Goal: Task Accomplishment & Management: Manage account settings

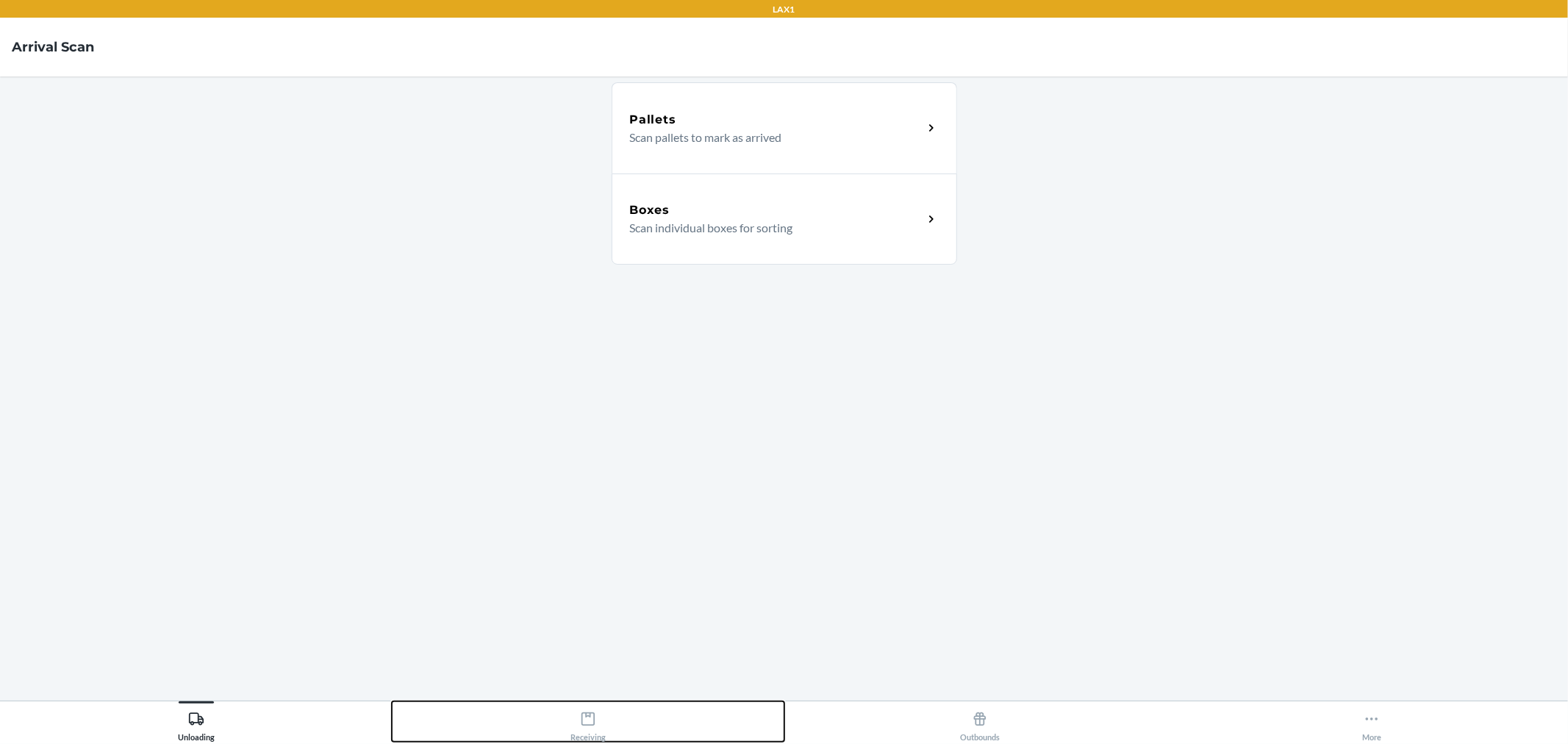
click at [605, 737] on div "Receiving" at bounding box center [588, 723] width 35 height 37
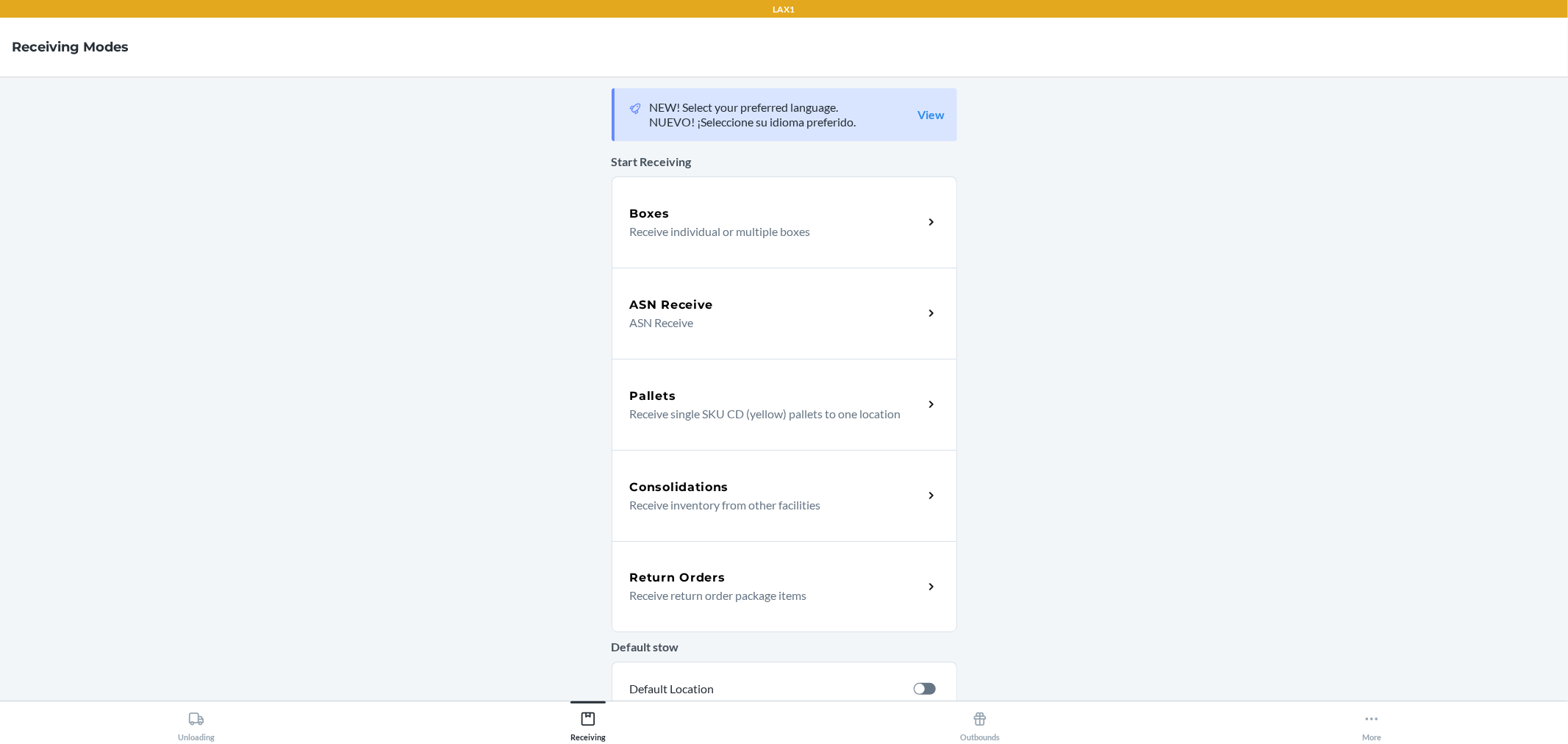
click at [696, 597] on p "Receive return order package items" at bounding box center [771, 596] width 282 height 18
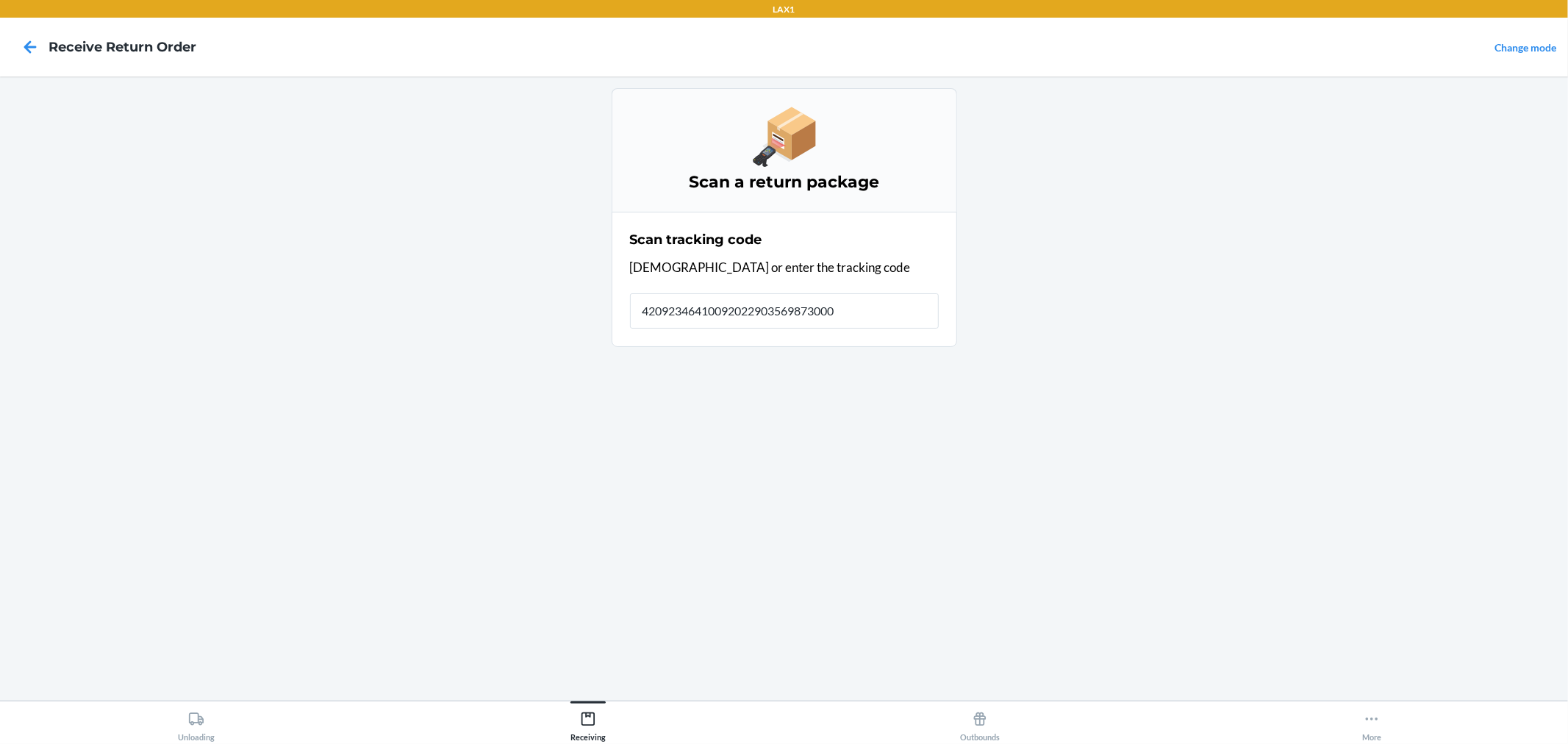
type input "420923464100920229035698730006"
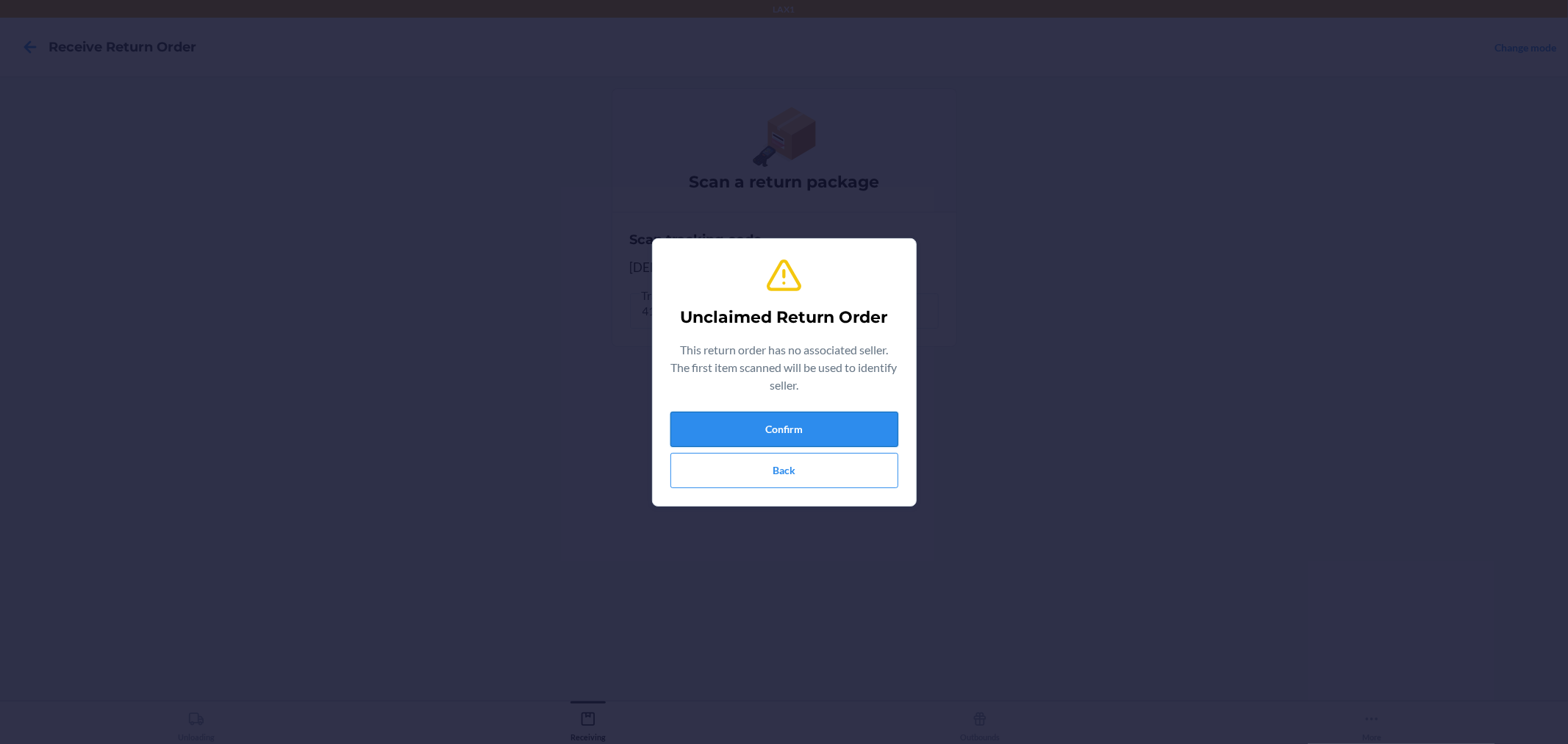
click at [739, 424] on button "Confirm" at bounding box center [784, 429] width 227 height 35
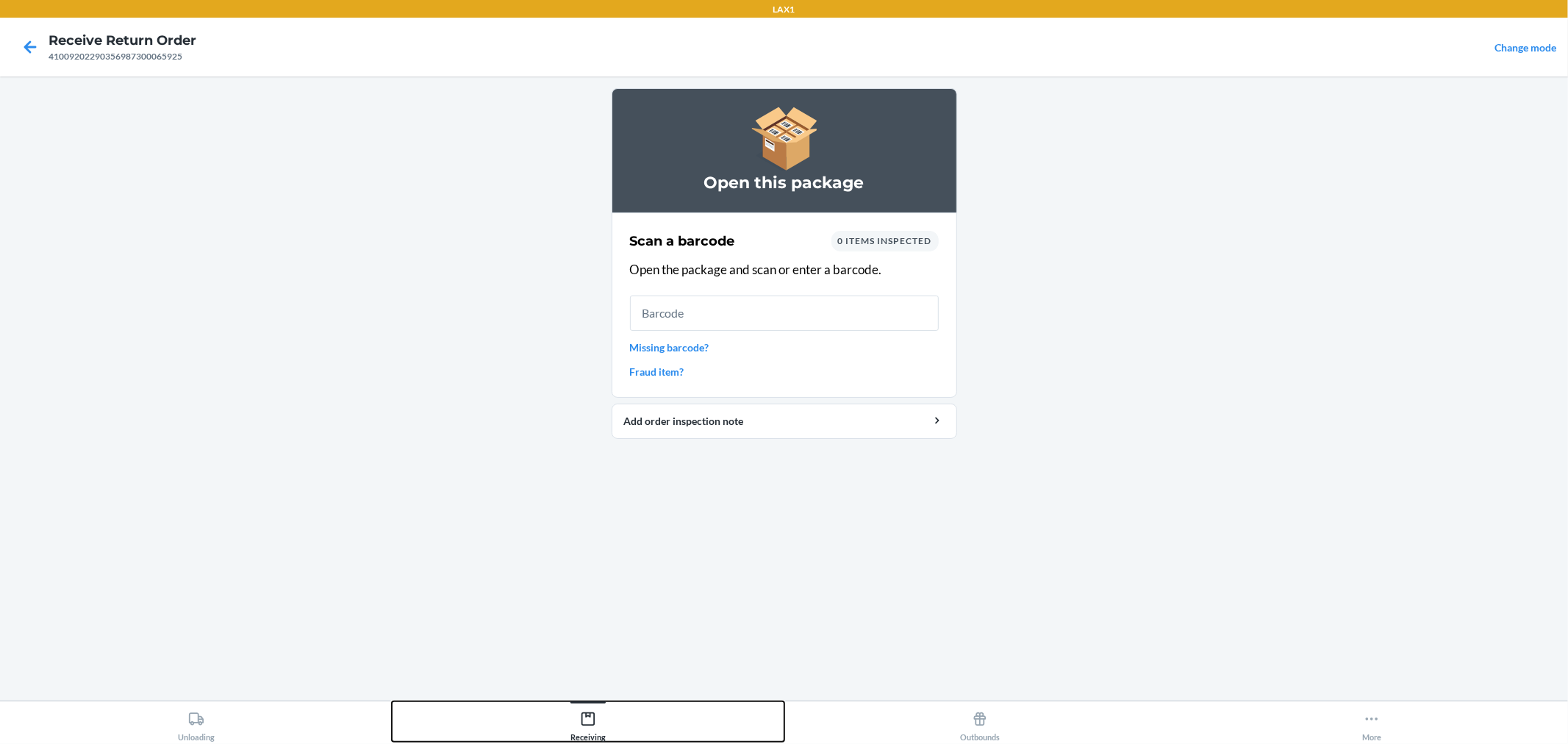
click at [608, 721] on button "Receiving" at bounding box center [588, 721] width 392 height 41
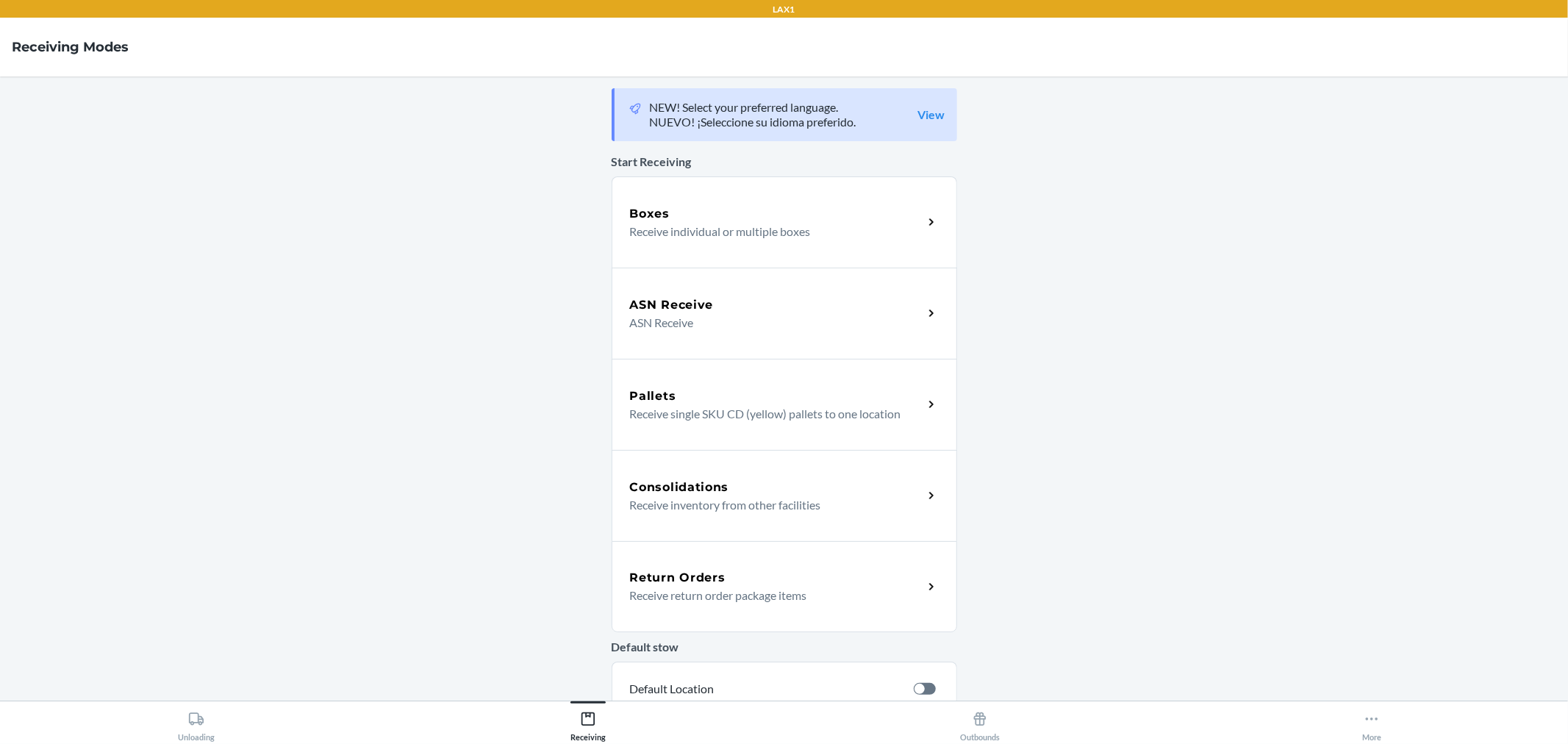
click at [737, 569] on div "Return Orders" at bounding box center [776, 578] width 293 height 18
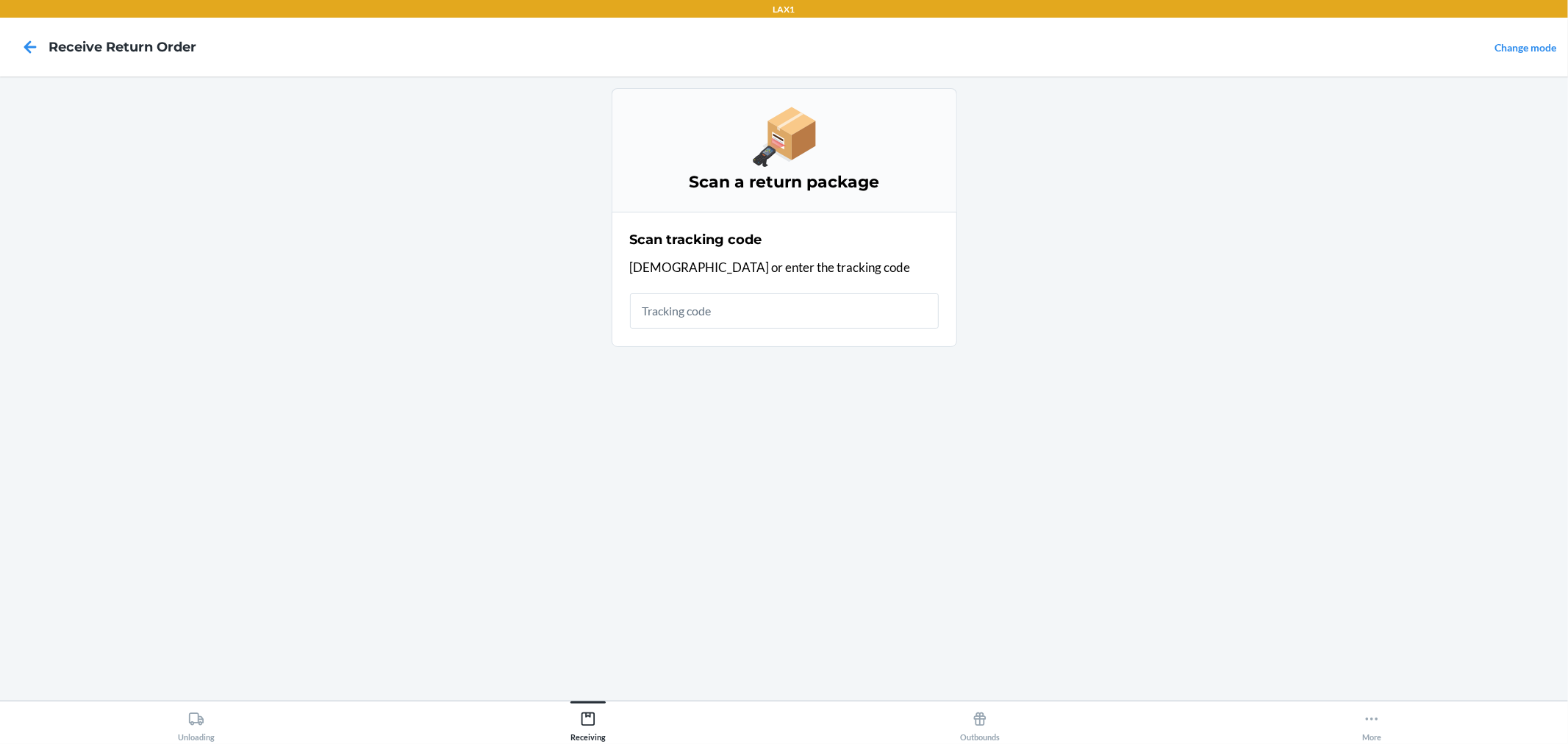
click at [790, 320] on input "text" at bounding box center [784, 311] width 309 height 35
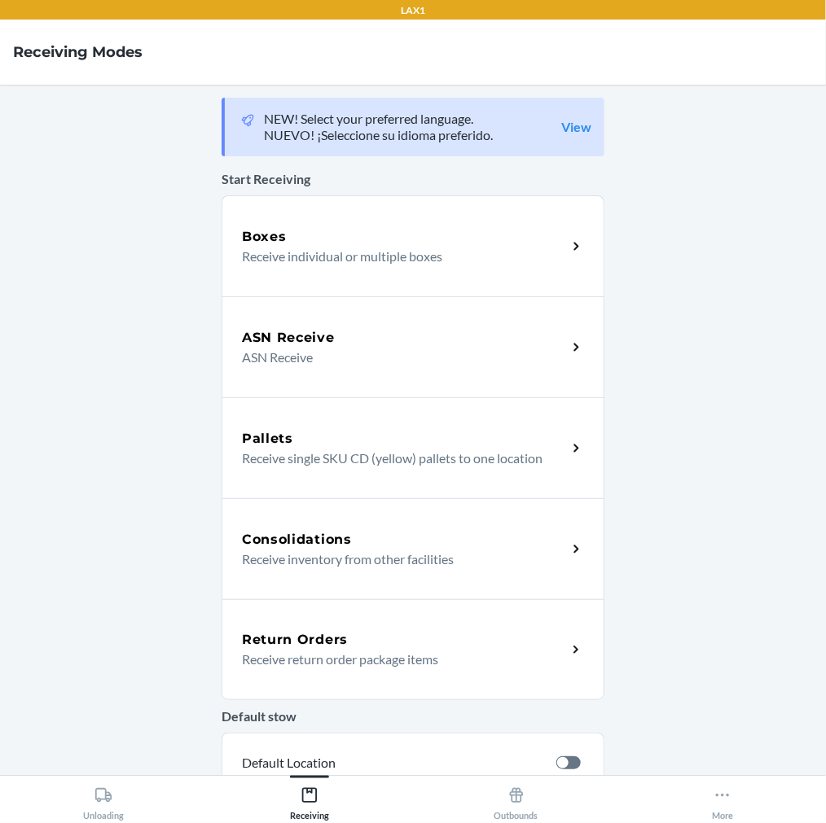
click at [345, 643] on div "Return Orders" at bounding box center [404, 640] width 325 height 20
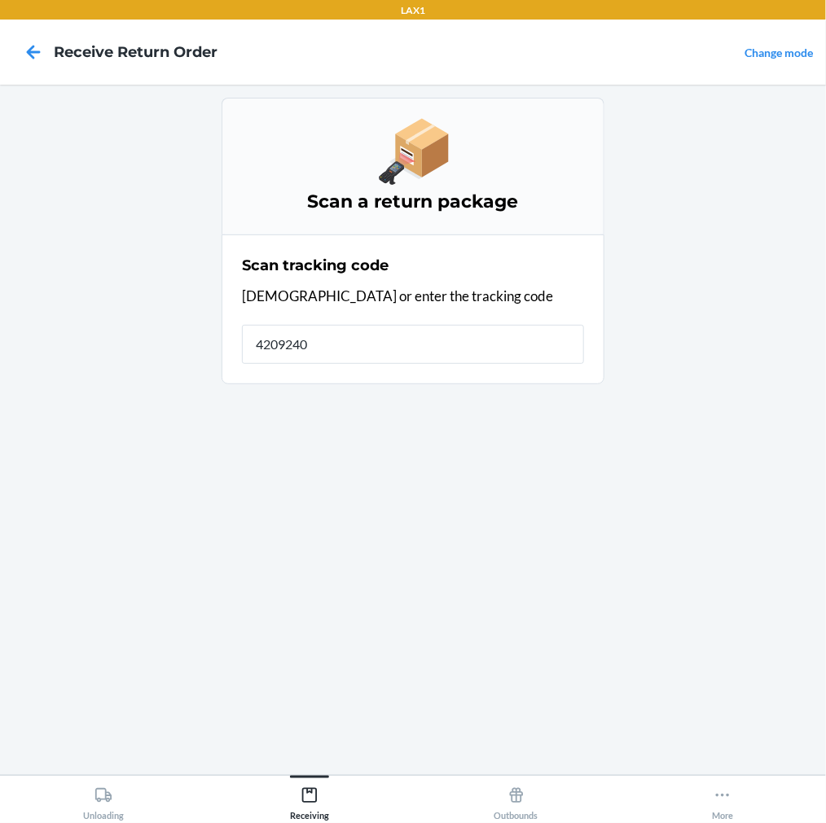
type input "42092408"
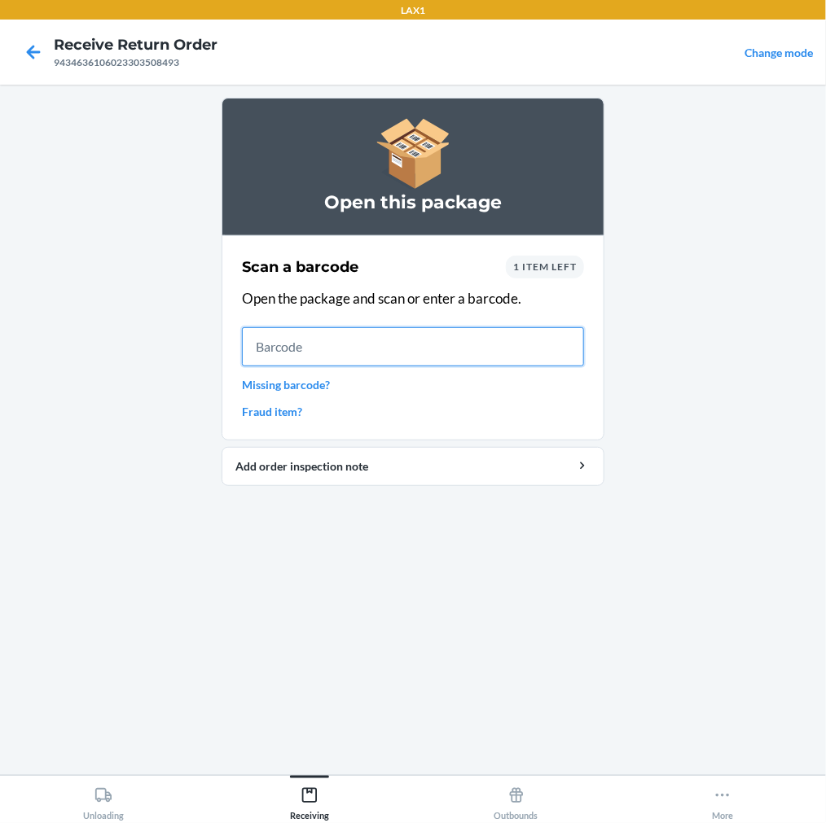
click at [436, 342] on input "text" at bounding box center [413, 346] width 342 height 39
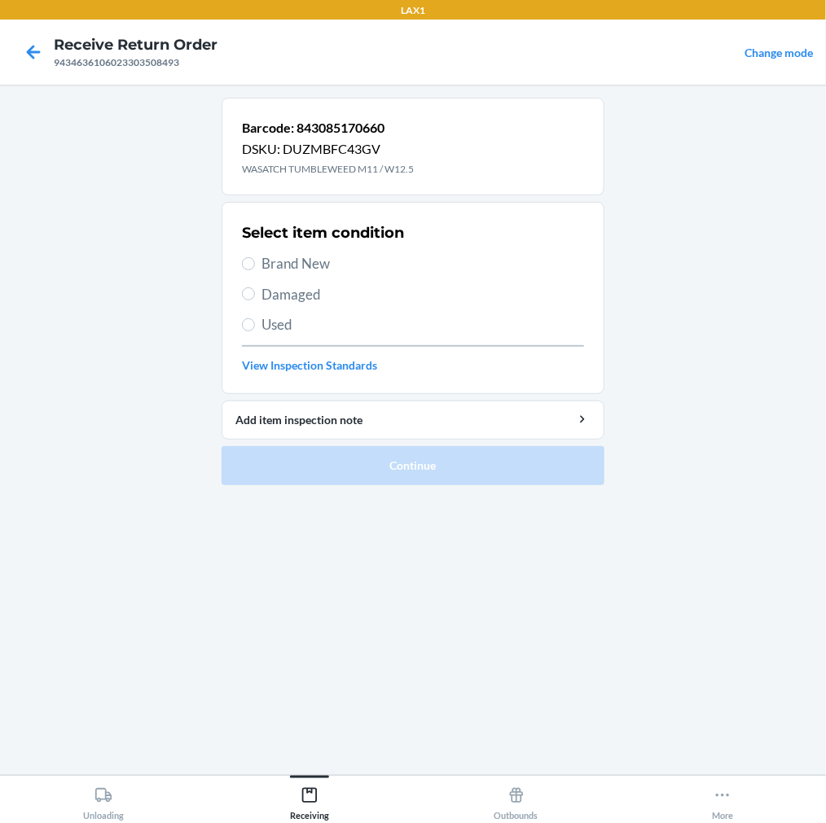
click at [264, 302] on span "Damaged" at bounding box center [422, 294] width 323 height 21
click at [255, 301] on input "Damaged" at bounding box center [248, 293] width 13 height 13
radio input "true"
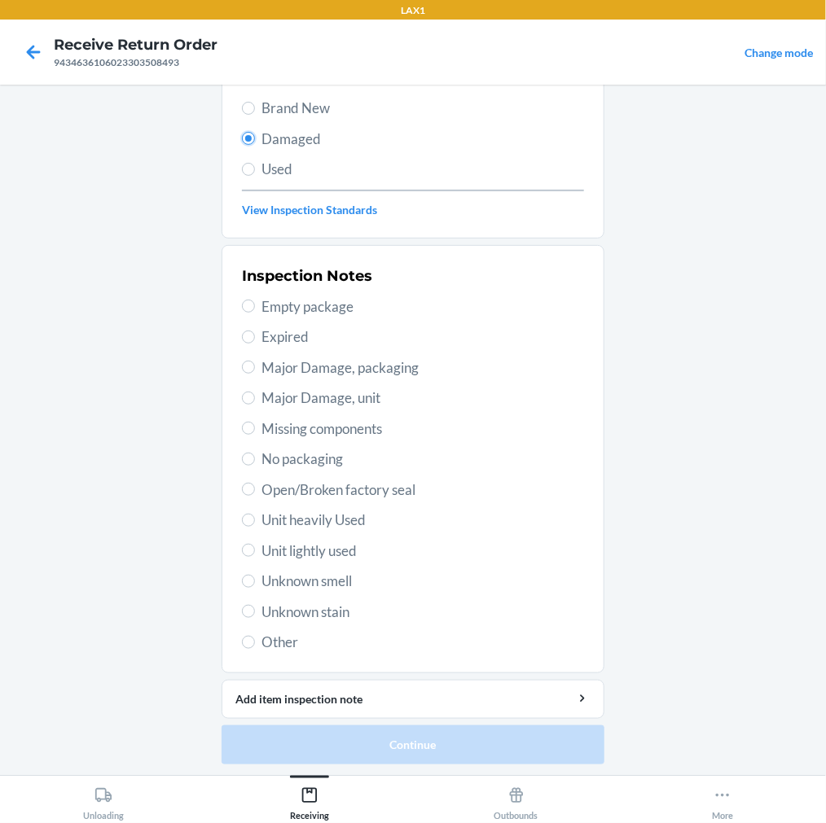
scroll to position [157, 0]
click at [245, 522] on input "Unit heavily Used" at bounding box center [248, 518] width 13 height 13
radio input "true"
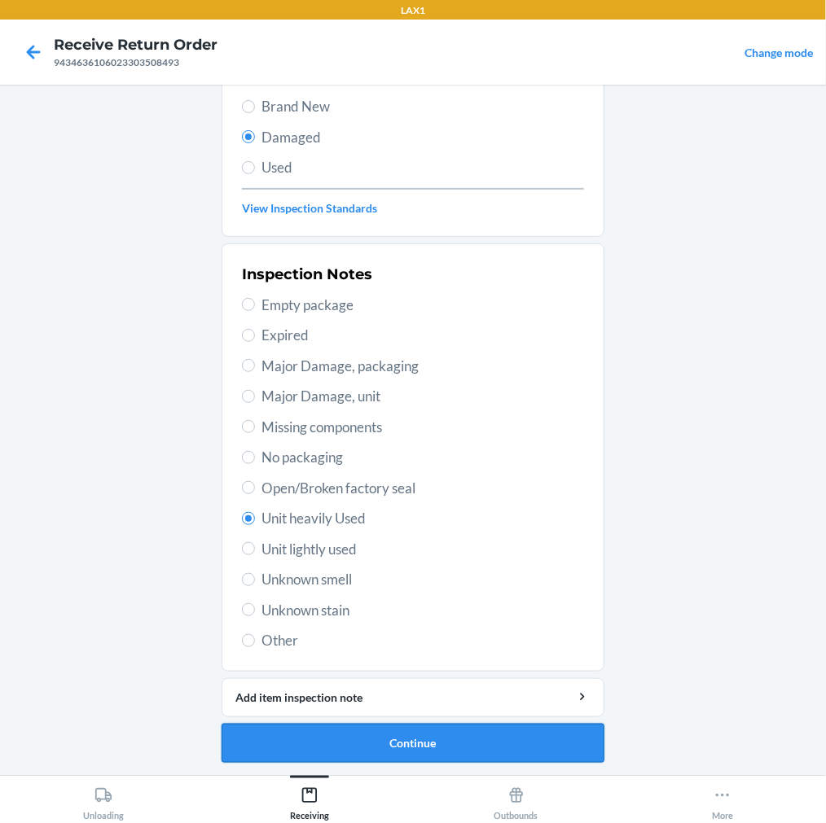
click at [403, 735] on button "Continue" at bounding box center [413, 743] width 383 height 39
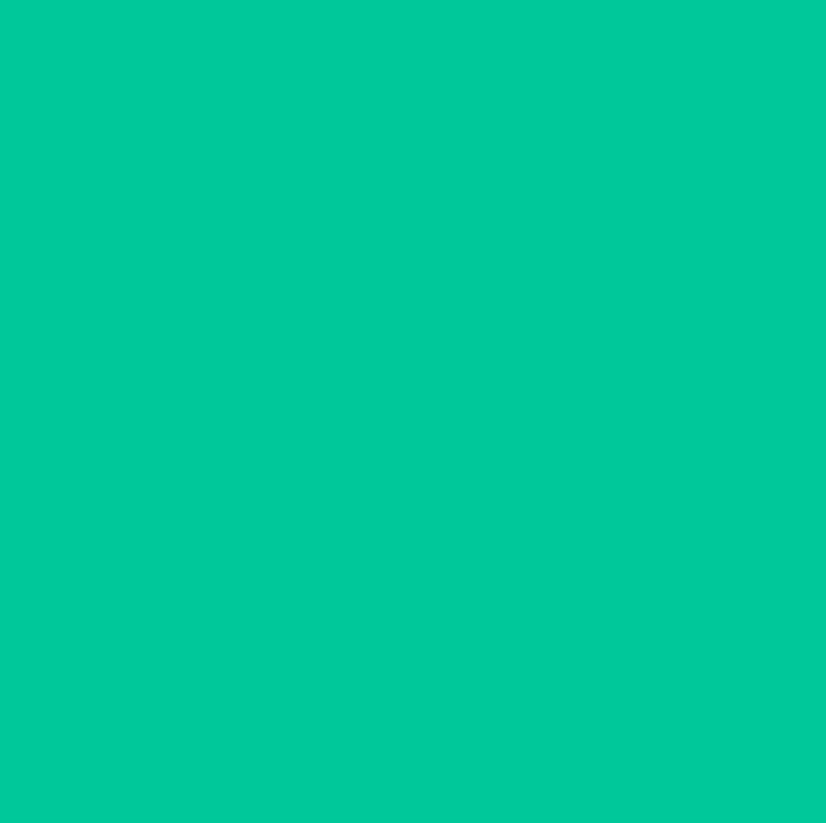
scroll to position [23, 0]
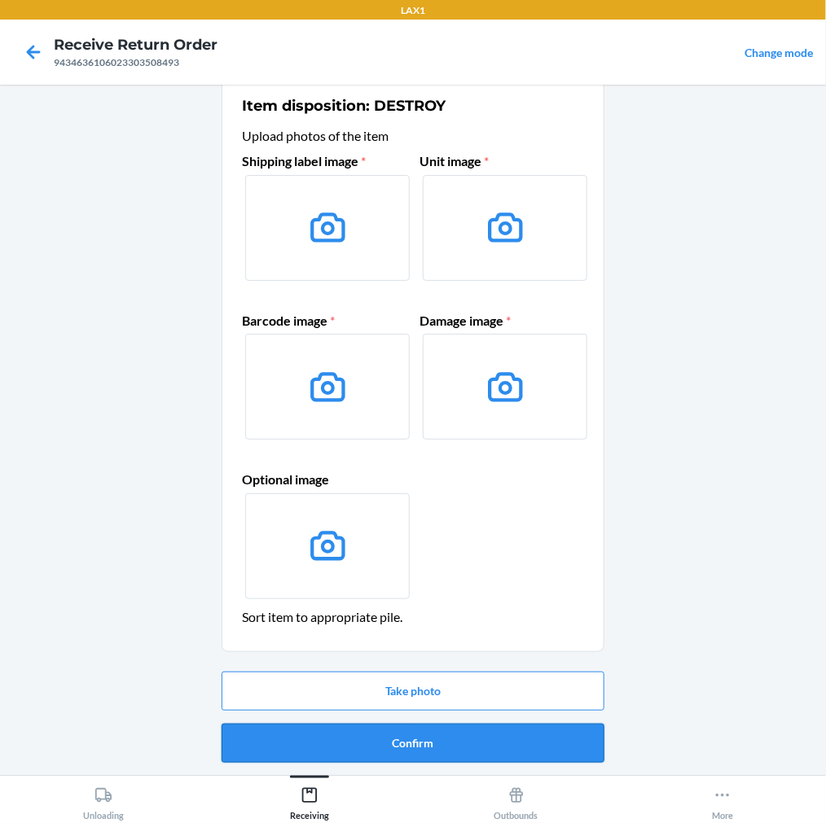
click at [533, 731] on button "Confirm" at bounding box center [413, 743] width 383 height 39
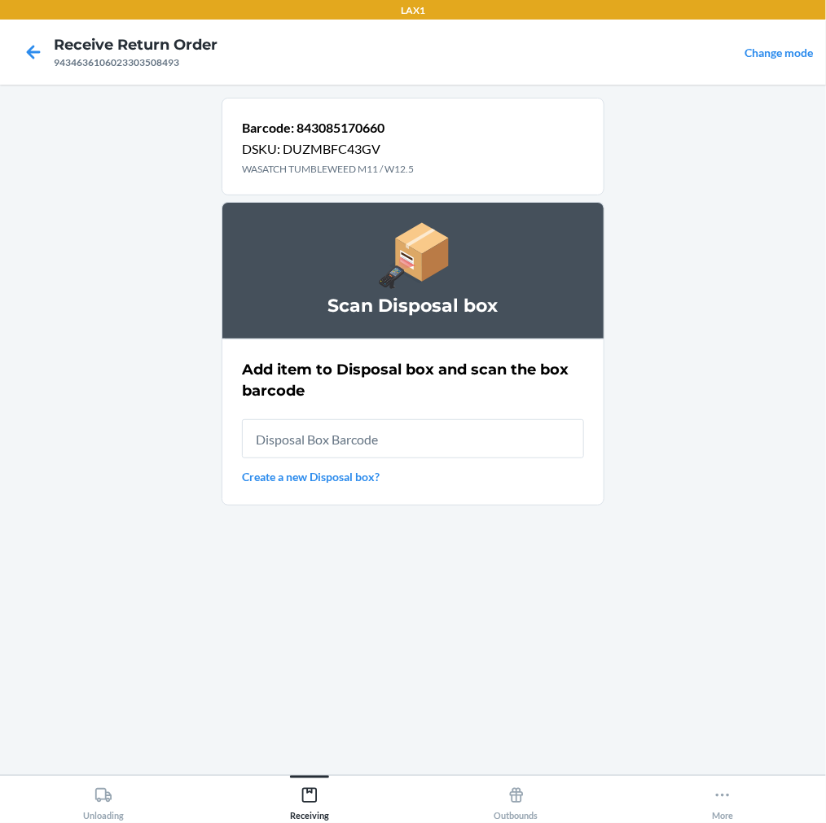
click at [475, 432] on input "text" at bounding box center [413, 438] width 342 height 39
type input "RB0000019CY"
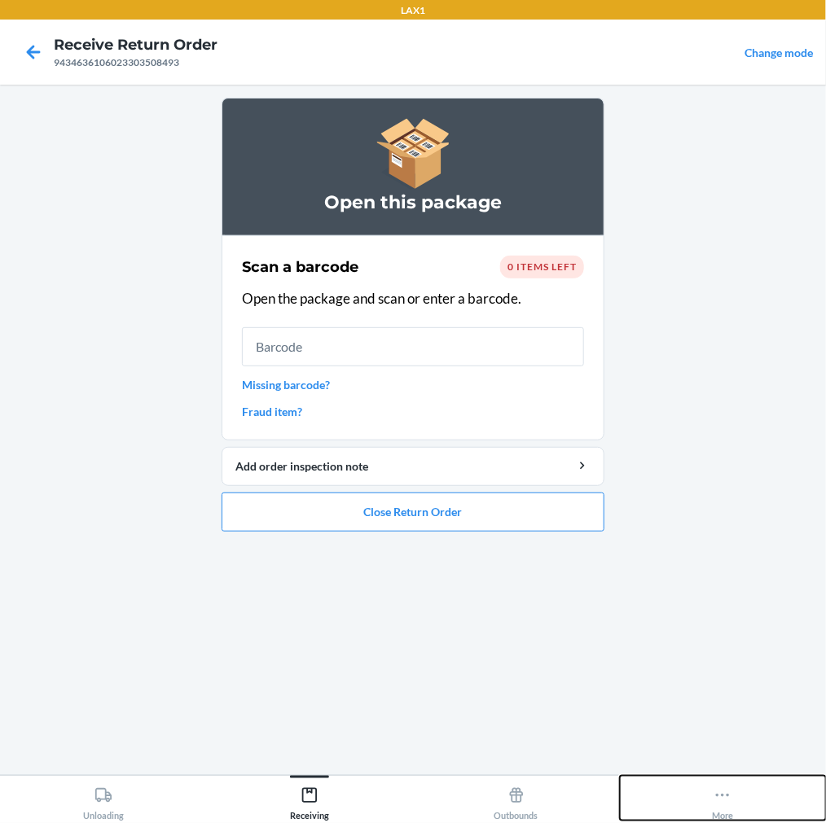
click at [710, 798] on button "More" at bounding box center [723, 798] width 207 height 45
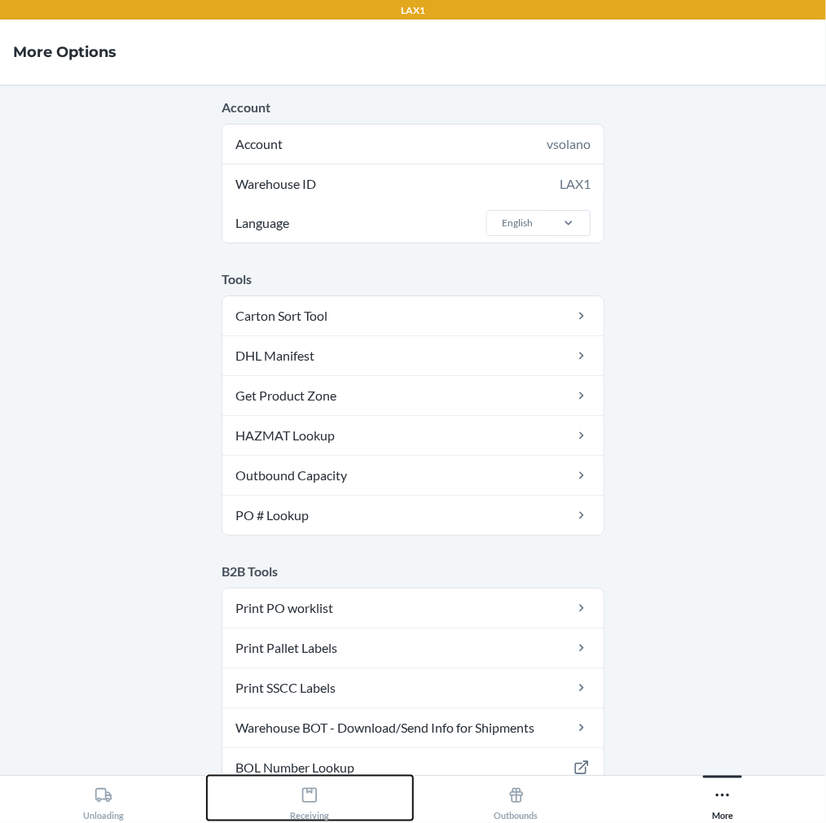
click at [296, 802] on div "Receiving" at bounding box center [309, 800] width 39 height 41
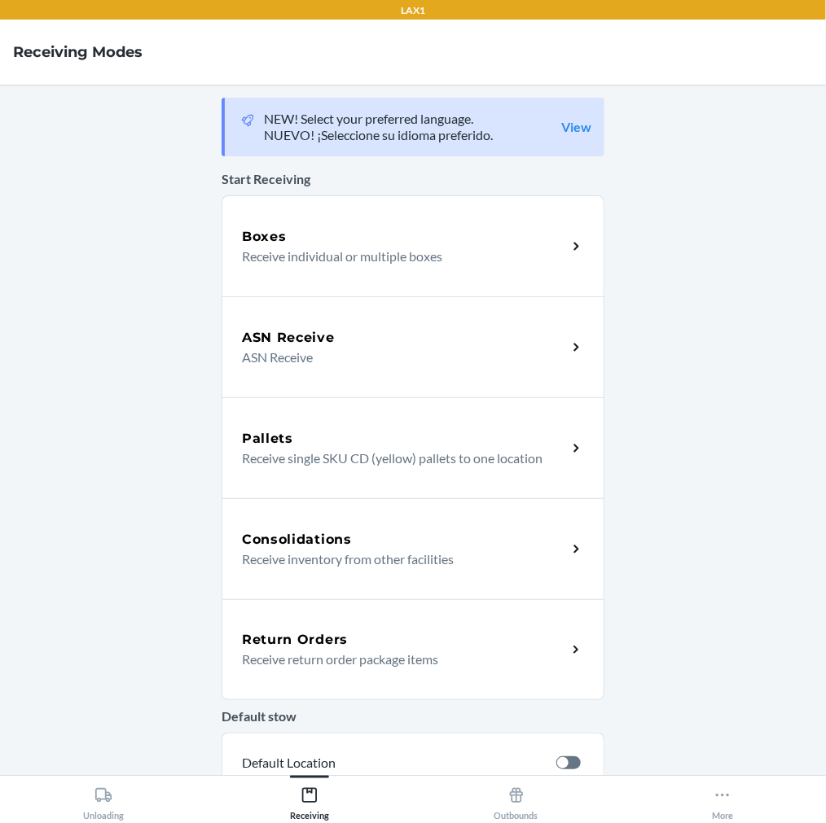
click at [343, 661] on p "Receive return order package items" at bounding box center [398, 660] width 312 height 20
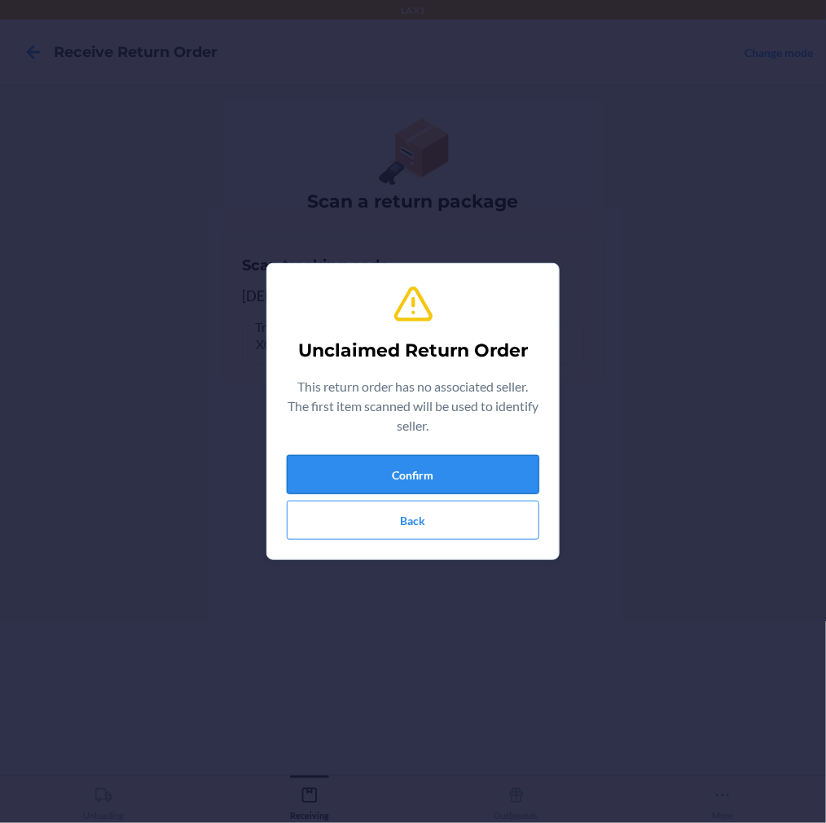
click at [461, 472] on button "Confirm" at bounding box center [413, 474] width 252 height 39
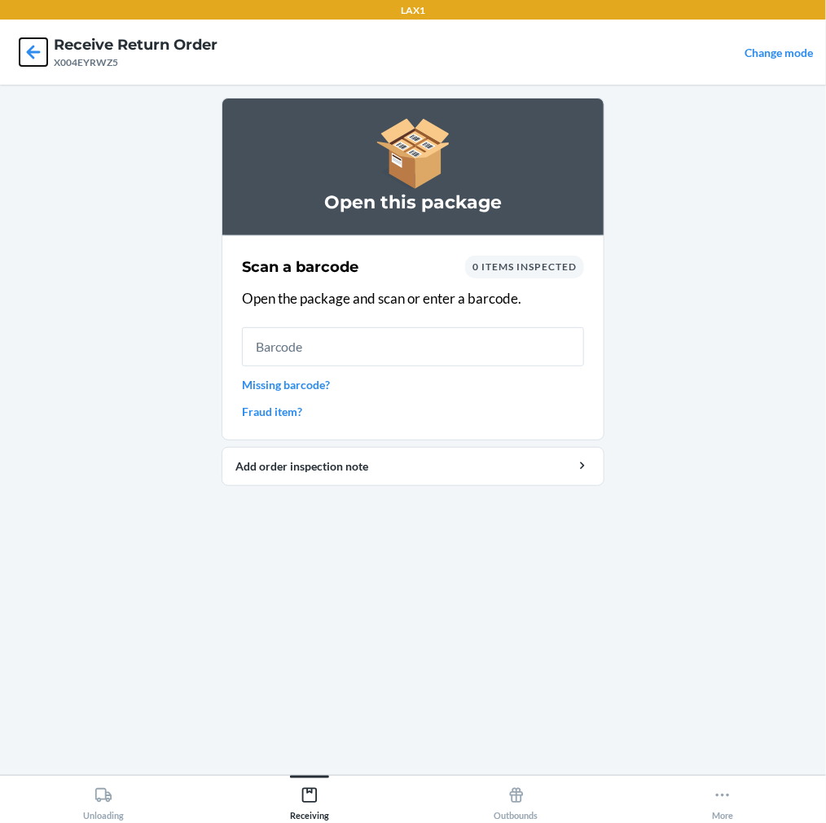
click at [20, 60] on icon at bounding box center [34, 52] width 28 height 28
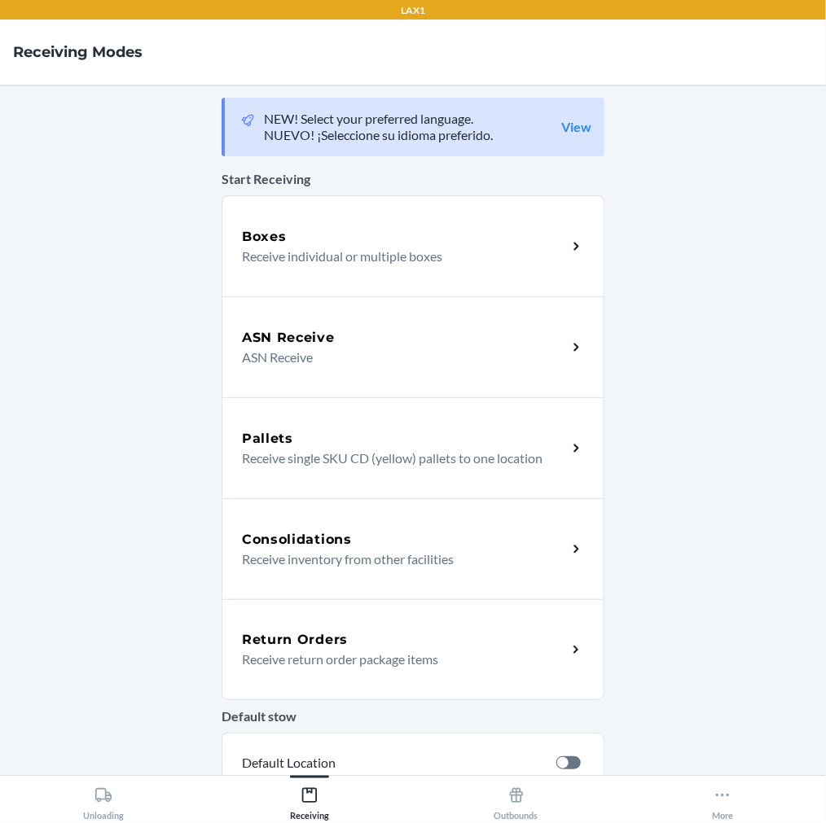
click at [453, 631] on div "Return Orders" at bounding box center [404, 640] width 325 height 20
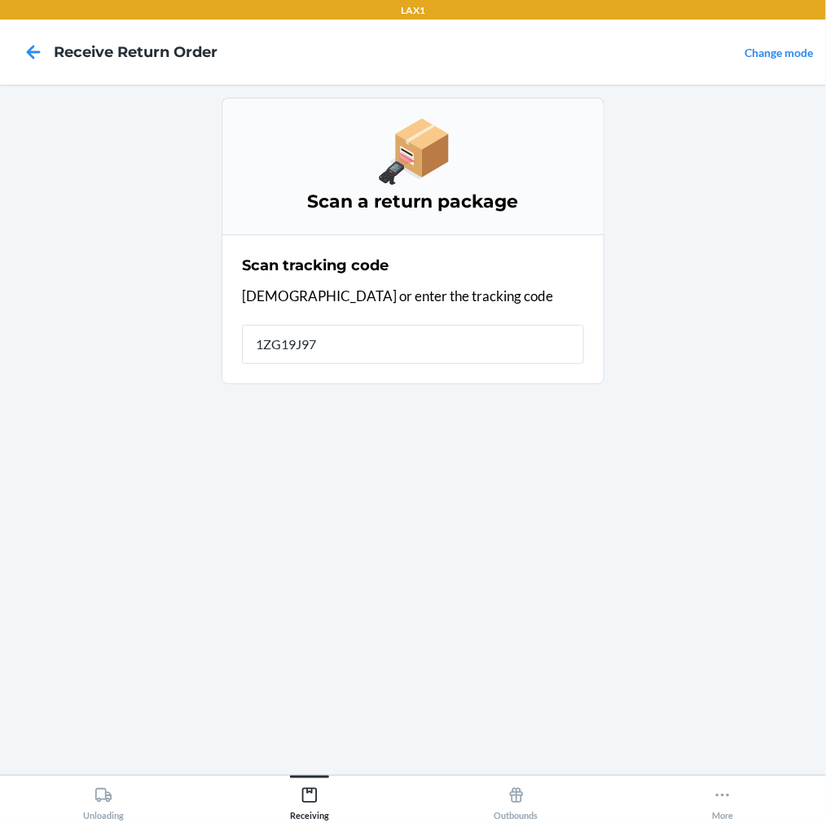
type input "1ZG19J970"
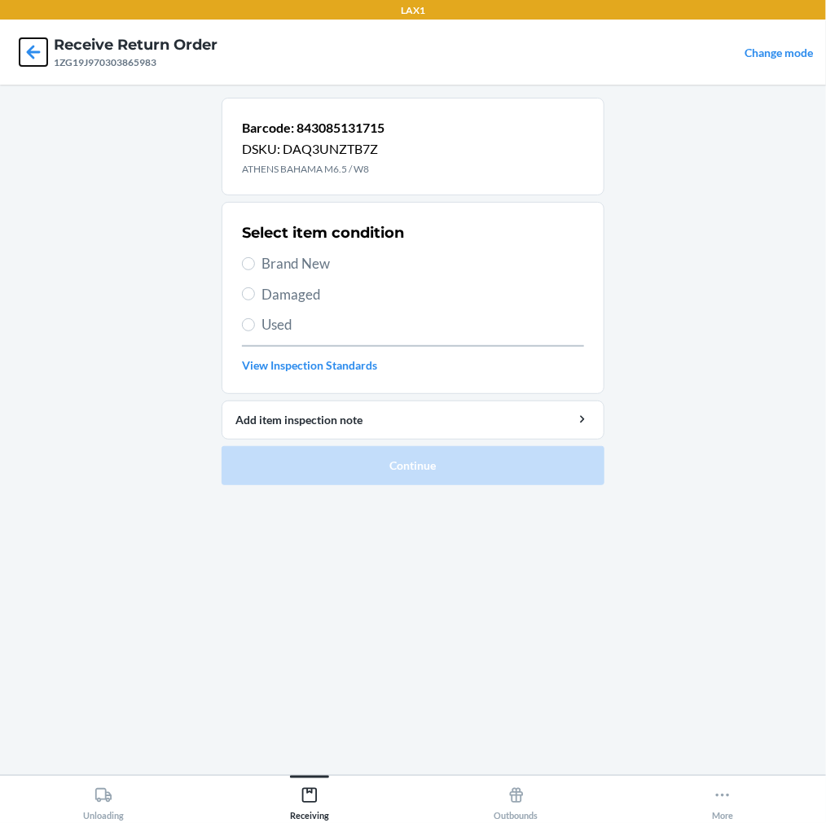
click at [35, 52] on icon at bounding box center [34, 52] width 14 height 14
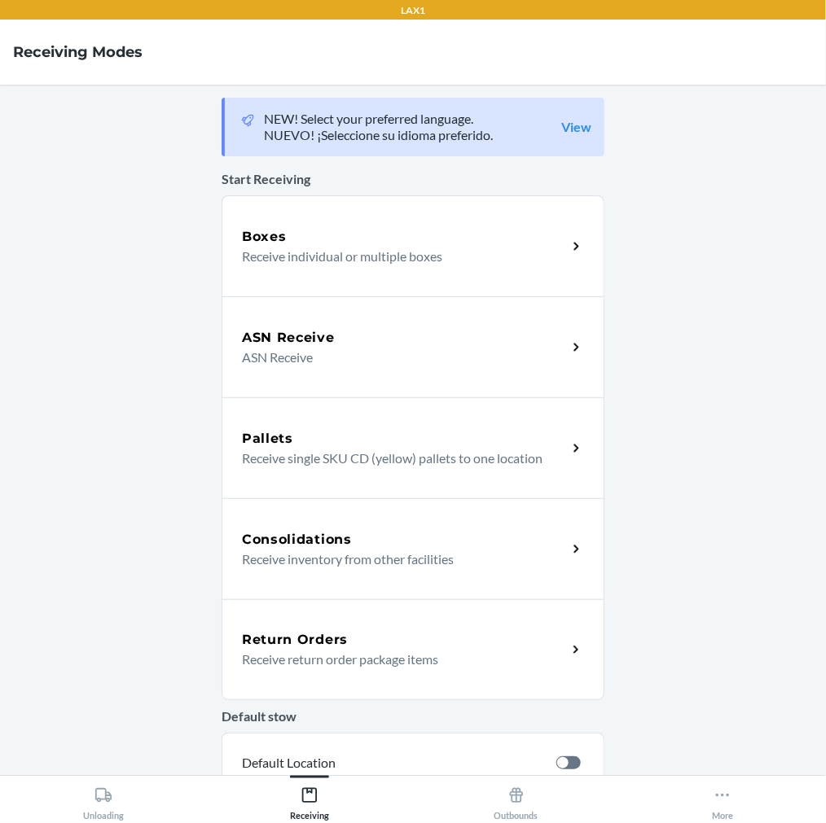
click at [320, 665] on p "Receive return order package items" at bounding box center [398, 660] width 312 height 20
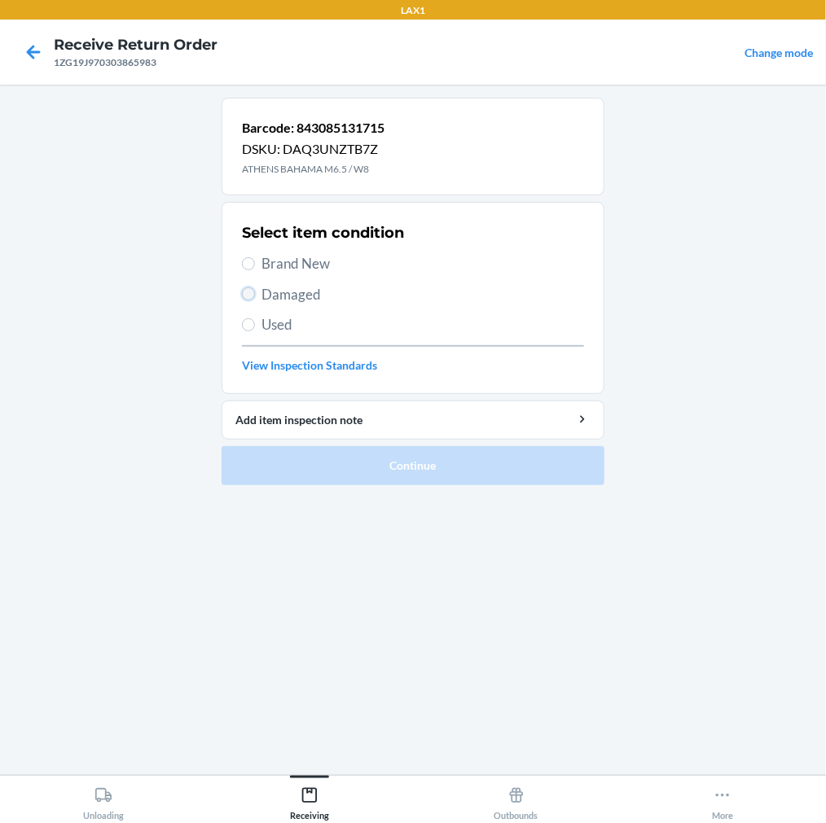
click at [251, 294] on input "Damaged" at bounding box center [248, 293] width 13 height 13
radio input "true"
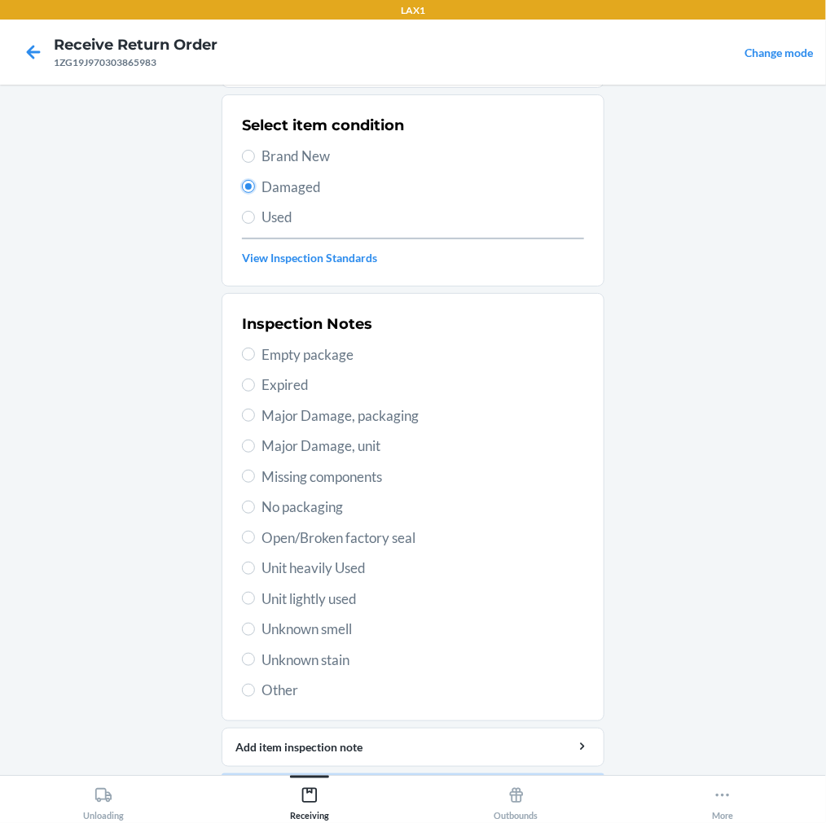
scroll to position [120, 0]
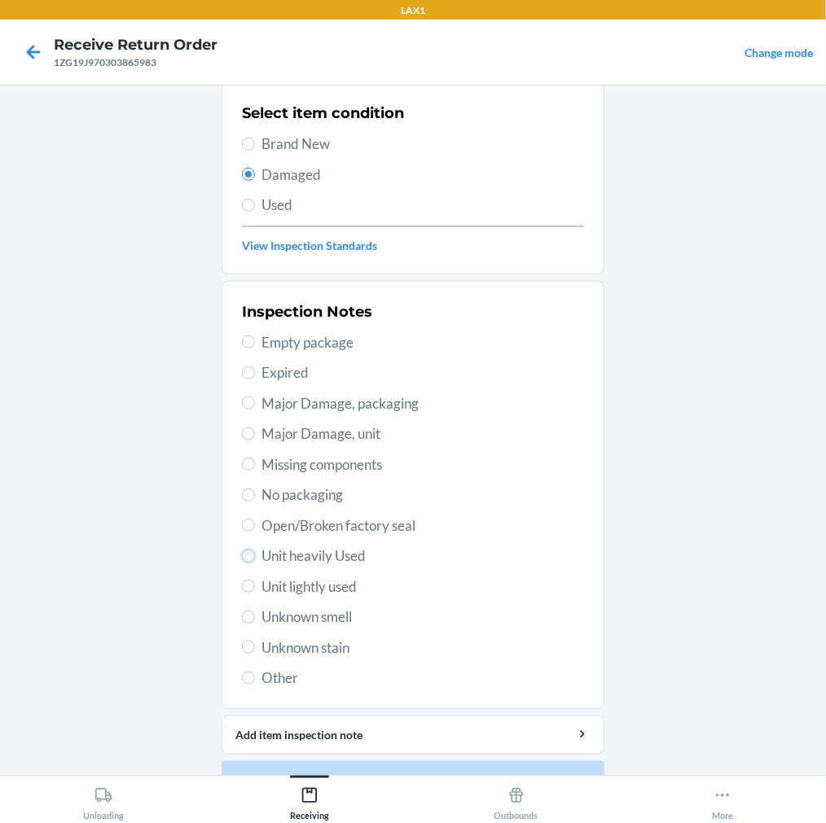
click at [244, 559] on input "Unit heavily Used" at bounding box center [248, 556] width 13 height 13
radio input "true"
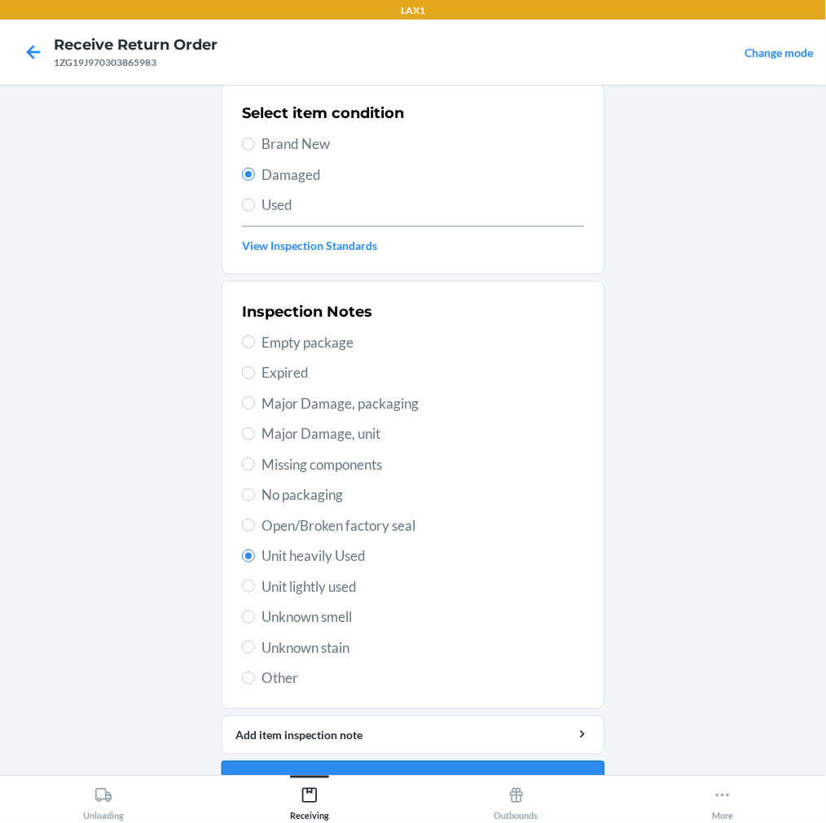
click at [446, 763] on button "Continue" at bounding box center [413, 780] width 383 height 39
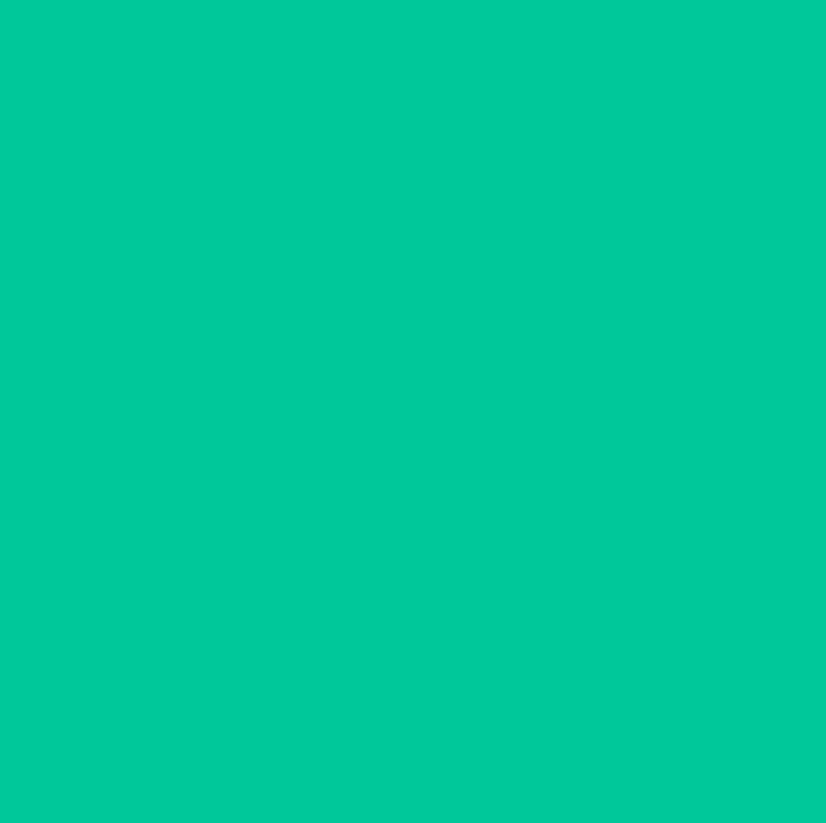
scroll to position [23, 0]
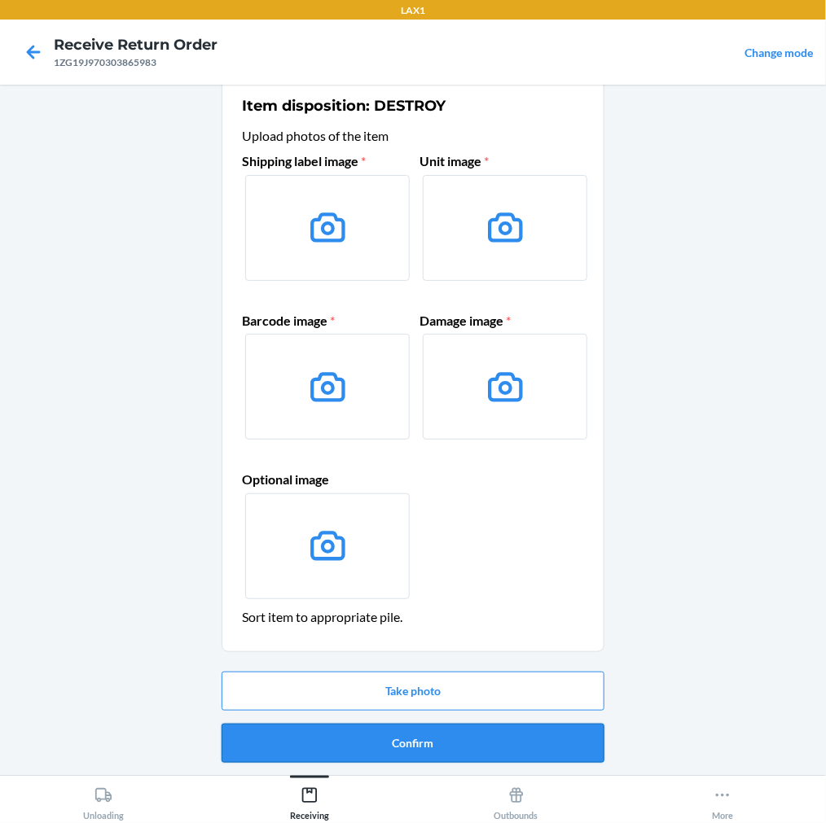
click at [446, 744] on button "Confirm" at bounding box center [413, 743] width 383 height 39
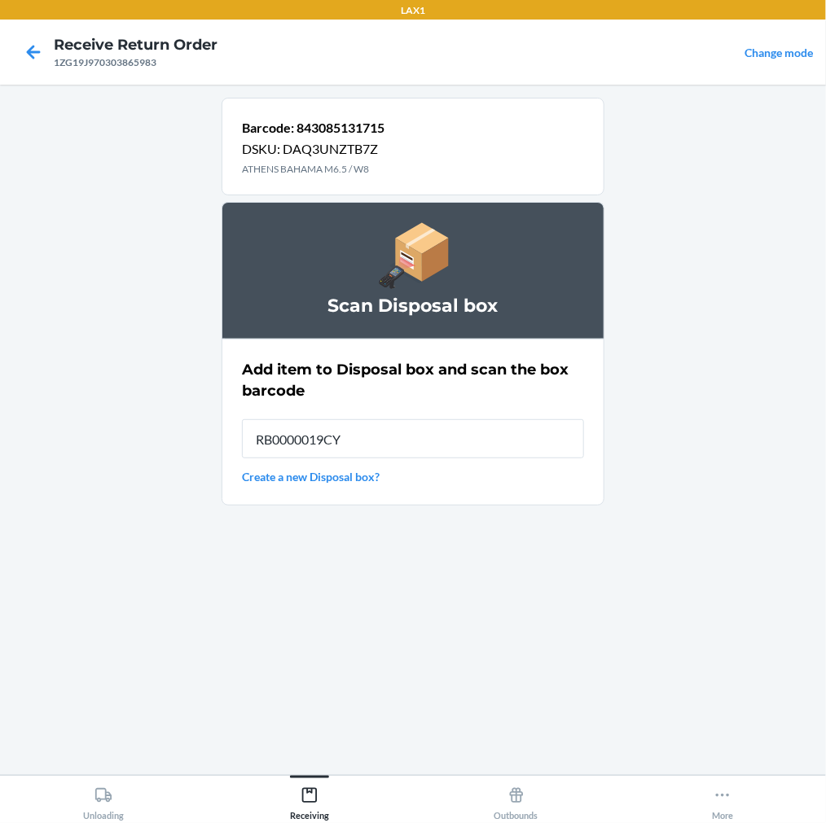
type input "RB0000019CY"
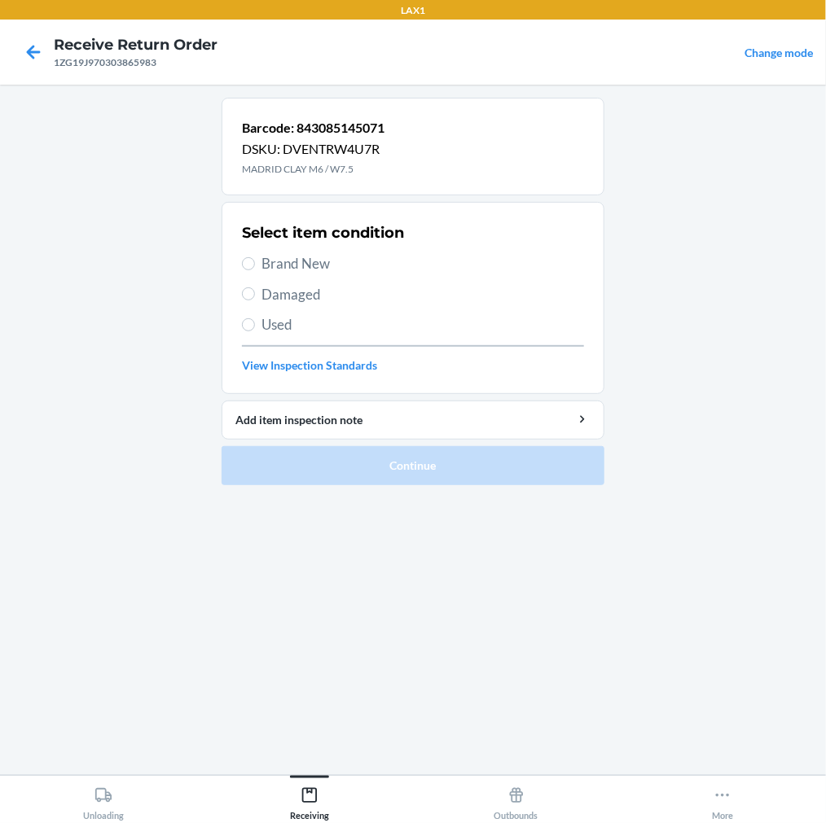
click at [254, 298] on label "Damaged" at bounding box center [413, 294] width 342 height 21
click at [254, 298] on input "Damaged" at bounding box center [248, 293] width 13 height 13
radio input "true"
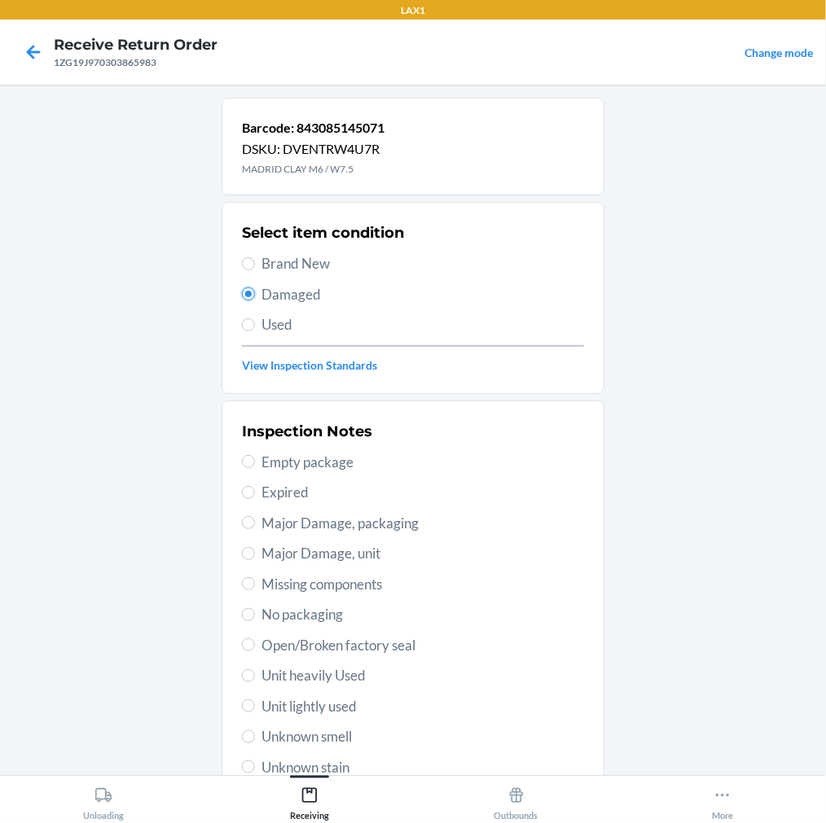
scroll to position [60, 0]
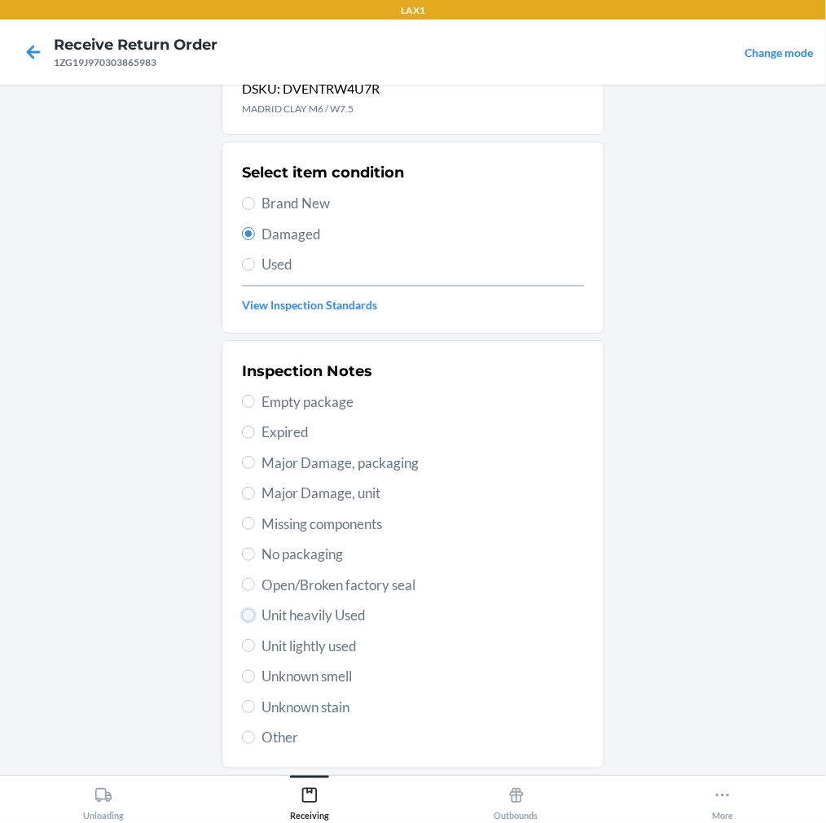
click at [242, 619] on input "Unit heavily Used" at bounding box center [248, 615] width 13 height 13
radio input "true"
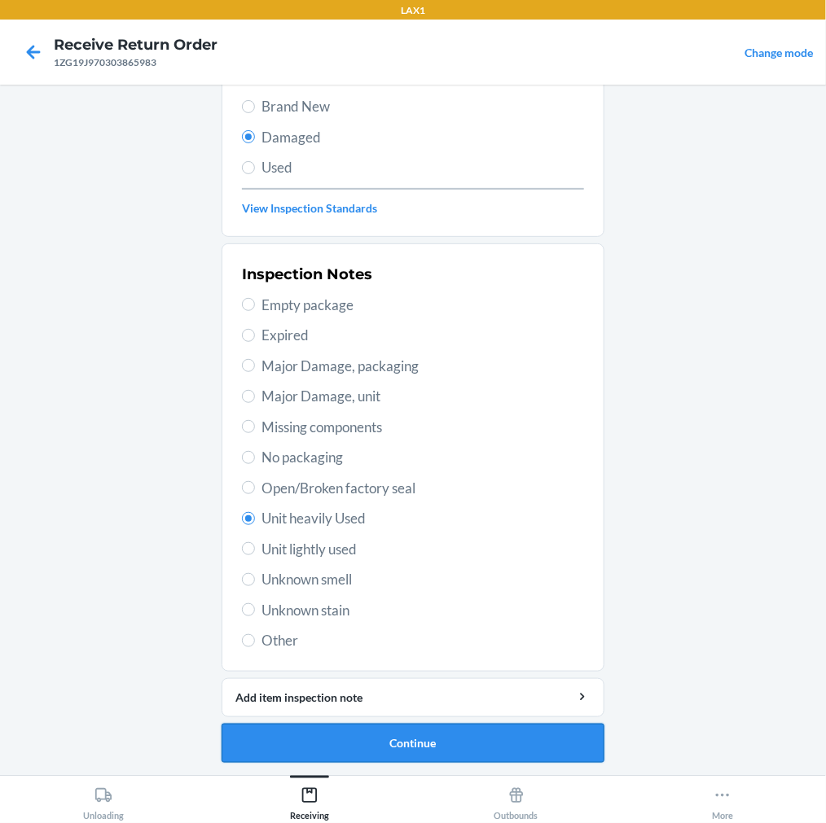
click at [388, 735] on button "Continue" at bounding box center [413, 743] width 383 height 39
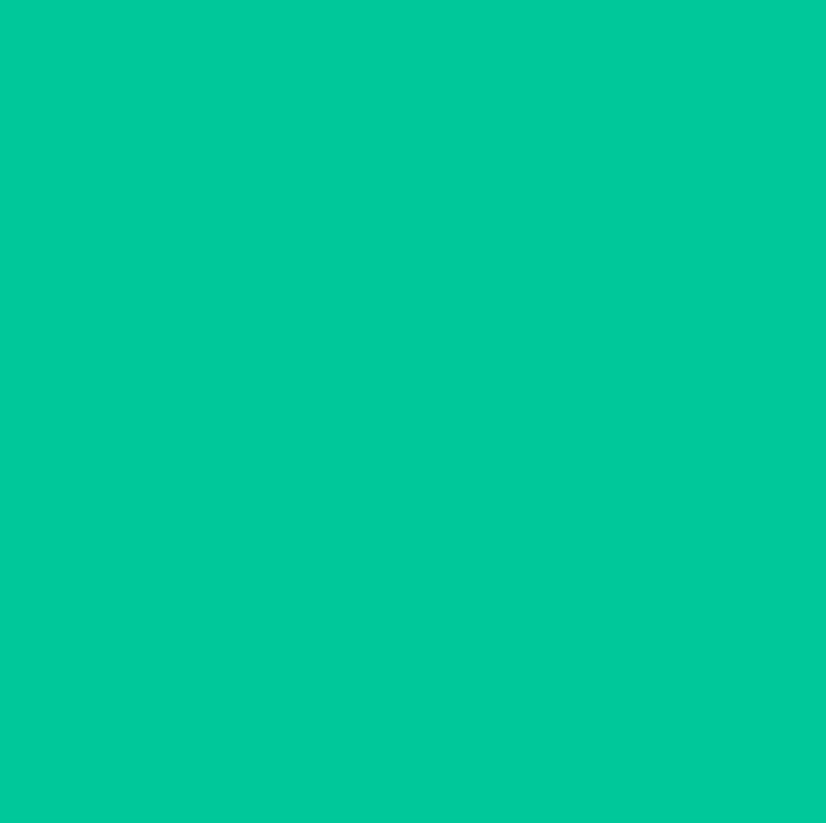
scroll to position [23, 0]
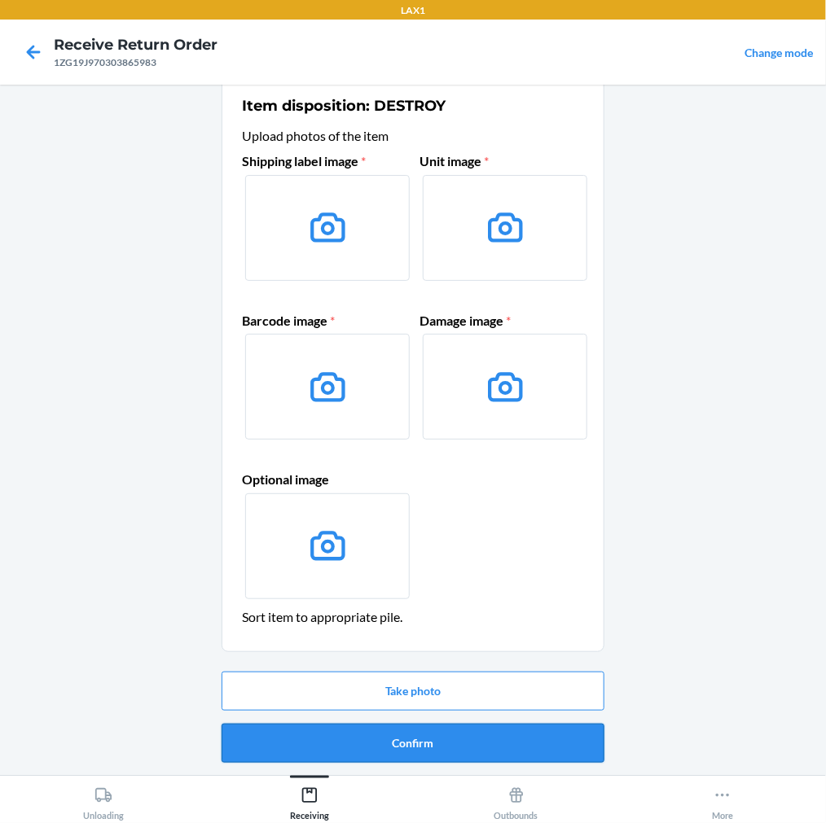
click at [397, 730] on button "Confirm" at bounding box center [413, 743] width 383 height 39
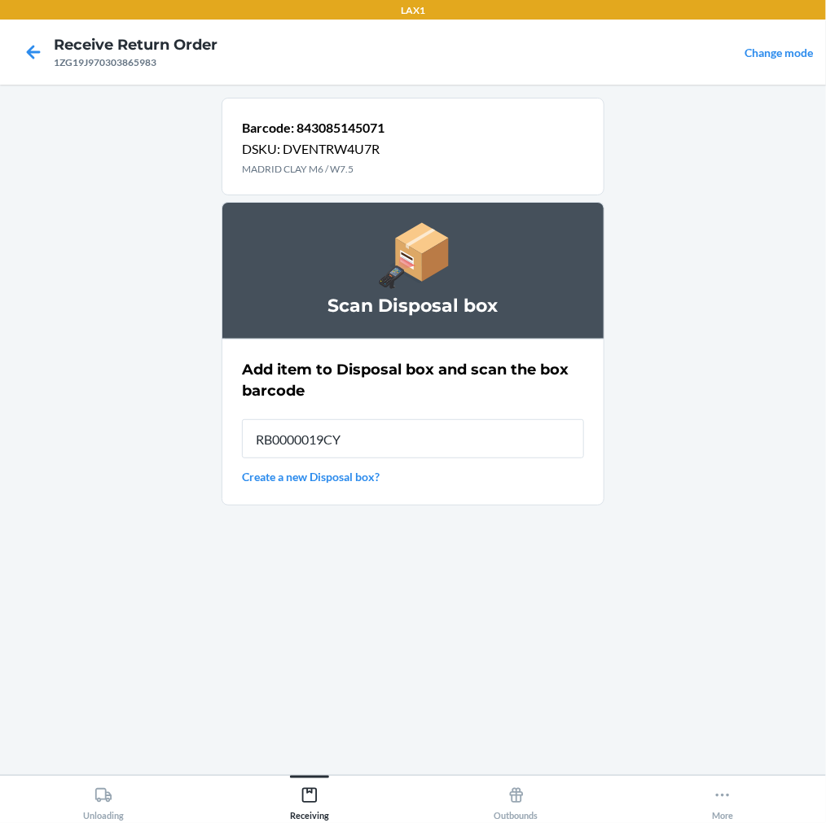
type input "RB0000019CY"
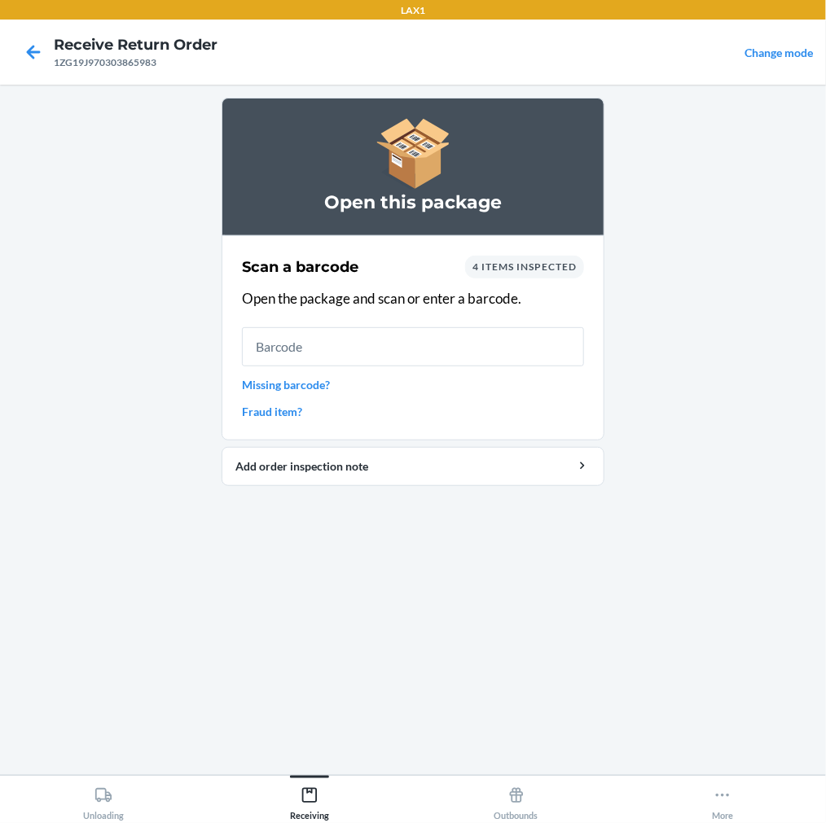
click at [309, 380] on link "Missing barcode?" at bounding box center [413, 384] width 342 height 17
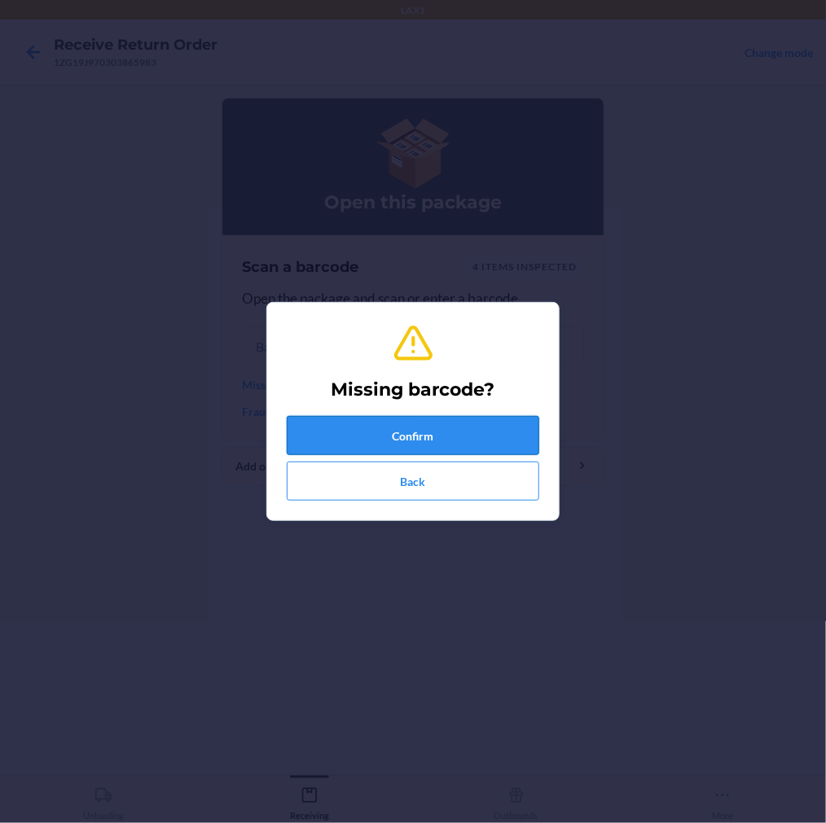
click at [385, 441] on button "Confirm" at bounding box center [413, 435] width 252 height 39
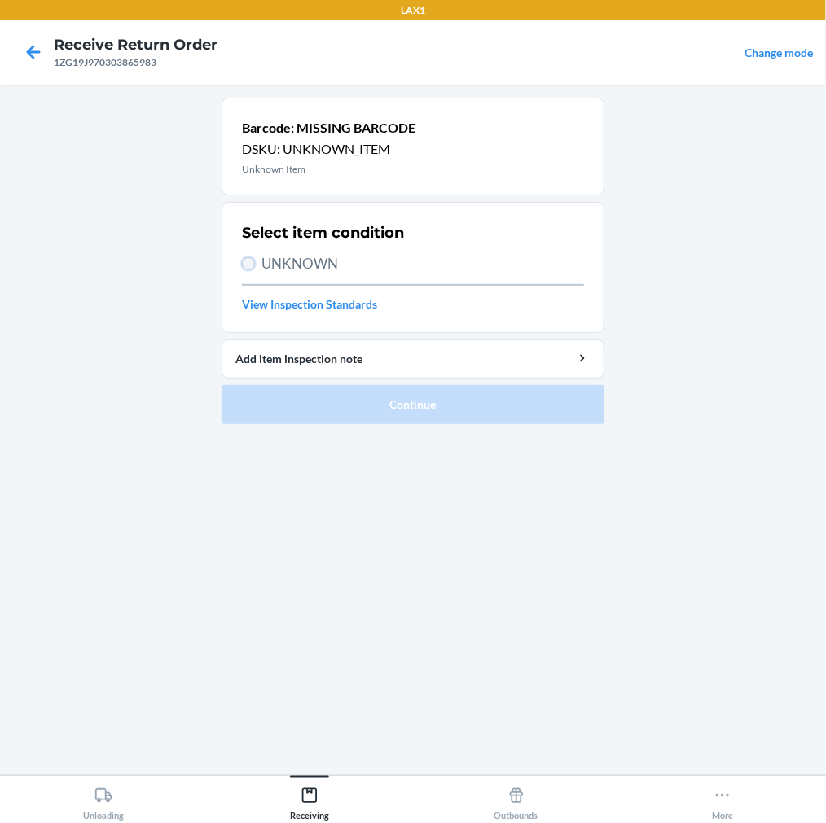
click at [250, 264] on input "UNKNOWN" at bounding box center [248, 263] width 13 height 13
radio input "true"
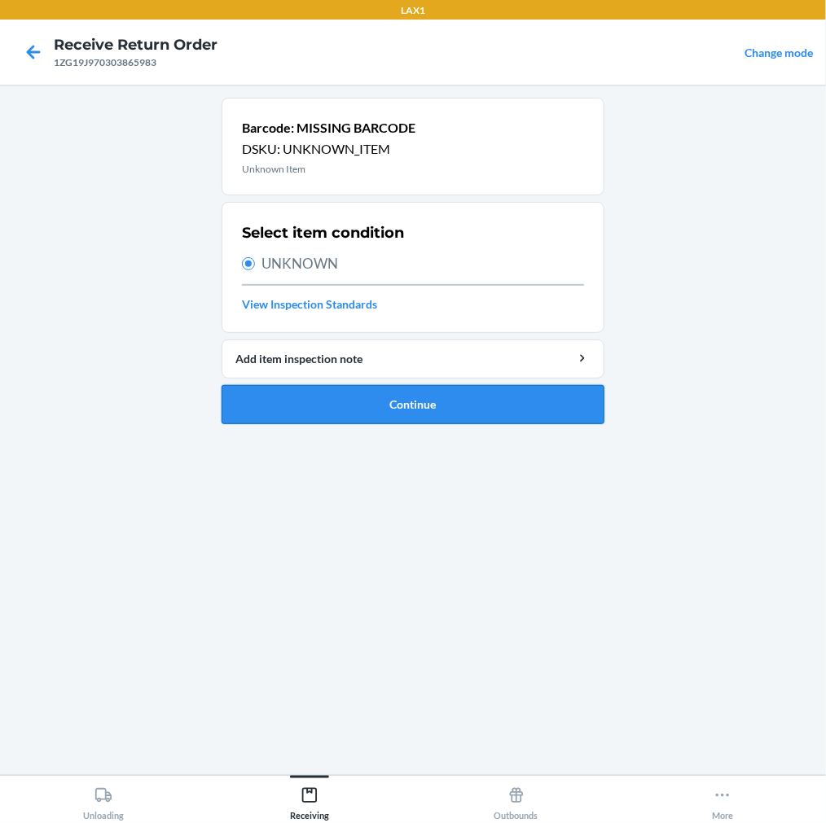
click at [385, 404] on button "Continue" at bounding box center [413, 404] width 383 height 39
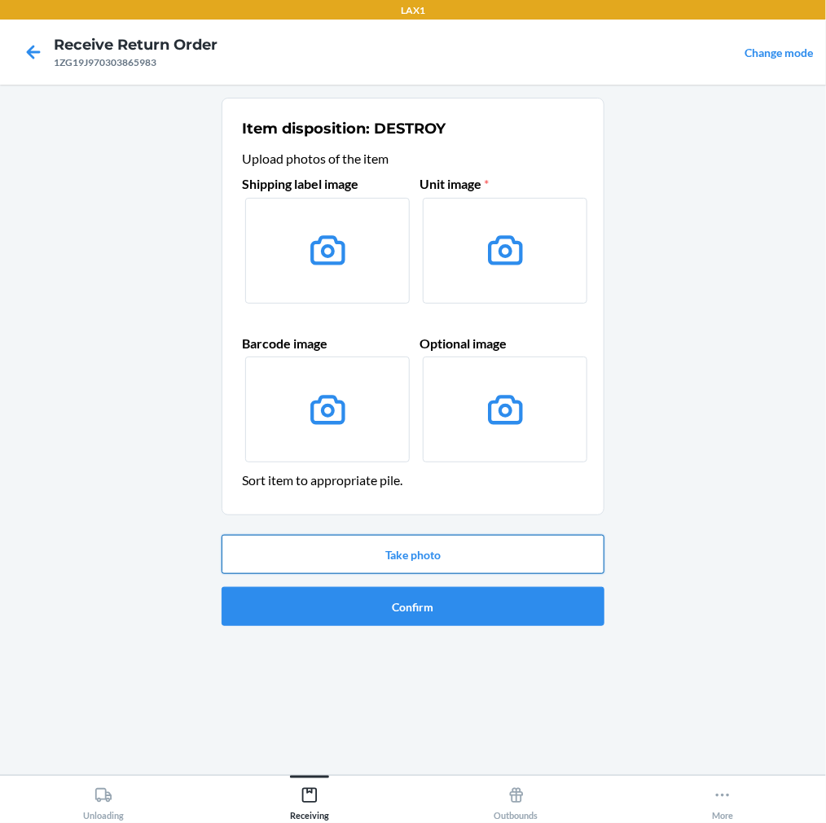
click at [443, 546] on button "Take photo" at bounding box center [413, 554] width 383 height 39
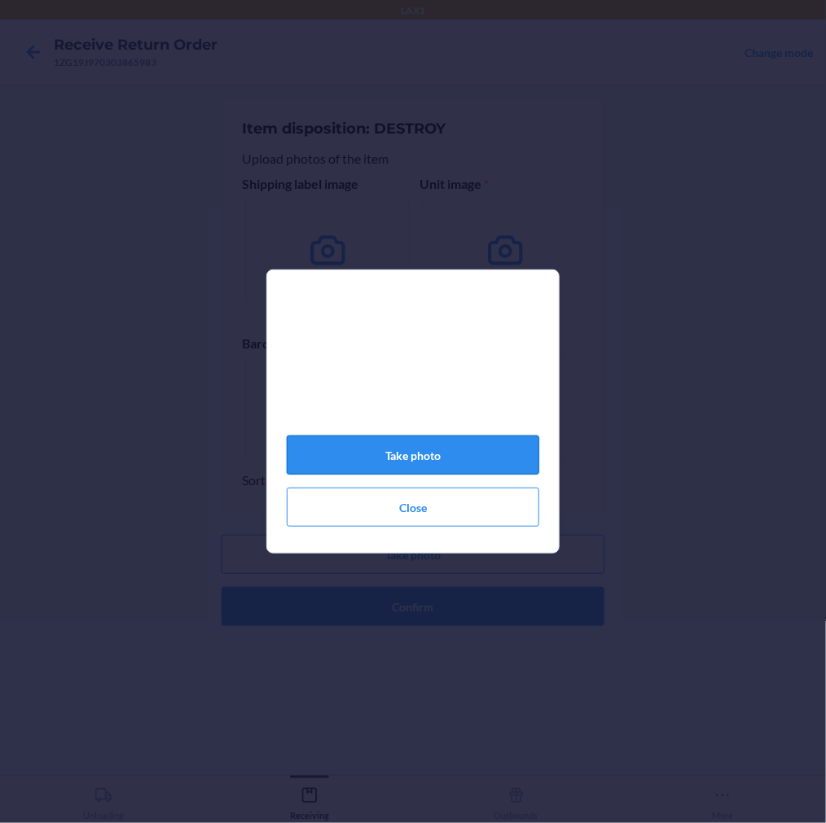
click at [440, 458] on button "Take photo" at bounding box center [413, 455] width 252 height 39
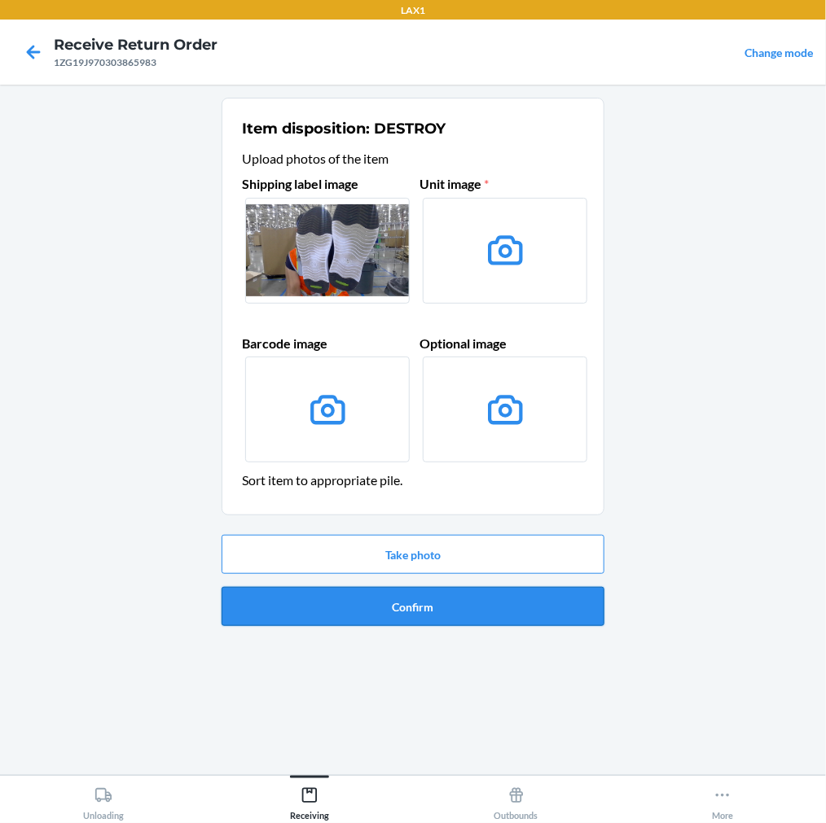
click at [421, 603] on button "Confirm" at bounding box center [413, 606] width 383 height 39
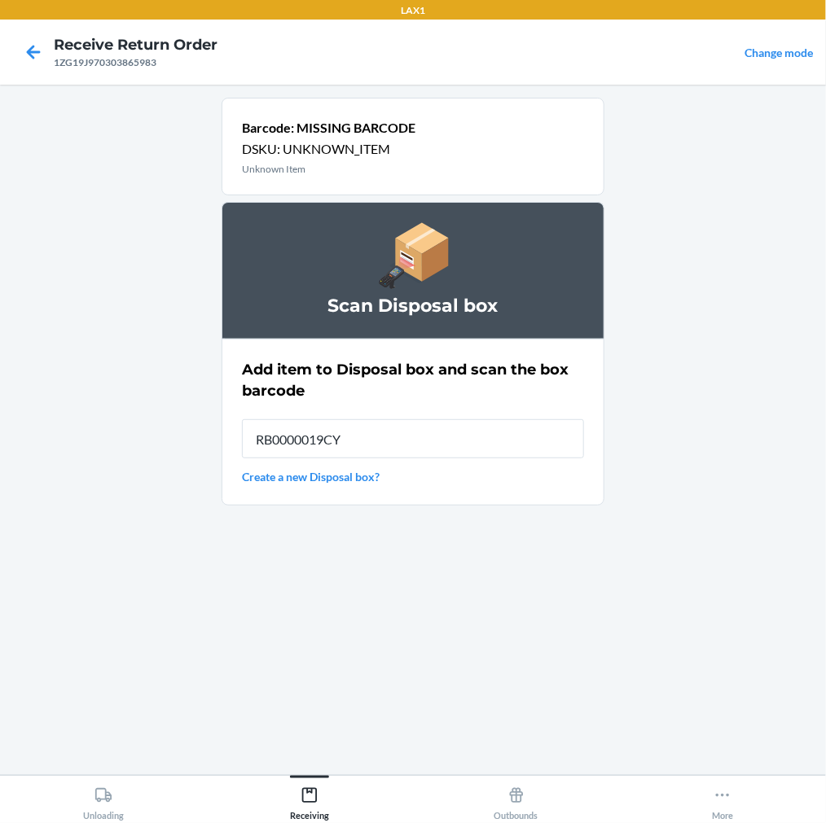
type input "RB0000019CY"
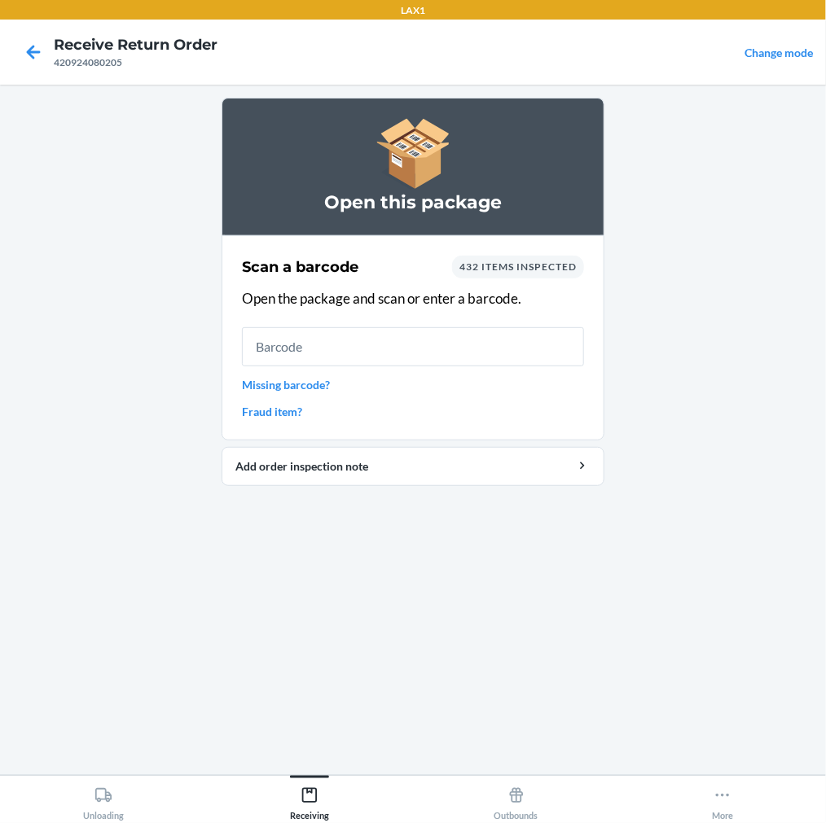
click at [327, 388] on link "Missing barcode?" at bounding box center [413, 384] width 342 height 17
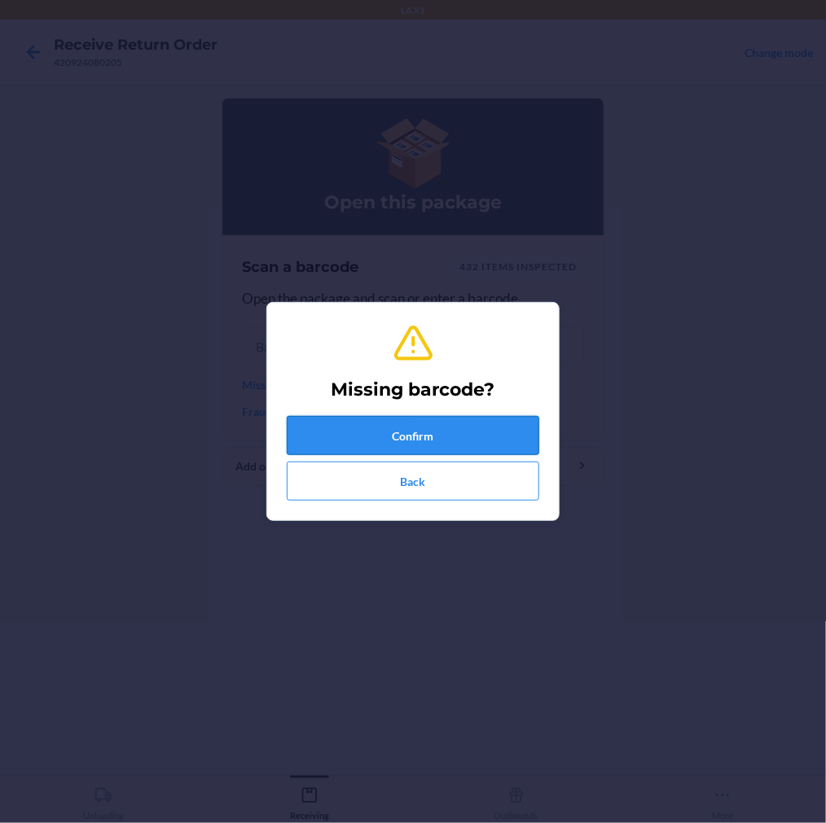
click at [413, 434] on button "Confirm" at bounding box center [413, 435] width 252 height 39
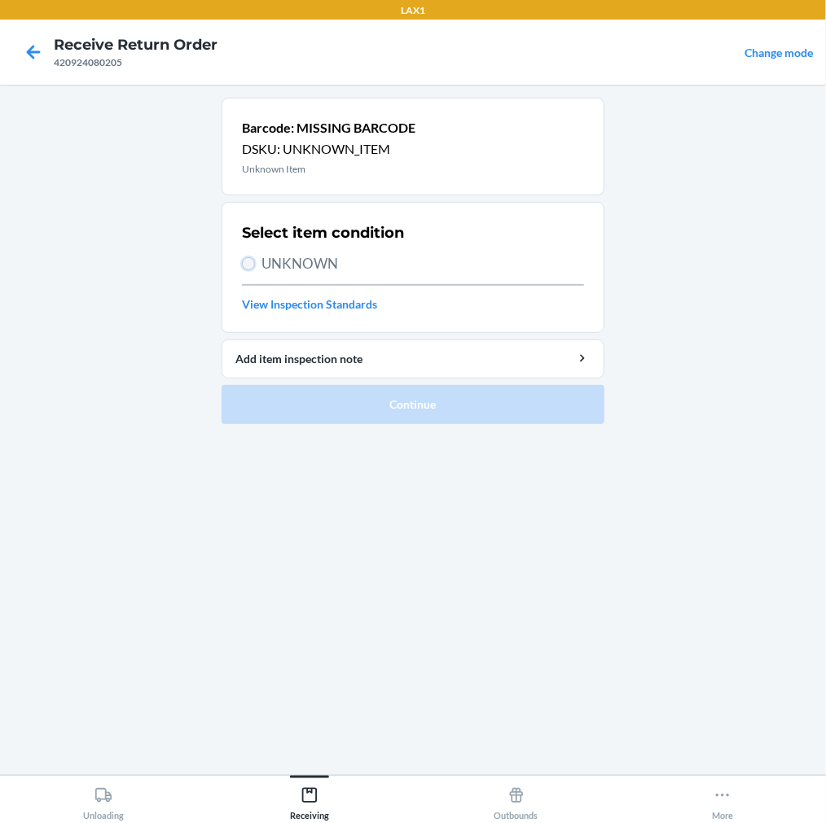
click at [245, 266] on input "UNKNOWN" at bounding box center [248, 263] width 13 height 13
radio input "true"
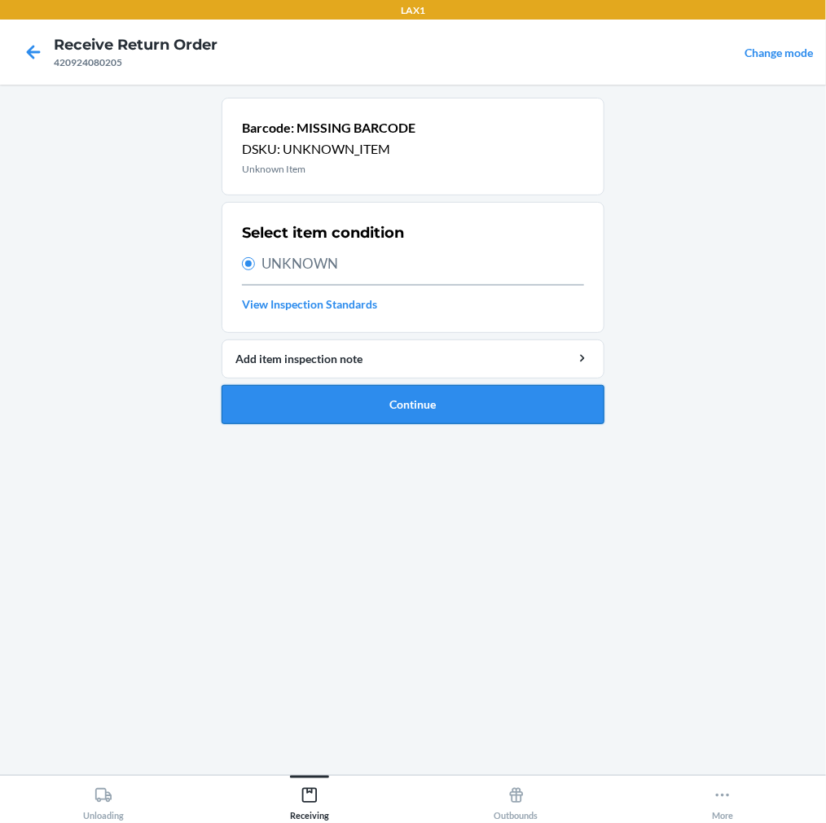
click at [343, 404] on button "Continue" at bounding box center [413, 404] width 383 height 39
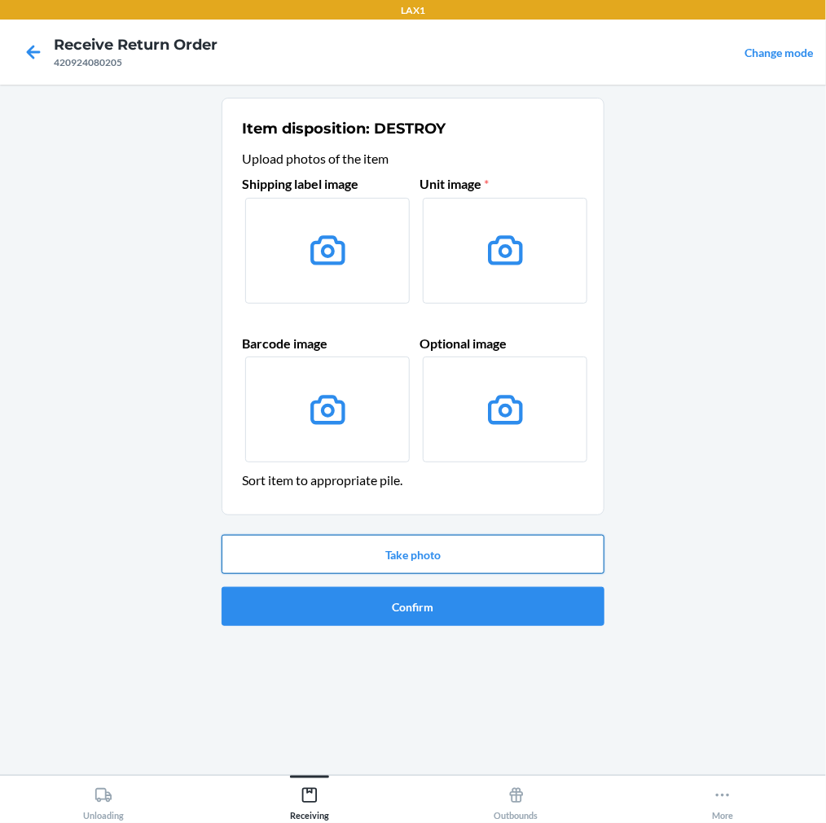
click at [393, 557] on button "Take photo" at bounding box center [413, 554] width 383 height 39
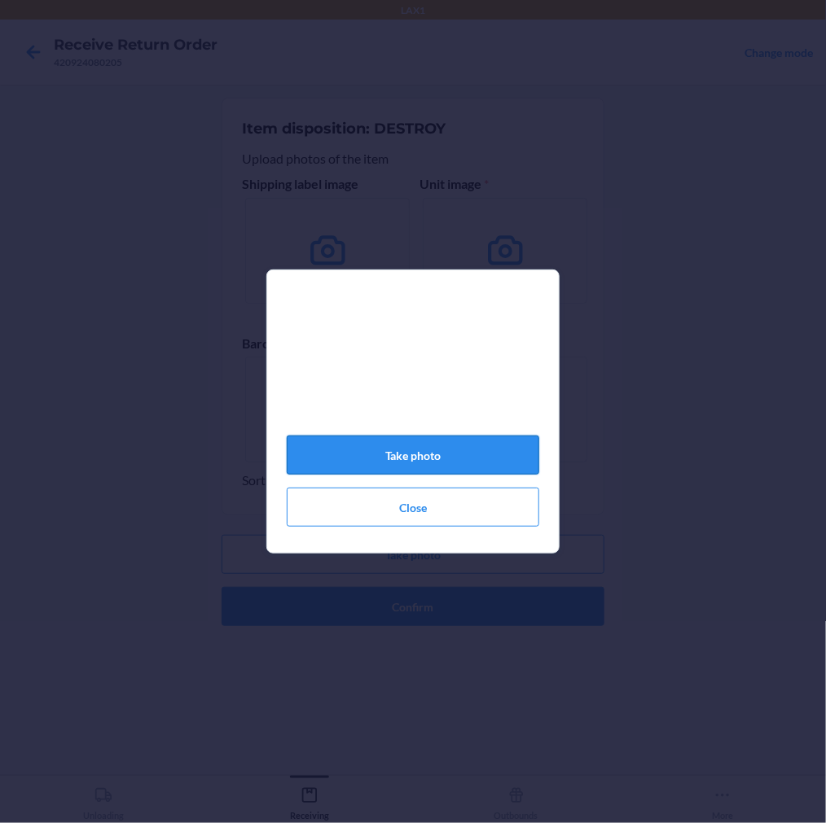
click at [426, 469] on button "Take photo" at bounding box center [413, 455] width 252 height 39
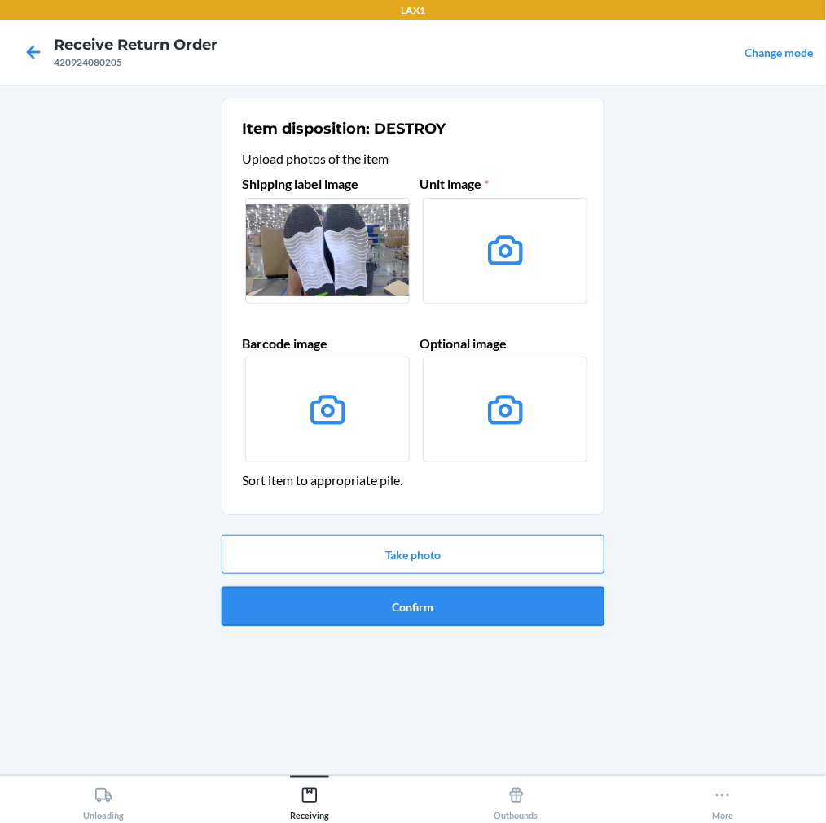
click at [371, 599] on button "Confirm" at bounding box center [413, 606] width 383 height 39
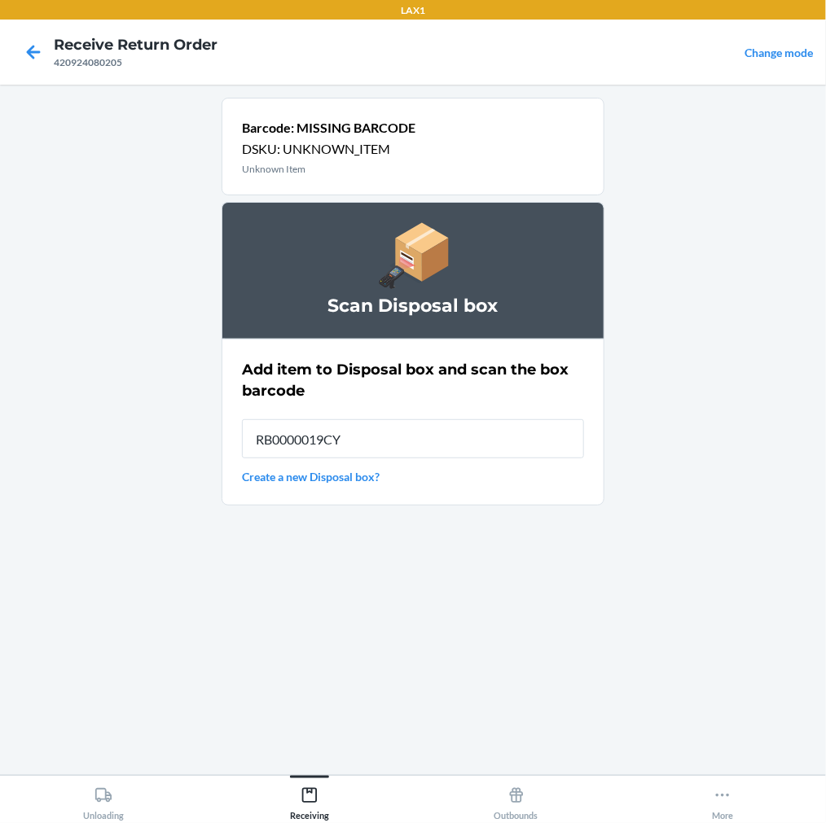
type input "RB0000019CY"
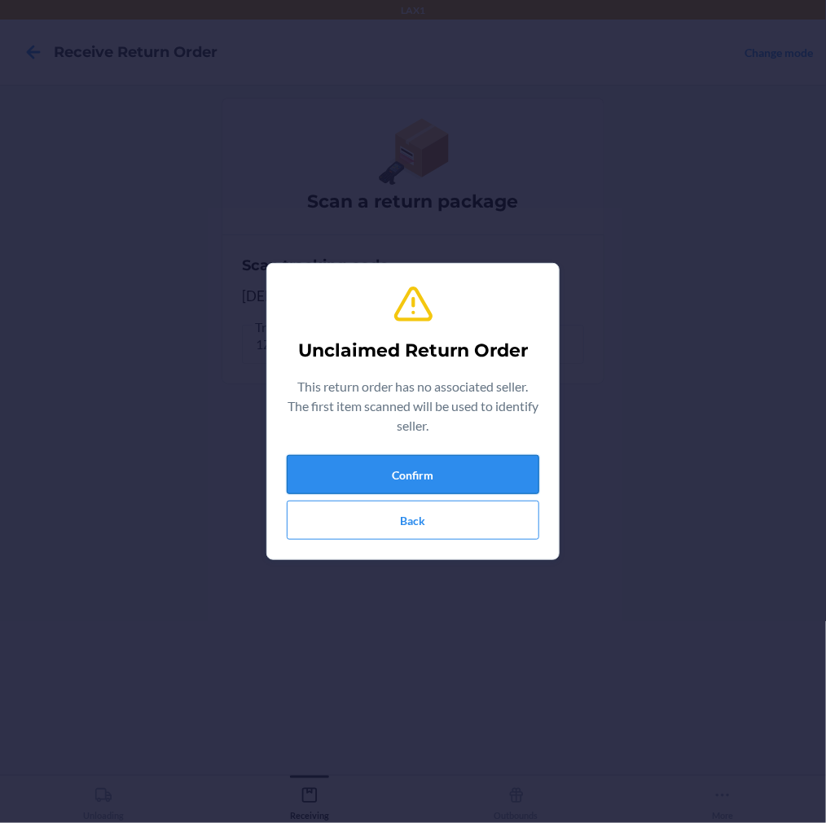
click at [429, 470] on button "Confirm" at bounding box center [413, 474] width 252 height 39
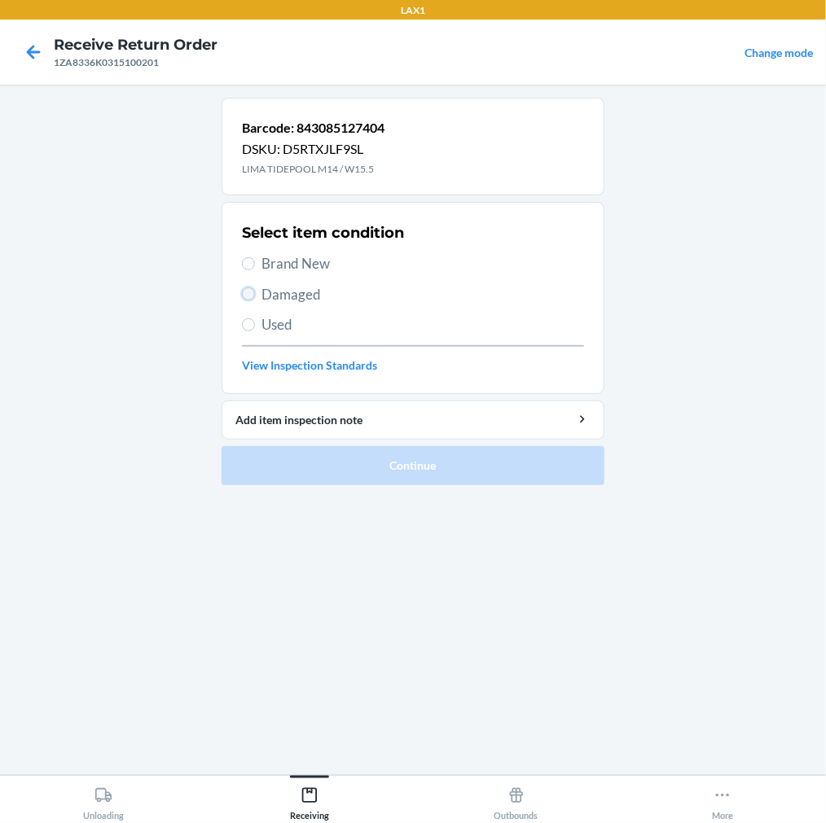
click at [246, 294] on input "Damaged" at bounding box center [248, 293] width 13 height 13
radio input "true"
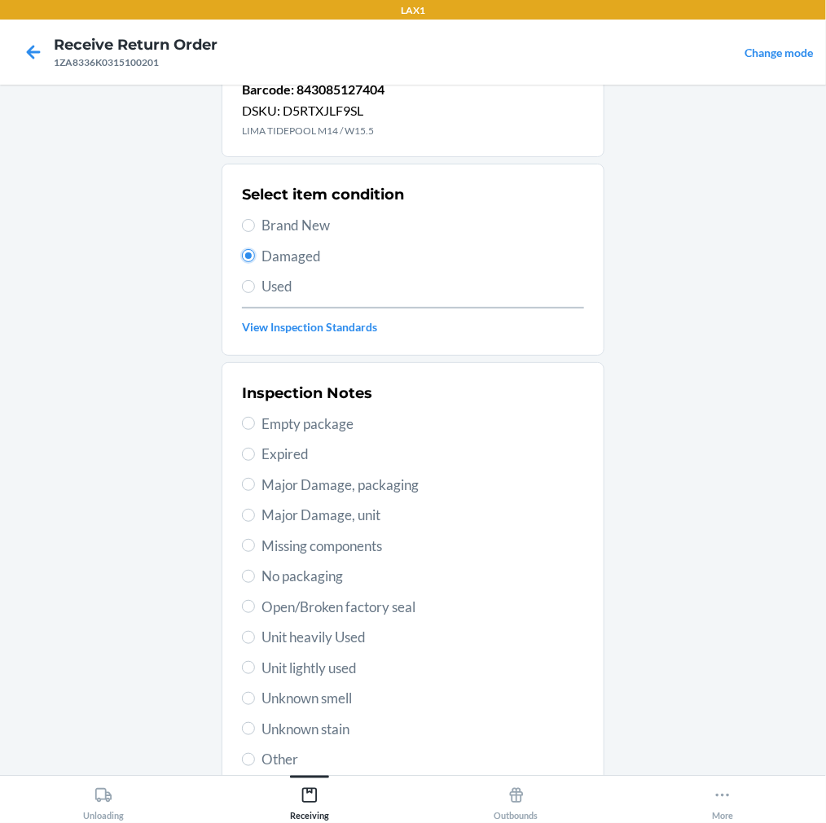
scroll to position [60, 0]
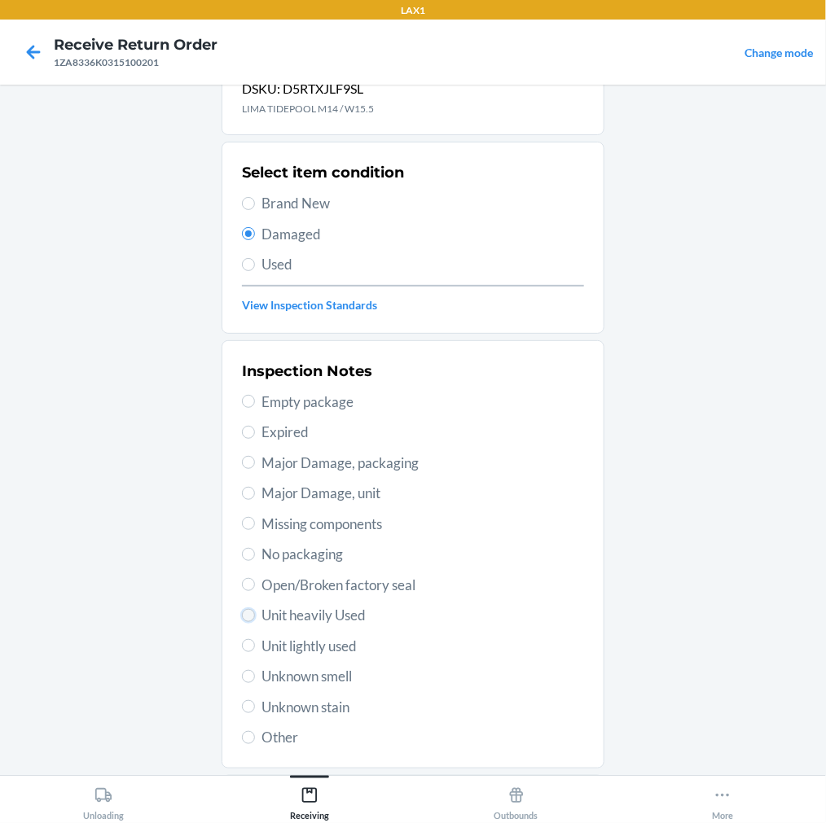
click at [242, 611] on input "Unit heavily Used" at bounding box center [248, 615] width 13 height 13
radio input "true"
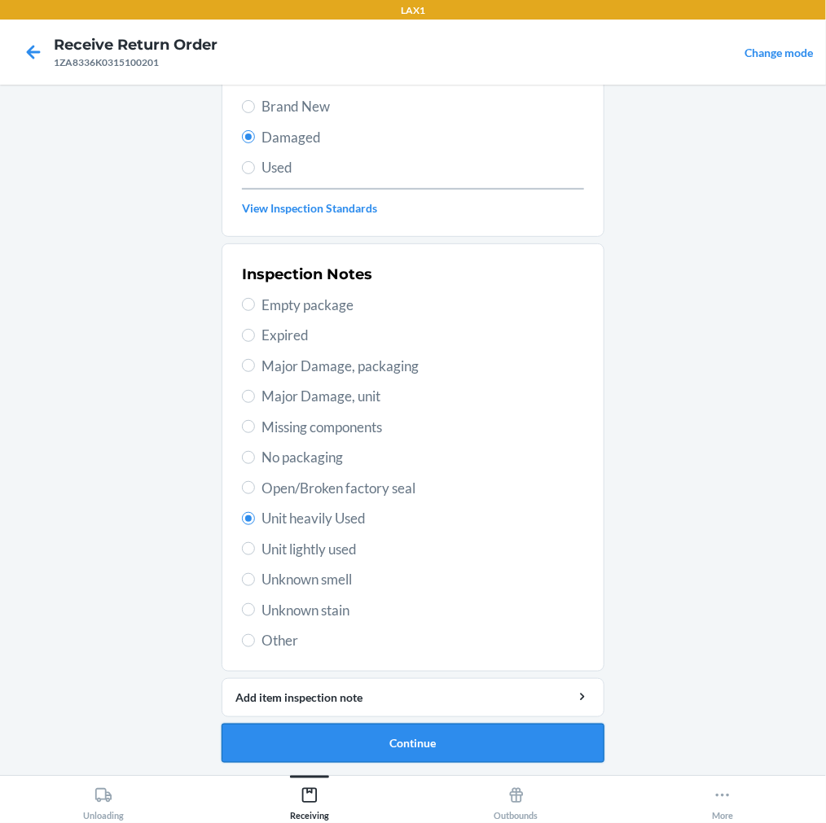
click at [464, 731] on button "Continue" at bounding box center [413, 743] width 383 height 39
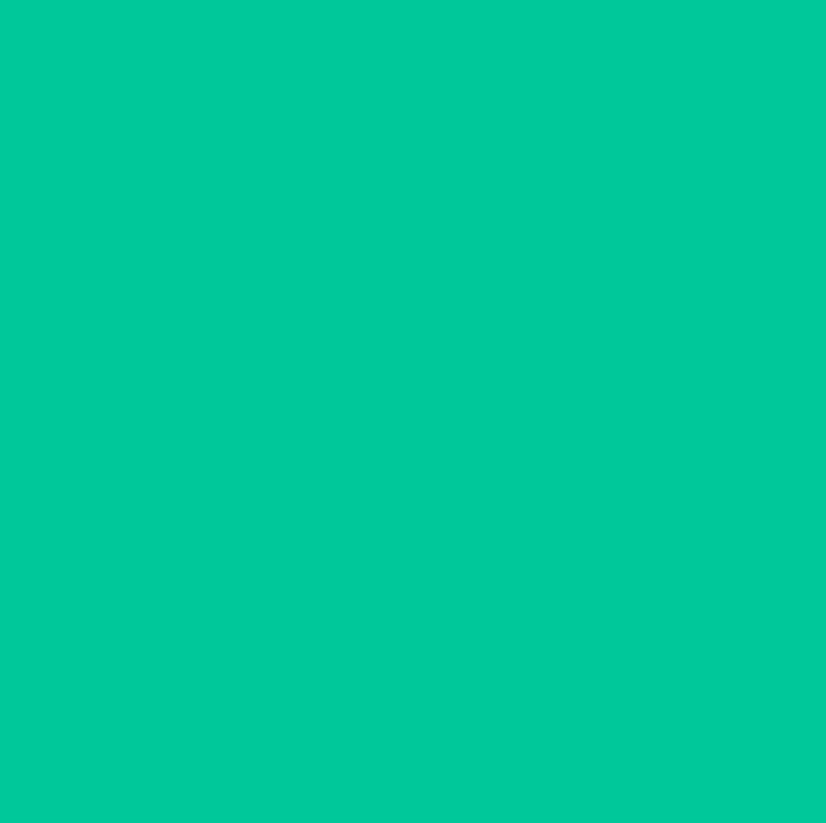
scroll to position [23, 0]
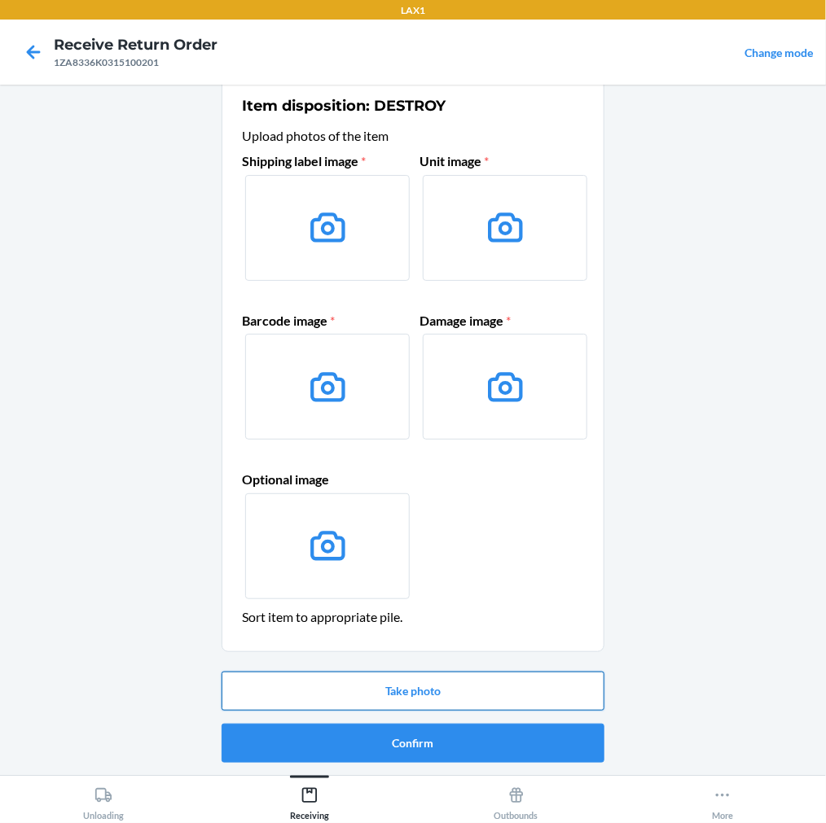
click at [458, 687] on button "Take photo" at bounding box center [413, 691] width 383 height 39
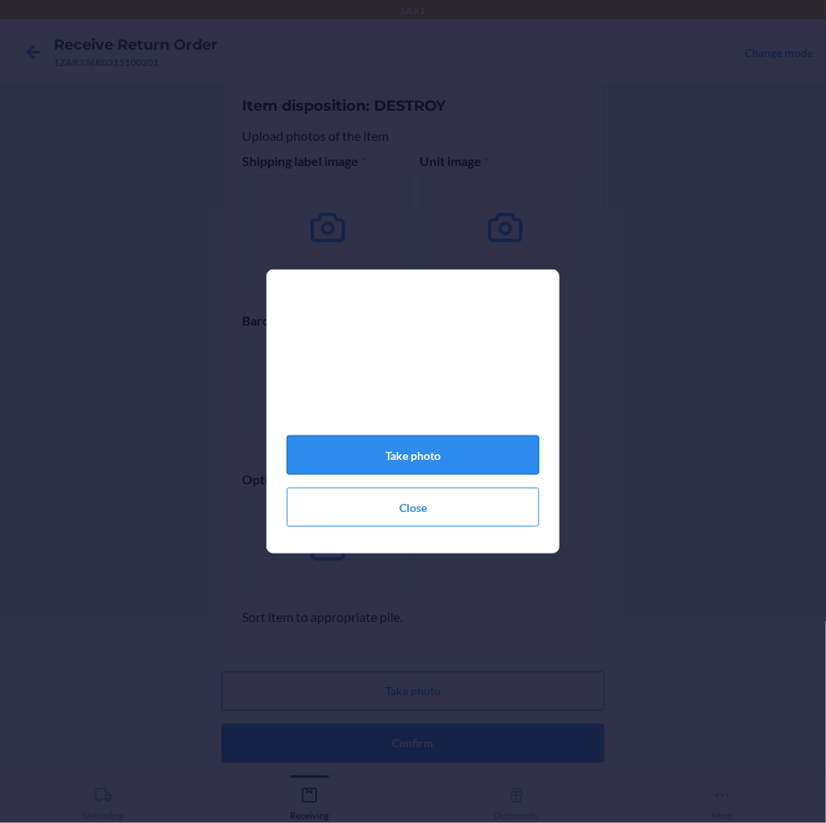
click at [434, 461] on button "Take photo" at bounding box center [413, 455] width 252 height 39
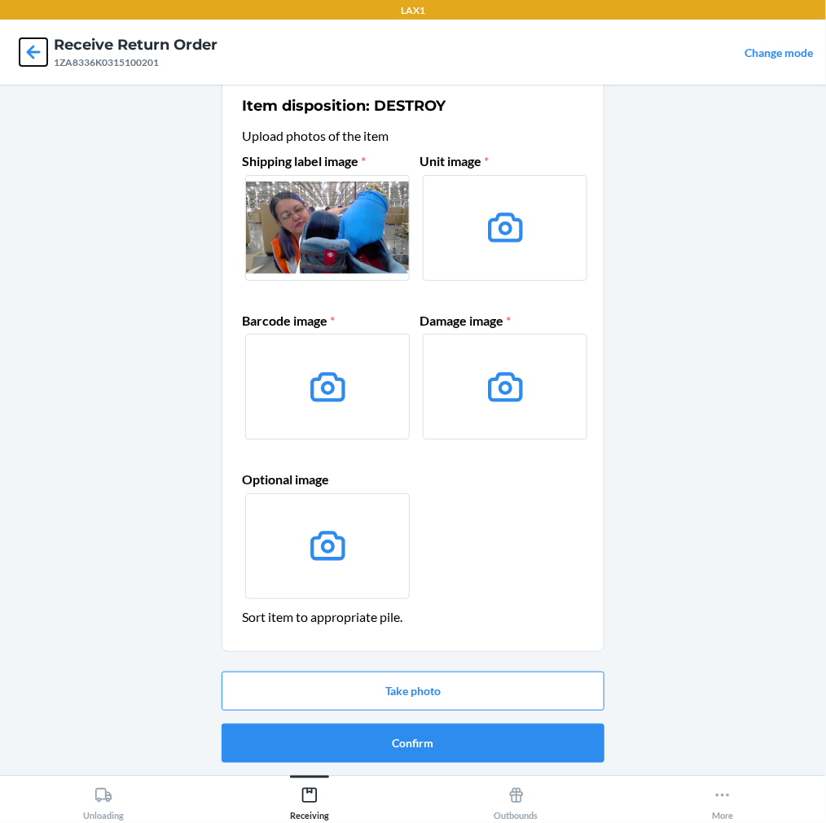
click at [29, 51] on icon at bounding box center [34, 52] width 14 height 14
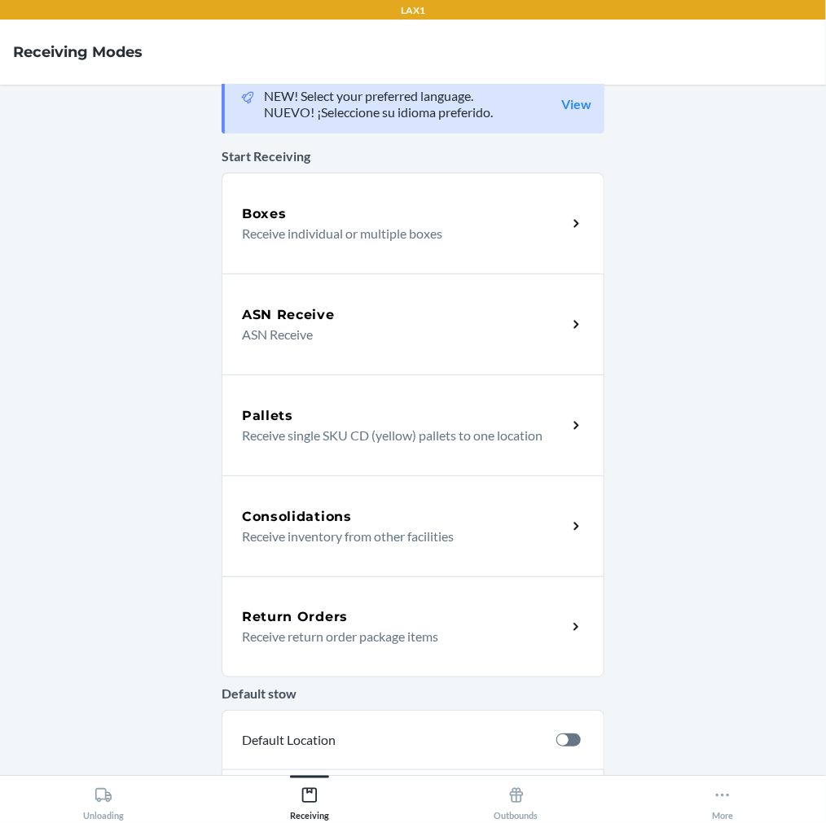
click at [361, 627] on p "Receive return order package items" at bounding box center [398, 637] width 312 height 20
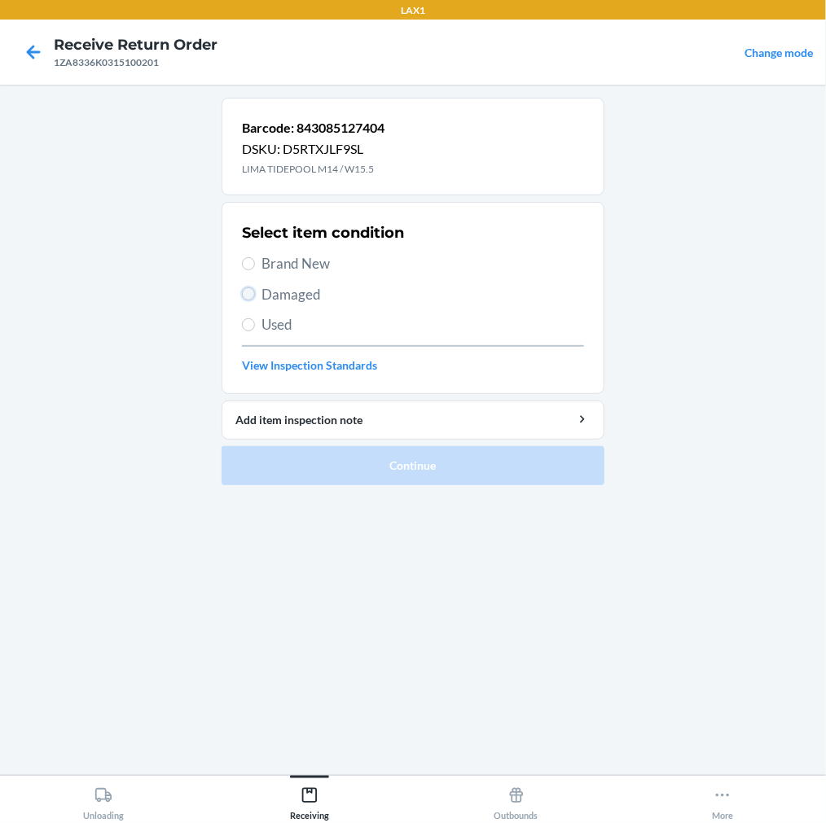
click at [248, 299] on input "Damaged" at bounding box center [248, 293] width 13 height 13
radio input "true"
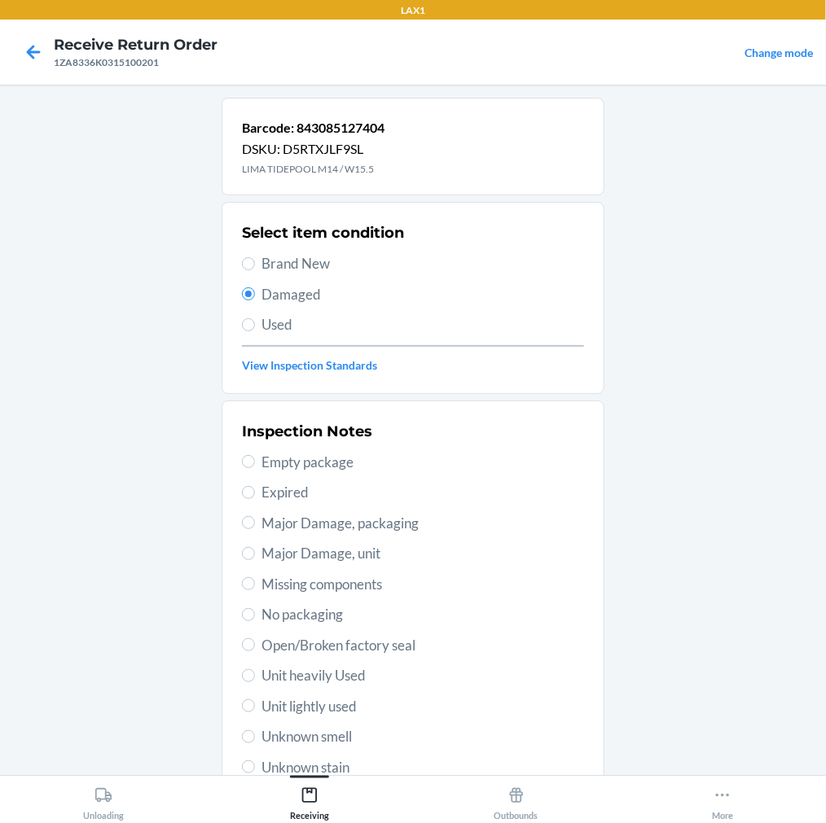
click at [248, 671] on label "Unit heavily Used" at bounding box center [413, 675] width 342 height 21
click at [248, 671] on input "Unit heavily Used" at bounding box center [248, 675] width 13 height 13
radio input "true"
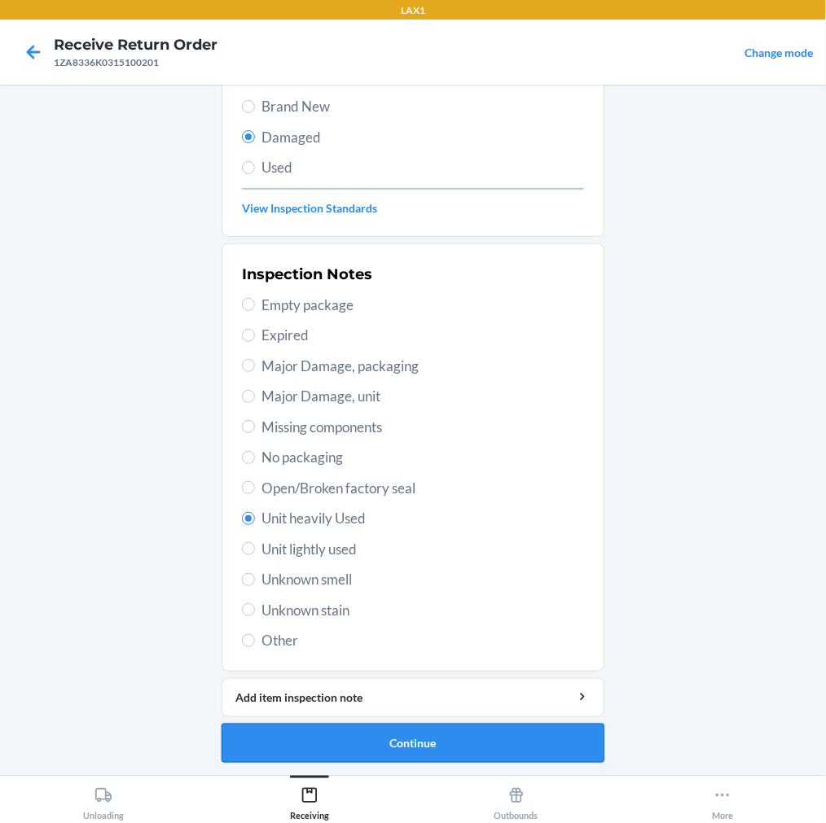
click at [420, 736] on button "Continue" at bounding box center [413, 743] width 383 height 39
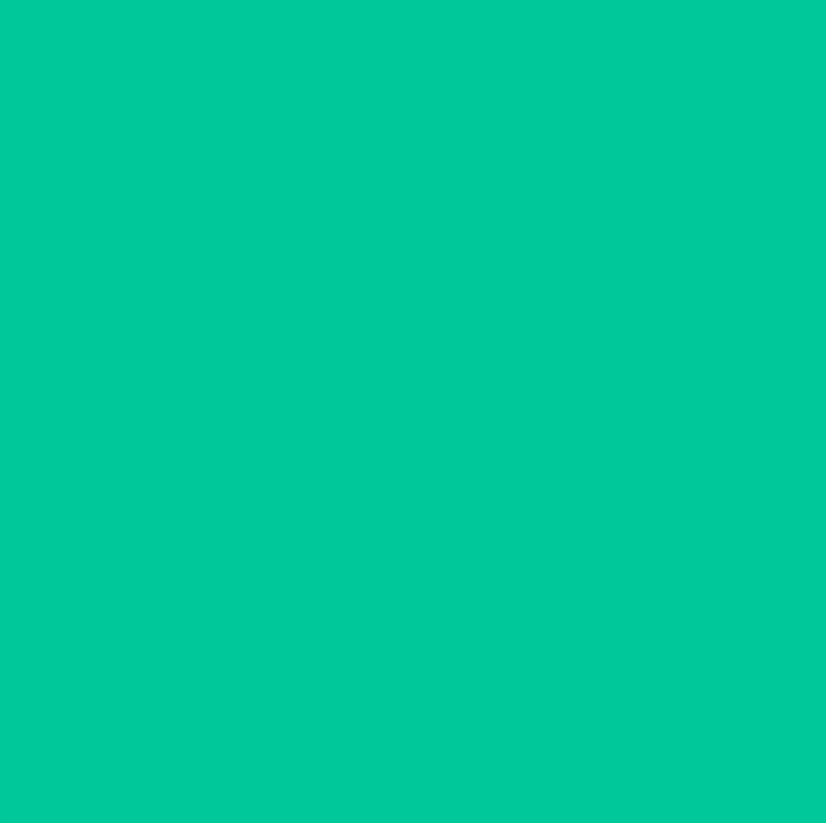
scroll to position [23, 0]
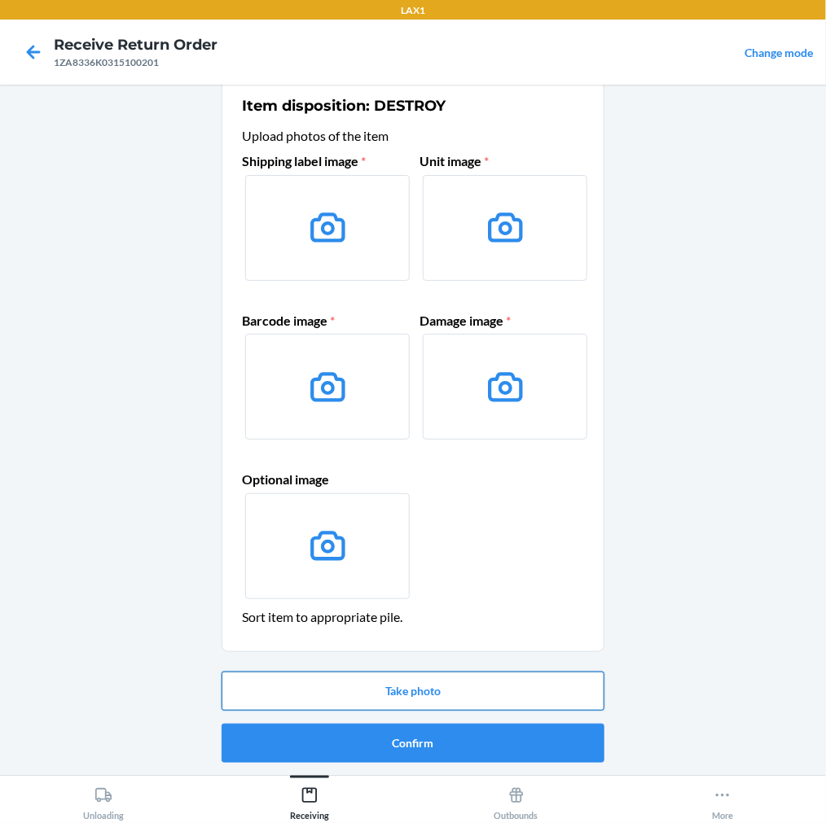
click at [406, 691] on button "Take photo" at bounding box center [413, 691] width 383 height 39
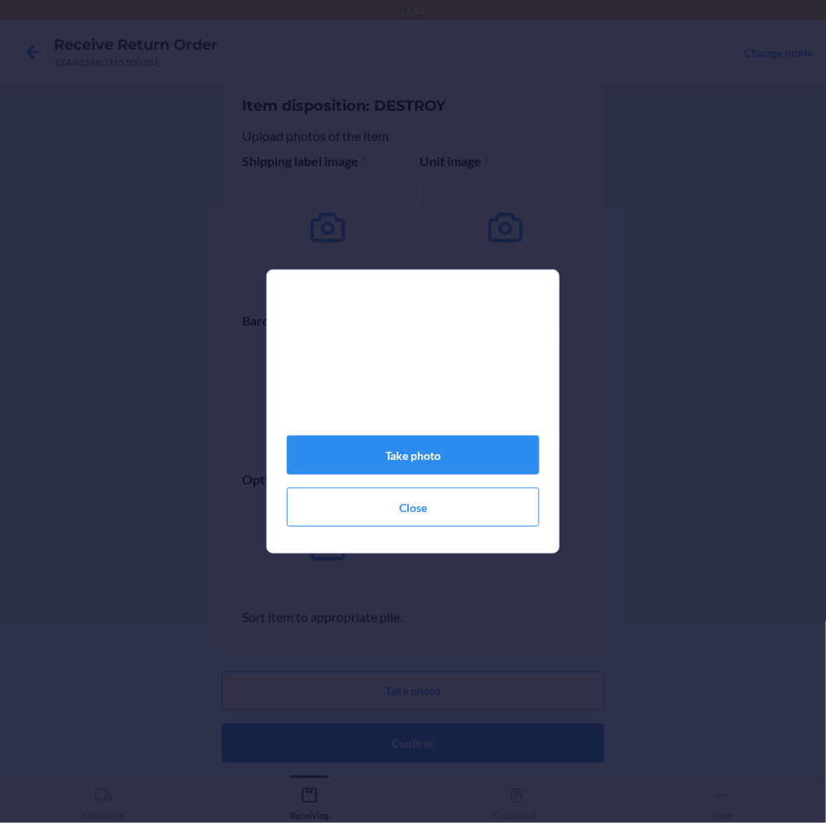
click at [349, 567] on div "Take photo Close" at bounding box center [413, 411] width 826 height 823
click at [463, 467] on button "Take photo" at bounding box center [413, 455] width 252 height 39
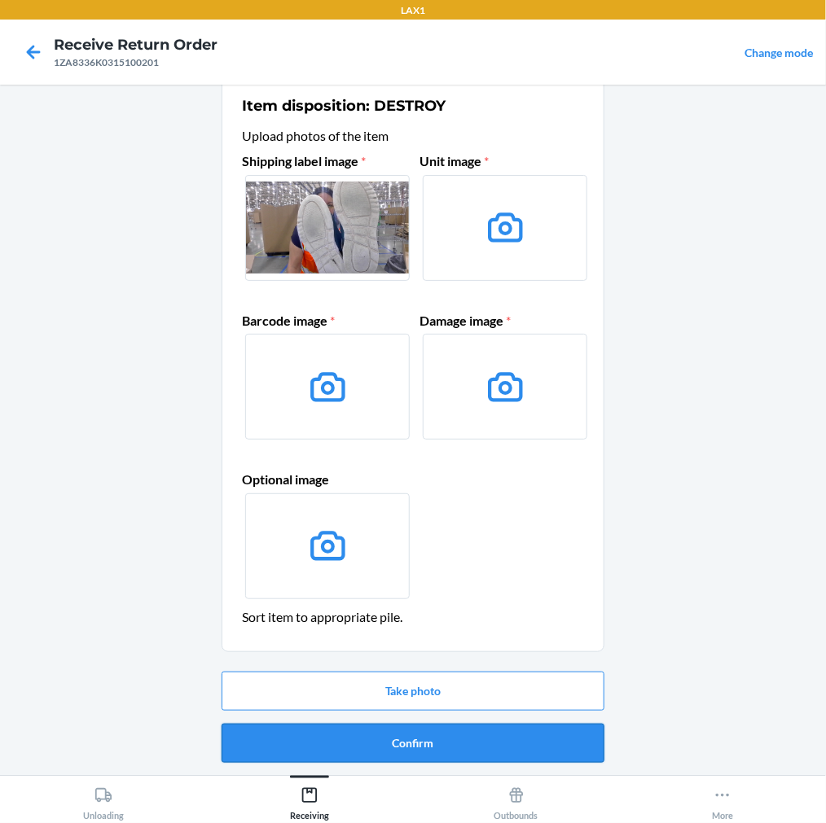
click at [495, 727] on button "Confirm" at bounding box center [413, 743] width 383 height 39
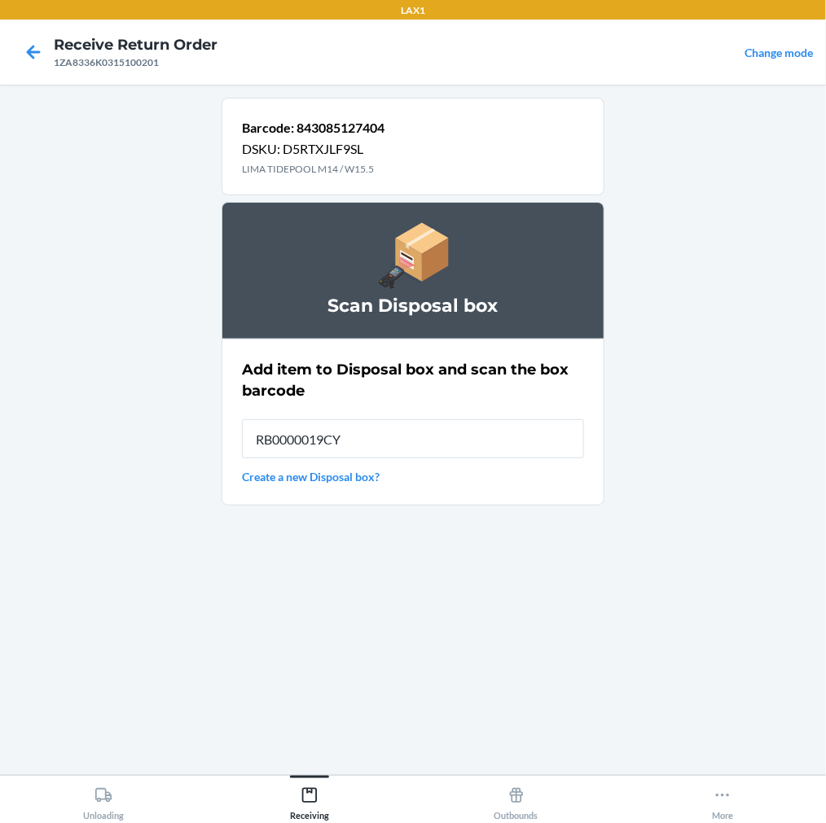
type input "RB0000019CY"
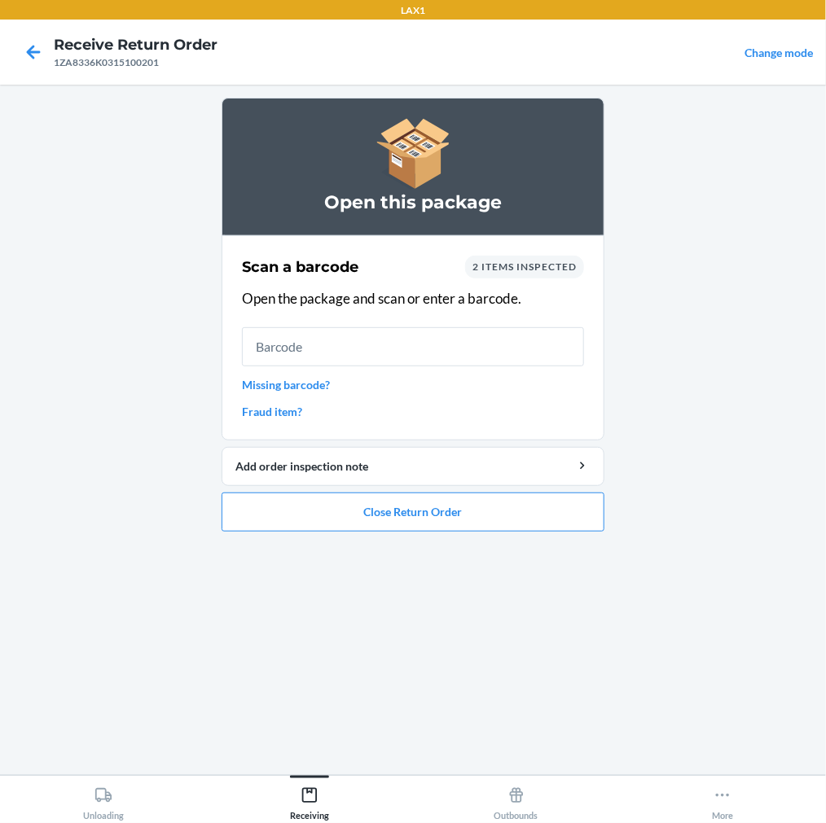
click at [310, 383] on link "Missing barcode?" at bounding box center [413, 384] width 342 height 17
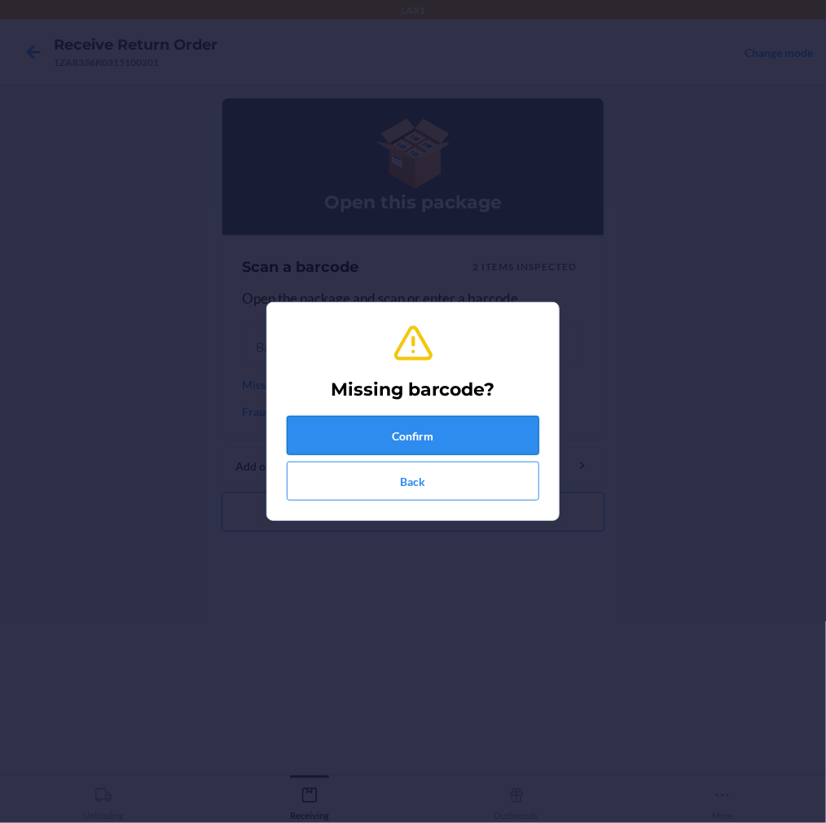
click at [372, 442] on button "Confirm" at bounding box center [413, 435] width 252 height 39
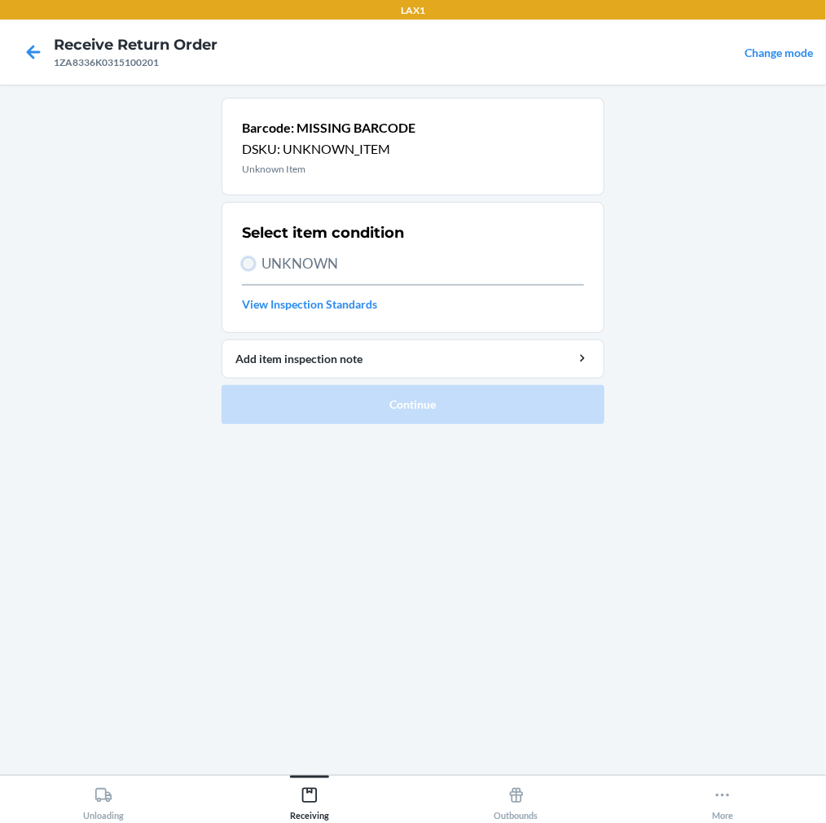
click at [247, 258] on input "UNKNOWN" at bounding box center [248, 263] width 13 height 13
radio input "true"
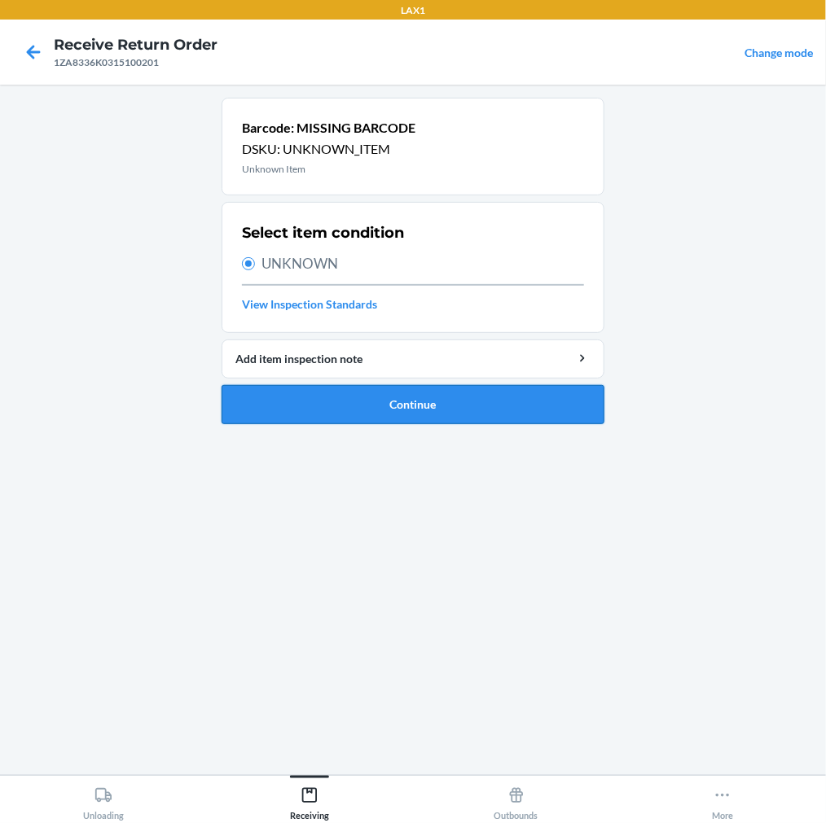
click at [335, 408] on button "Continue" at bounding box center [413, 404] width 383 height 39
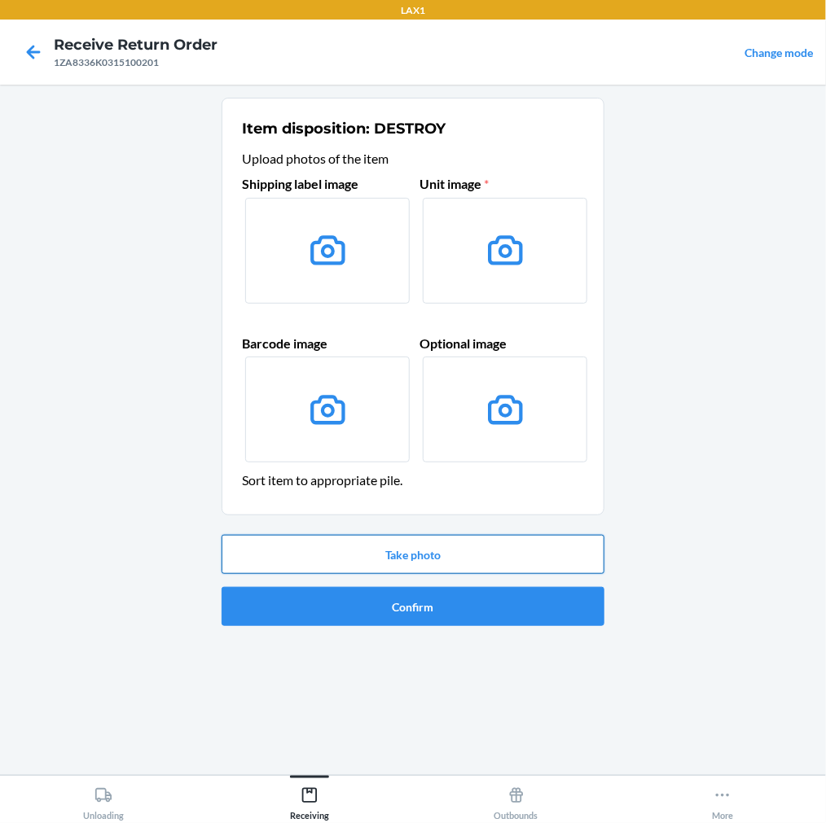
click at [428, 557] on button "Take photo" at bounding box center [413, 554] width 383 height 39
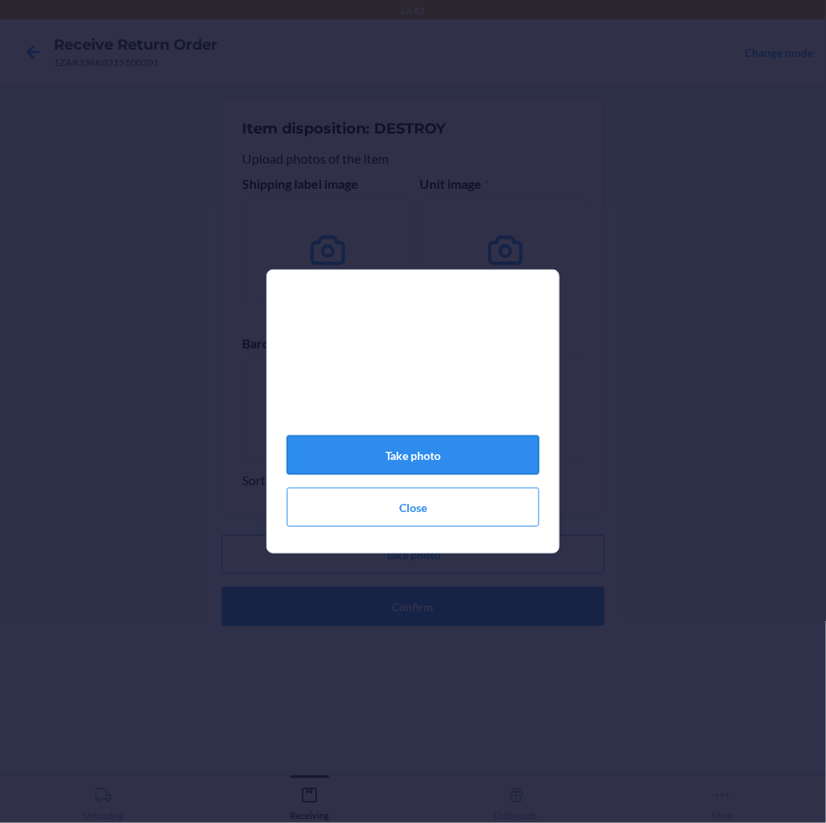
click at [436, 450] on button "Take photo" at bounding box center [413, 455] width 252 height 39
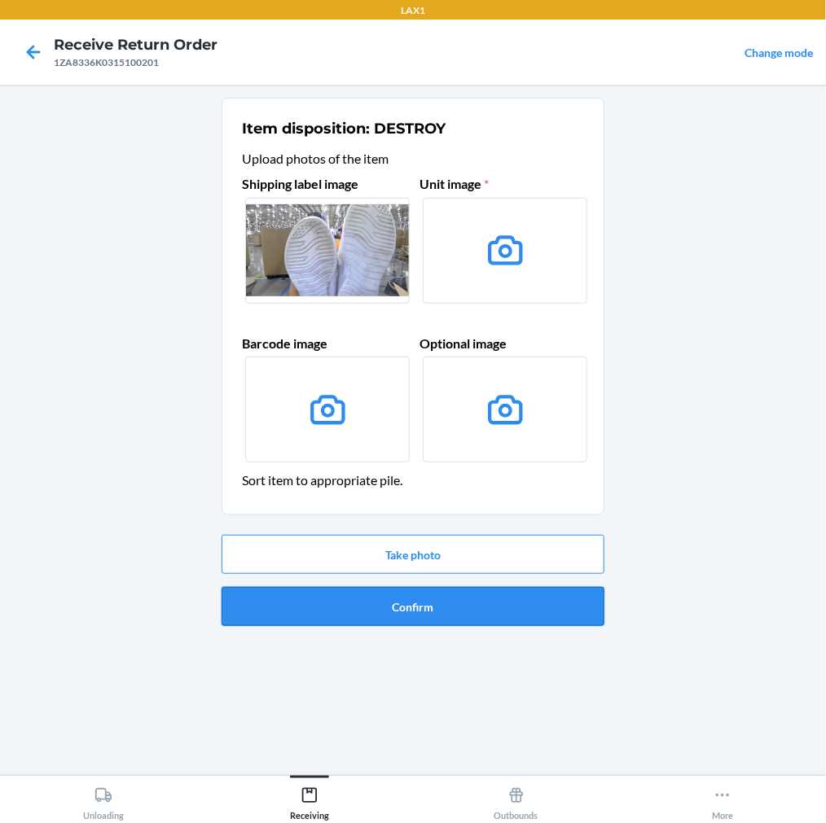
click at [402, 599] on button "Confirm" at bounding box center [413, 606] width 383 height 39
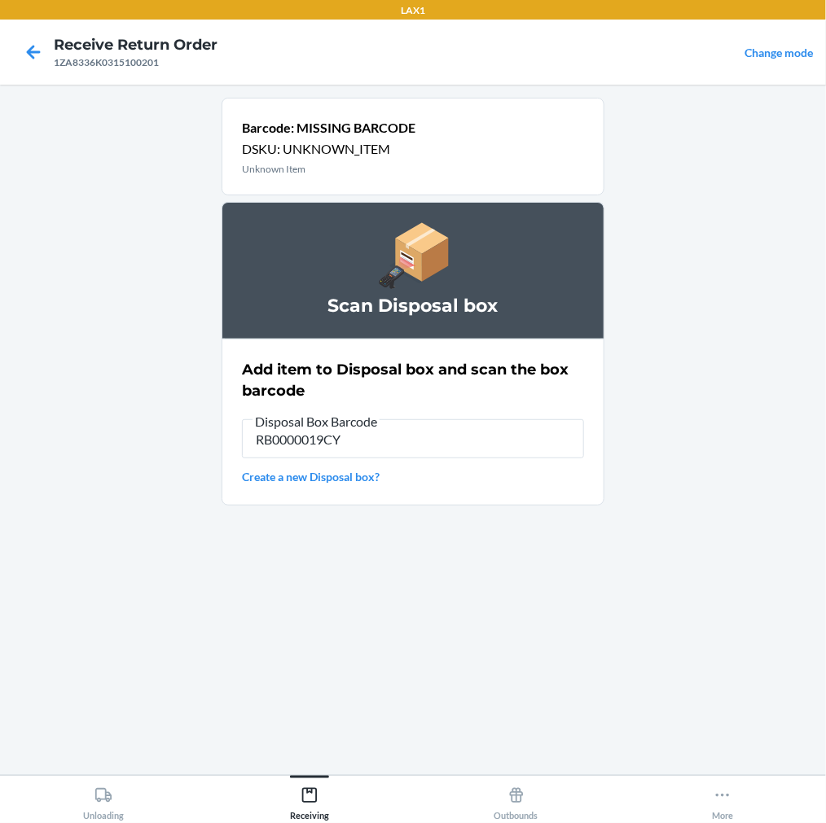
type input "RB0000019CY"
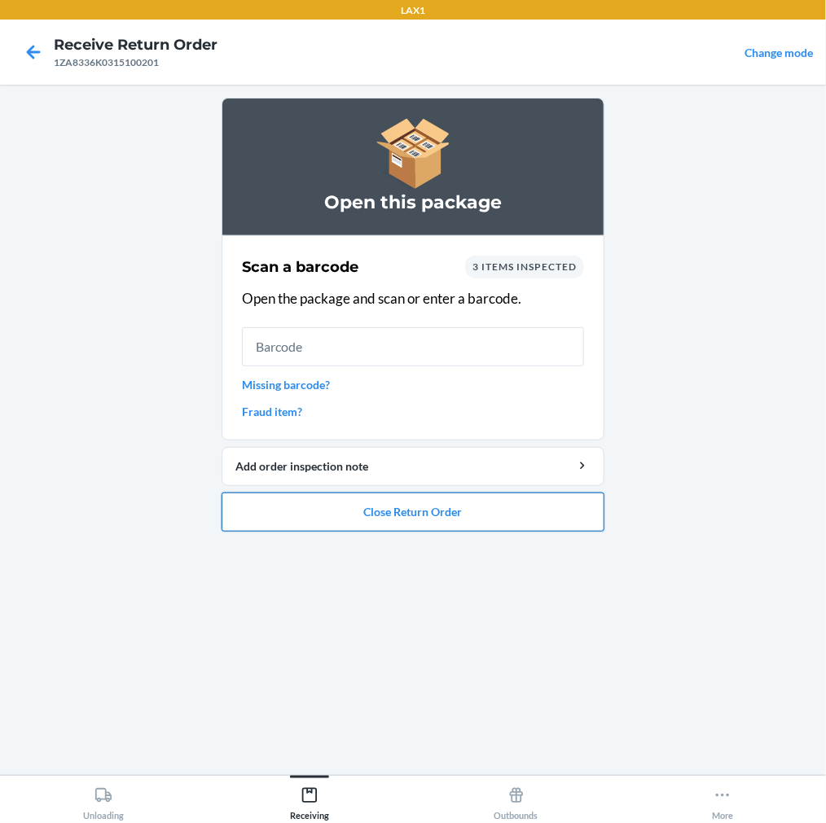
click at [515, 506] on button "Close Return Order" at bounding box center [413, 512] width 383 height 39
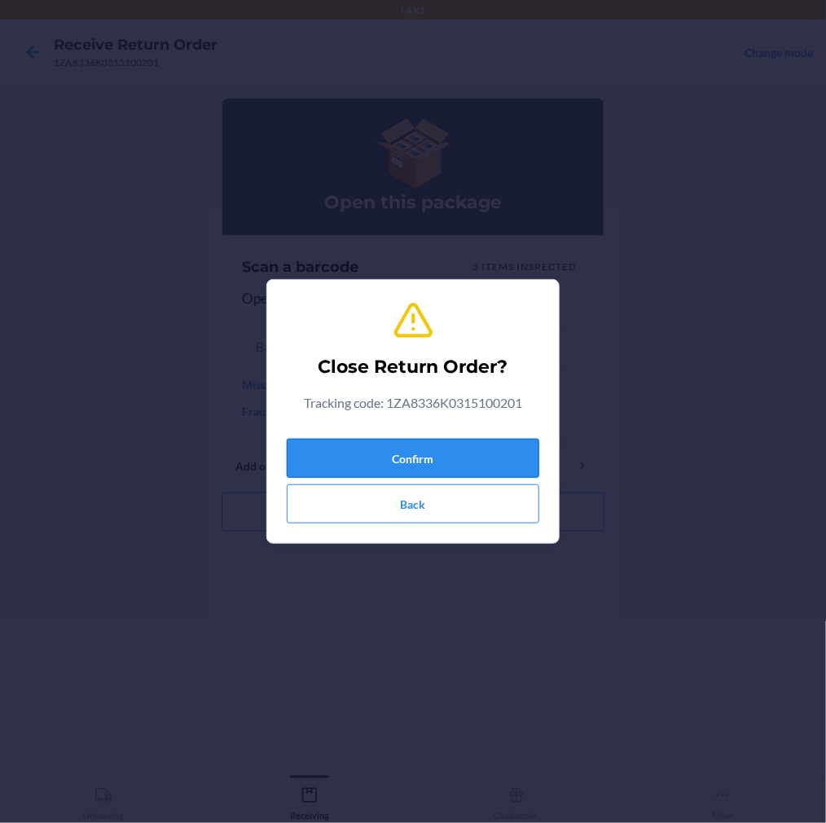
click at [464, 450] on button "Confirm" at bounding box center [413, 458] width 252 height 39
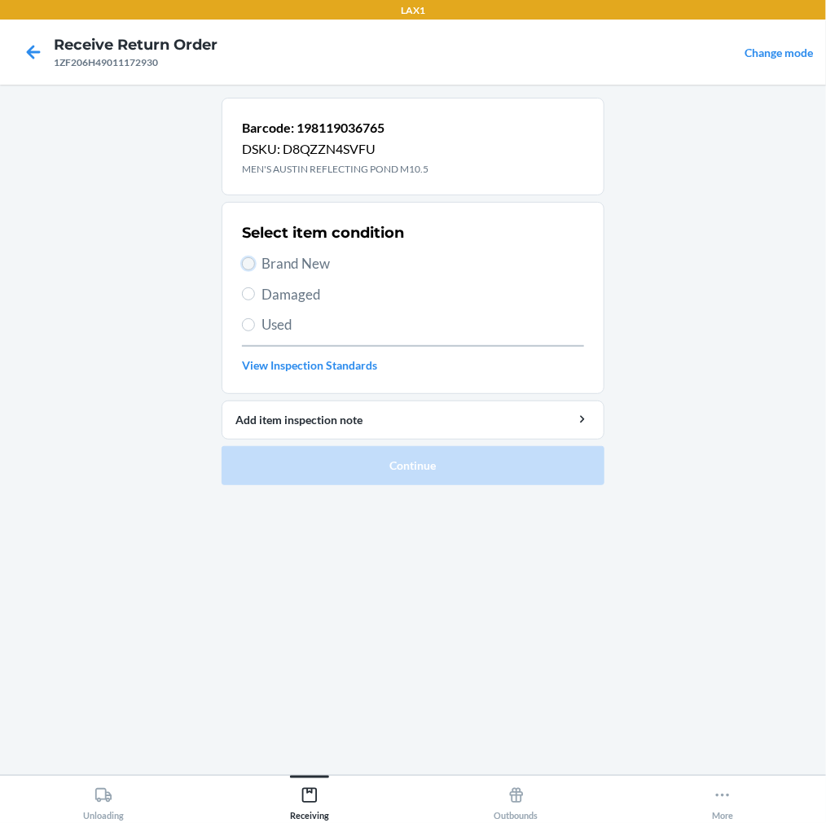
click at [251, 259] on input "Brand New" at bounding box center [248, 263] width 13 height 13
radio input "true"
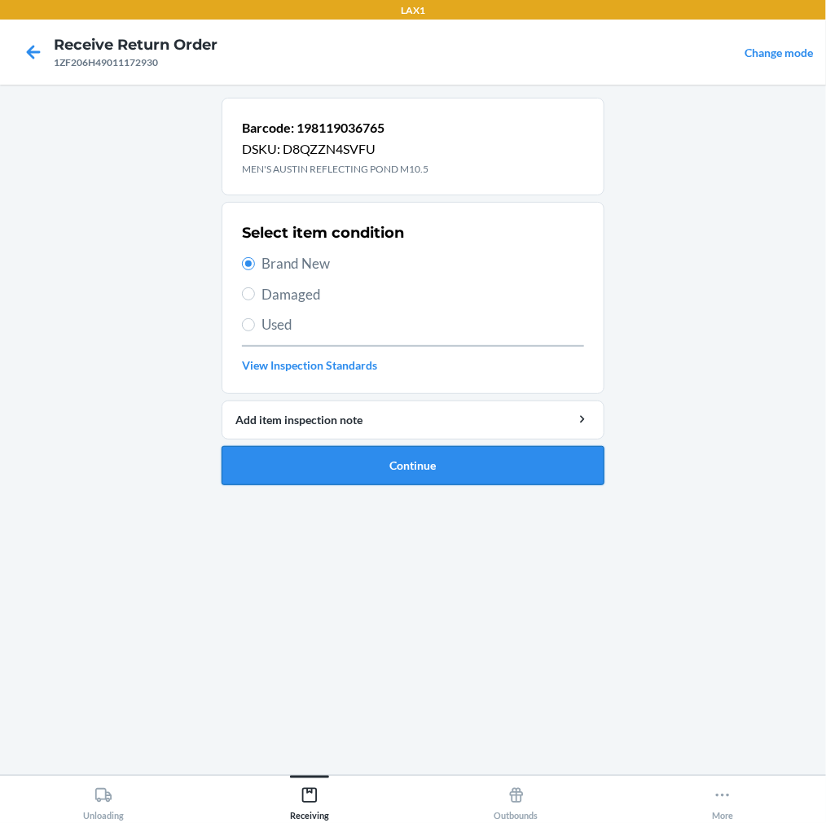
click at [348, 466] on button "Continue" at bounding box center [413, 465] width 383 height 39
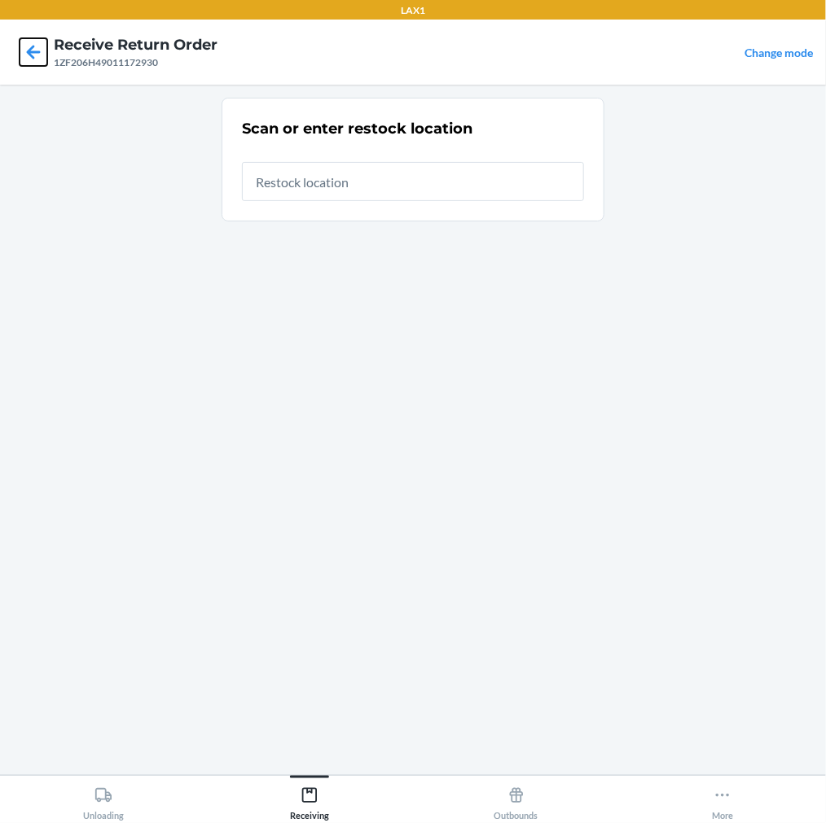
click at [33, 61] on icon at bounding box center [34, 52] width 28 height 28
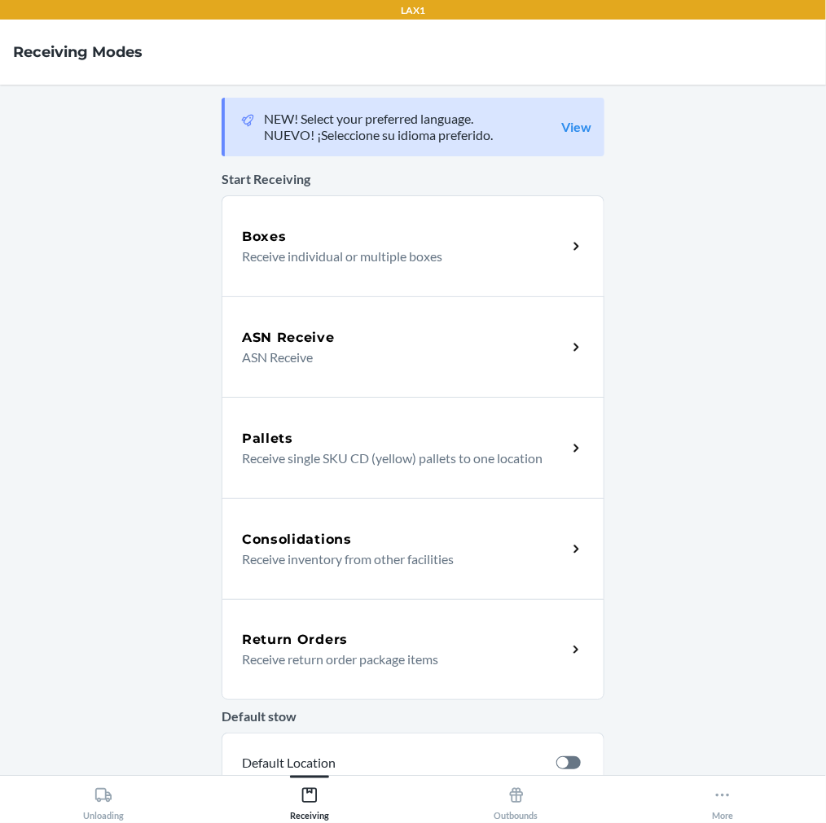
click at [298, 674] on div "Return Orders Receive return order package items" at bounding box center [413, 649] width 383 height 101
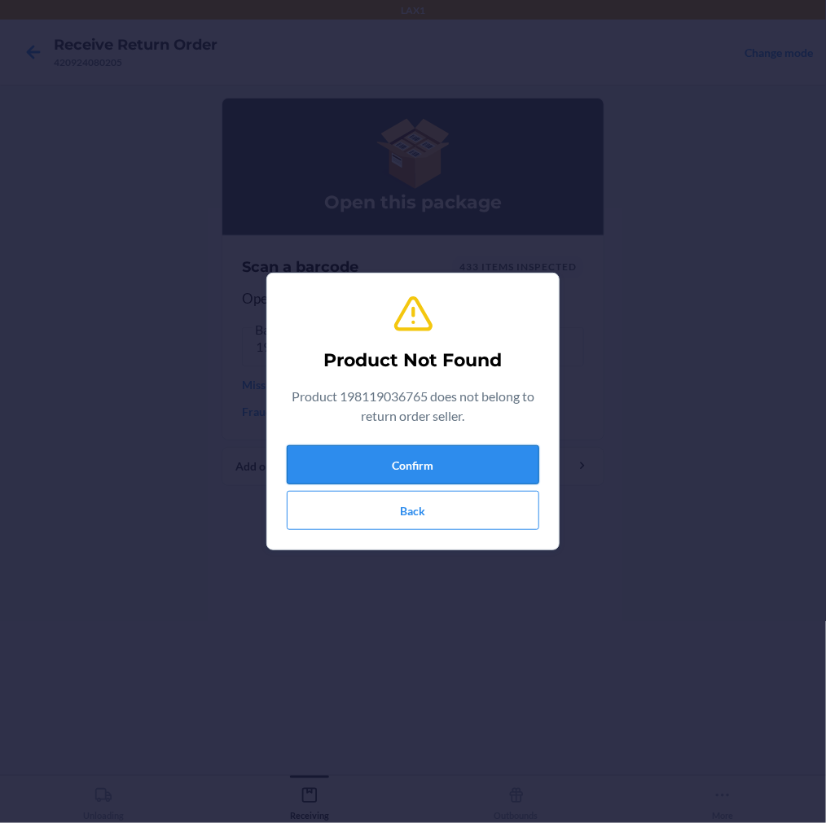
click at [397, 471] on button "Confirm" at bounding box center [413, 464] width 252 height 39
click at [401, 454] on button "Confirm" at bounding box center [413, 464] width 252 height 39
drag, startPoint x: 401, startPoint y: 454, endPoint x: 441, endPoint y: 492, distance: 54.7
click at [403, 454] on button "Confirm" at bounding box center [413, 464] width 252 height 39
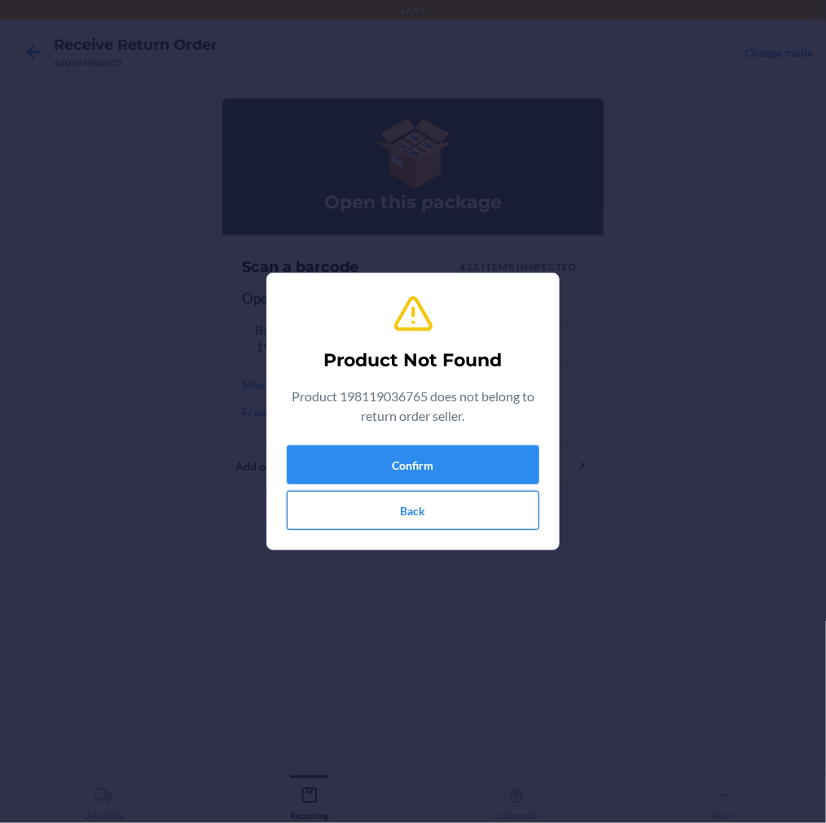
click at [452, 517] on button "Back" at bounding box center [413, 510] width 252 height 39
click at [481, 467] on button "Confirm" at bounding box center [413, 464] width 252 height 39
click at [487, 510] on button "Back" at bounding box center [413, 510] width 252 height 39
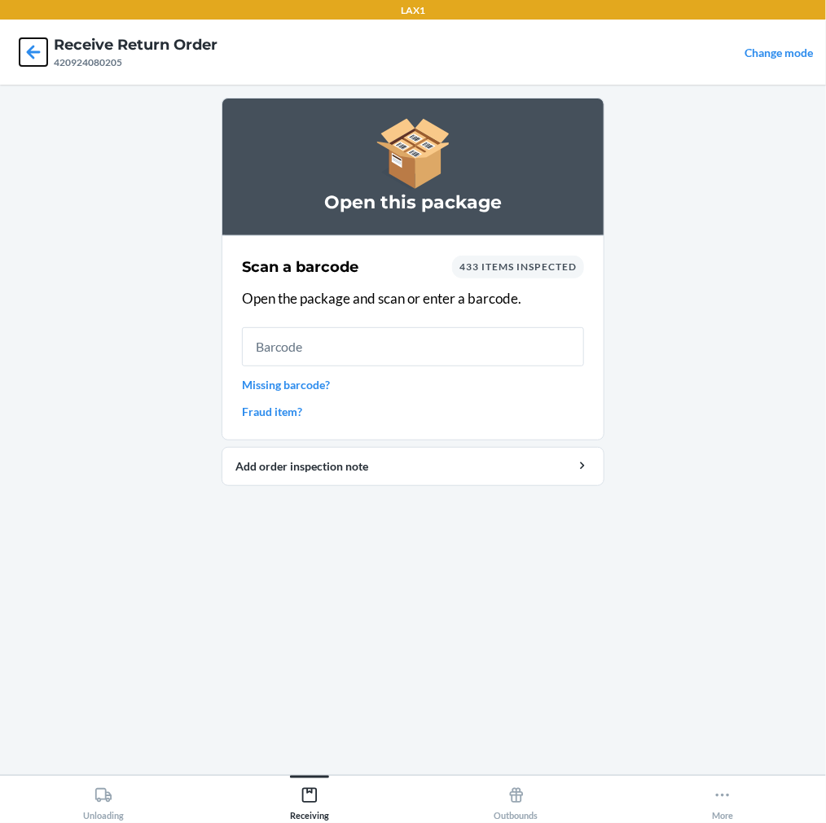
click at [42, 61] on icon at bounding box center [34, 52] width 28 height 28
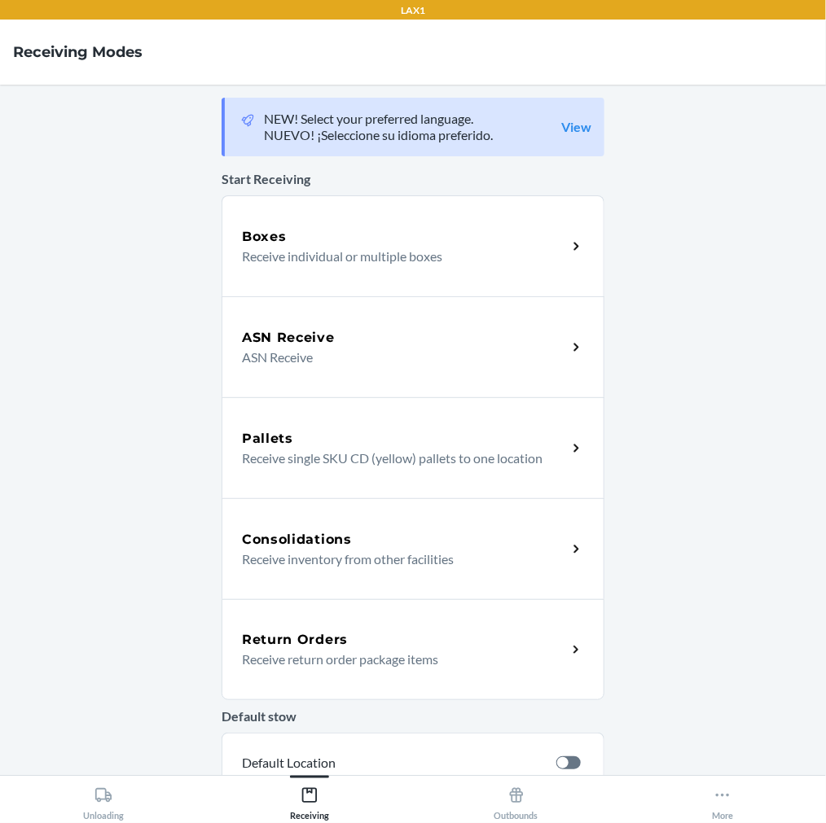
click at [567, 644] on icon at bounding box center [576, 650] width 19 height 19
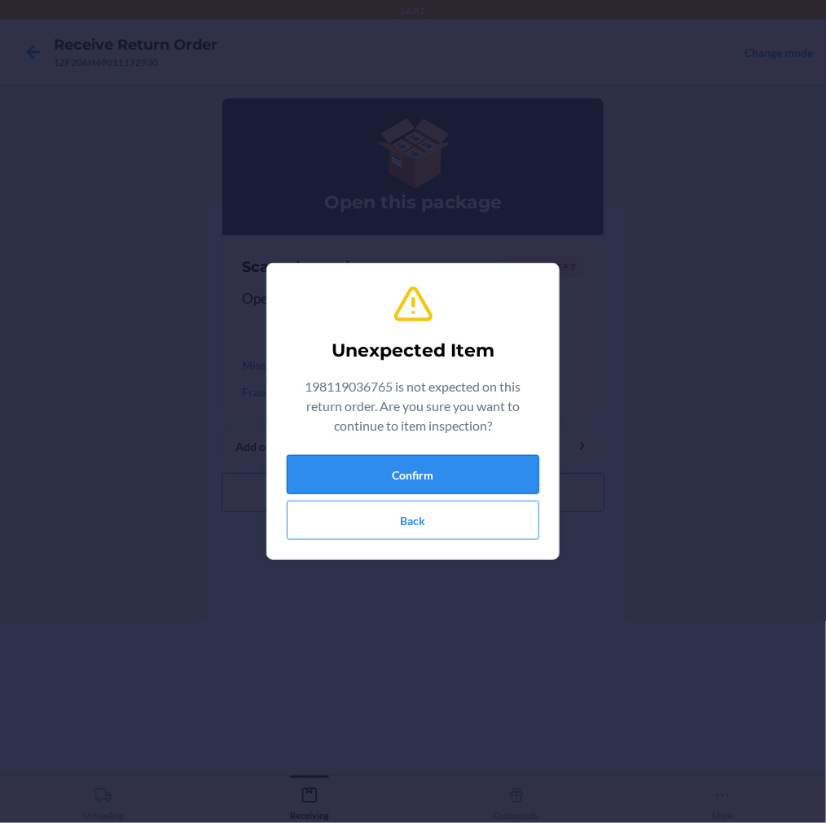
click at [437, 473] on button "Confirm" at bounding box center [413, 474] width 252 height 39
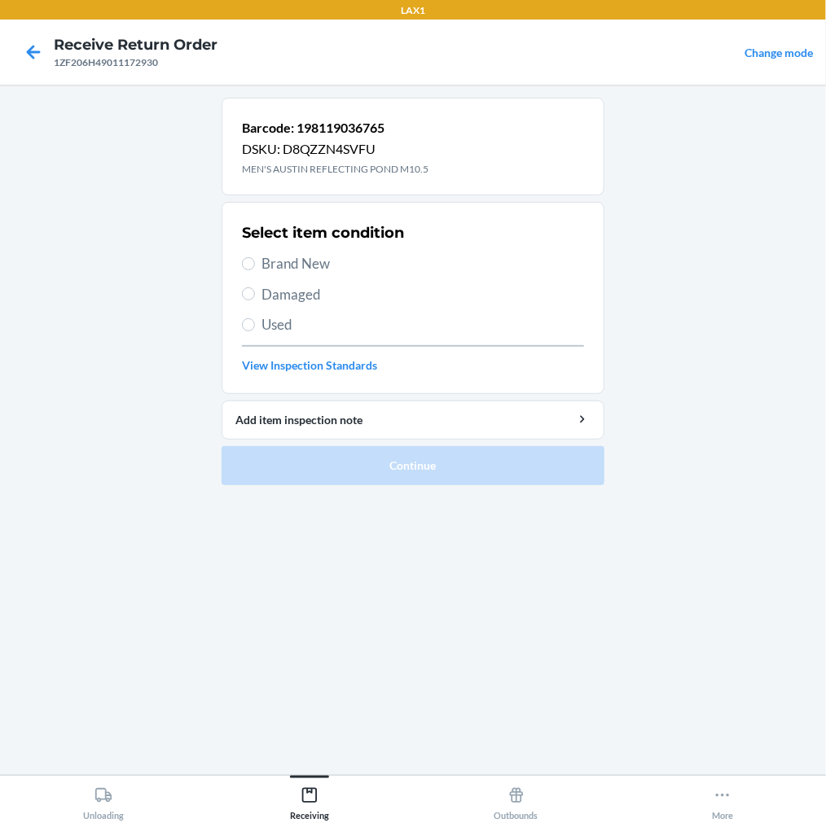
click at [242, 257] on label "Brand New" at bounding box center [413, 263] width 342 height 21
click at [242, 257] on input "Brand New" at bounding box center [248, 263] width 13 height 13
radio input "true"
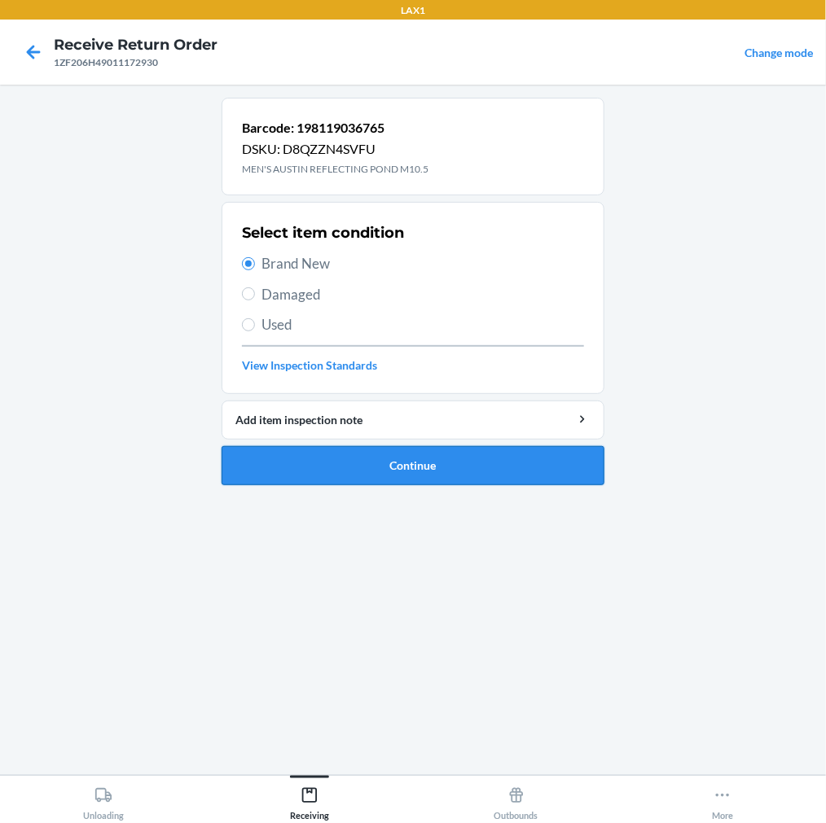
click at [335, 466] on button "Continue" at bounding box center [413, 465] width 383 height 39
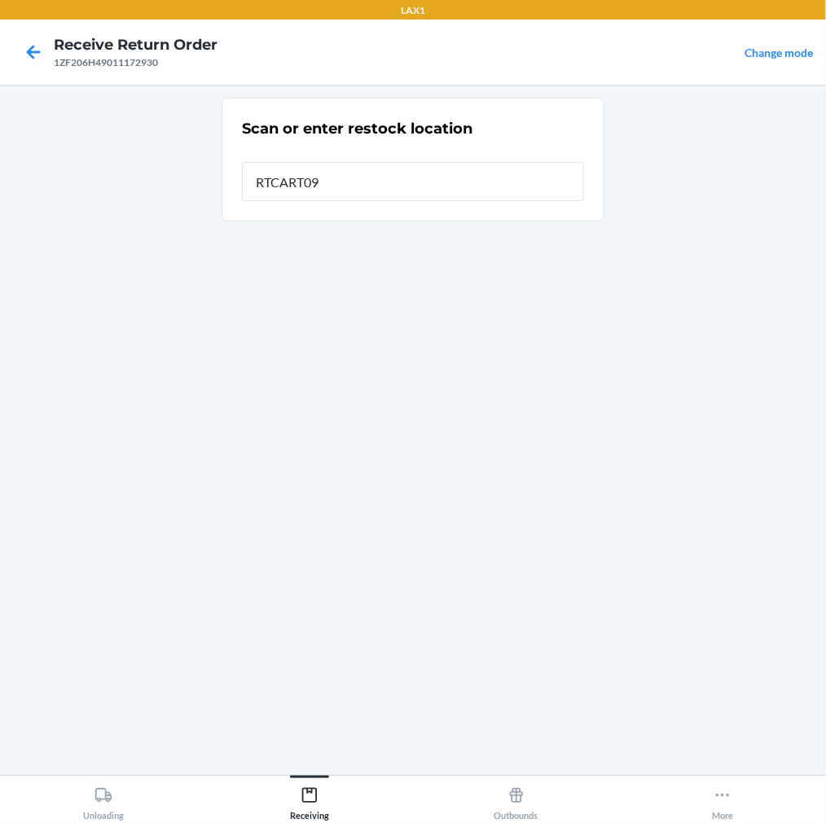
type input "RTCART090"
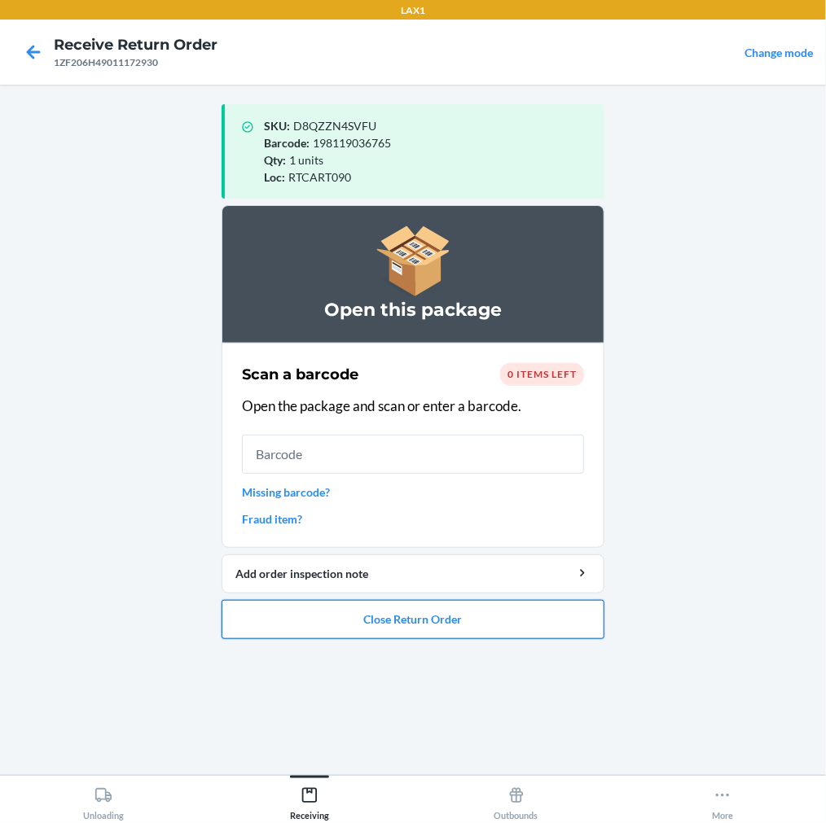
click at [467, 621] on button "Close Return Order" at bounding box center [413, 619] width 383 height 39
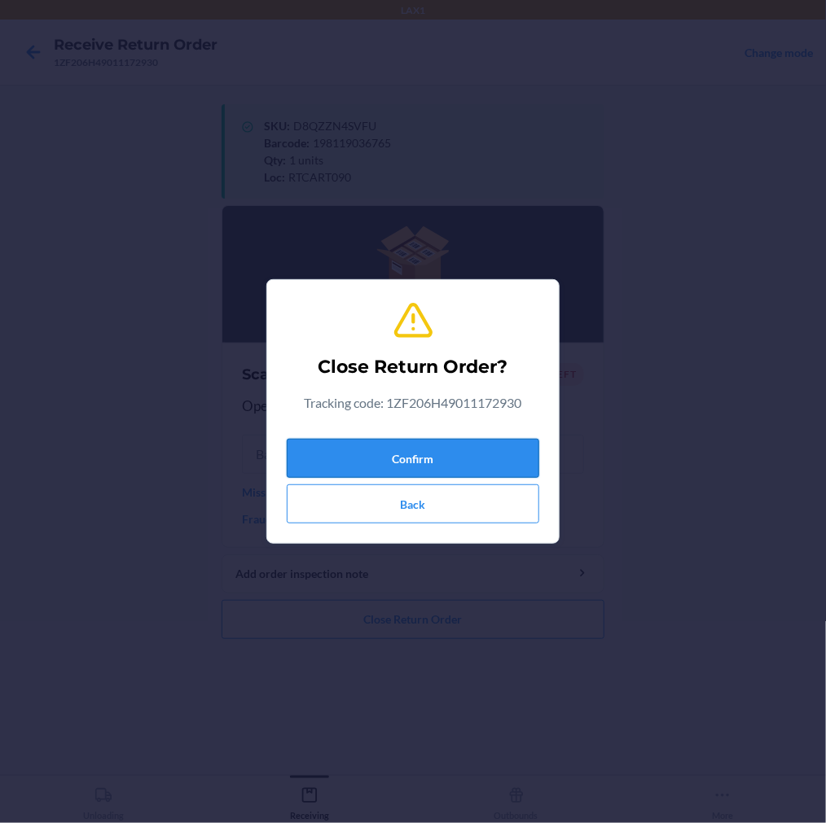
click at [466, 463] on button "Confirm" at bounding box center [413, 458] width 252 height 39
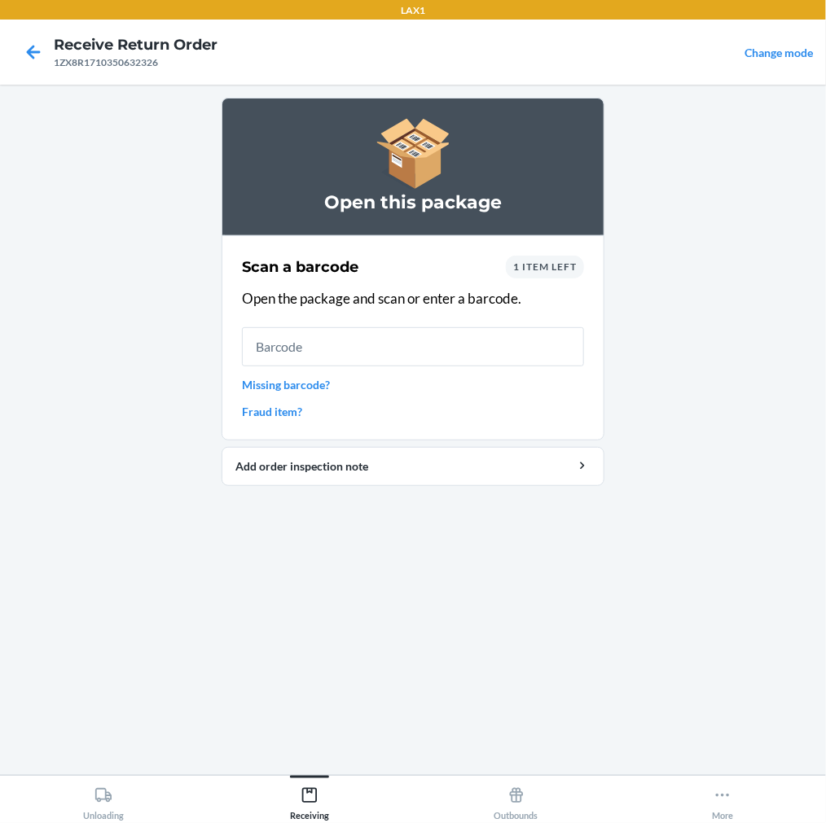
click at [305, 385] on link "Missing barcode?" at bounding box center [413, 384] width 342 height 17
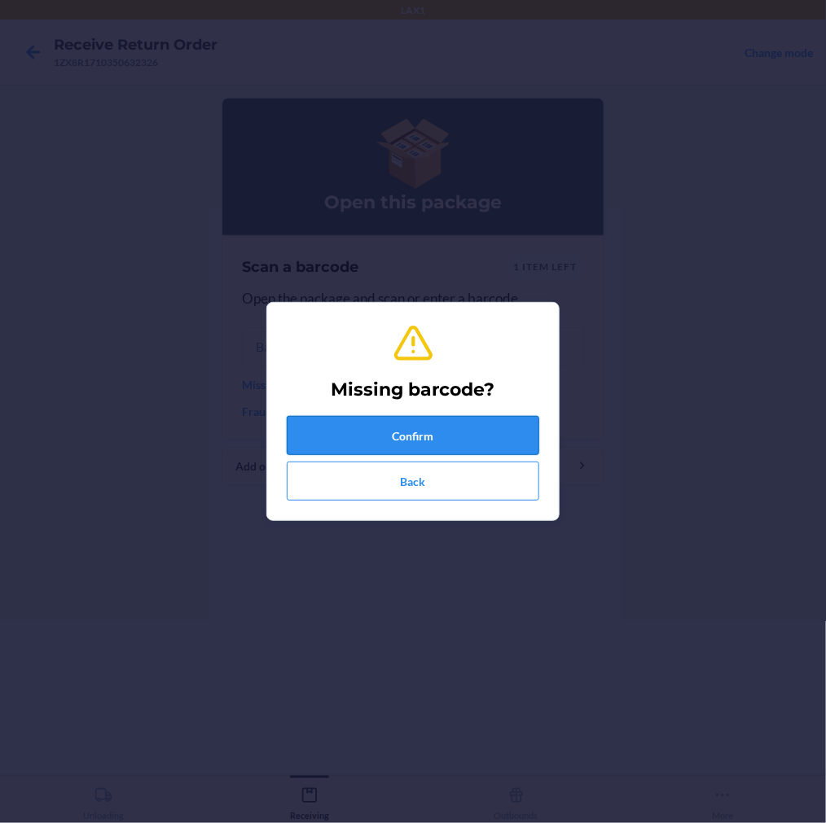
click at [408, 440] on button "Confirm" at bounding box center [413, 435] width 252 height 39
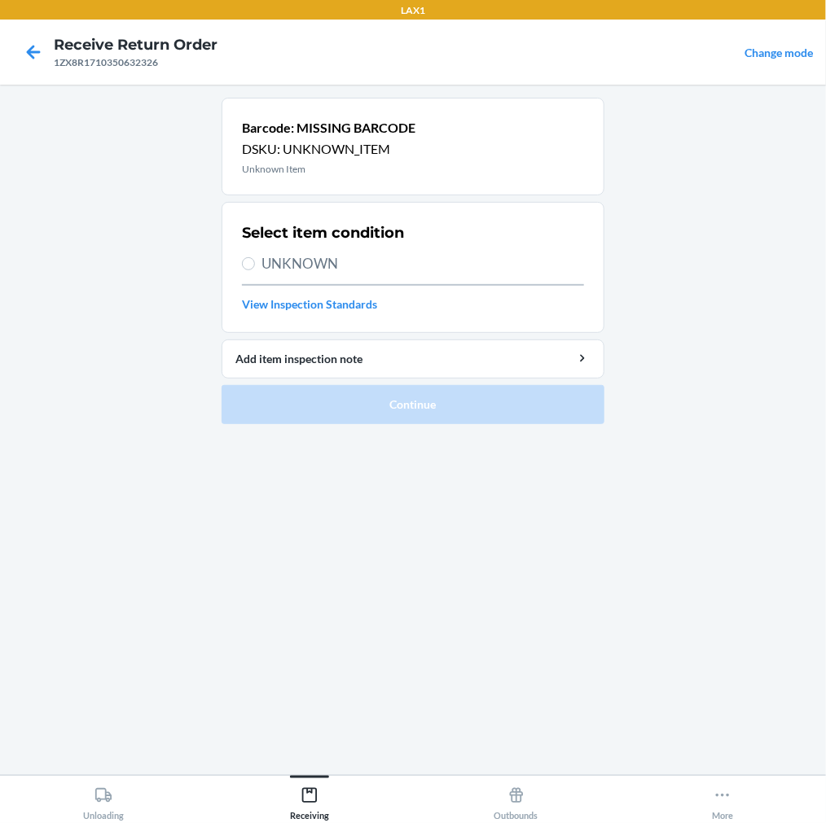
click at [259, 257] on label "UNKNOWN" at bounding box center [413, 263] width 342 height 21
click at [255, 257] on input "UNKNOWN" at bounding box center [248, 263] width 13 height 13
radio input "true"
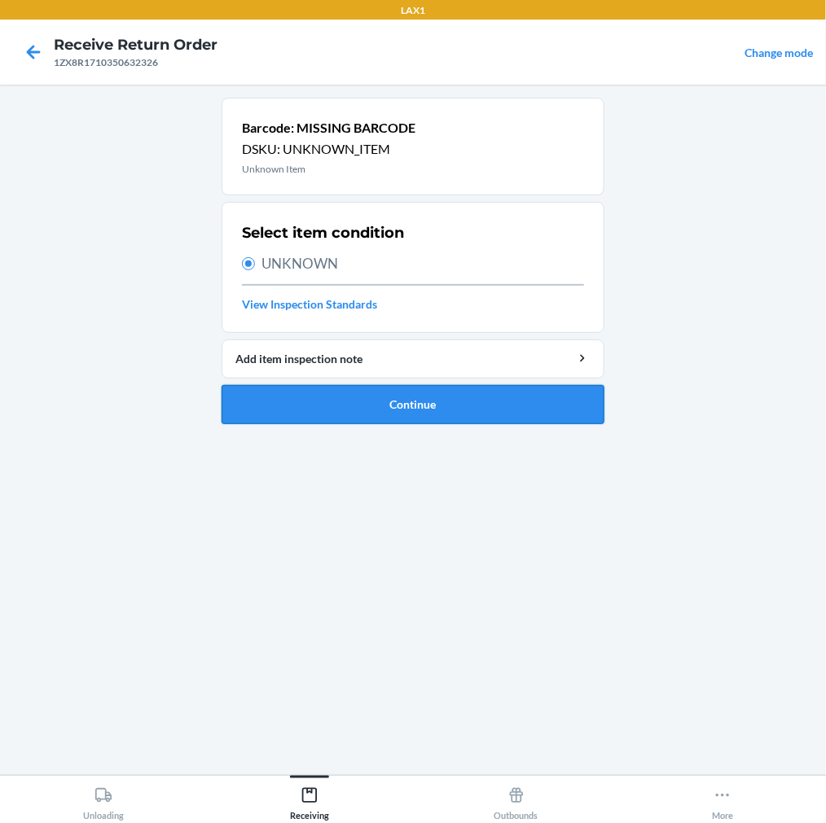
click at [377, 397] on button "Continue" at bounding box center [413, 404] width 383 height 39
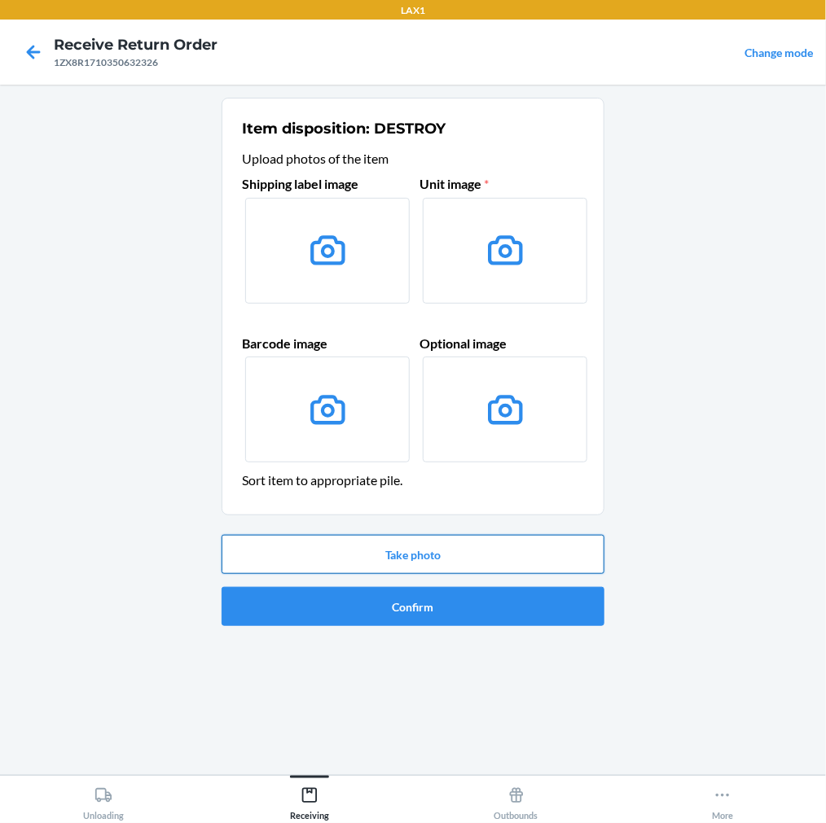
click at [451, 563] on button "Take photo" at bounding box center [413, 554] width 383 height 39
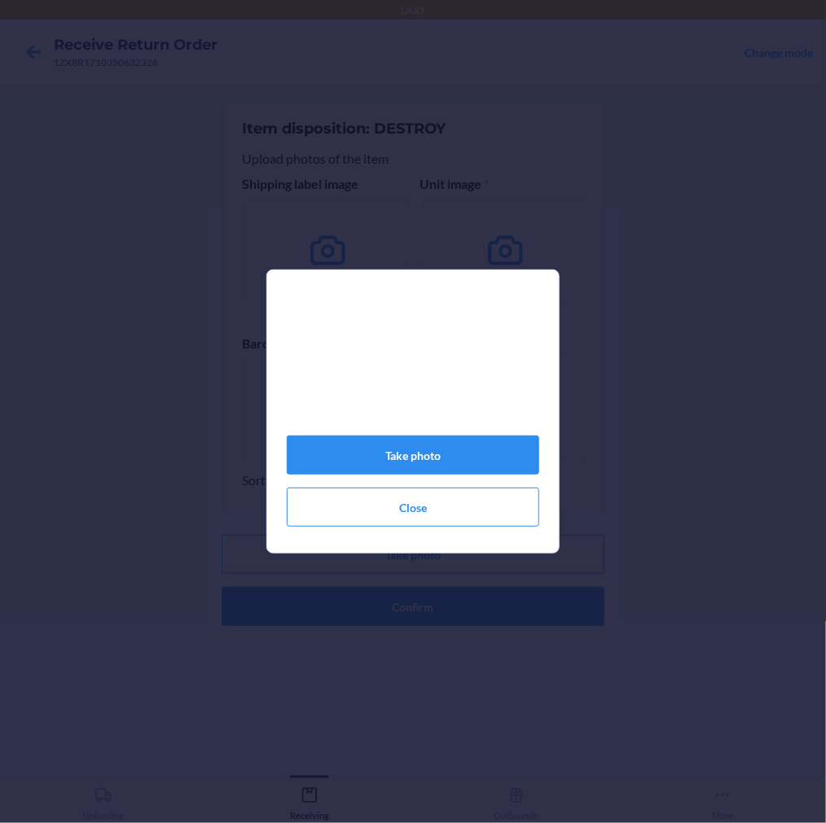
click at [279, 457] on section "Take photo Close" at bounding box center [412, 412] width 293 height 284
click at [336, 457] on button "Take photo" at bounding box center [413, 455] width 252 height 39
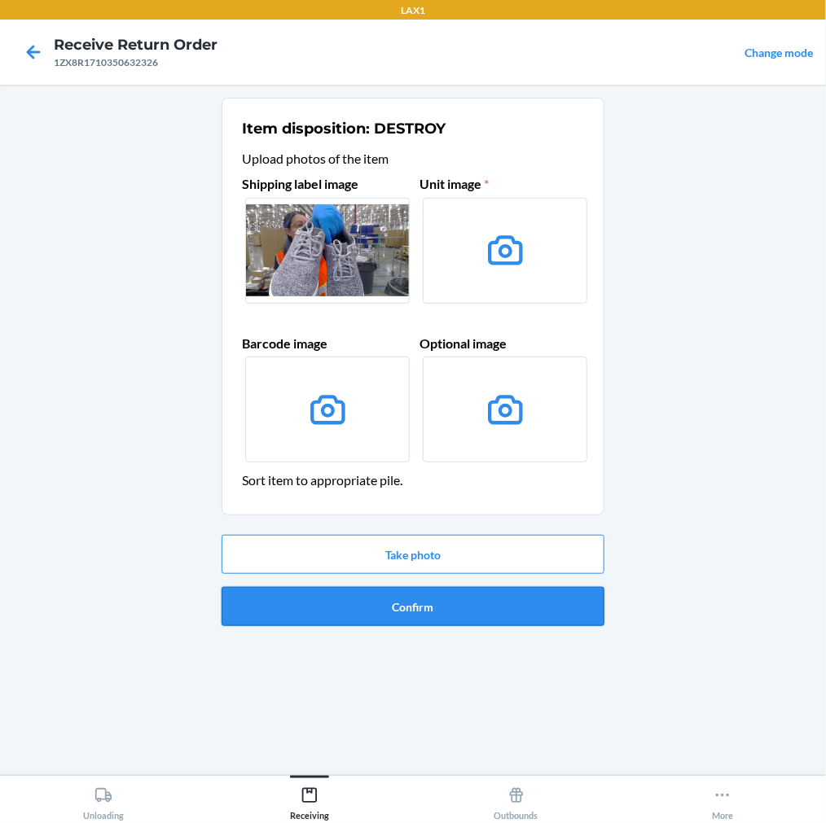
click at [407, 603] on button "Confirm" at bounding box center [413, 606] width 383 height 39
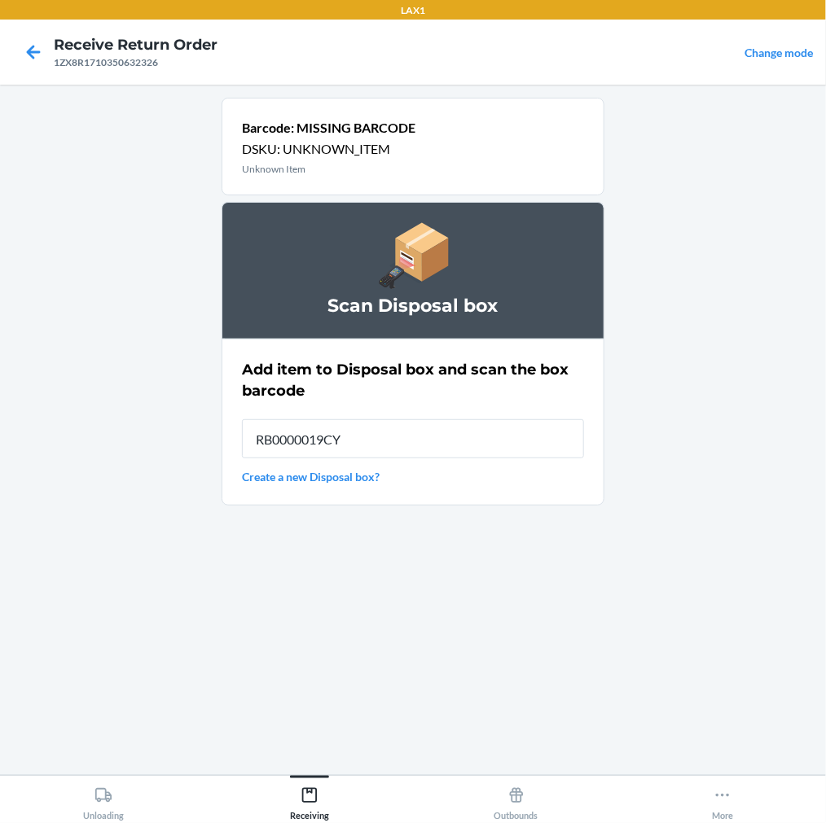
type input "RB0000019CY"
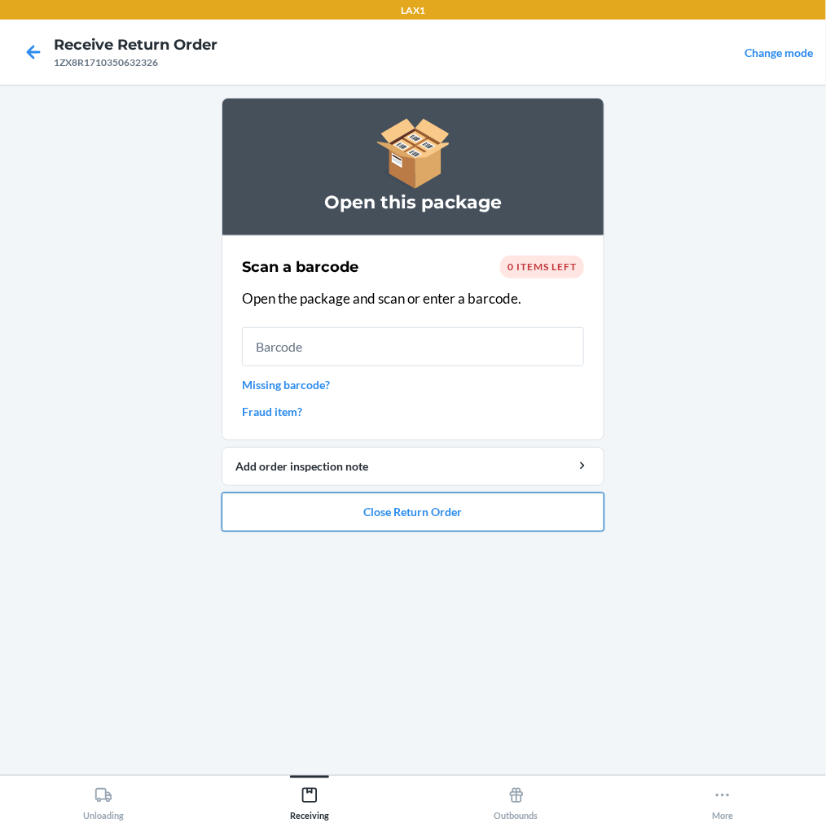
click at [434, 506] on button "Close Return Order" at bounding box center [413, 512] width 383 height 39
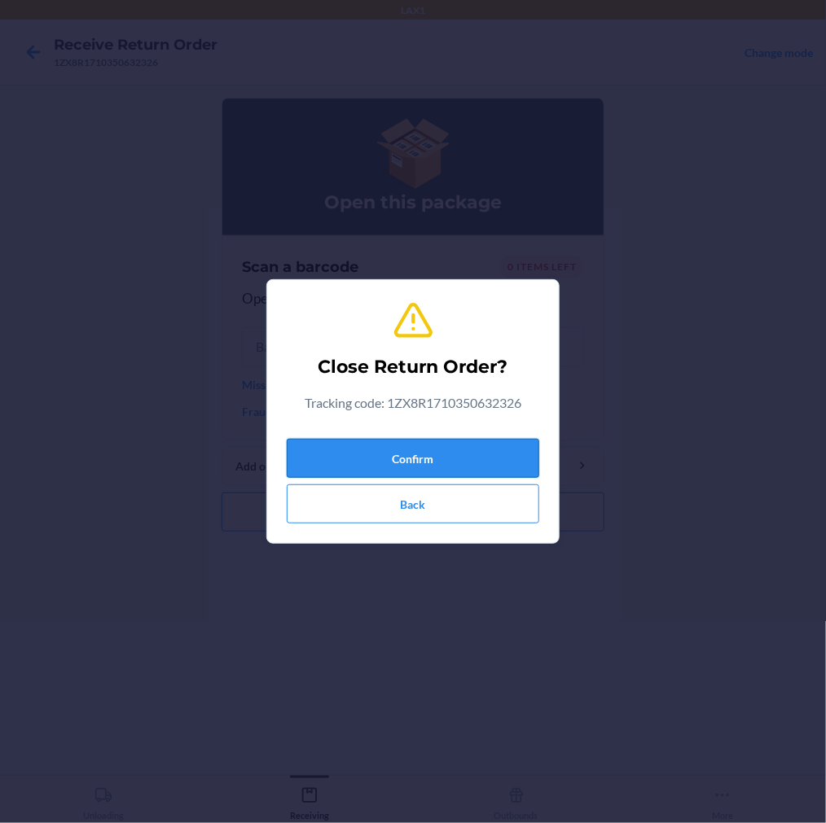
click at [436, 453] on button "Confirm" at bounding box center [413, 458] width 252 height 39
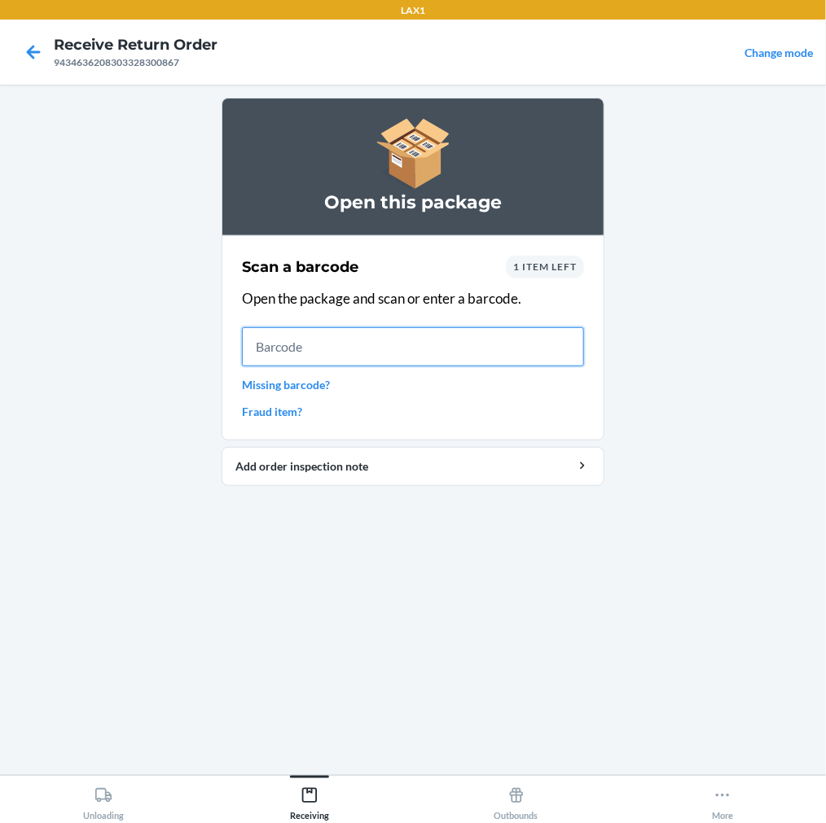
click at [437, 337] on input "text" at bounding box center [413, 346] width 342 height 39
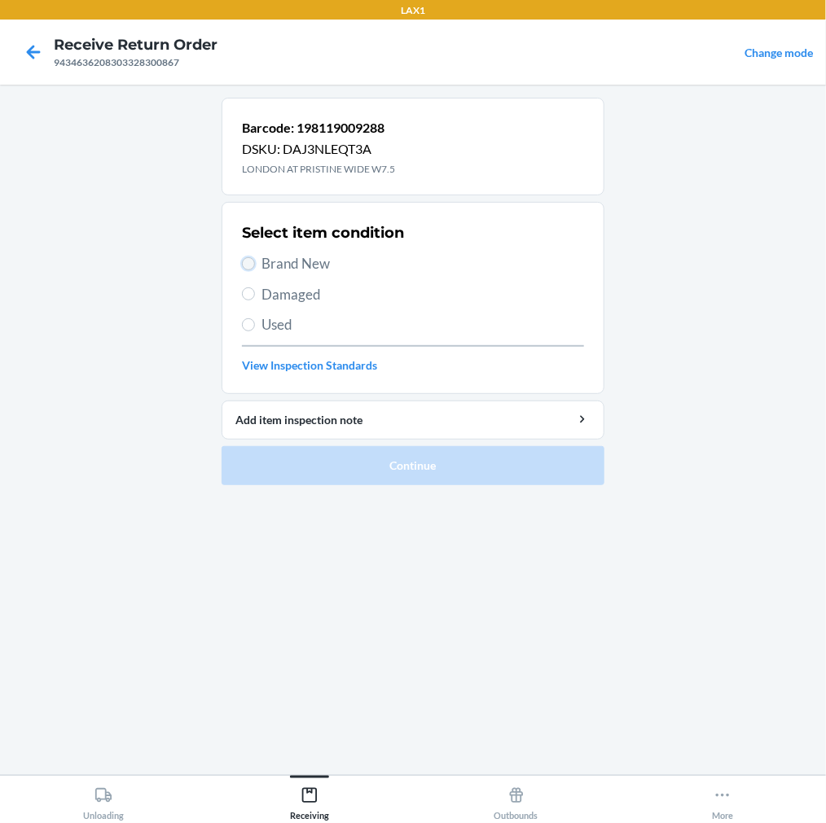
click at [248, 265] on input "Brand New" at bounding box center [248, 263] width 13 height 13
radio input "true"
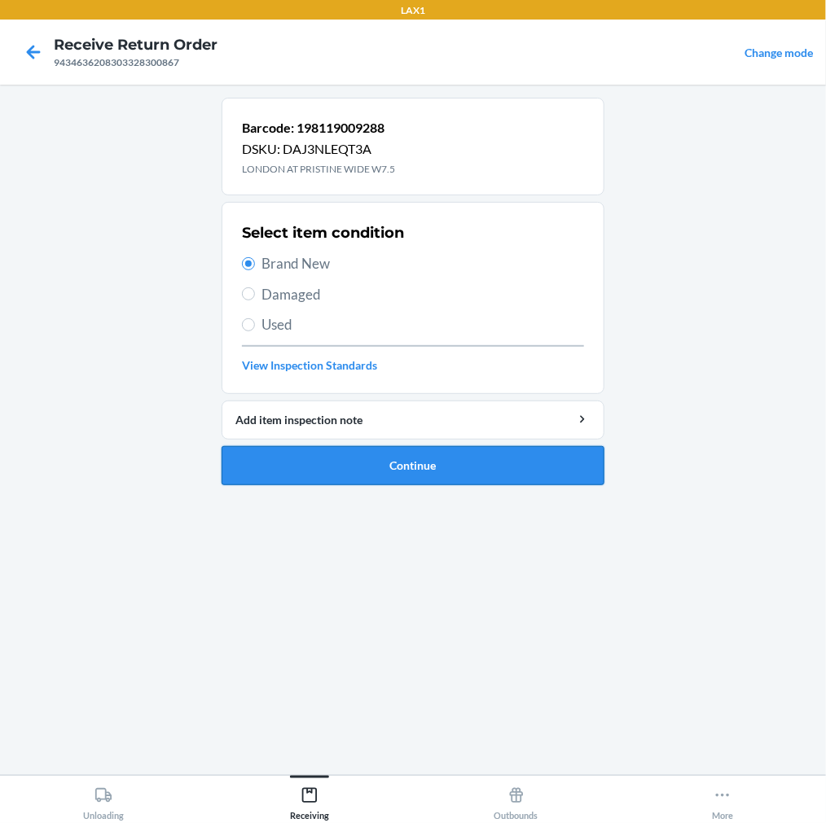
drag, startPoint x: 356, startPoint y: 487, endPoint x: 358, endPoint y: 476, distance: 10.9
click at [357, 485] on ol "Barcode: 198119009288 DSKU: DAJ3NLEQT3A LONDON AT PRISTINE WIDE W7.5 Select ite…" at bounding box center [413, 298] width 383 height 401
click at [358, 472] on button "Continue" at bounding box center [413, 465] width 383 height 39
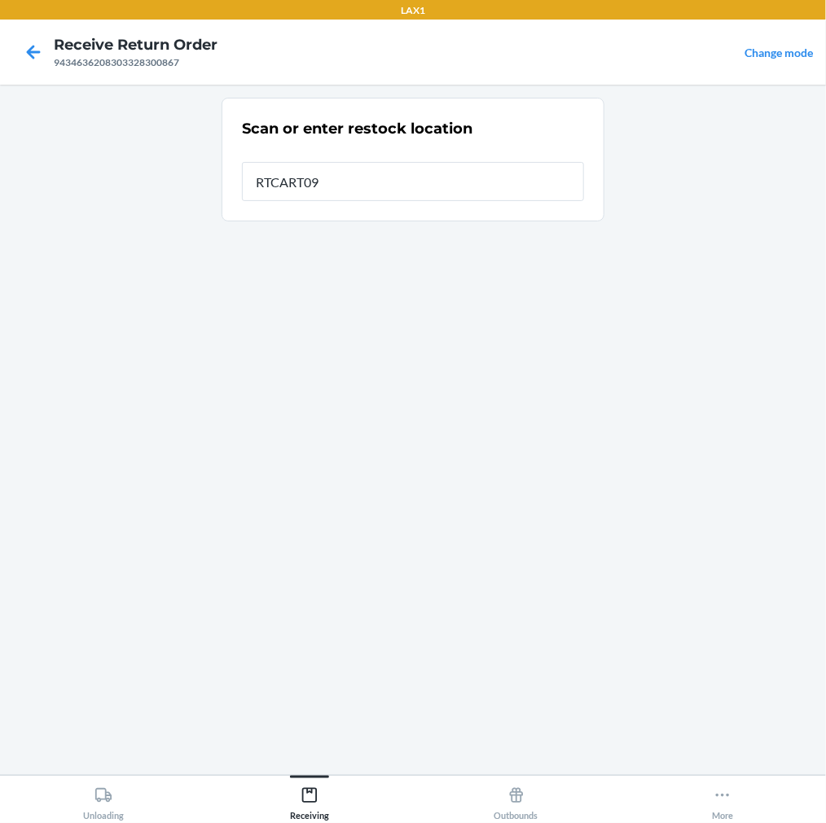
type input "RTCART090"
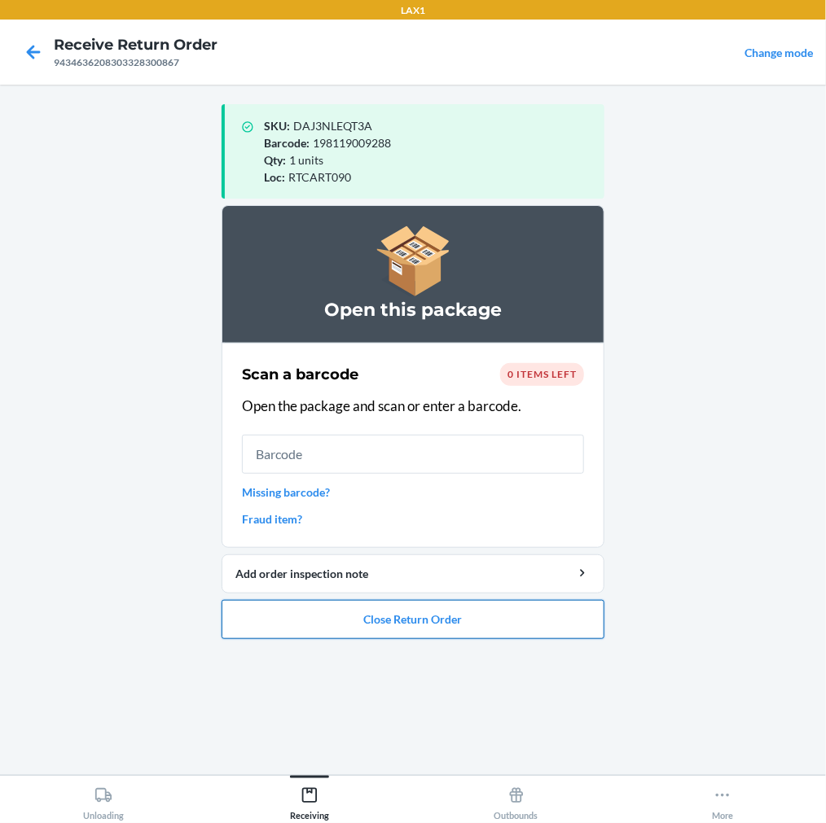
click at [252, 628] on button "Close Return Order" at bounding box center [413, 619] width 383 height 39
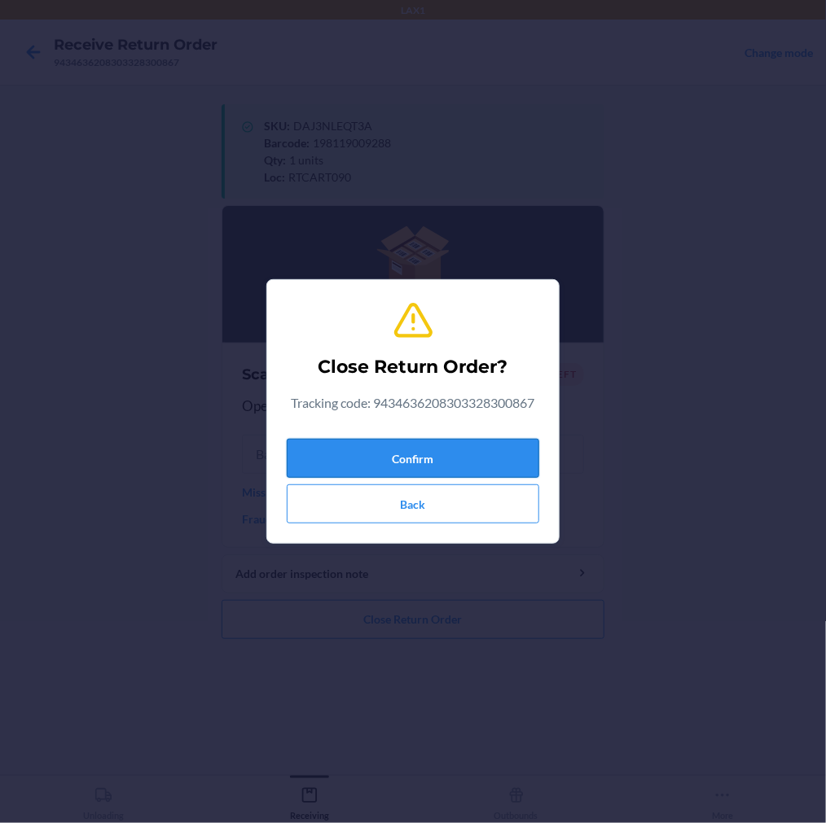
click at [399, 461] on button "Confirm" at bounding box center [413, 458] width 252 height 39
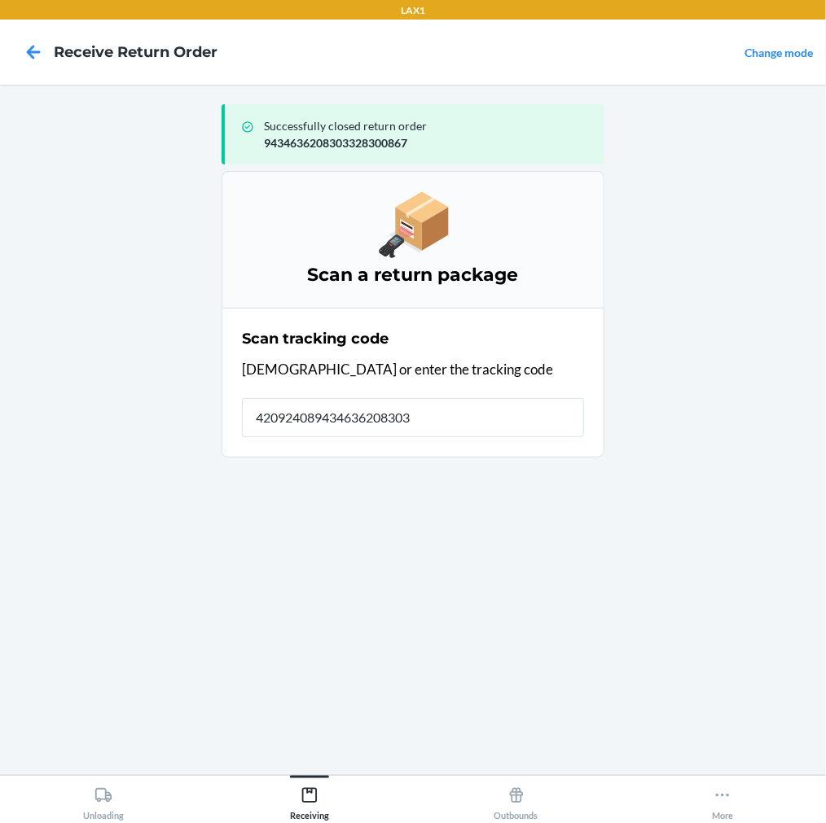
type input "4209240894346362083033"
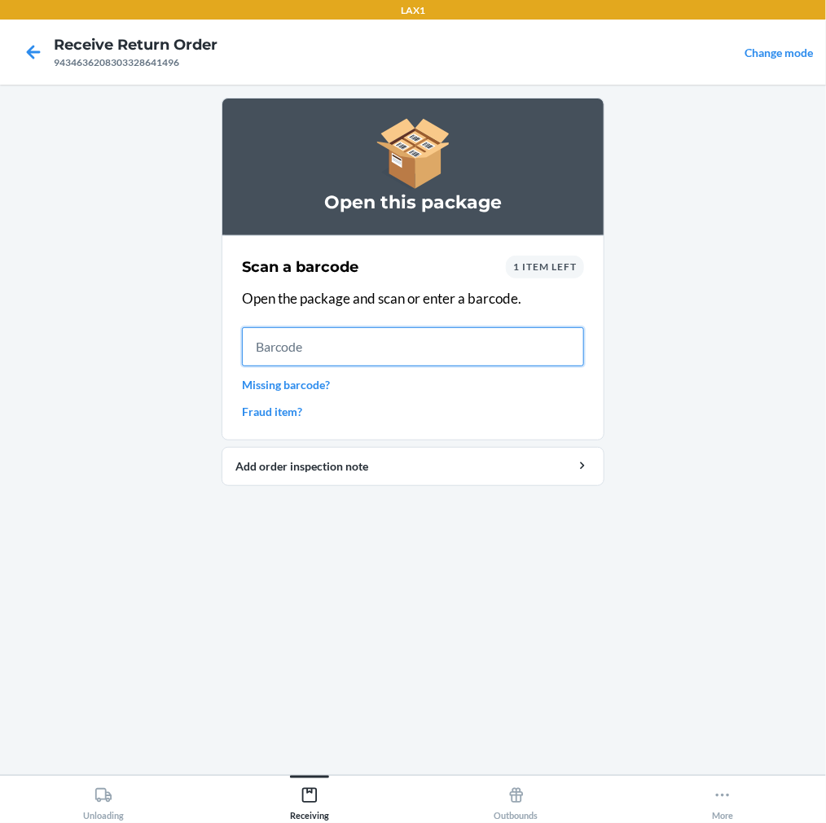
click at [266, 343] on input "text" at bounding box center [413, 346] width 342 height 39
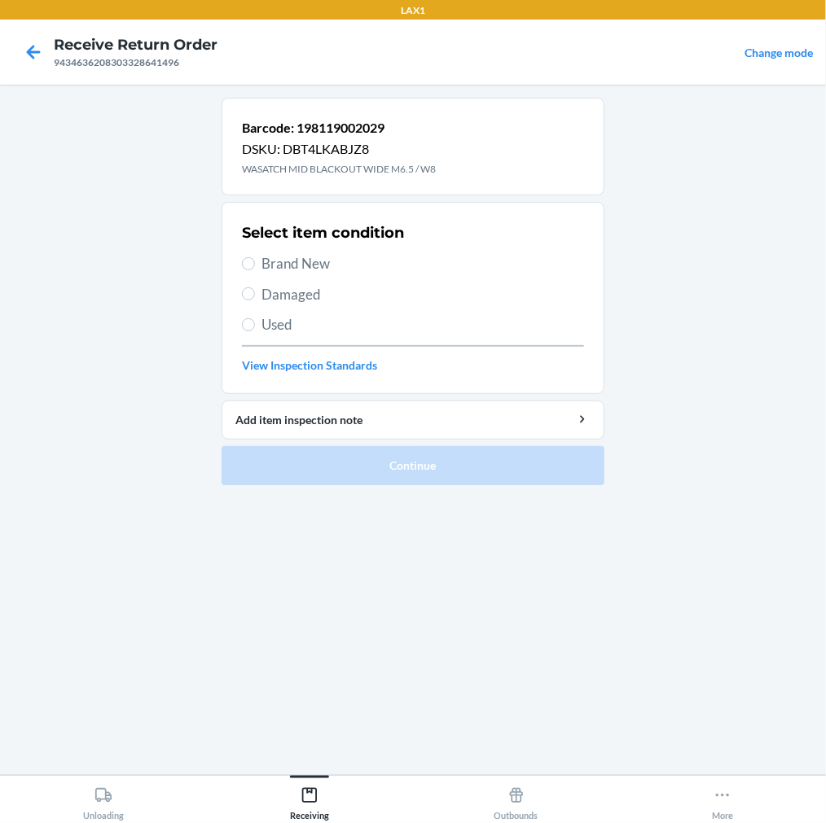
click at [255, 269] on label "Brand New" at bounding box center [413, 263] width 342 height 21
click at [255, 269] on input "Brand New" at bounding box center [248, 263] width 13 height 13
radio input "true"
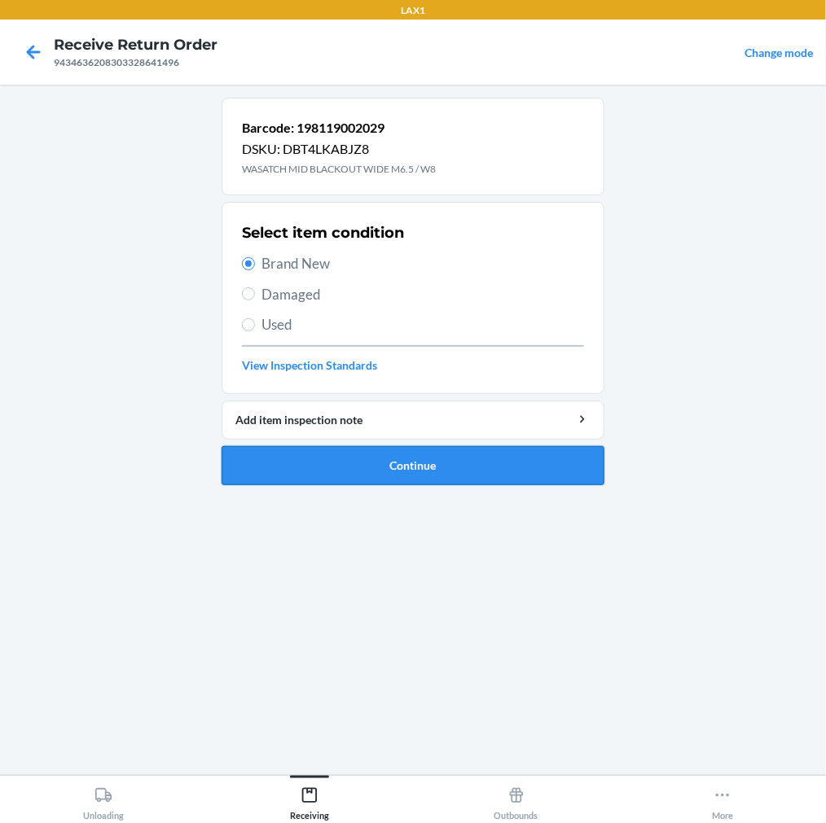
click at [402, 465] on button "Continue" at bounding box center [413, 465] width 383 height 39
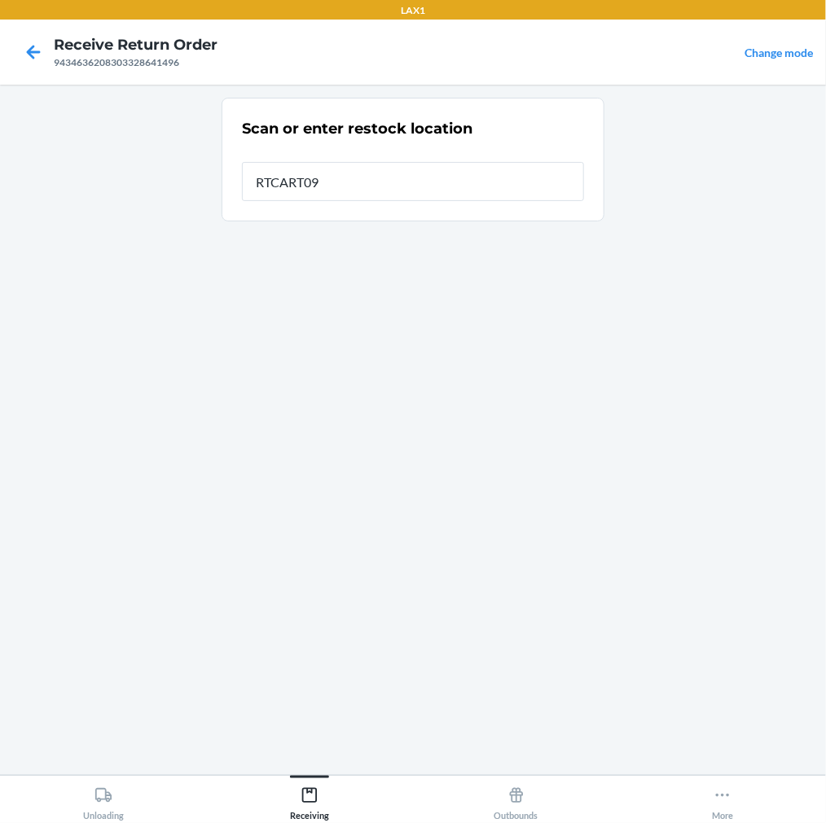
type input "RTCART090"
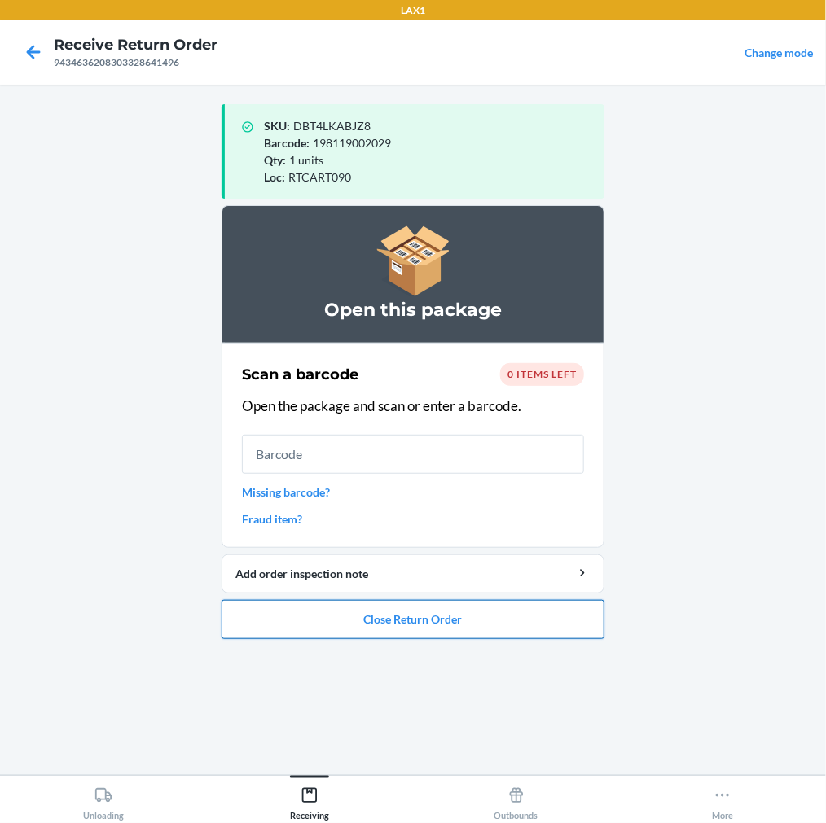
click at [445, 608] on button "Close Return Order" at bounding box center [413, 619] width 383 height 39
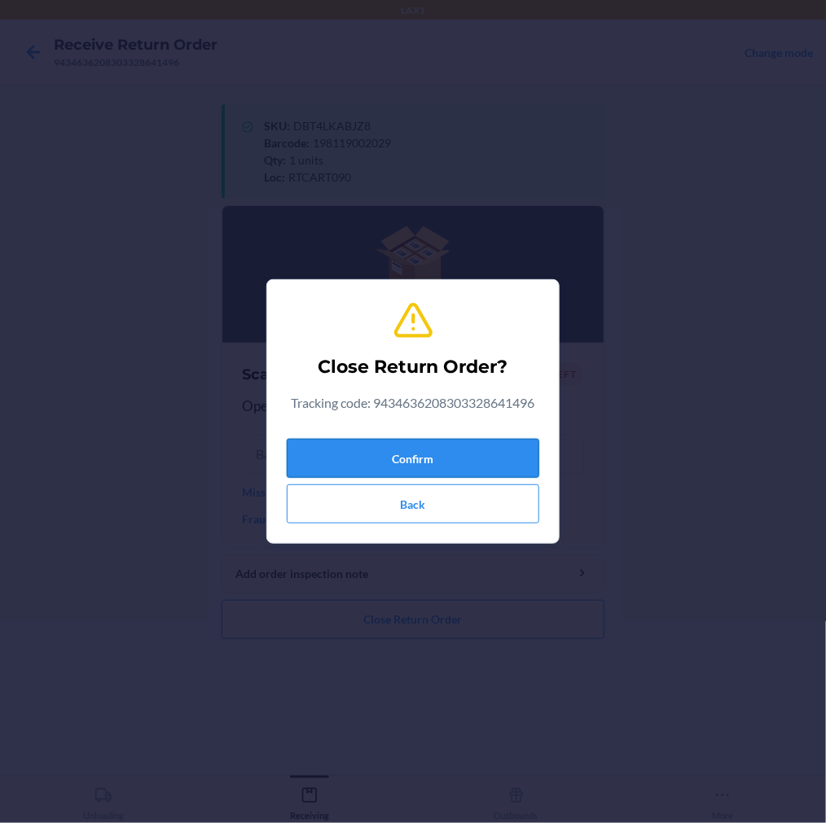
click at [444, 454] on button "Confirm" at bounding box center [413, 458] width 252 height 39
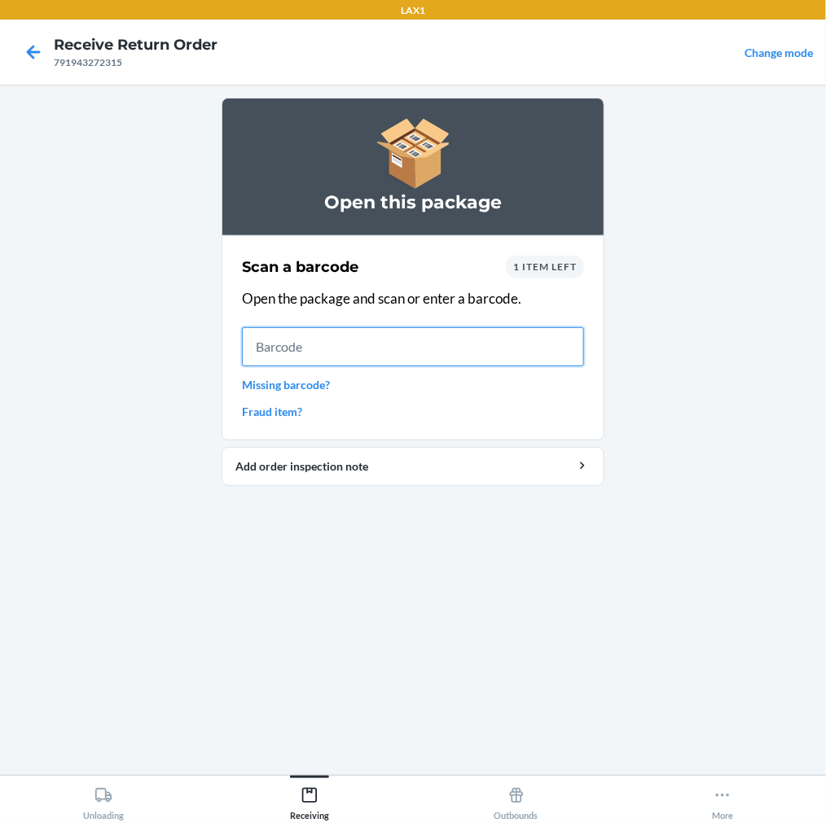
click at [482, 332] on input "text" at bounding box center [413, 346] width 342 height 39
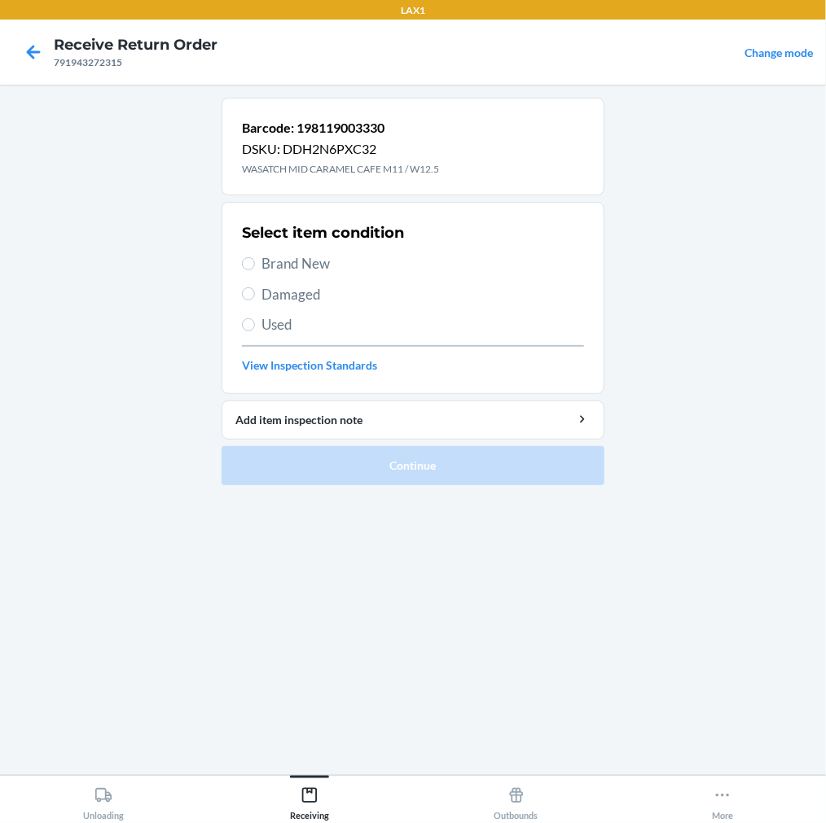
click at [259, 266] on label "Brand New" at bounding box center [413, 263] width 342 height 21
click at [255, 266] on input "Brand New" at bounding box center [248, 263] width 13 height 13
radio input "true"
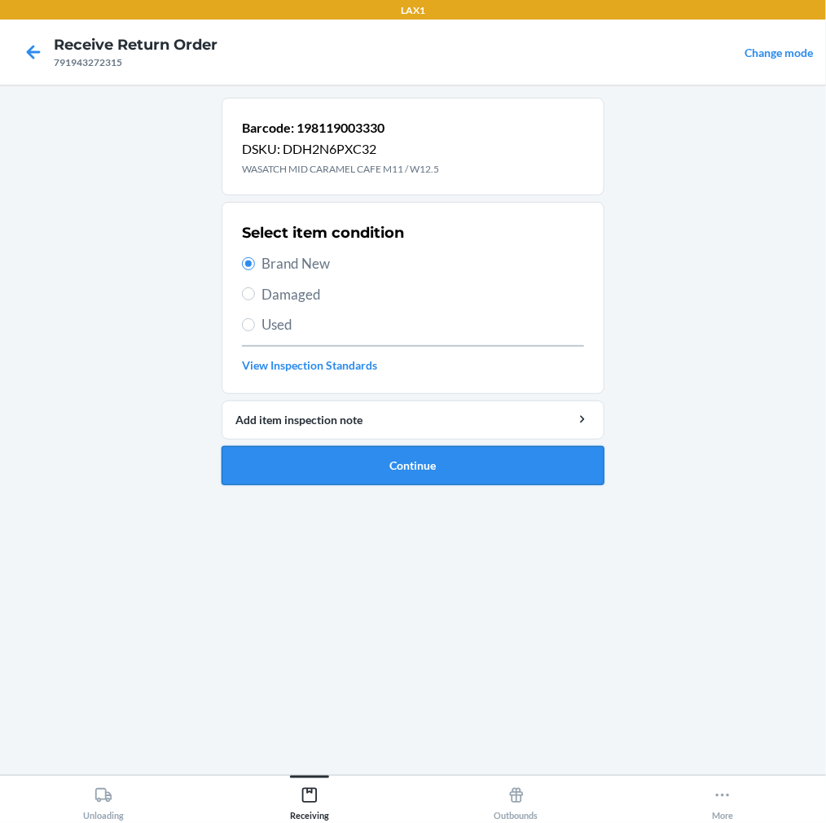
click at [280, 466] on button "Continue" at bounding box center [413, 465] width 383 height 39
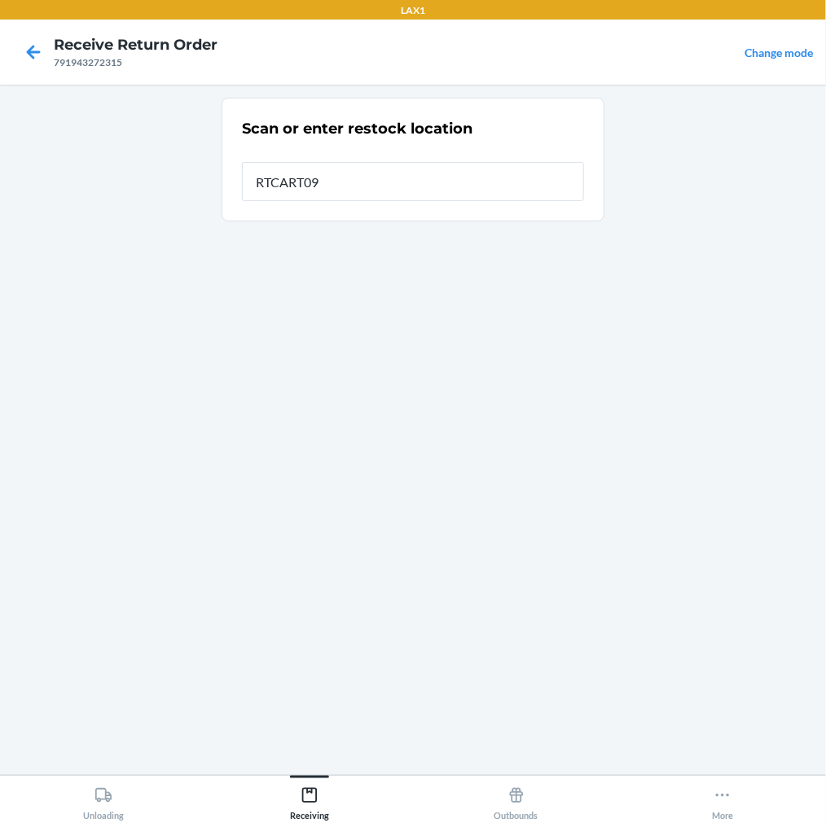
type input "RTCART090"
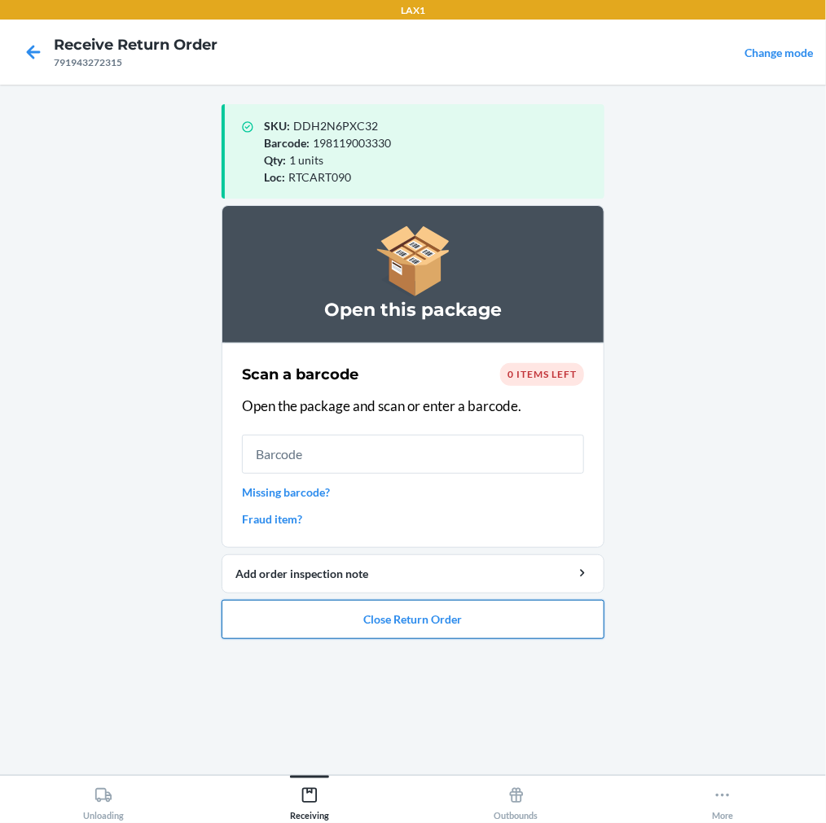
click at [356, 611] on button "Close Return Order" at bounding box center [413, 619] width 383 height 39
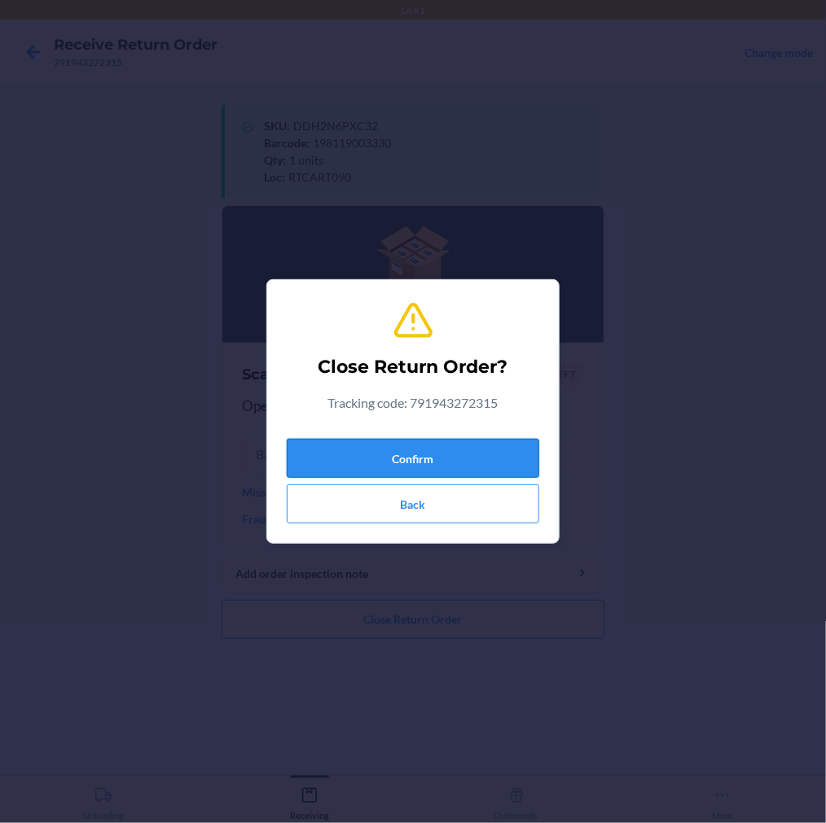
click at [467, 471] on button "Confirm" at bounding box center [413, 458] width 252 height 39
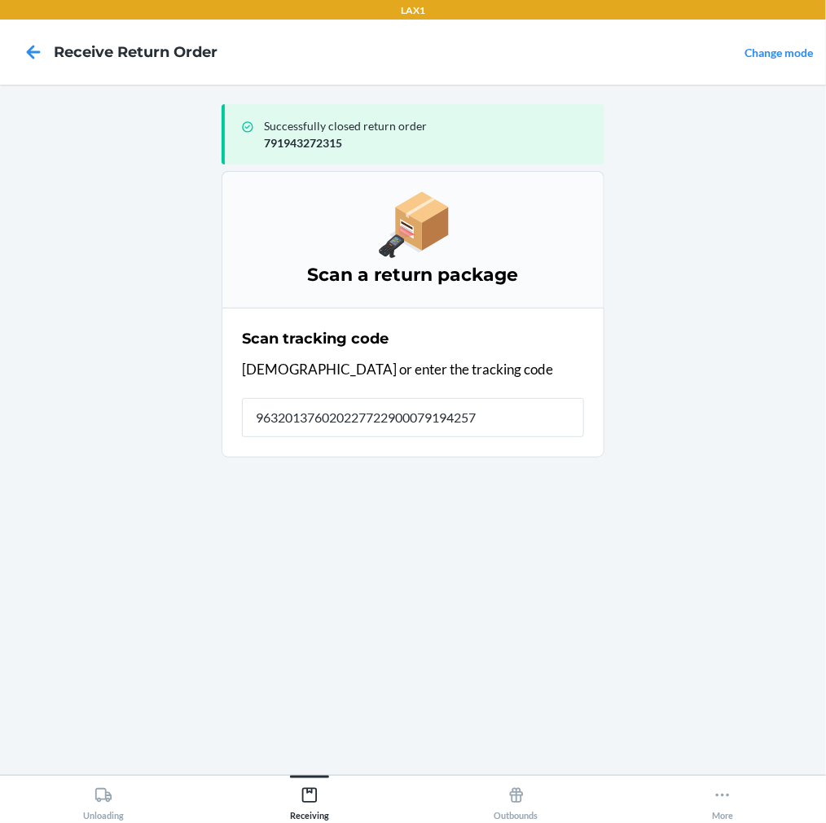
type input "9632013760202277229000791942571"
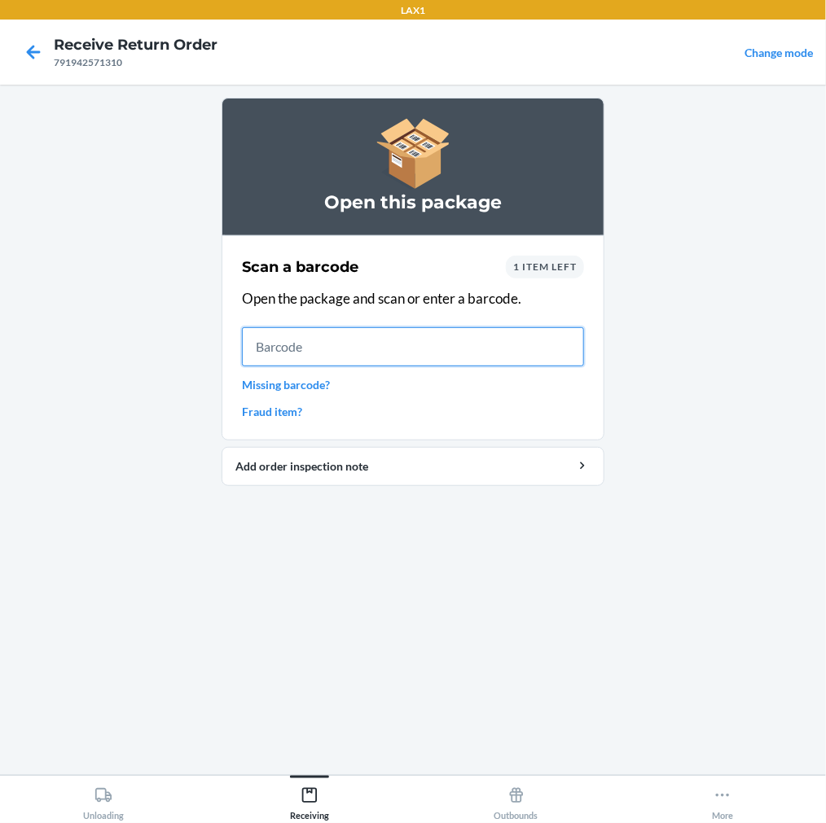
click at [435, 339] on input "text" at bounding box center [413, 346] width 342 height 39
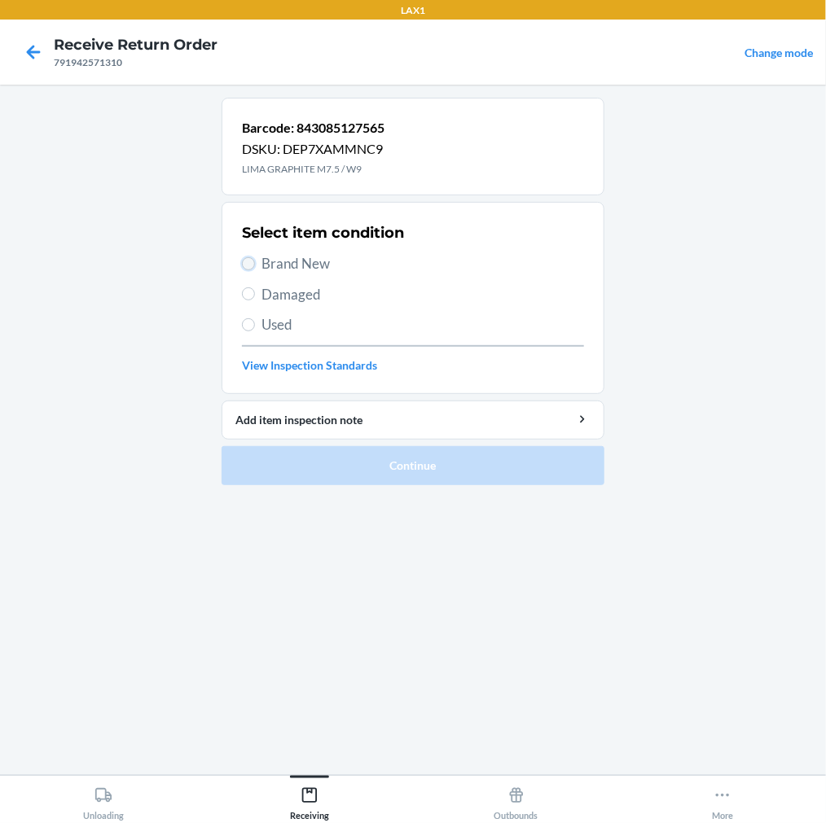
click at [253, 259] on input "Brand New" at bounding box center [248, 263] width 13 height 13
radio input "true"
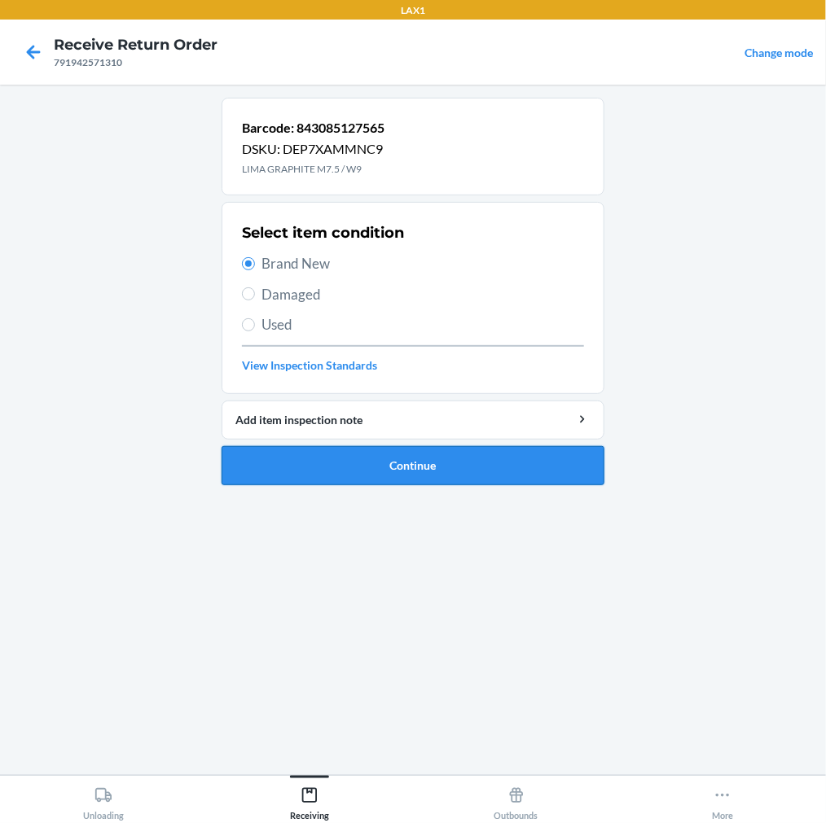
click at [386, 477] on button "Continue" at bounding box center [413, 465] width 383 height 39
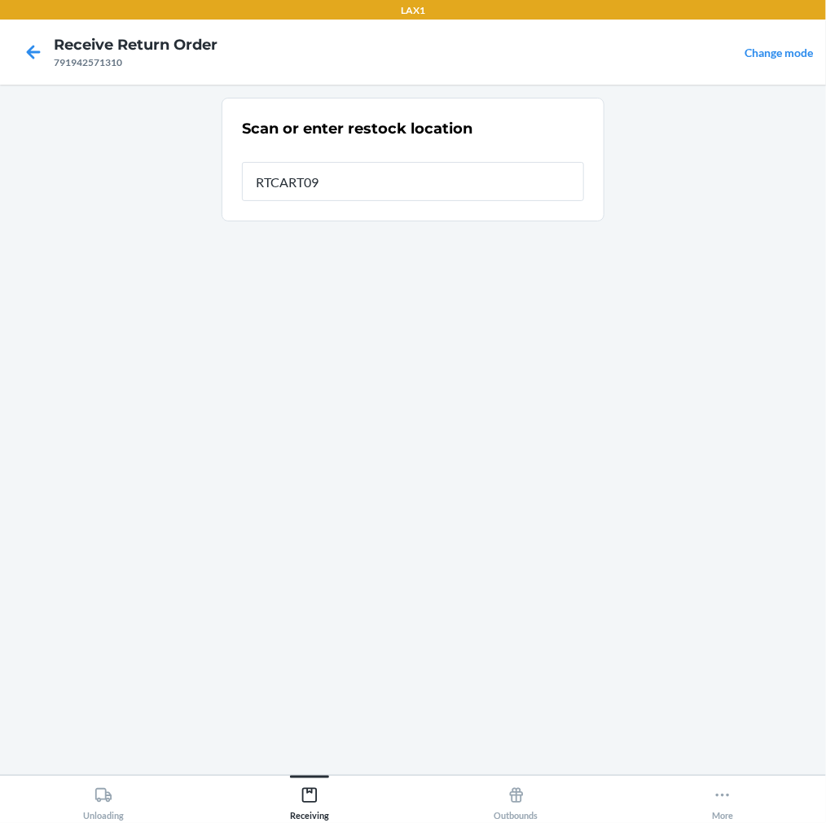
type input "RTCART090"
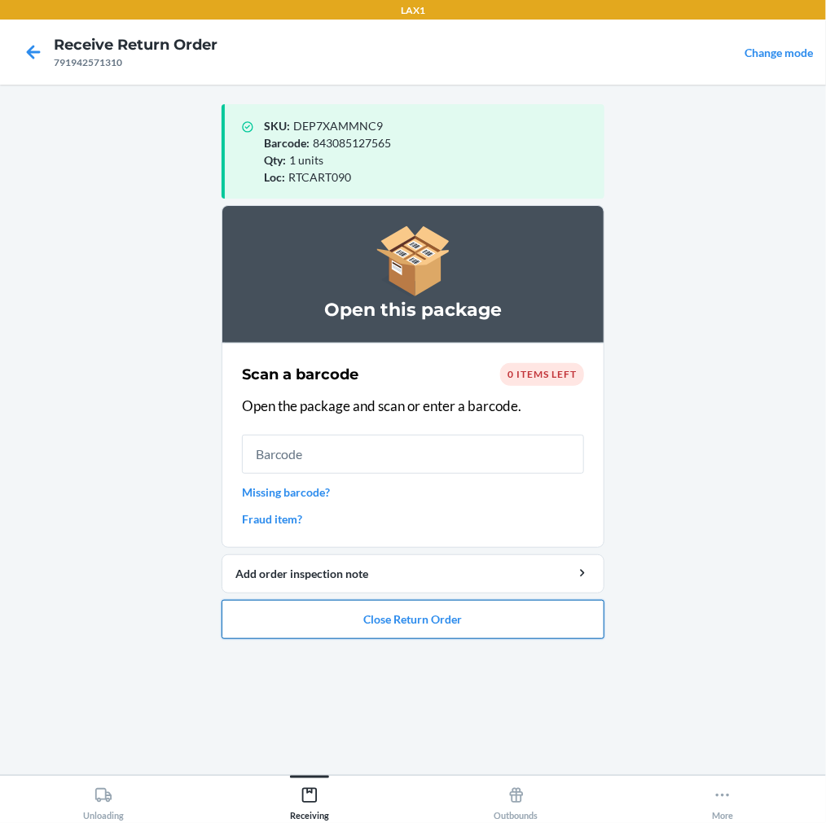
click at [312, 612] on button "Close Return Order" at bounding box center [413, 619] width 383 height 39
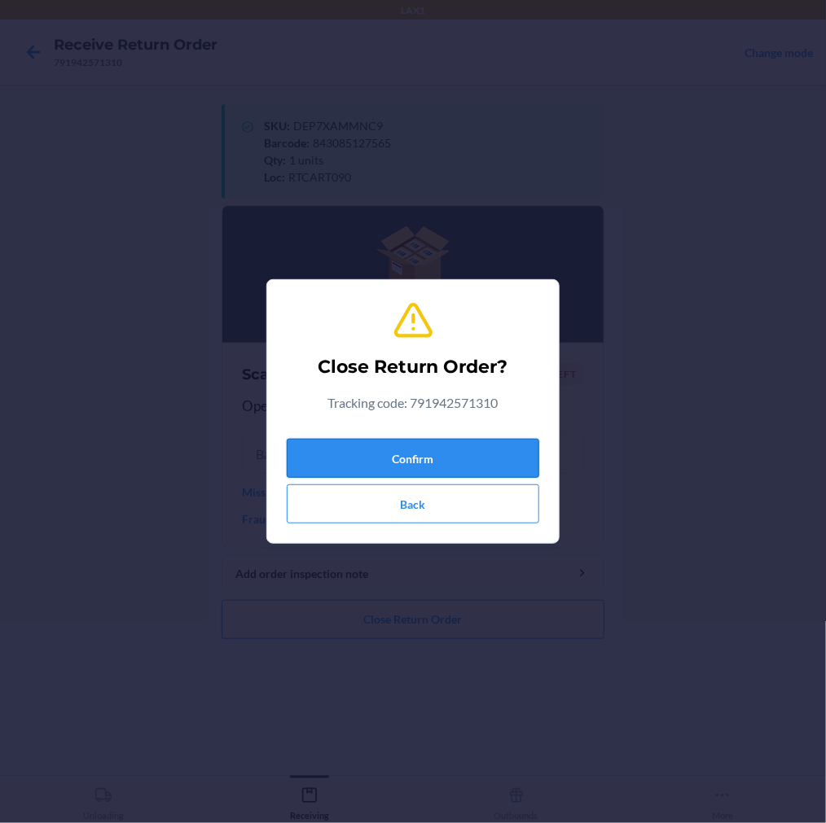
click at [372, 450] on button "Confirm" at bounding box center [413, 458] width 252 height 39
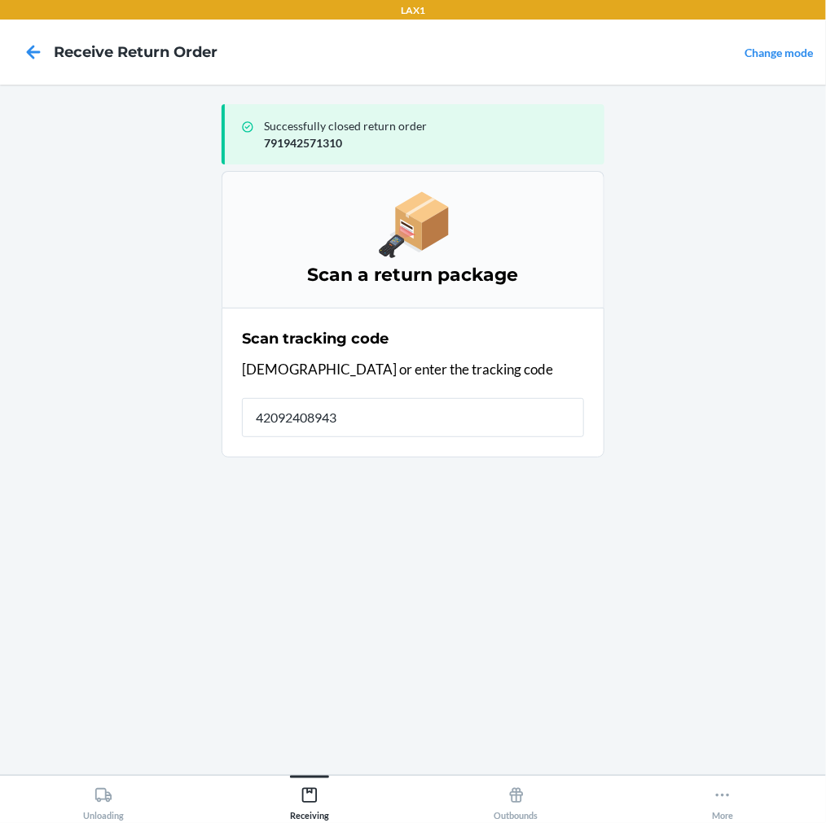
type input "420924089434"
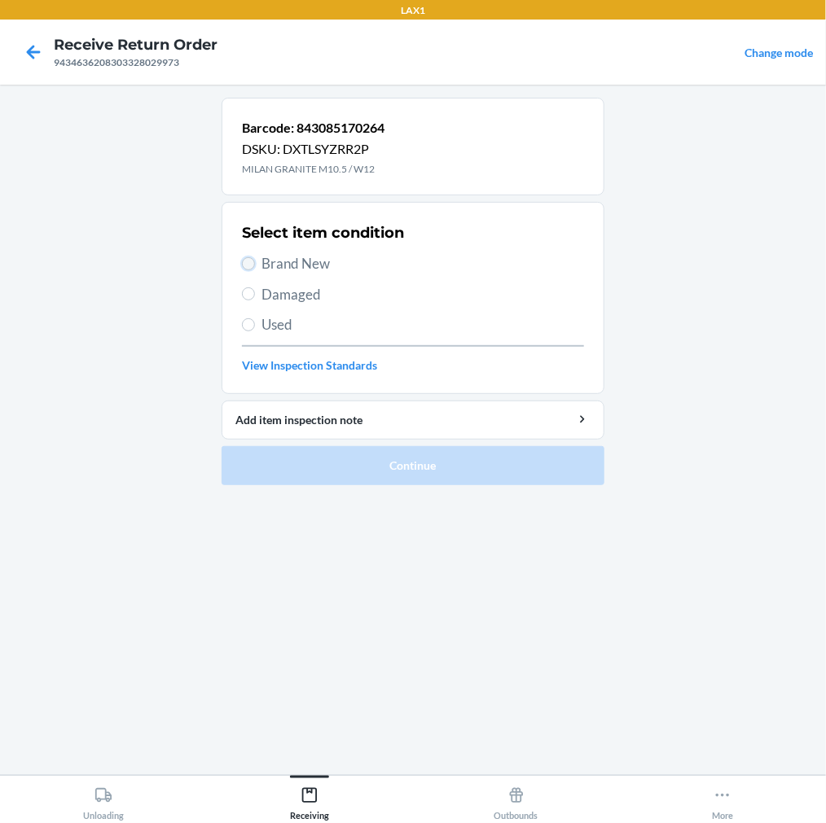
click at [254, 266] on input "Brand New" at bounding box center [248, 263] width 13 height 13
radio input "true"
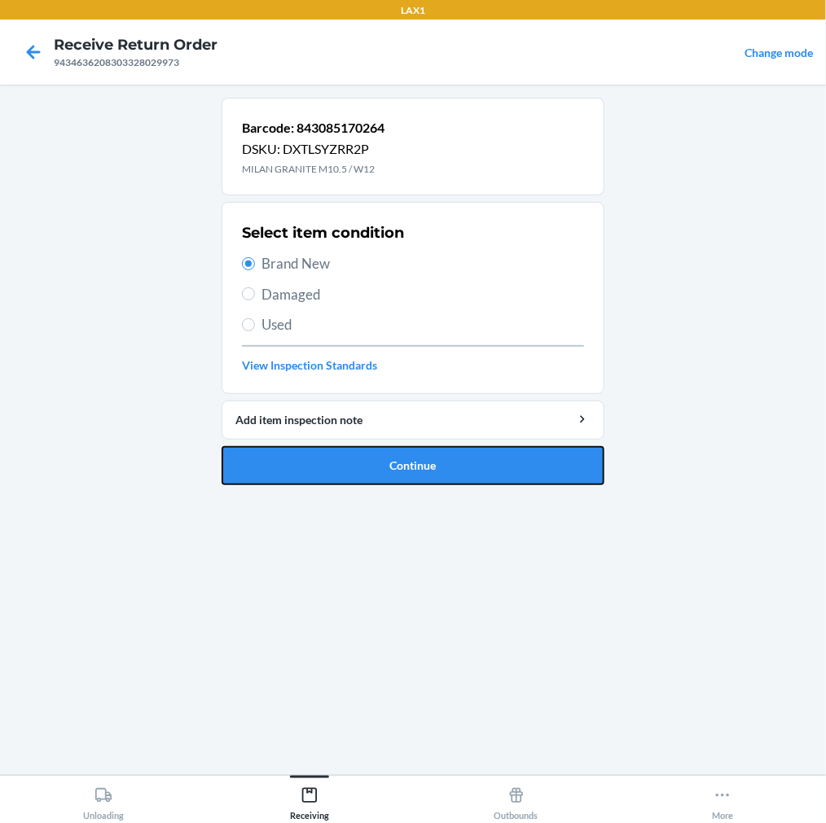
click at [387, 462] on button "Continue" at bounding box center [413, 465] width 383 height 39
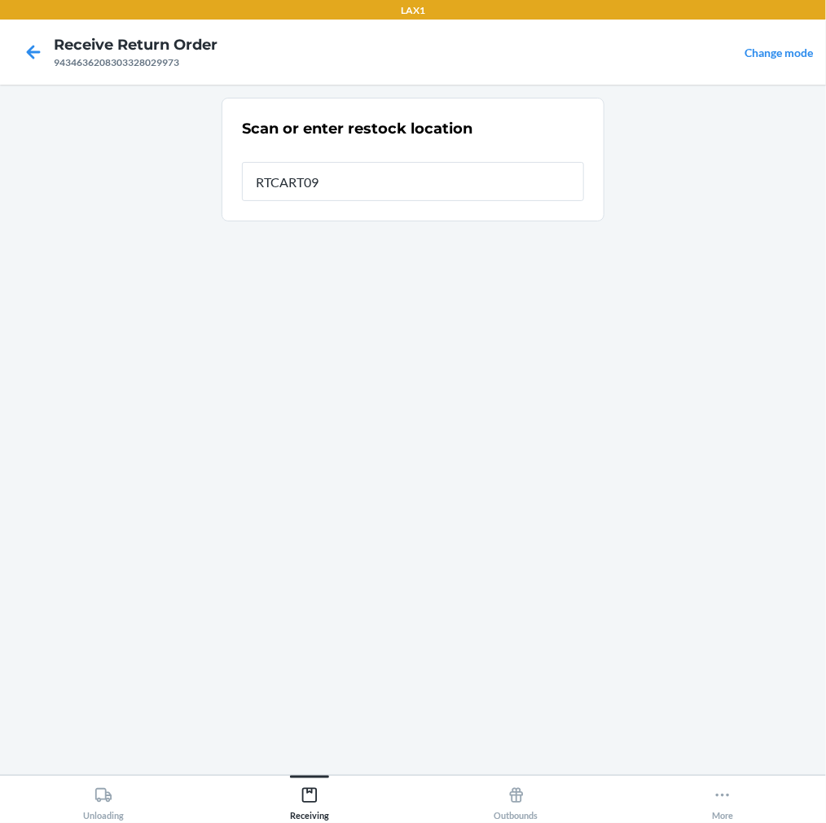
type input "RTCART090"
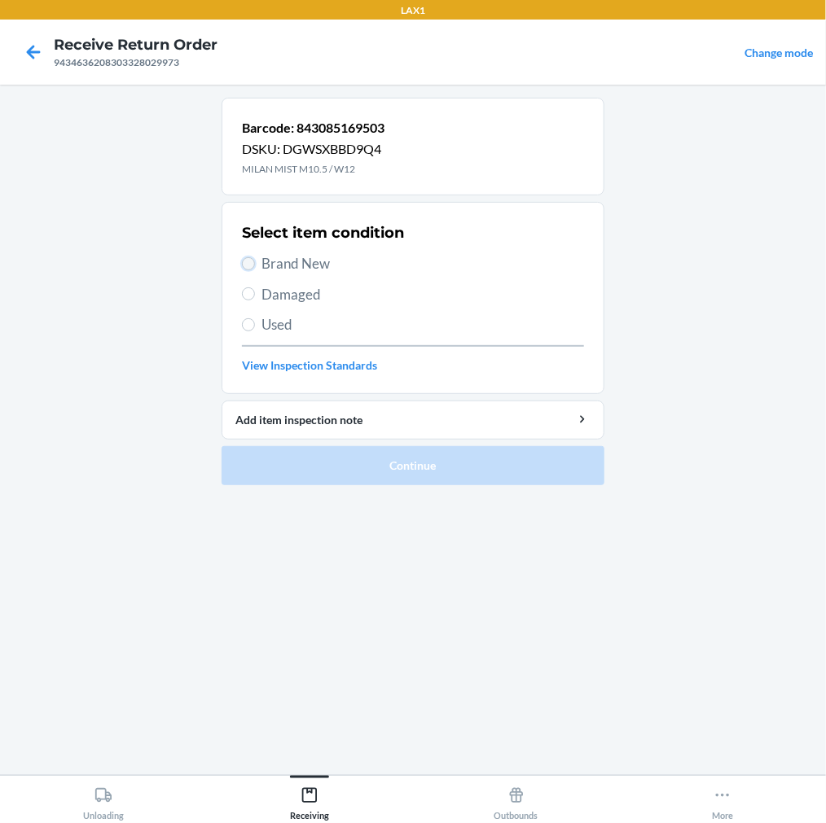
click at [250, 261] on input "Brand New" at bounding box center [248, 263] width 13 height 13
radio input "true"
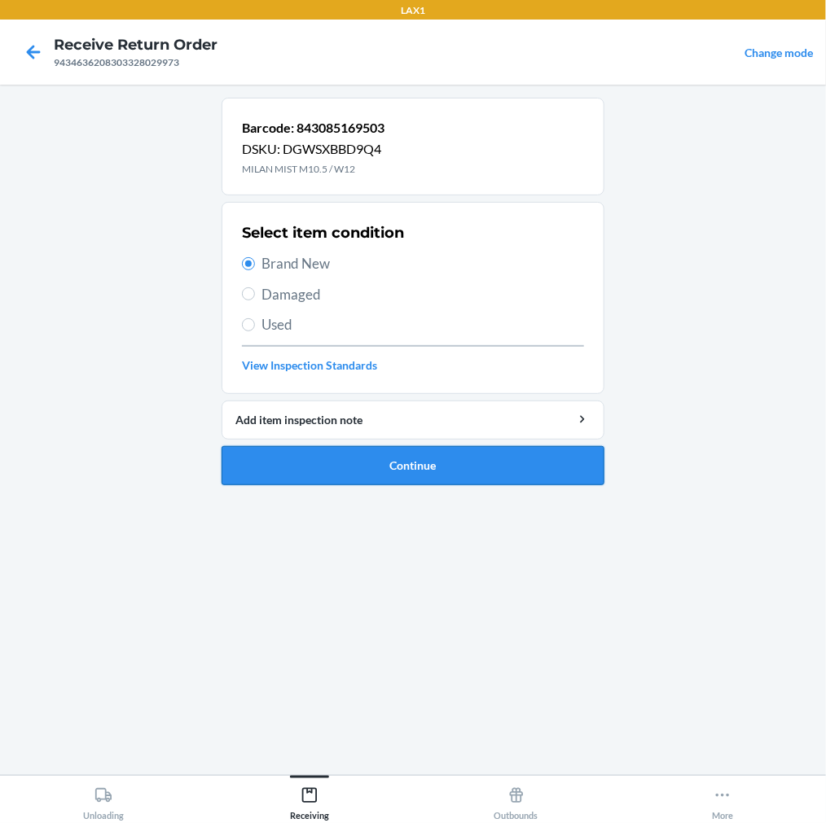
click at [366, 468] on button "Continue" at bounding box center [413, 465] width 383 height 39
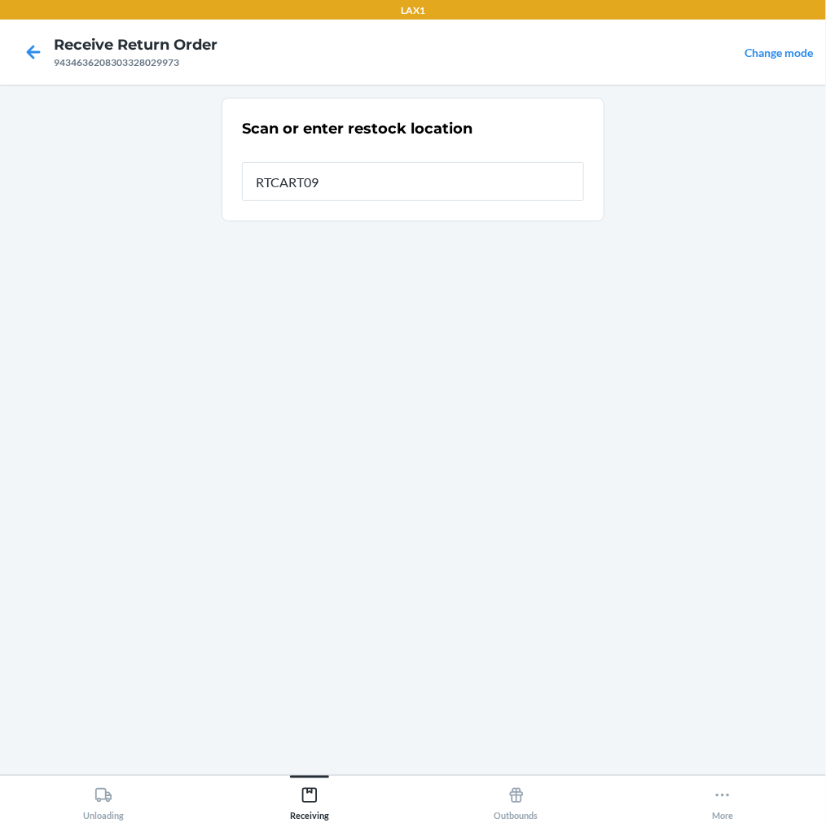
type input "RTCART090"
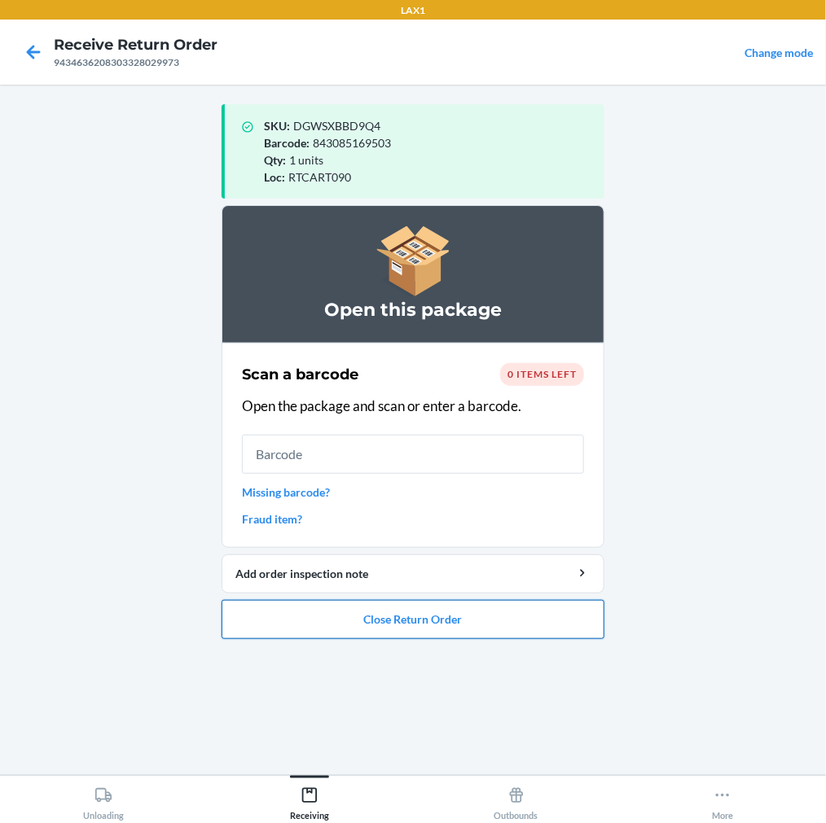
click at [493, 634] on button "Close Return Order" at bounding box center [413, 619] width 383 height 39
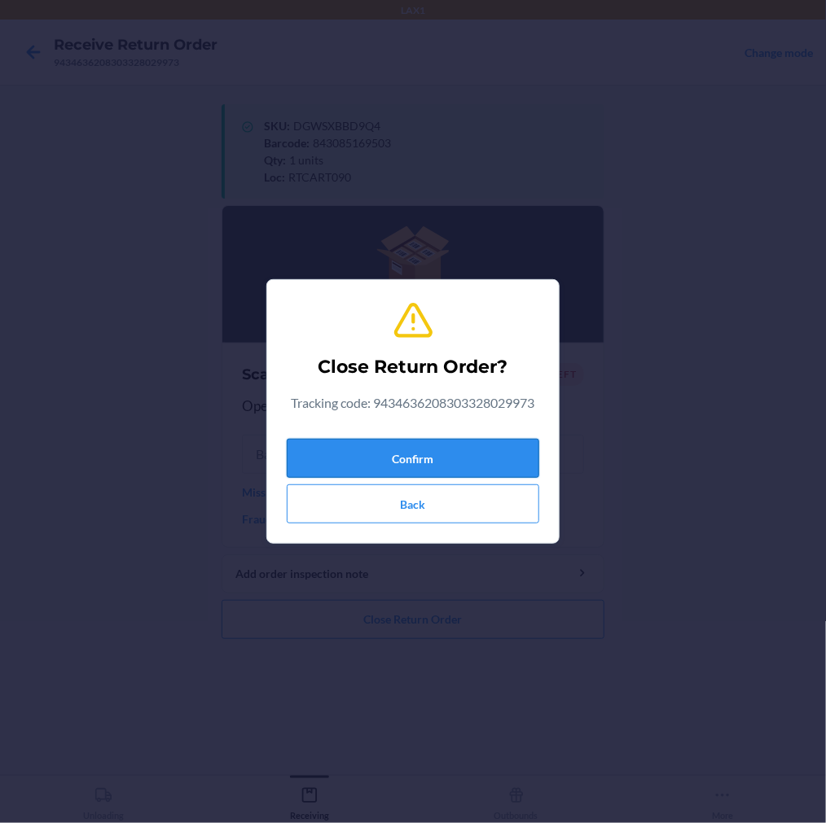
click at [467, 454] on button "Confirm" at bounding box center [413, 458] width 252 height 39
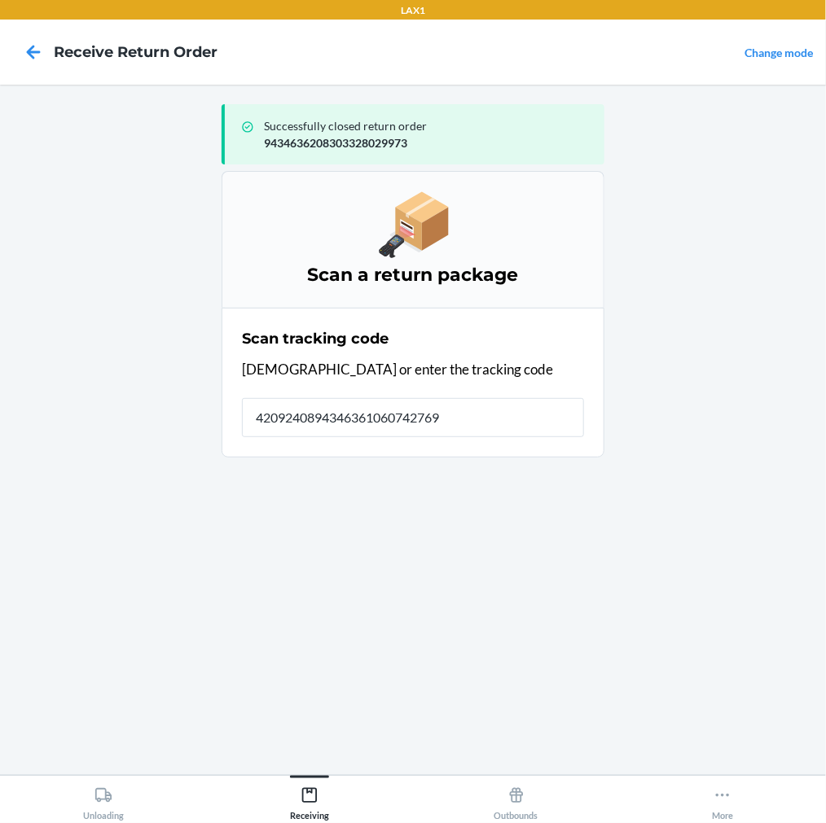
type input "42092408943463610607427696"
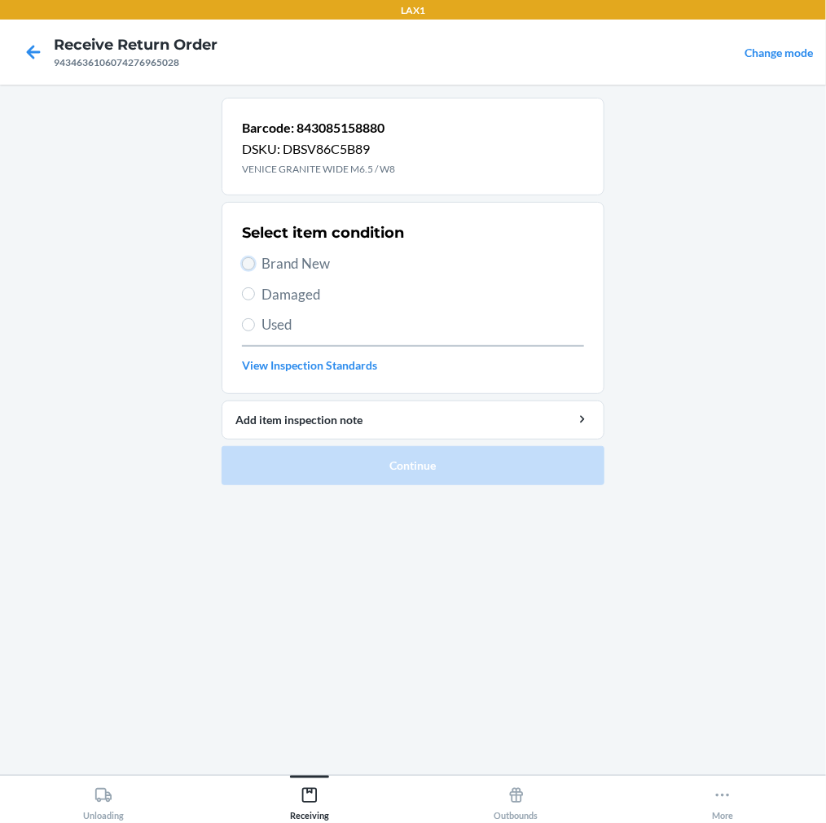
click at [254, 262] on input "Brand New" at bounding box center [248, 263] width 13 height 13
radio input "true"
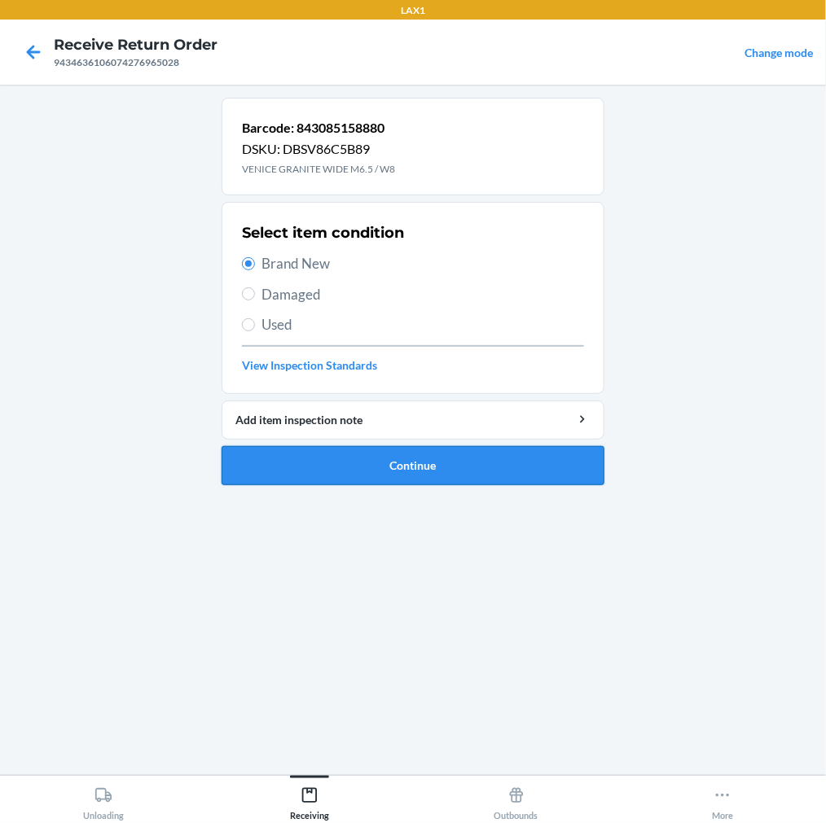
click at [327, 463] on button "Continue" at bounding box center [413, 465] width 383 height 39
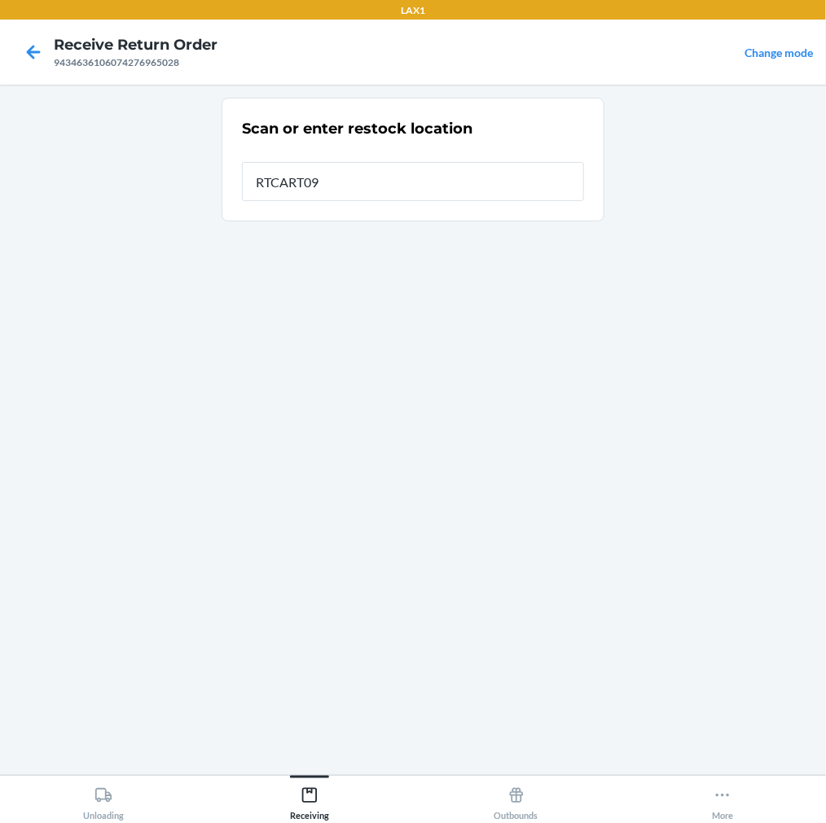
type input "RTCART090"
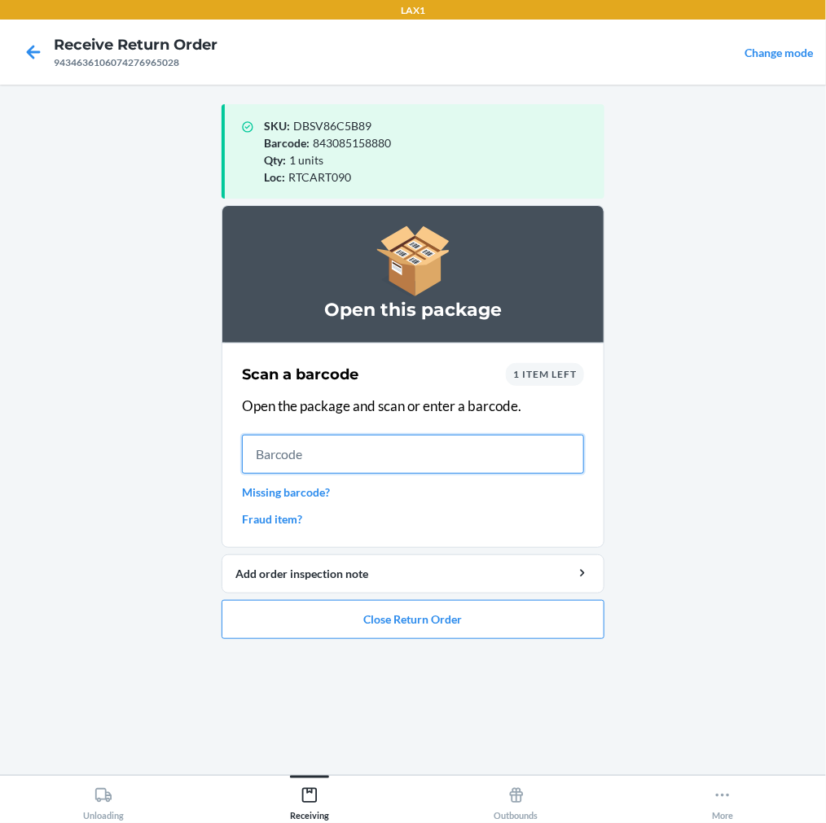
drag, startPoint x: 279, startPoint y: 459, endPoint x: 291, endPoint y: 454, distance: 13.5
click at [282, 459] on input "text" at bounding box center [413, 454] width 342 height 39
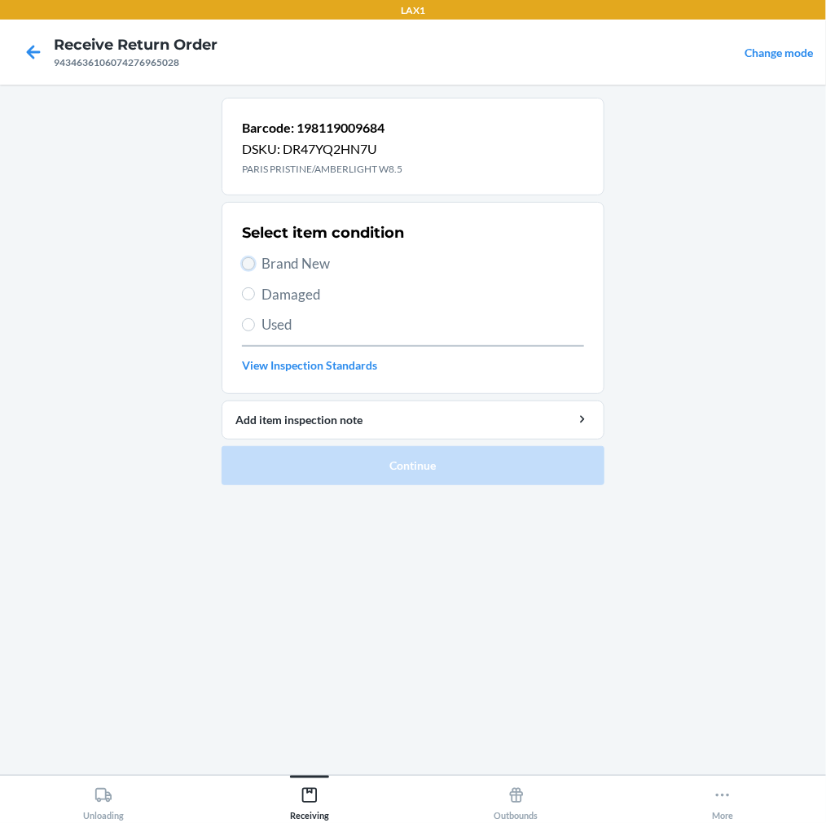
click at [250, 261] on input "Brand New" at bounding box center [248, 263] width 13 height 13
radio input "true"
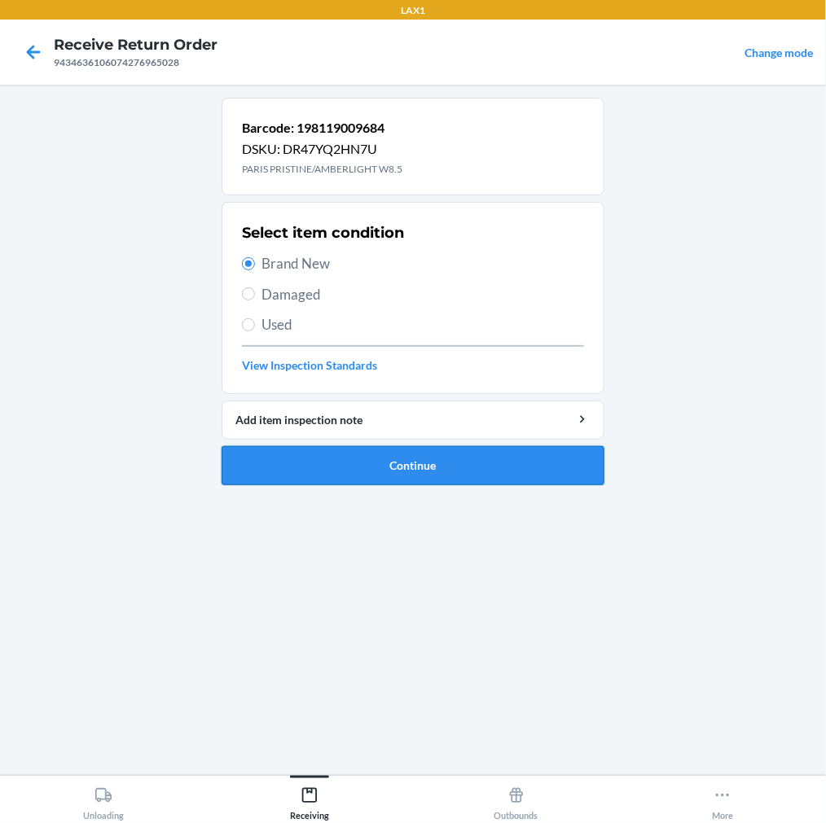
click at [335, 472] on button "Continue" at bounding box center [413, 465] width 383 height 39
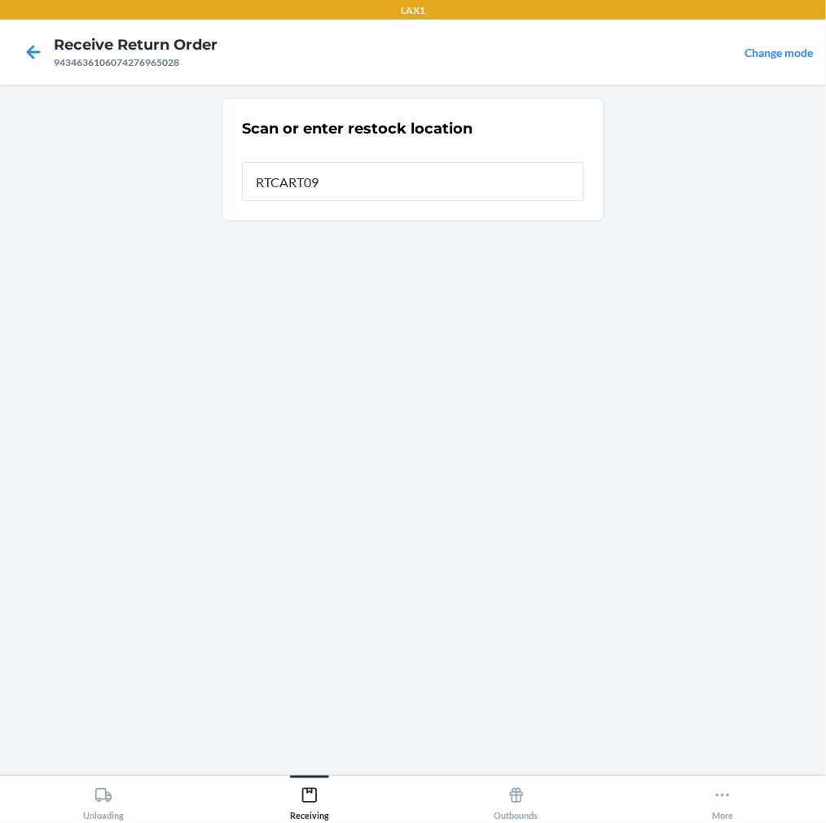
type input "RTCART090"
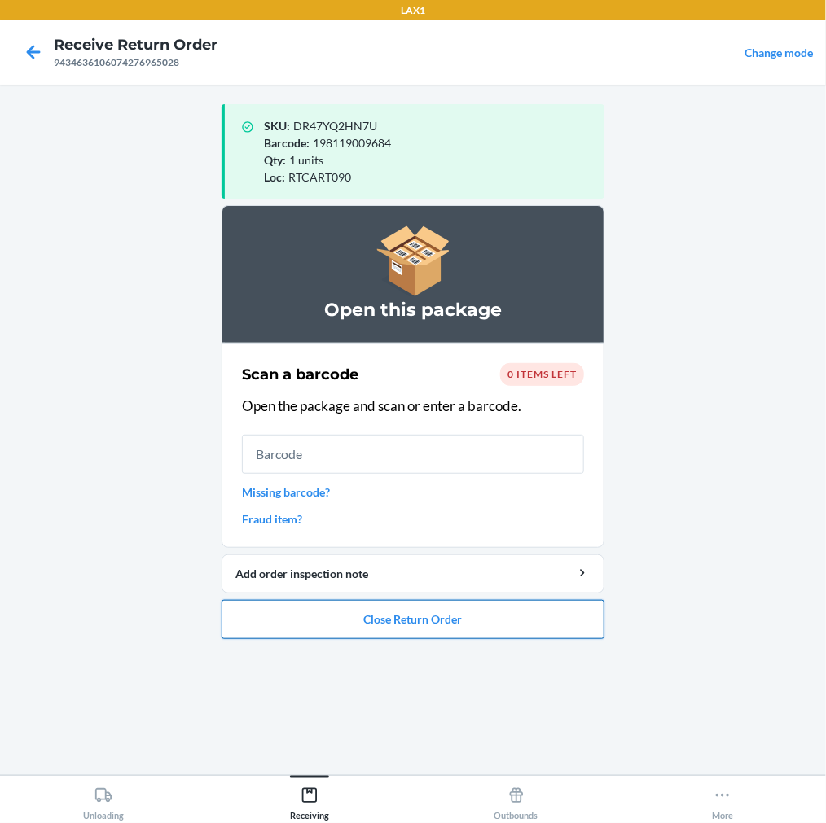
click at [420, 629] on button "Close Return Order" at bounding box center [413, 619] width 383 height 39
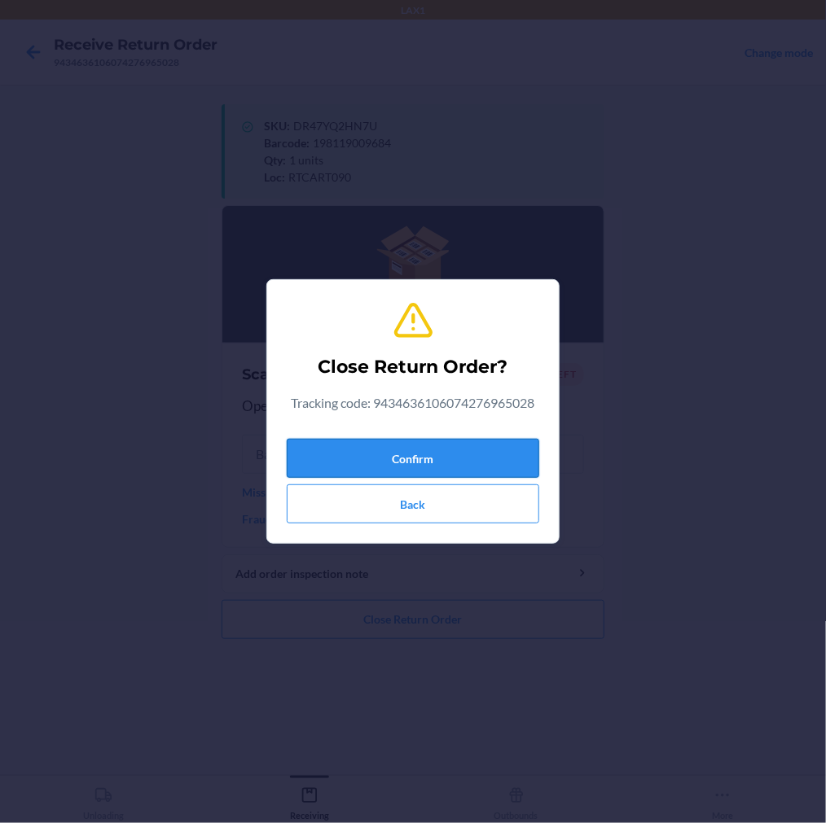
click at [419, 463] on button "Confirm" at bounding box center [413, 458] width 252 height 39
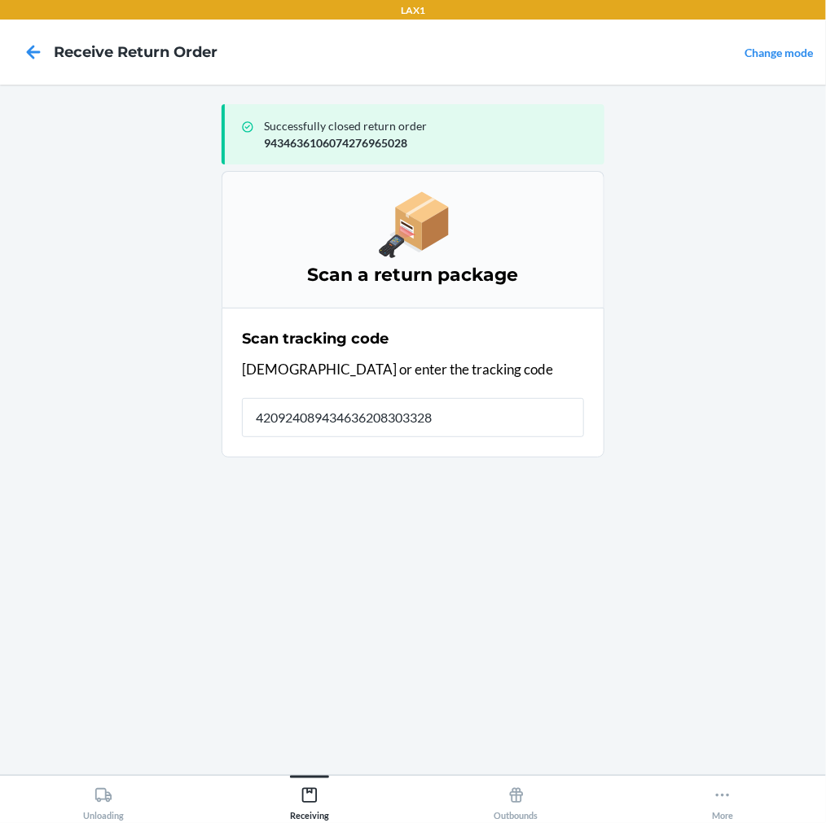
type input "4209240894346362083033287"
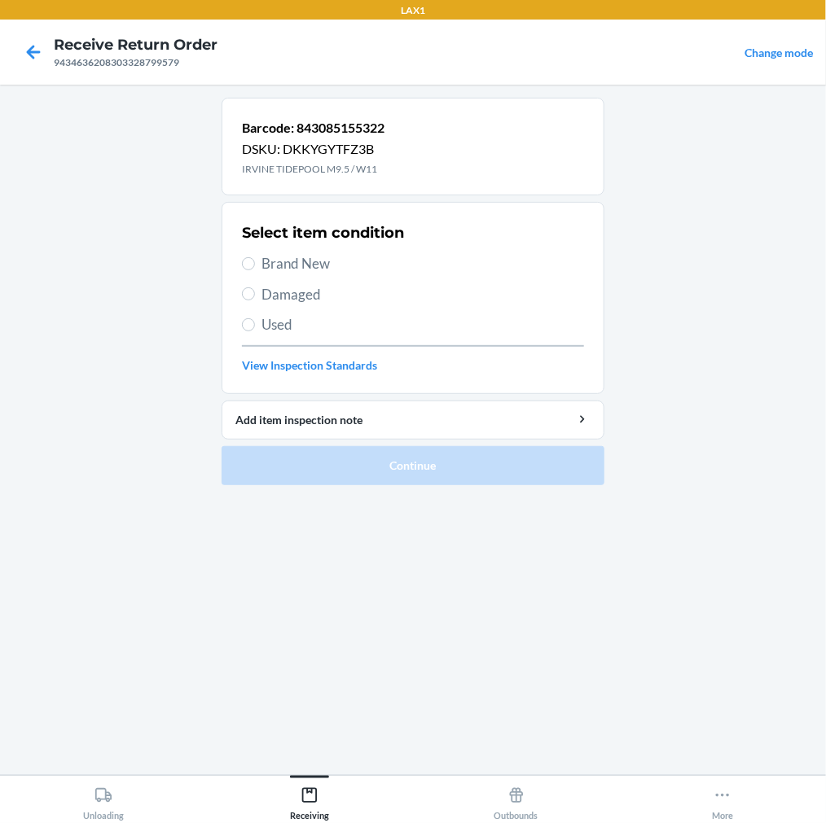
click at [242, 270] on label "Brand New" at bounding box center [413, 263] width 342 height 21
click at [242, 270] on input "Brand New" at bounding box center [248, 263] width 13 height 13
radio input "true"
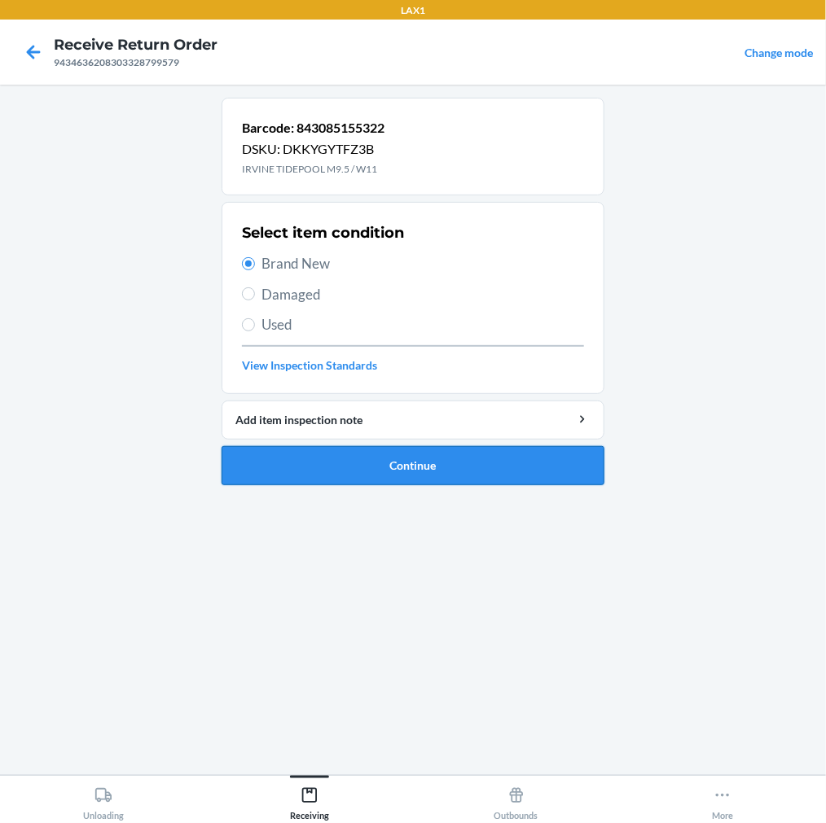
click at [394, 474] on button "Continue" at bounding box center [413, 465] width 383 height 39
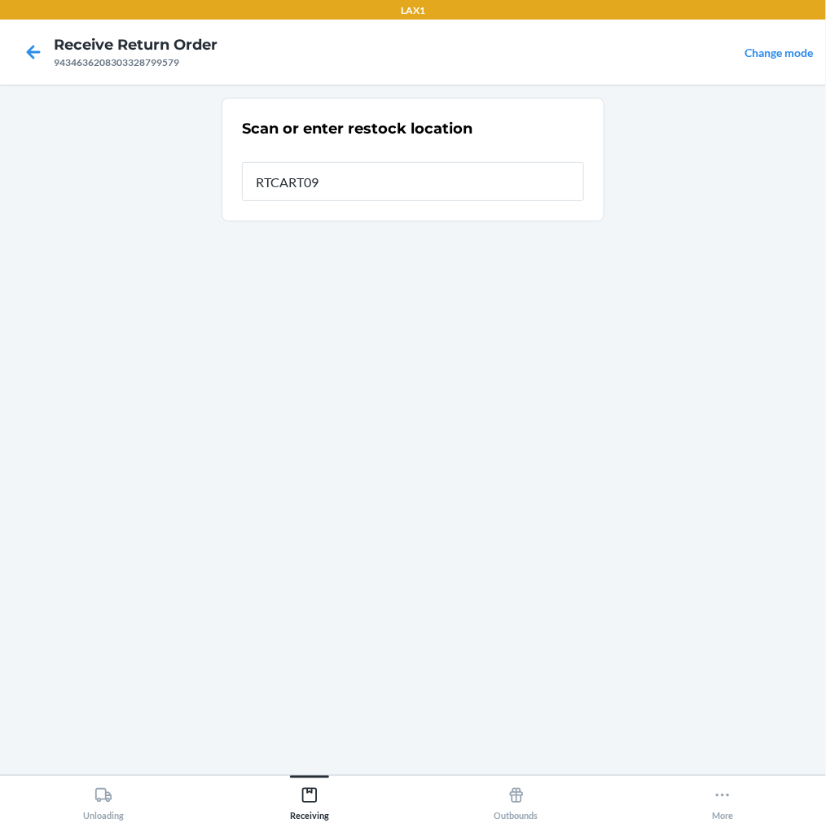
type input "RTCART090"
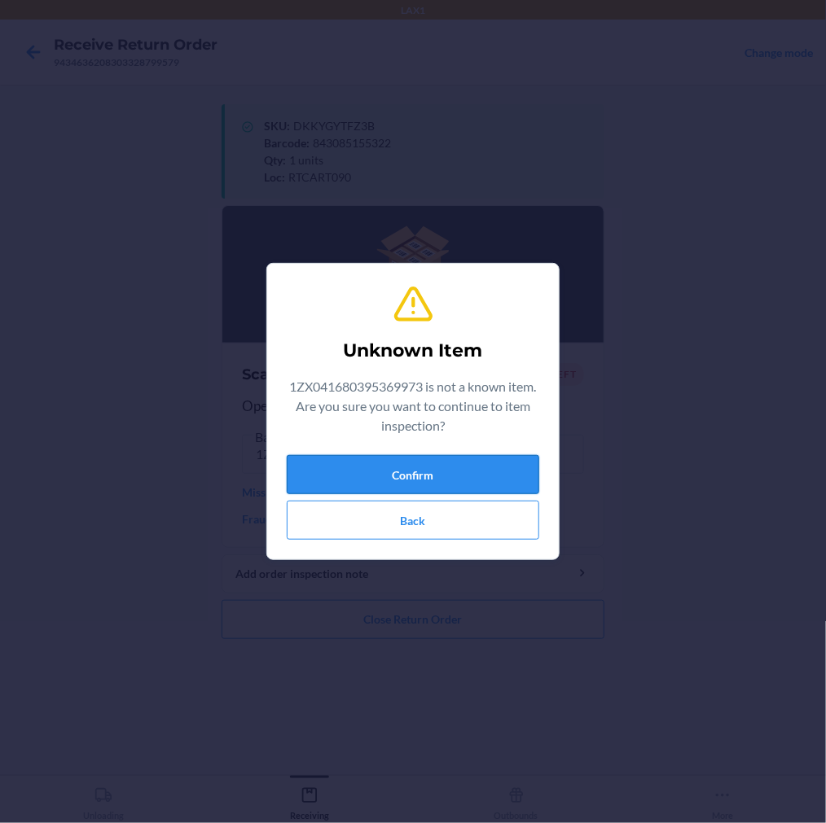
click at [432, 473] on button "Confirm" at bounding box center [413, 474] width 252 height 39
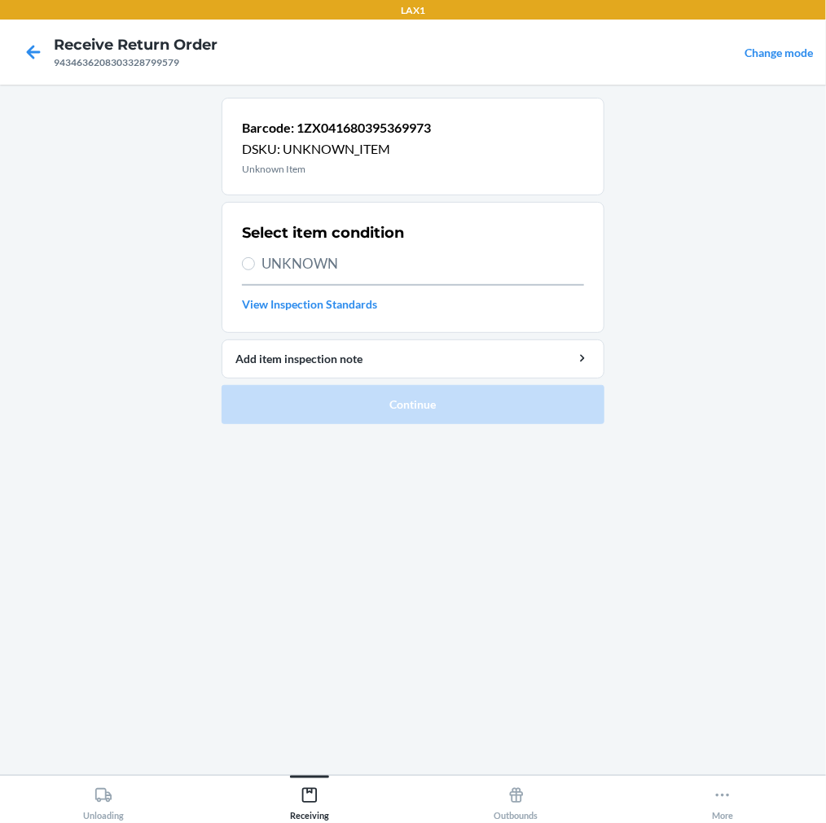
click at [18, 55] on div at bounding box center [33, 52] width 41 height 41
click at [30, 47] on icon at bounding box center [34, 52] width 14 height 14
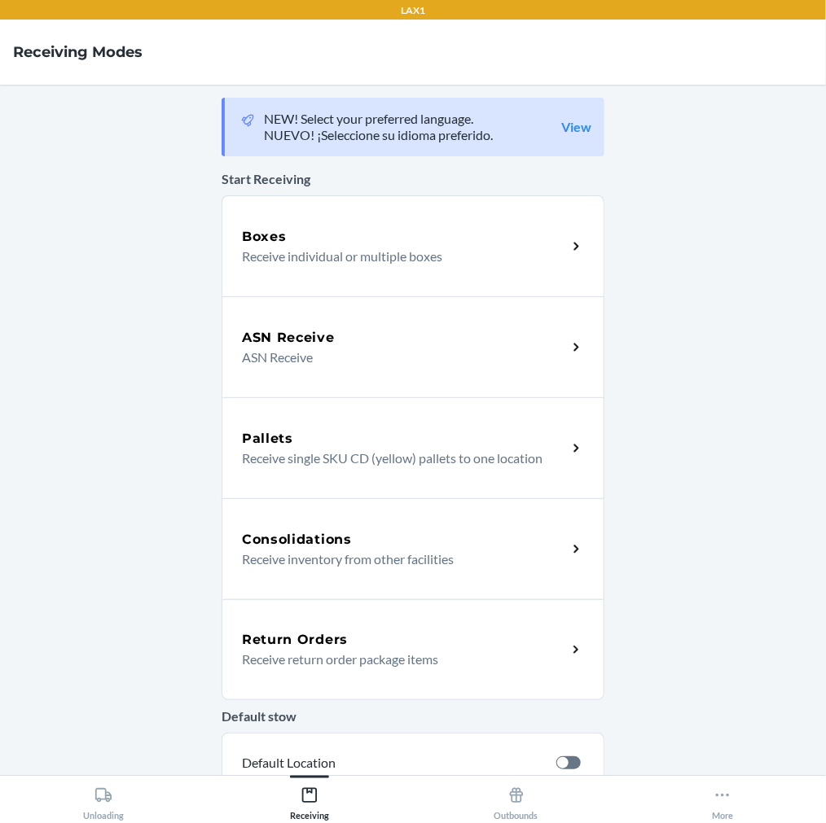
click at [297, 620] on div "Return Orders Receive return order package items" at bounding box center [413, 649] width 383 height 101
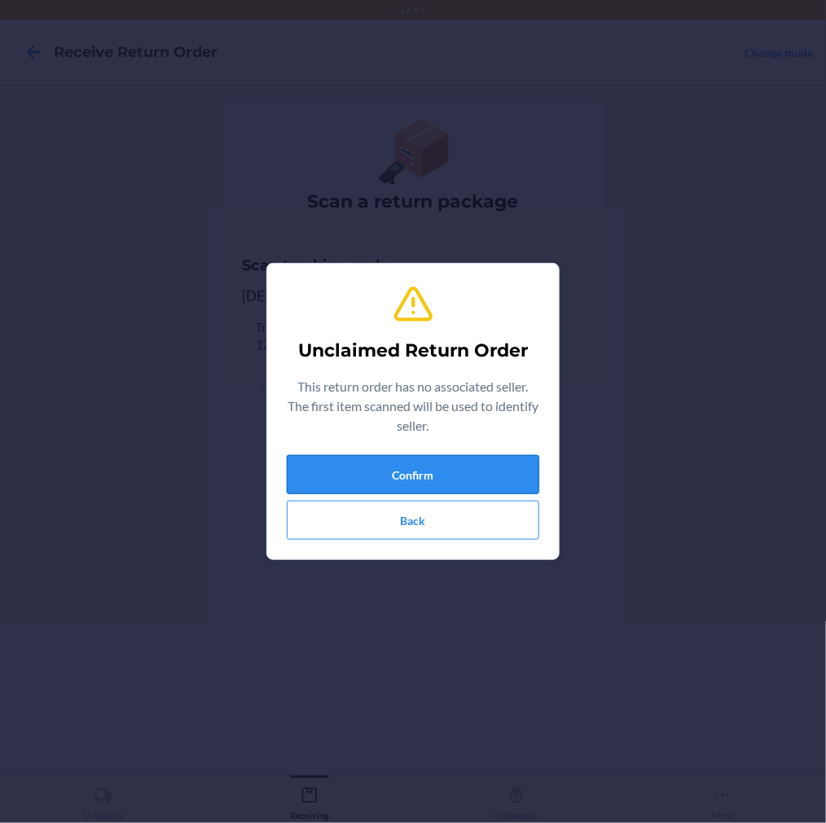
click at [428, 476] on button "Confirm" at bounding box center [413, 474] width 252 height 39
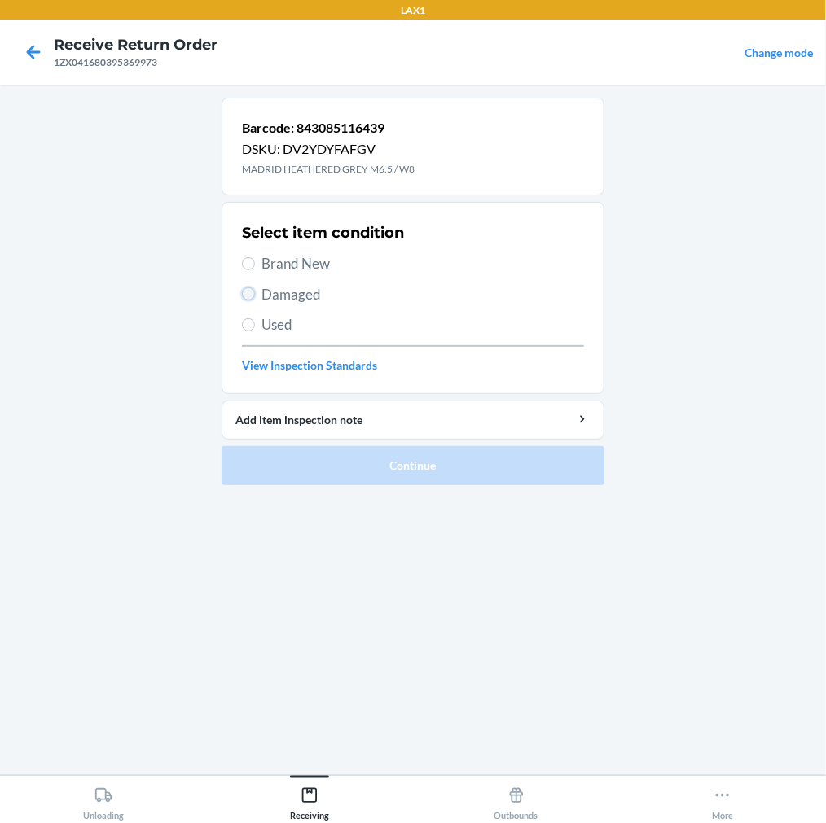
click at [248, 289] on input "Damaged" at bounding box center [248, 293] width 13 height 13
radio input "true"
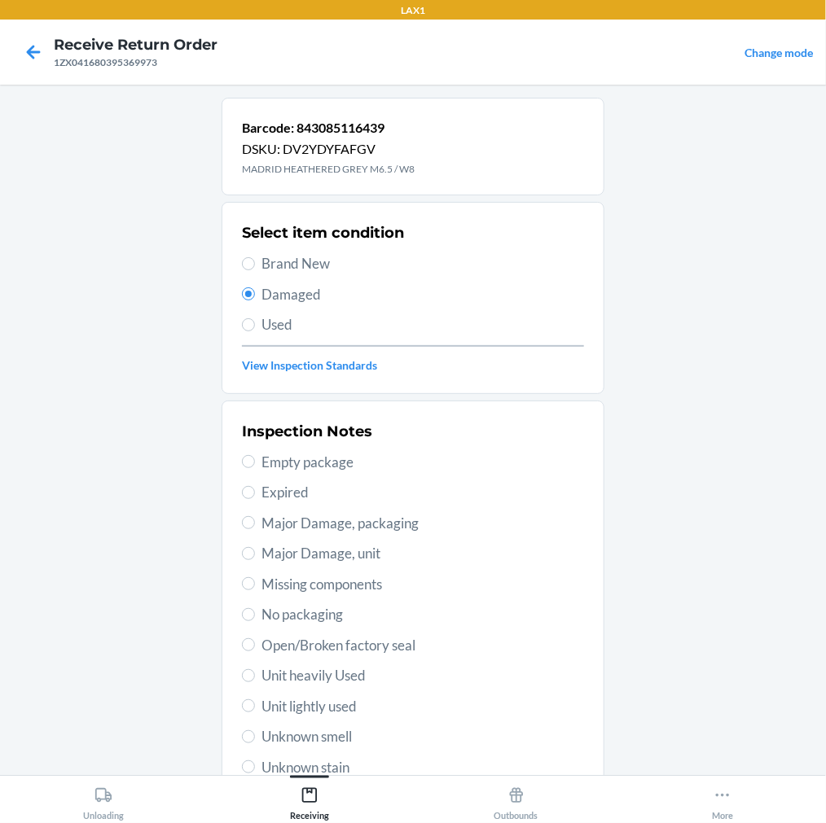
click at [242, 682] on label "Unit heavily Used" at bounding box center [413, 675] width 342 height 21
click at [242, 682] on input "Unit heavily Used" at bounding box center [248, 675] width 13 height 13
radio input "true"
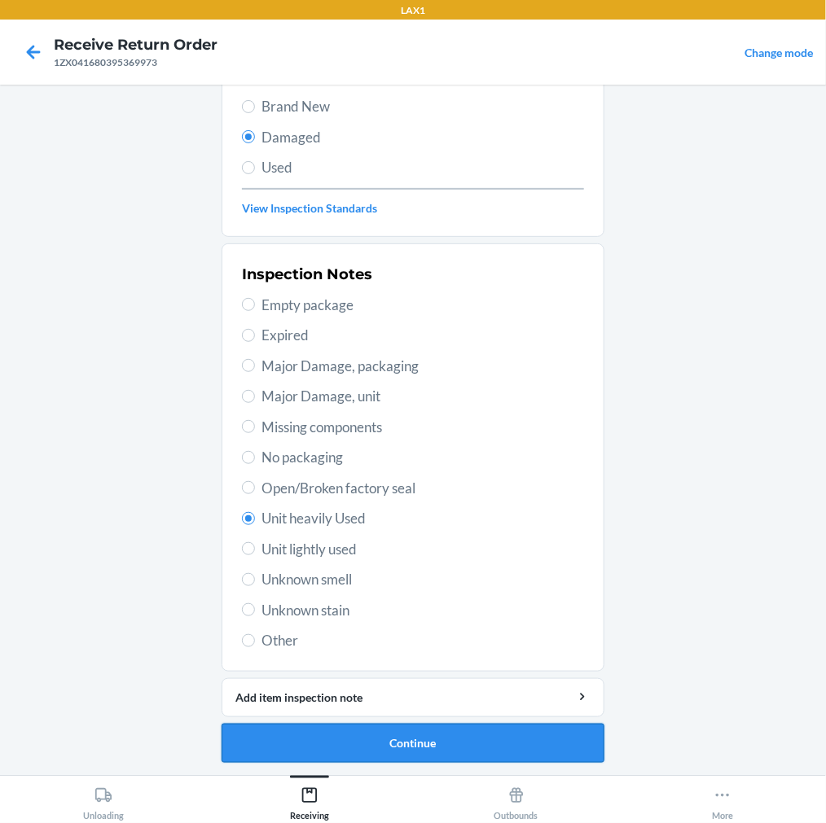
click at [326, 743] on button "Continue" at bounding box center [413, 743] width 383 height 39
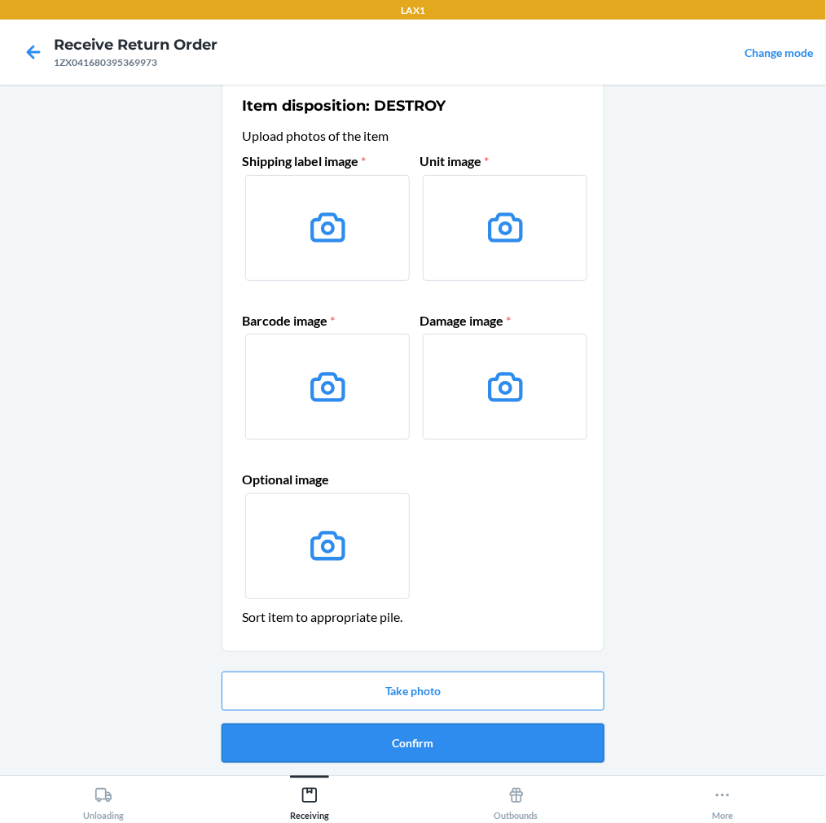
click at [412, 747] on button "Confirm" at bounding box center [413, 743] width 383 height 39
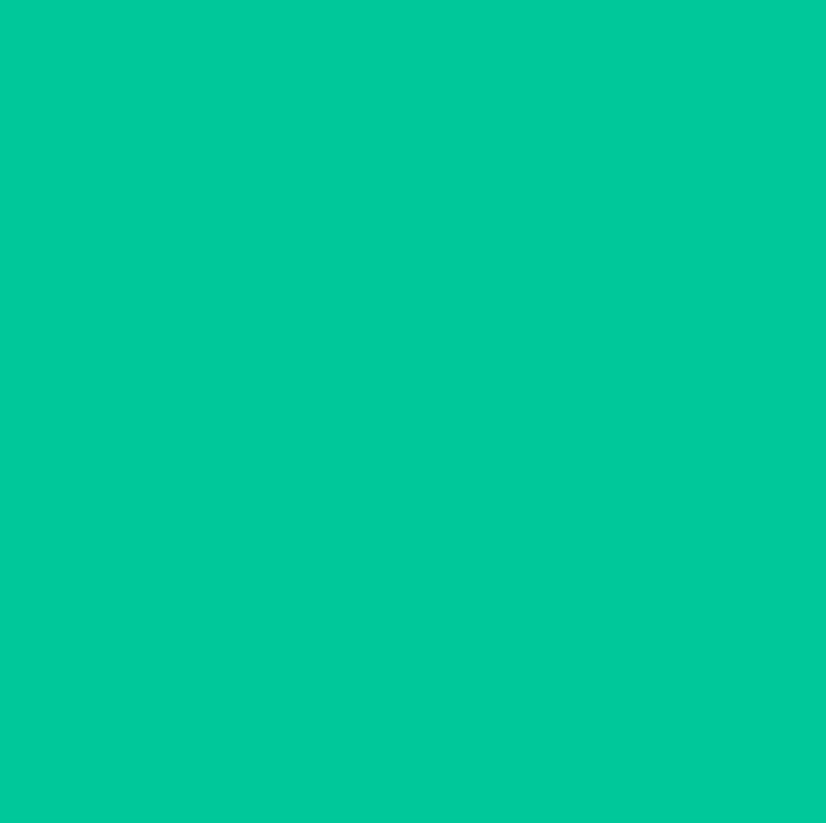
scroll to position [0, 0]
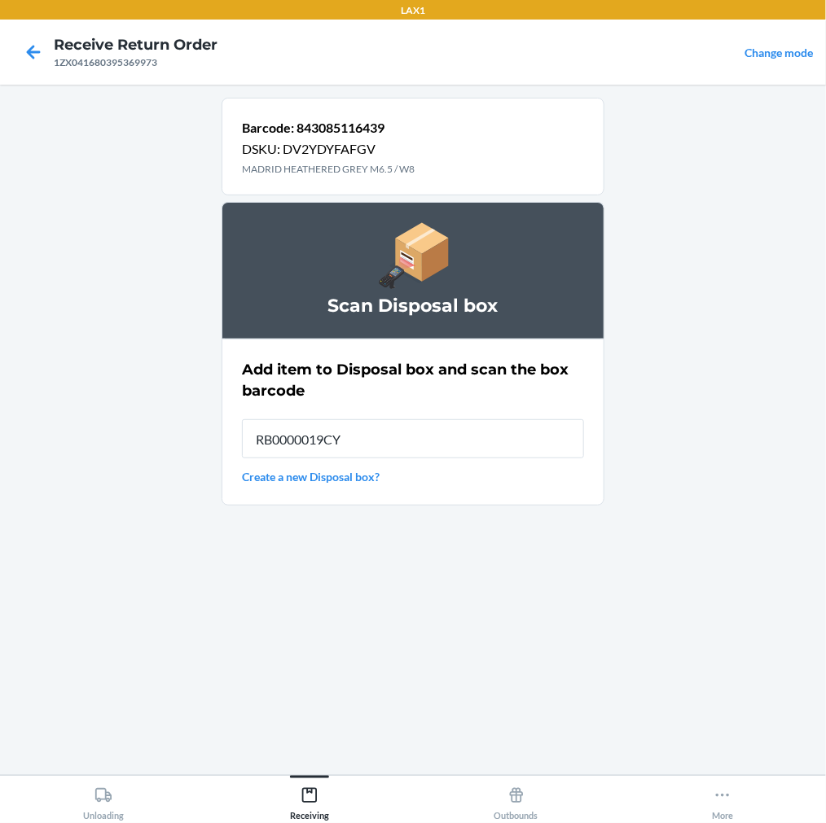
type input "RB0000019CY"
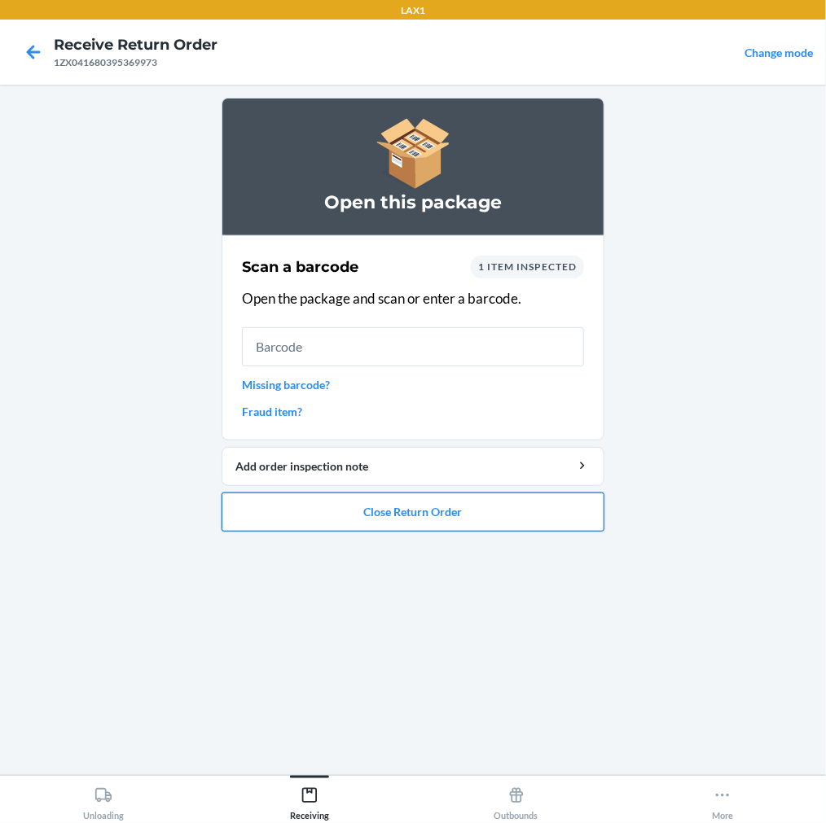
click at [388, 509] on button "Close Return Order" at bounding box center [413, 512] width 383 height 39
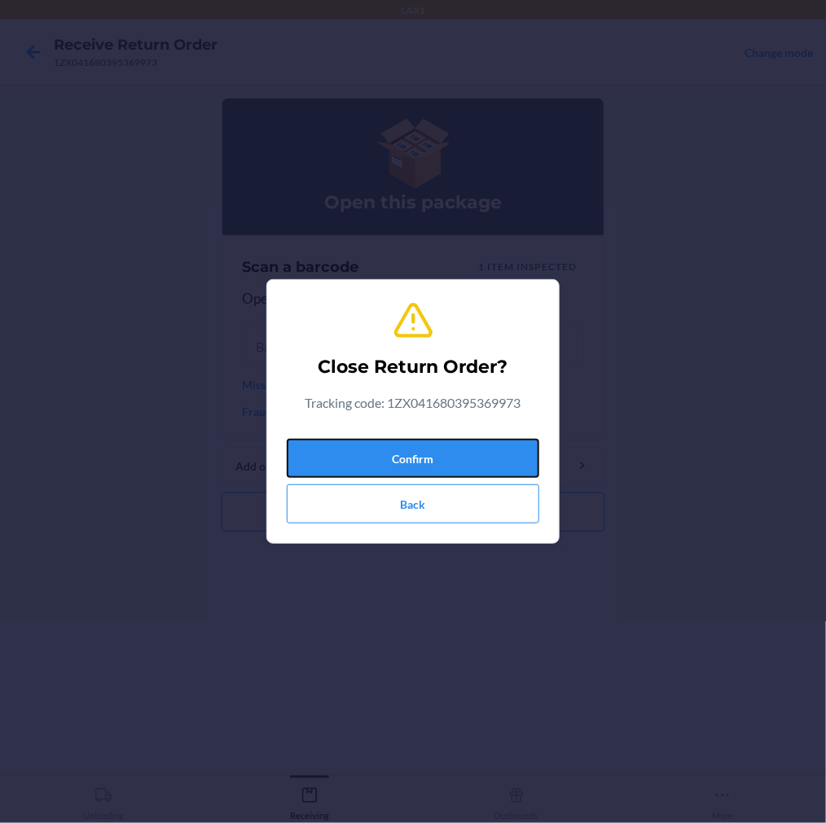
drag, startPoint x: 410, startPoint y: 443, endPoint x: 432, endPoint y: 411, distance: 38.2
click at [416, 429] on div "Close Return Order? Tracking code: 1ZX041680395369973 Confirm Back" at bounding box center [413, 411] width 252 height 237
click at [371, 458] on button "Confirm" at bounding box center [413, 458] width 252 height 39
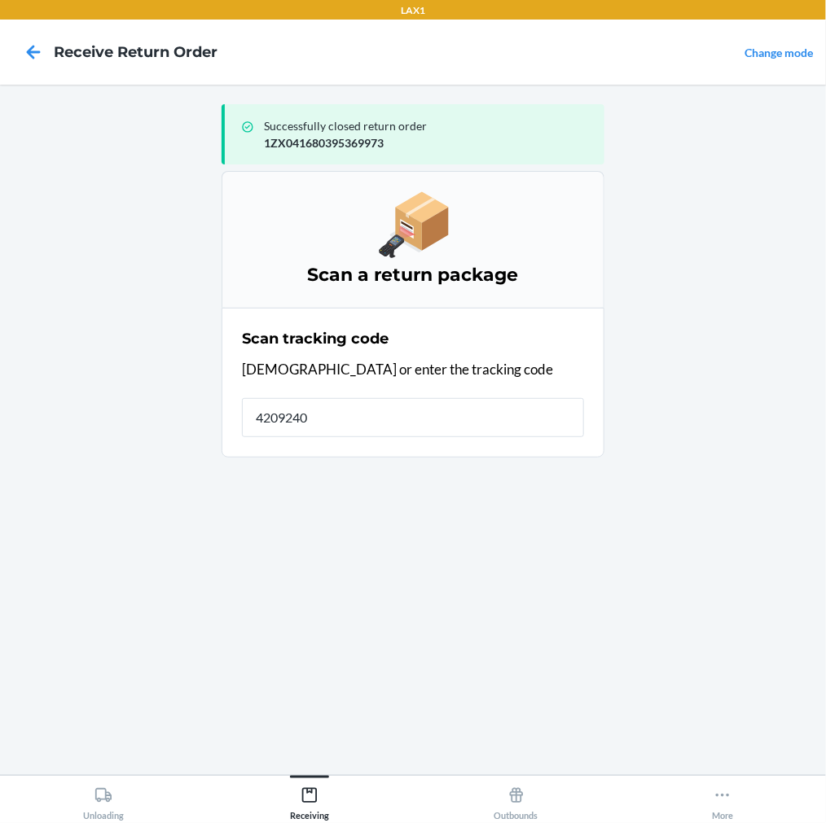
type input "42092408"
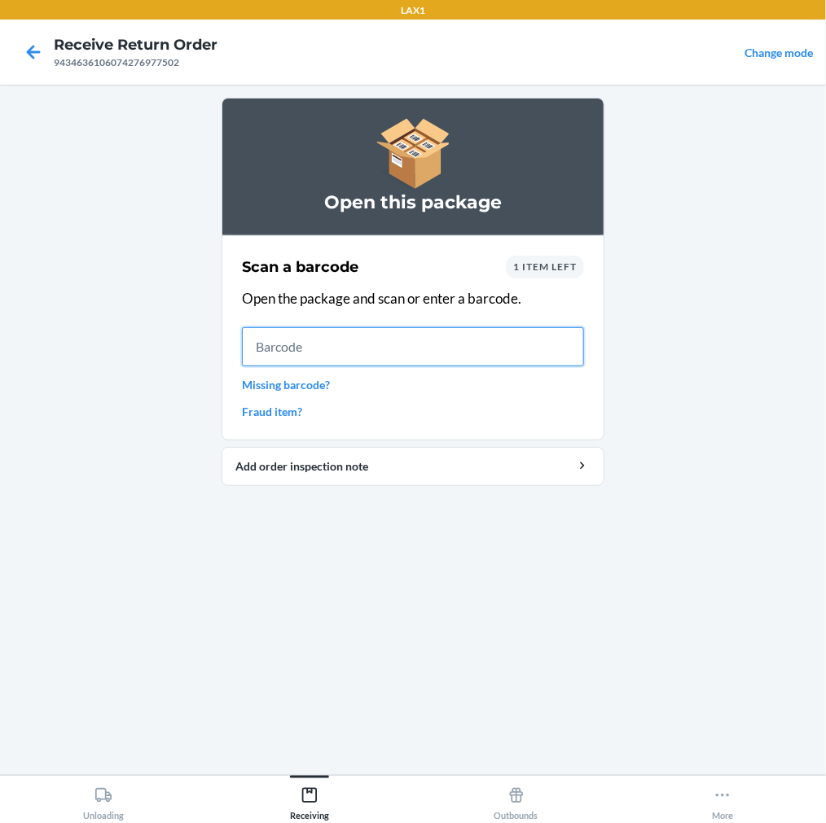
click at [482, 349] on input "text" at bounding box center [413, 346] width 342 height 39
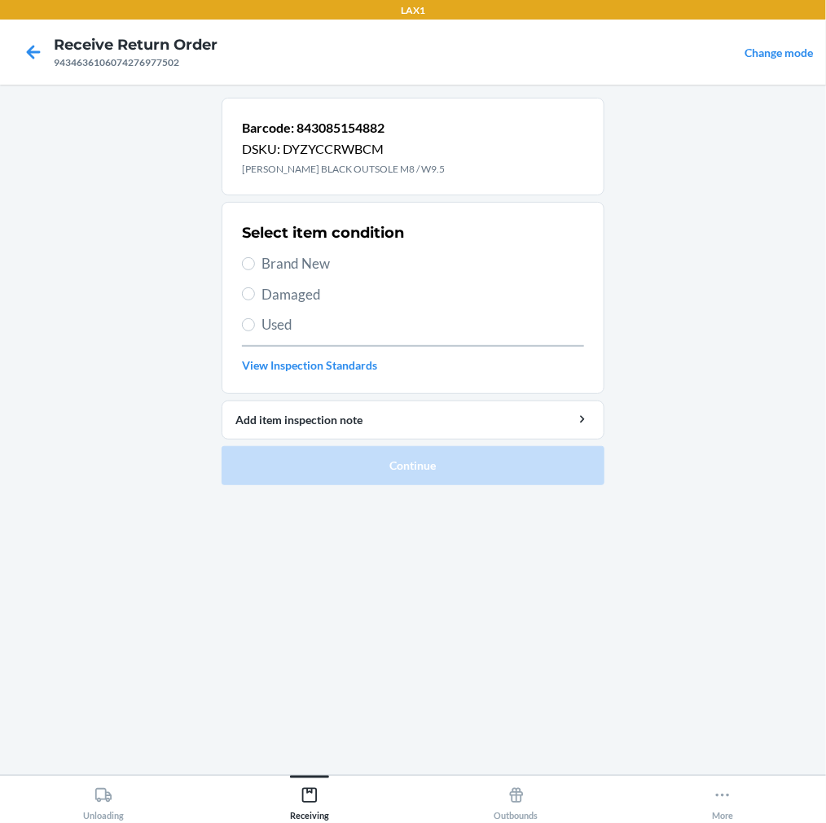
drag, startPoint x: 240, startPoint y: 266, endPoint x: 261, endPoint y: 266, distance: 21.2
click at [244, 266] on section "Select item condition Brand New Damaged Used View Inspection Standards" at bounding box center [413, 298] width 383 height 192
click at [257, 259] on label "Brand New" at bounding box center [413, 263] width 342 height 21
click at [255, 259] on input "Brand New" at bounding box center [248, 263] width 13 height 13
radio input "true"
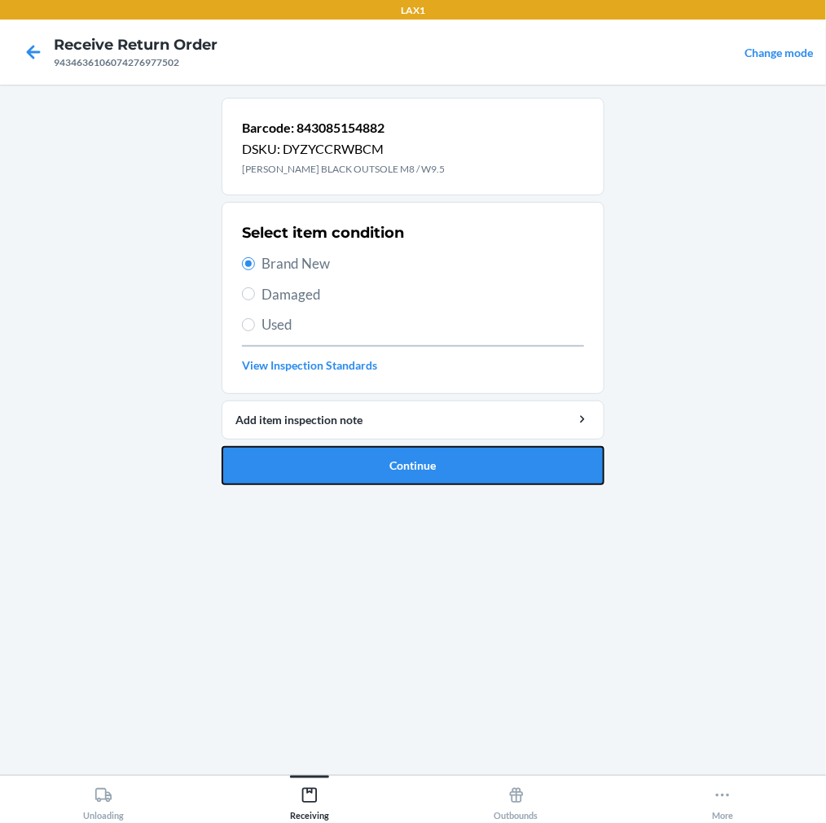
drag, startPoint x: 375, startPoint y: 462, endPoint x: 393, endPoint y: 435, distance: 32.3
click at [378, 462] on button "Continue" at bounding box center [413, 465] width 383 height 39
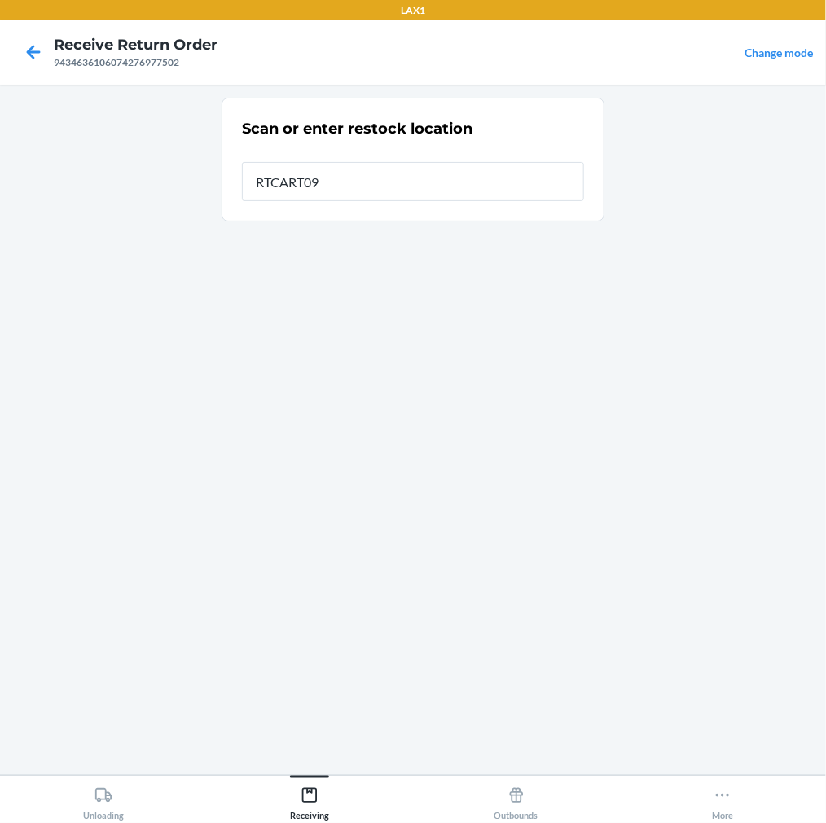
type input "RTCART090"
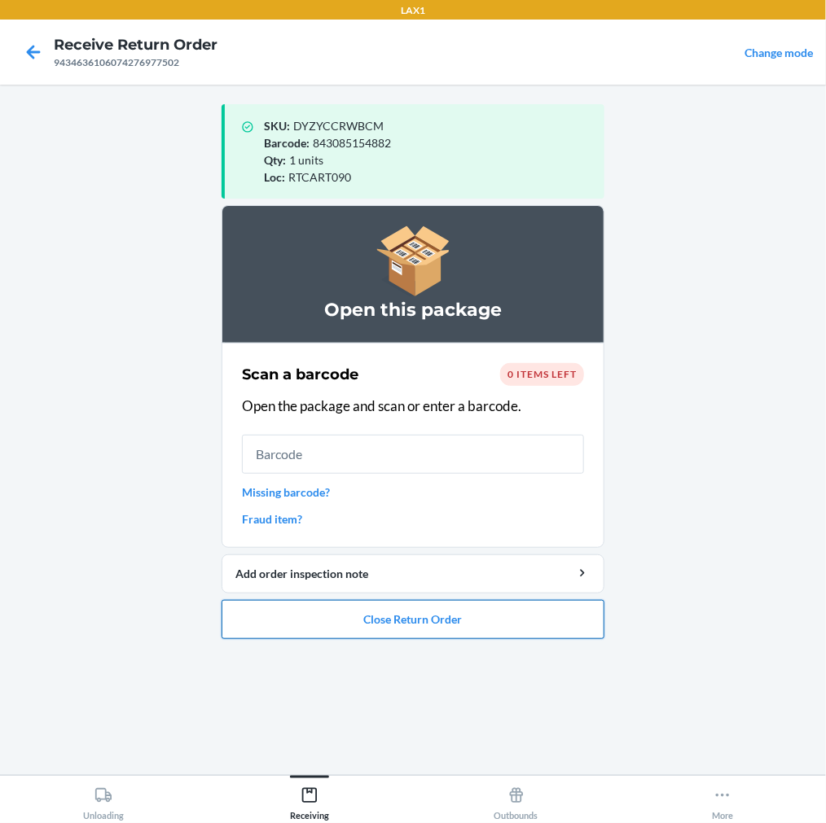
click at [483, 620] on button "Close Return Order" at bounding box center [413, 619] width 383 height 39
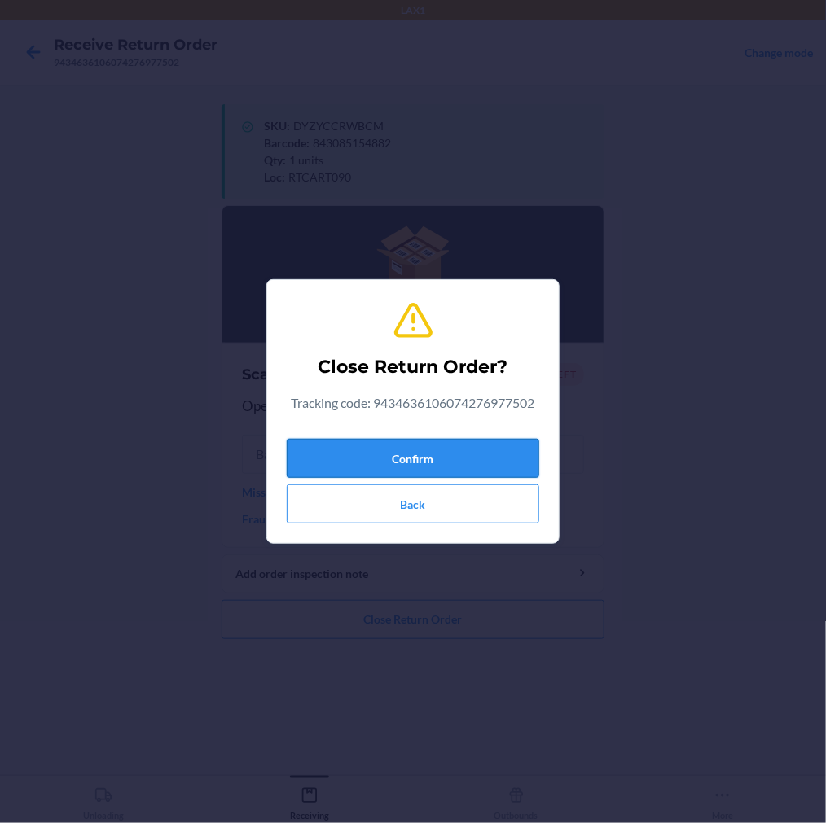
click at [452, 459] on button "Confirm" at bounding box center [413, 458] width 252 height 39
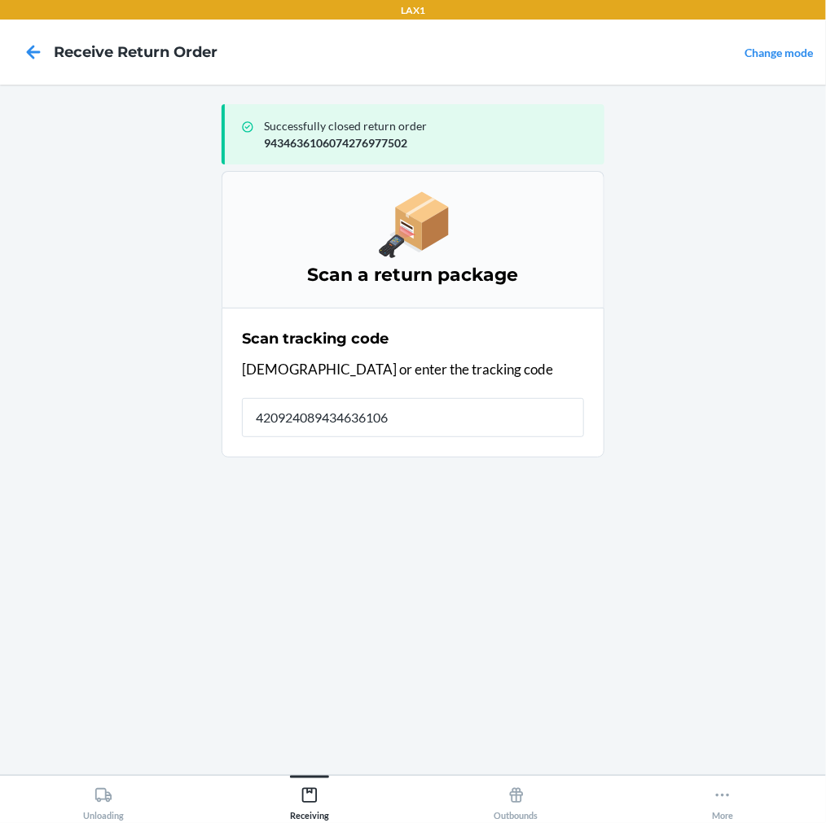
type input "4209240894346361060"
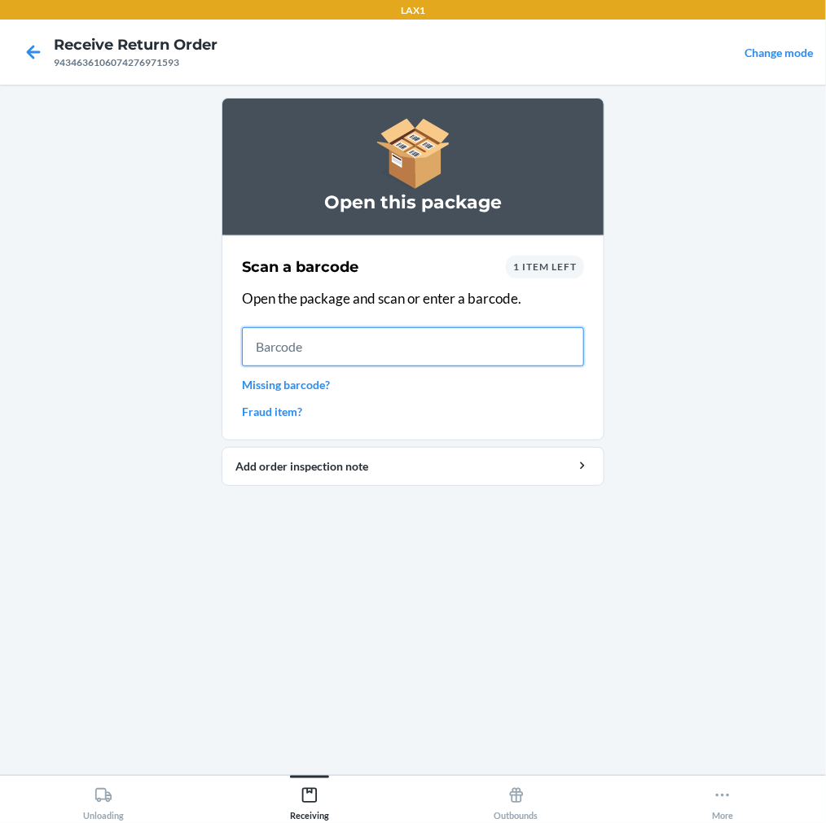
click at [283, 351] on input "text" at bounding box center [413, 346] width 342 height 39
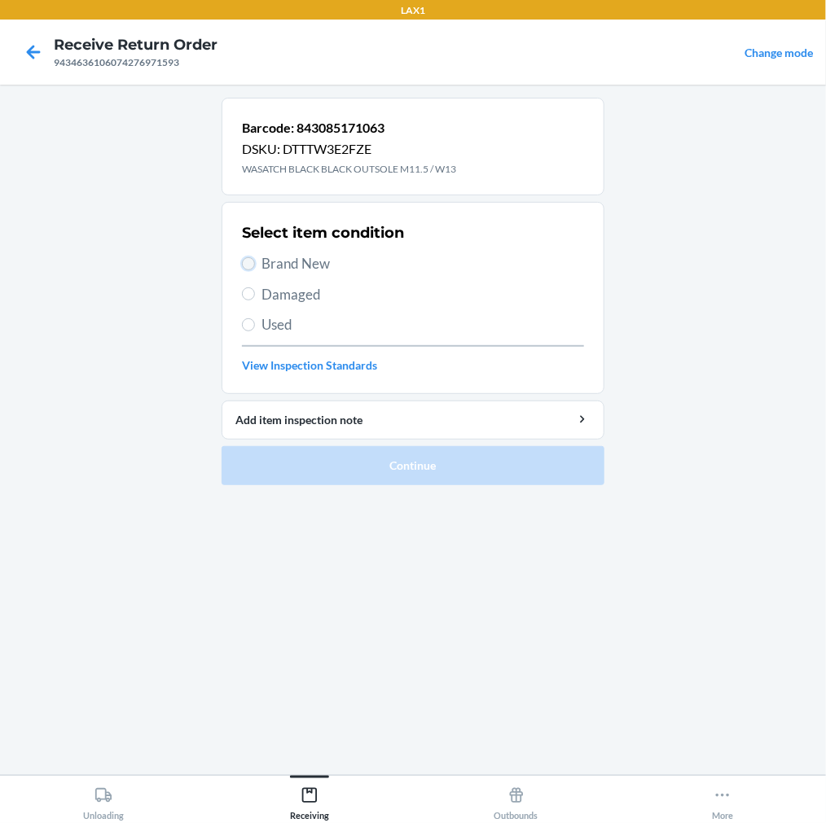
click at [252, 259] on input "Brand New" at bounding box center [248, 263] width 13 height 13
radio input "true"
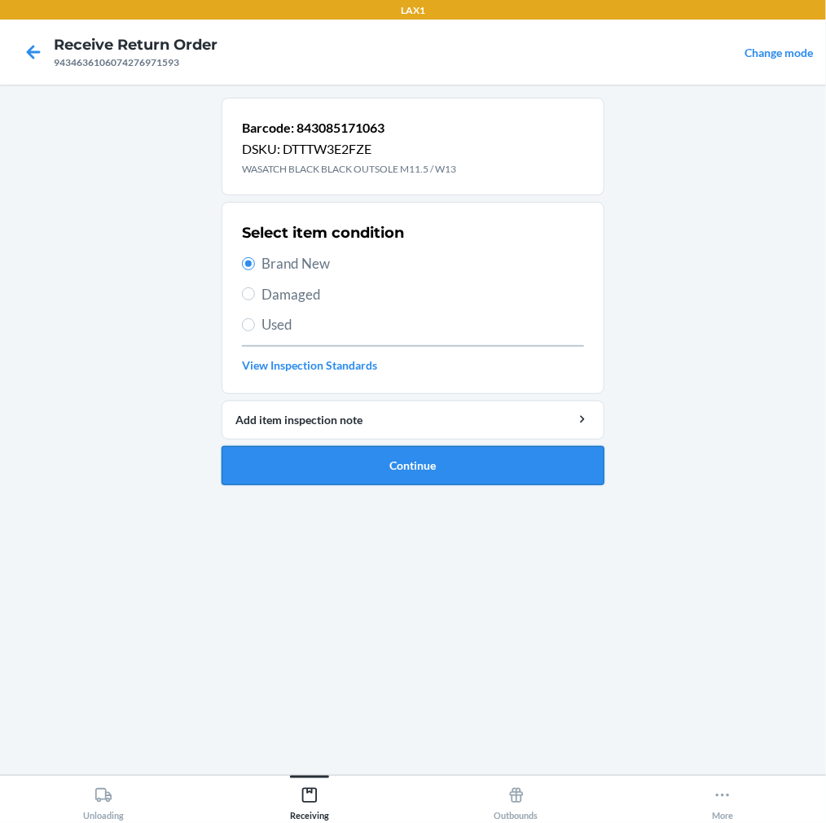
click at [316, 448] on button "Continue" at bounding box center [413, 465] width 383 height 39
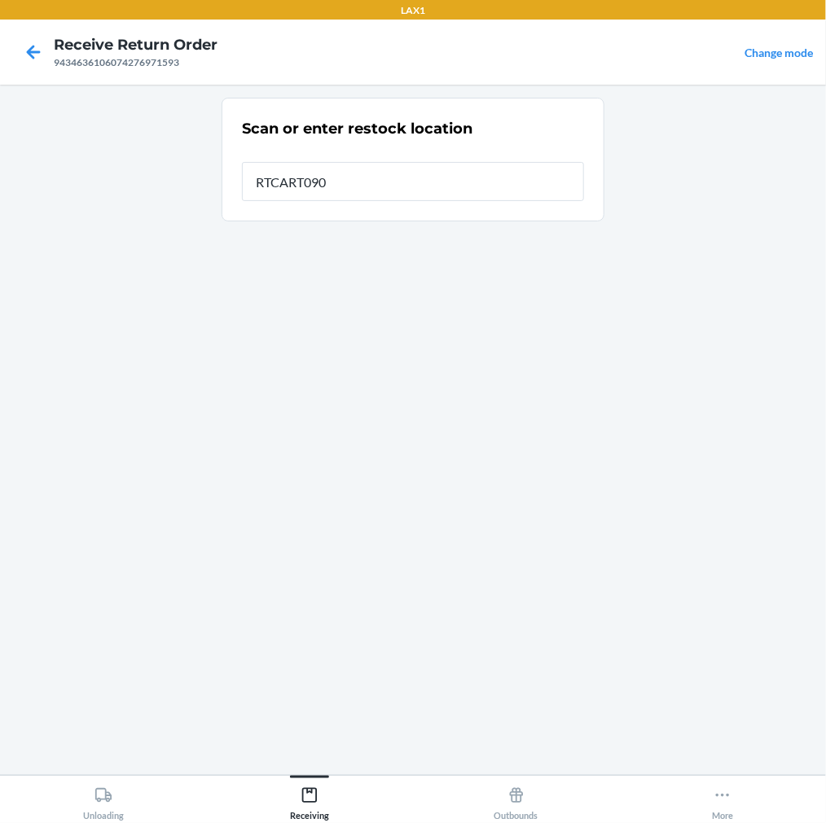
type input "RTCART090"
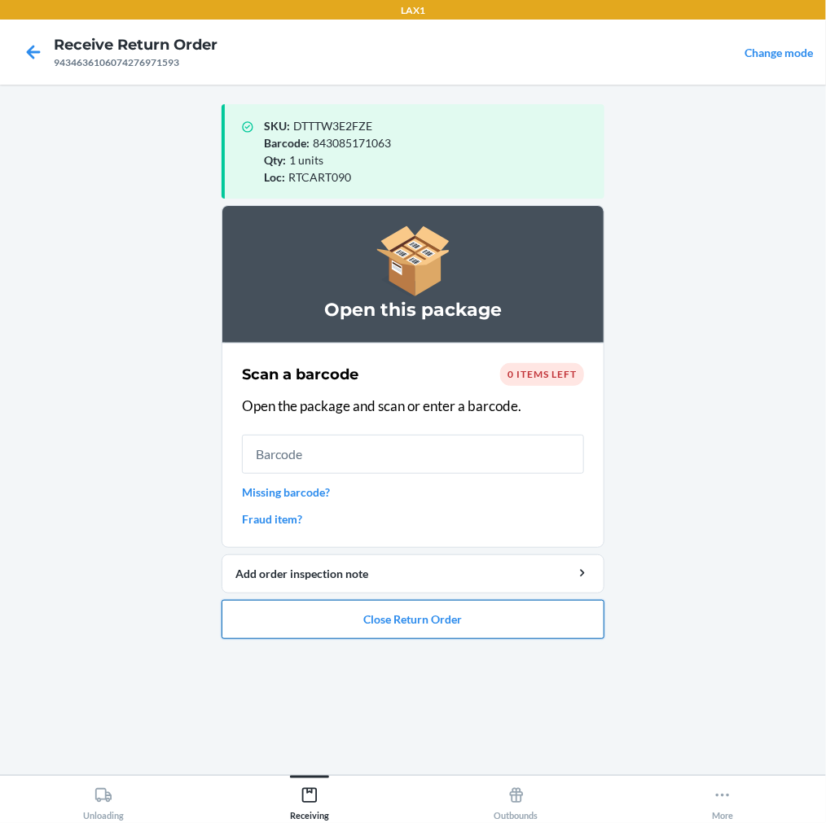
click at [404, 625] on button "Close Return Order" at bounding box center [413, 619] width 383 height 39
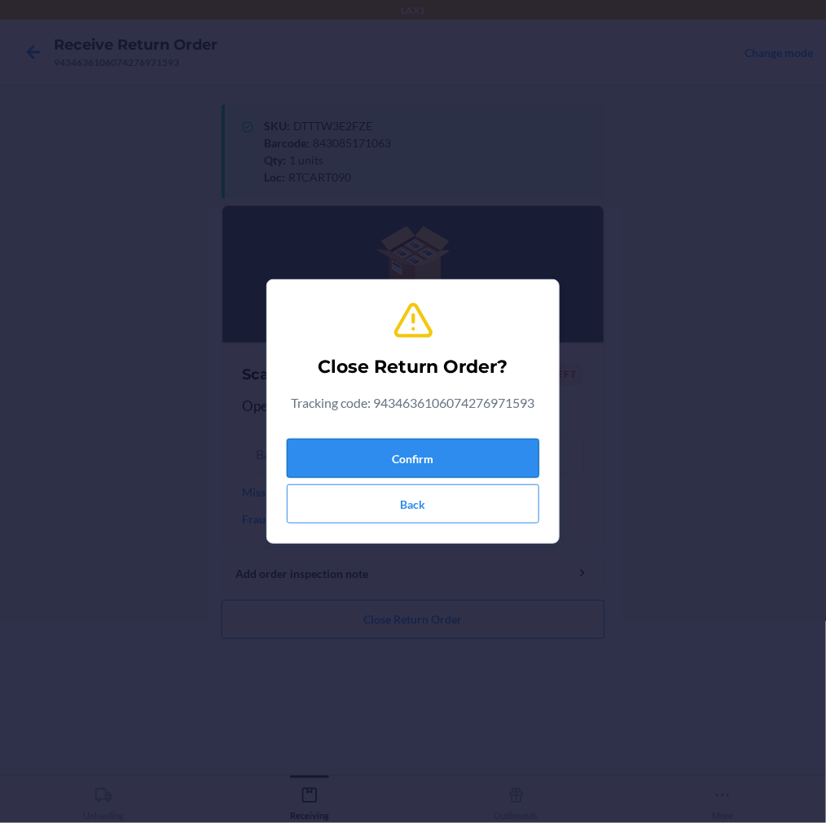
click at [408, 461] on button "Confirm" at bounding box center [413, 458] width 252 height 39
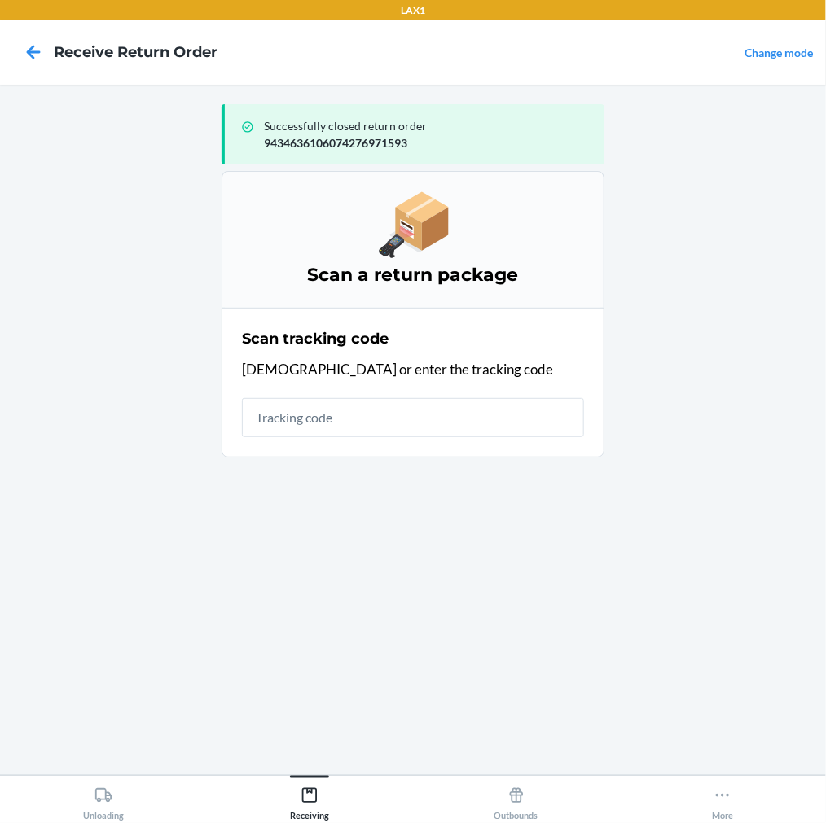
click at [388, 427] on input "text" at bounding box center [413, 417] width 342 height 39
type input "420924089434636208"
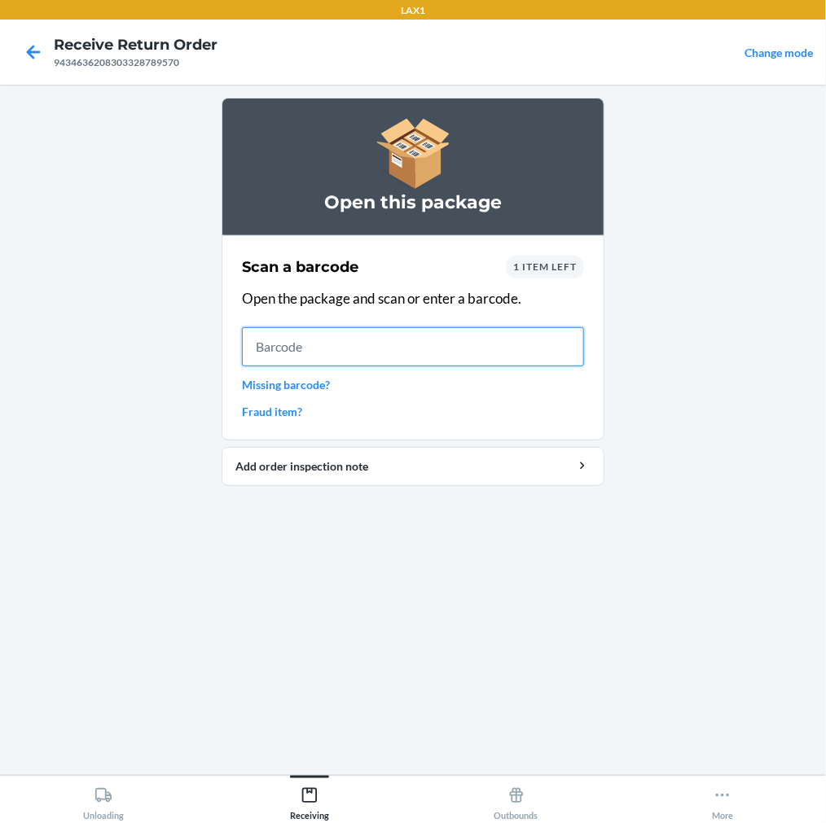
click at [579, 340] on input "text" at bounding box center [413, 346] width 342 height 39
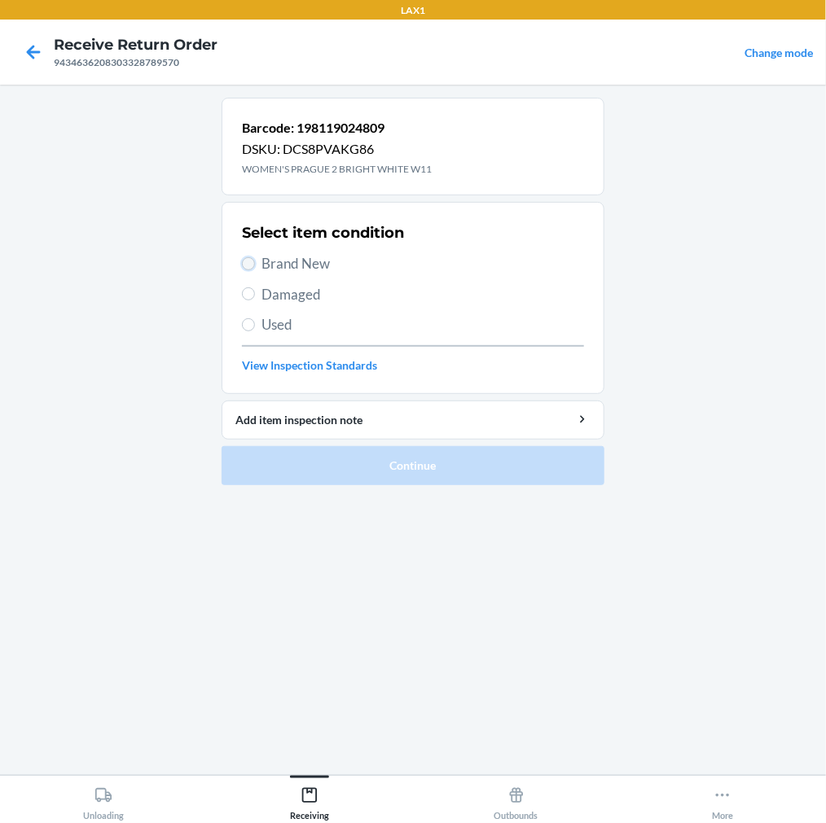
click at [243, 261] on input "Brand New" at bounding box center [248, 263] width 13 height 13
radio input "true"
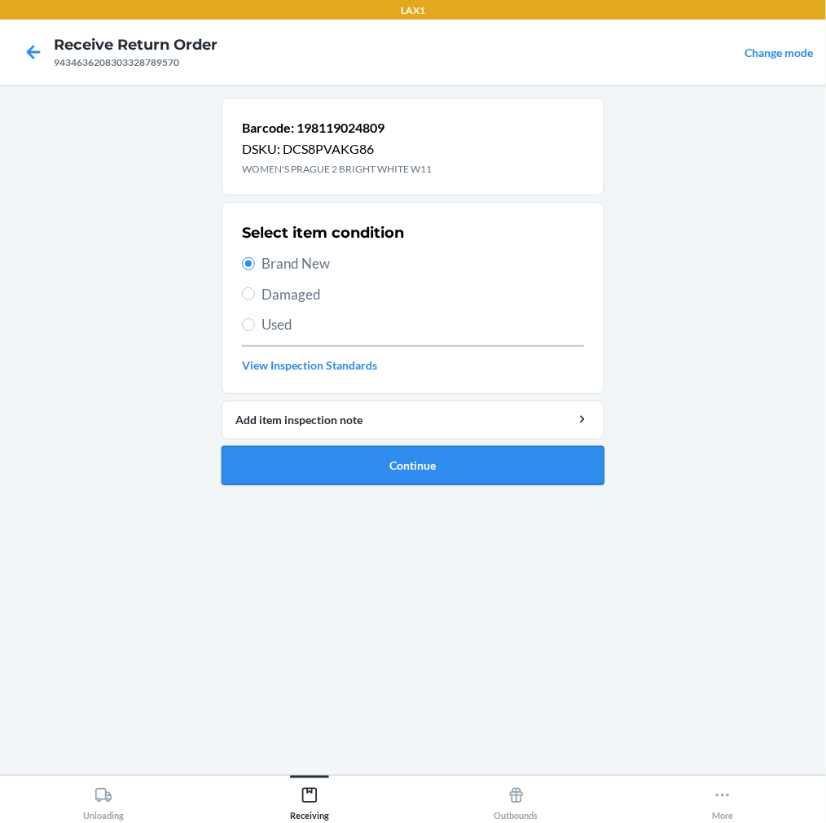
click at [393, 467] on button "Continue" at bounding box center [413, 465] width 383 height 39
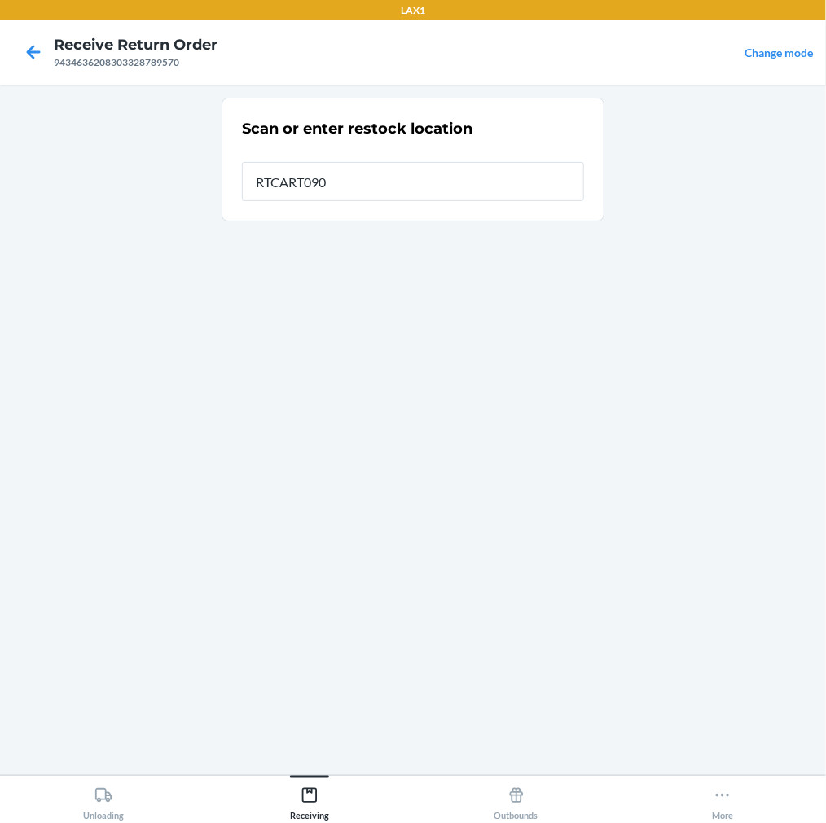
type input "RTCART090"
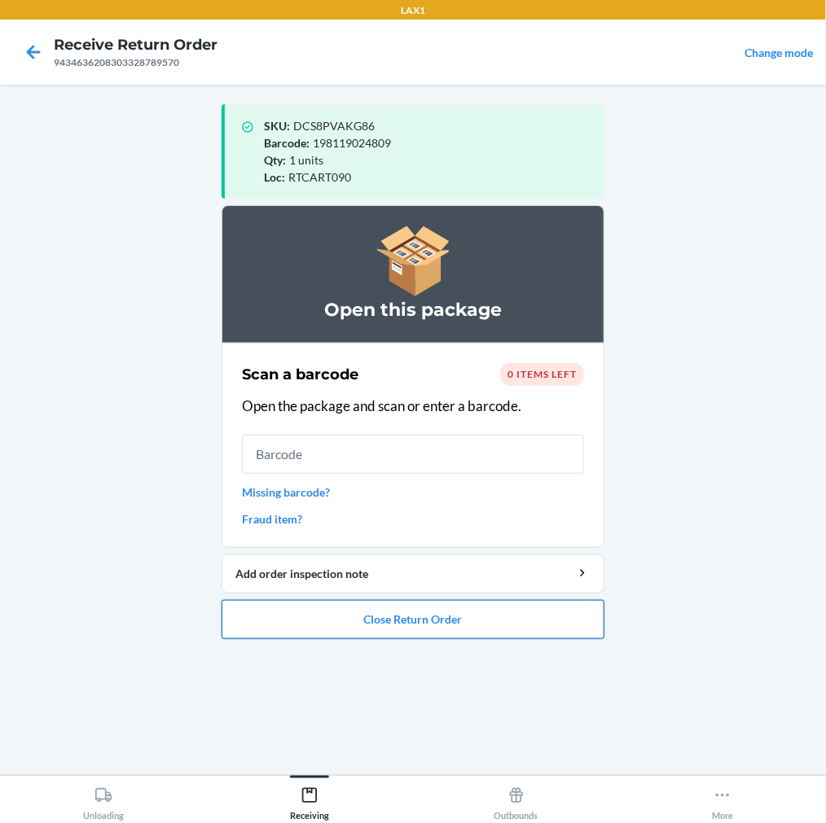
click at [319, 606] on button "Close Return Order" at bounding box center [413, 619] width 383 height 39
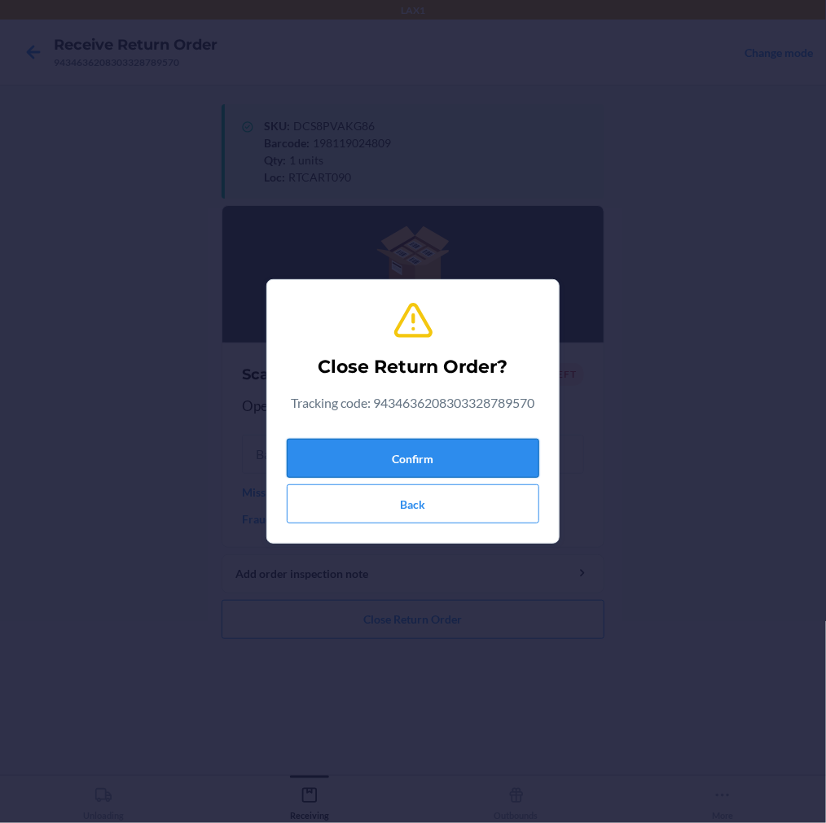
click at [363, 451] on button "Confirm" at bounding box center [413, 458] width 252 height 39
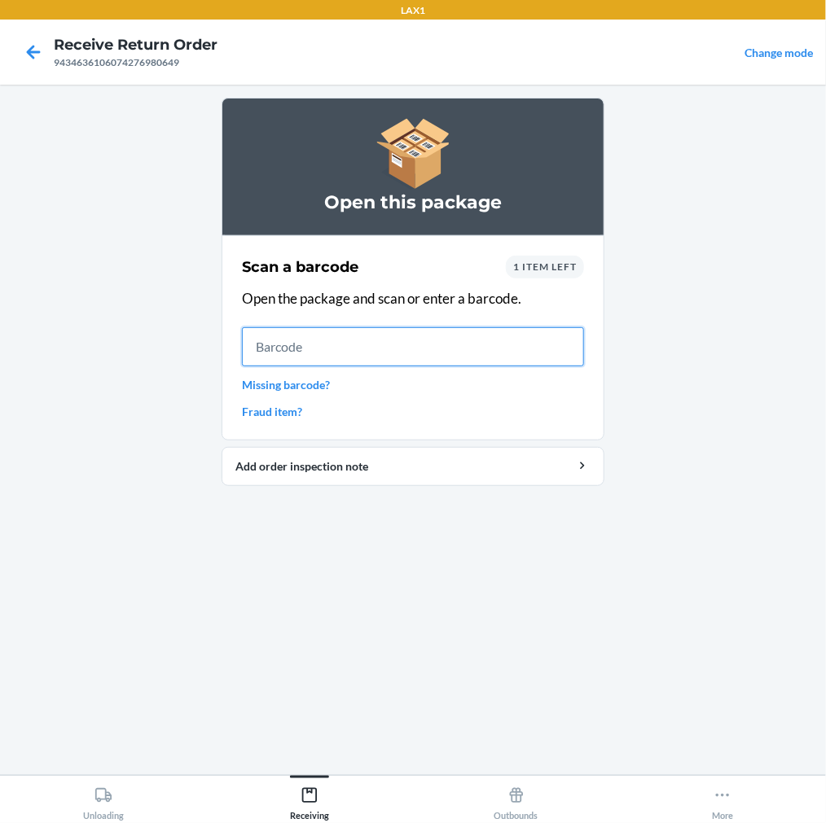
click at [381, 336] on input "text" at bounding box center [413, 346] width 342 height 39
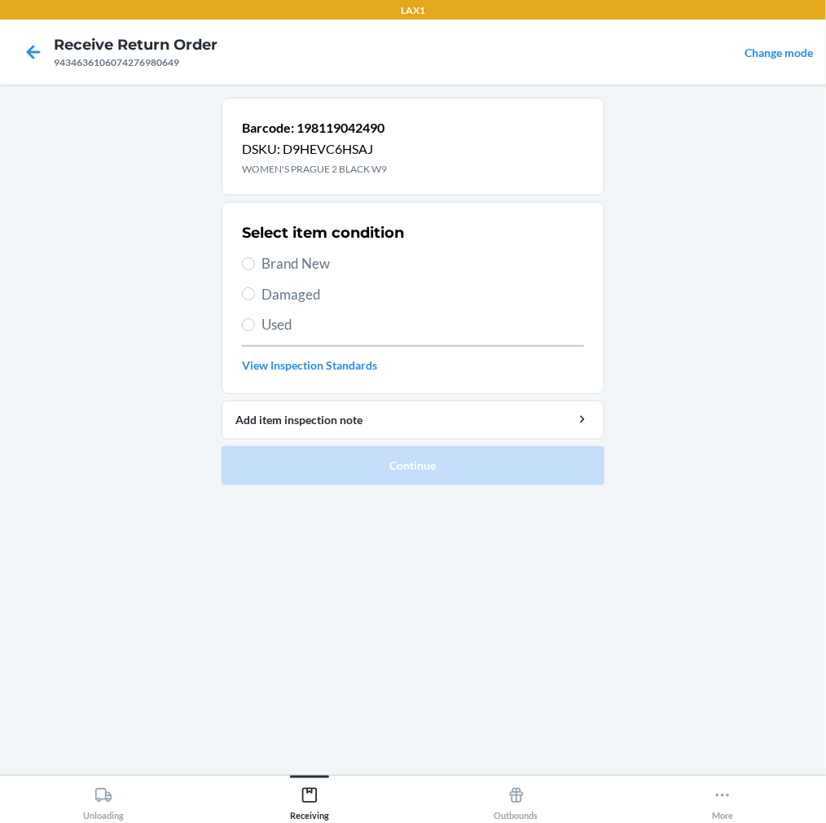
click at [258, 254] on label "Brand New" at bounding box center [413, 263] width 342 height 21
click at [255, 257] on input "Brand New" at bounding box center [248, 263] width 13 height 13
radio input "true"
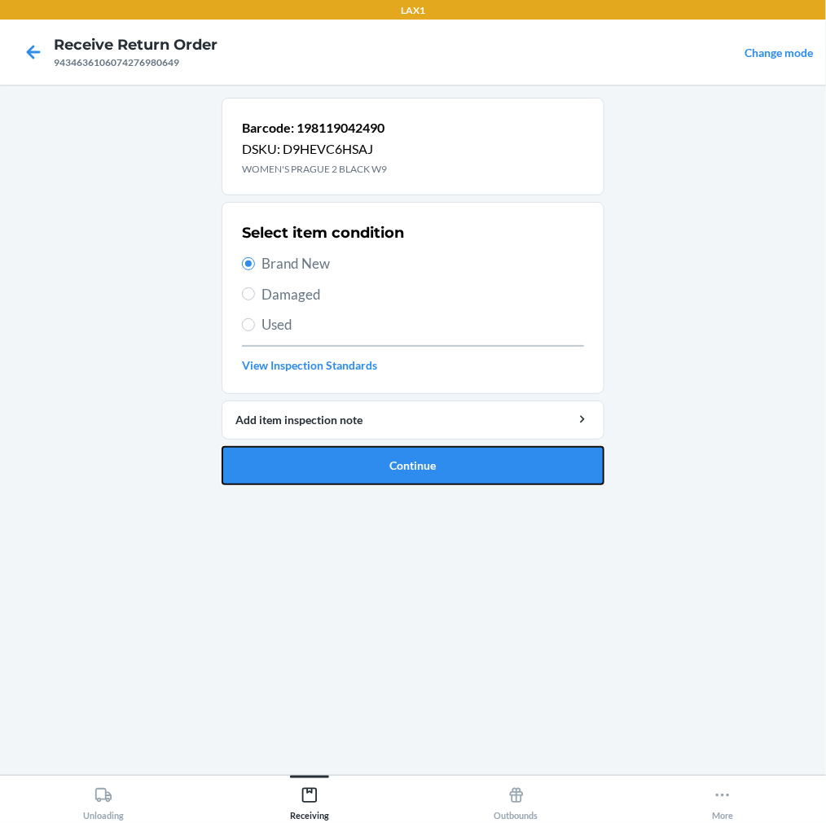
click at [397, 481] on button "Continue" at bounding box center [413, 465] width 383 height 39
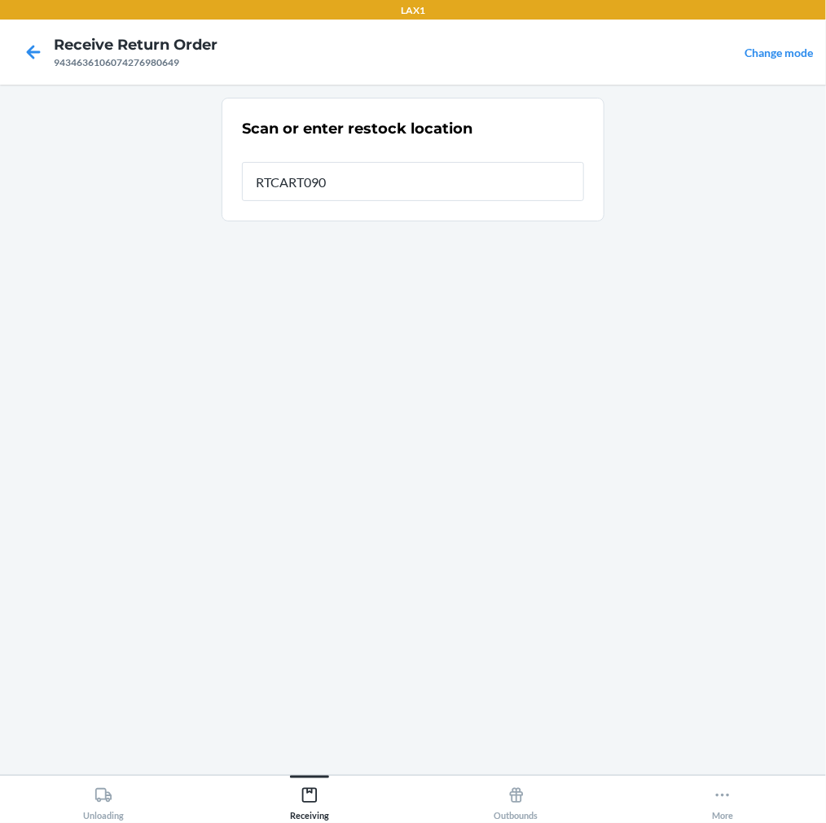
type input "RTCART090"
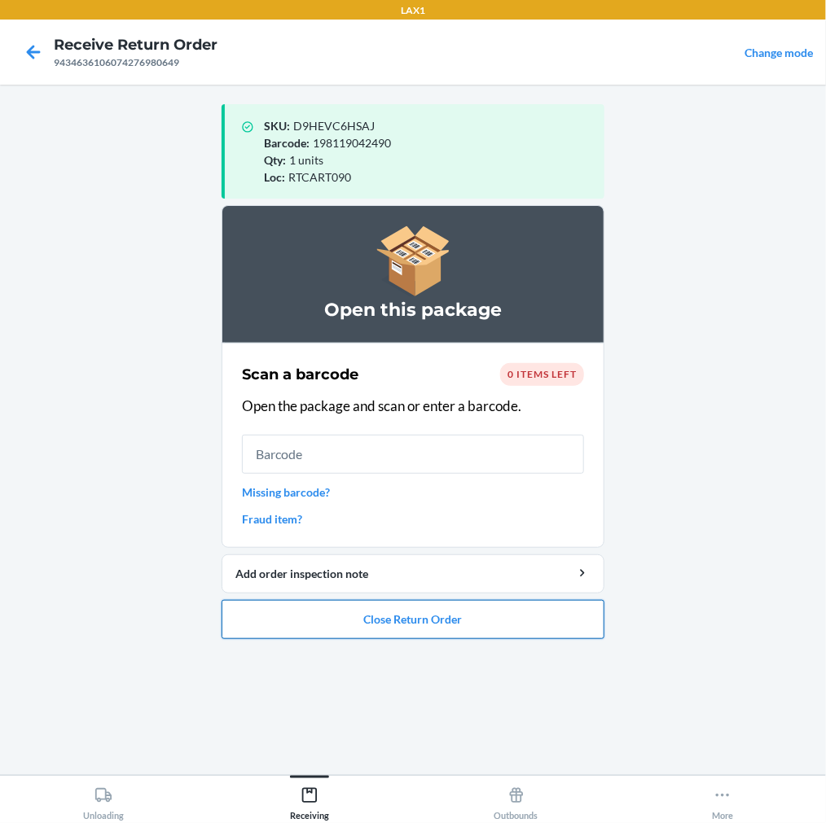
click at [443, 621] on button "Close Return Order" at bounding box center [413, 619] width 383 height 39
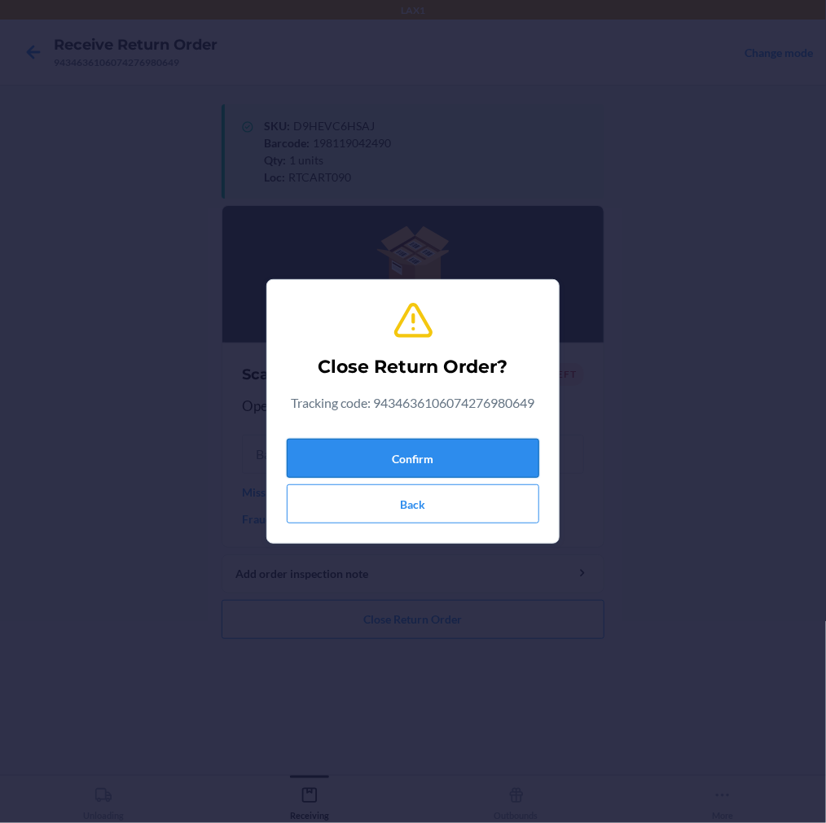
click at [402, 450] on button "Confirm" at bounding box center [413, 458] width 252 height 39
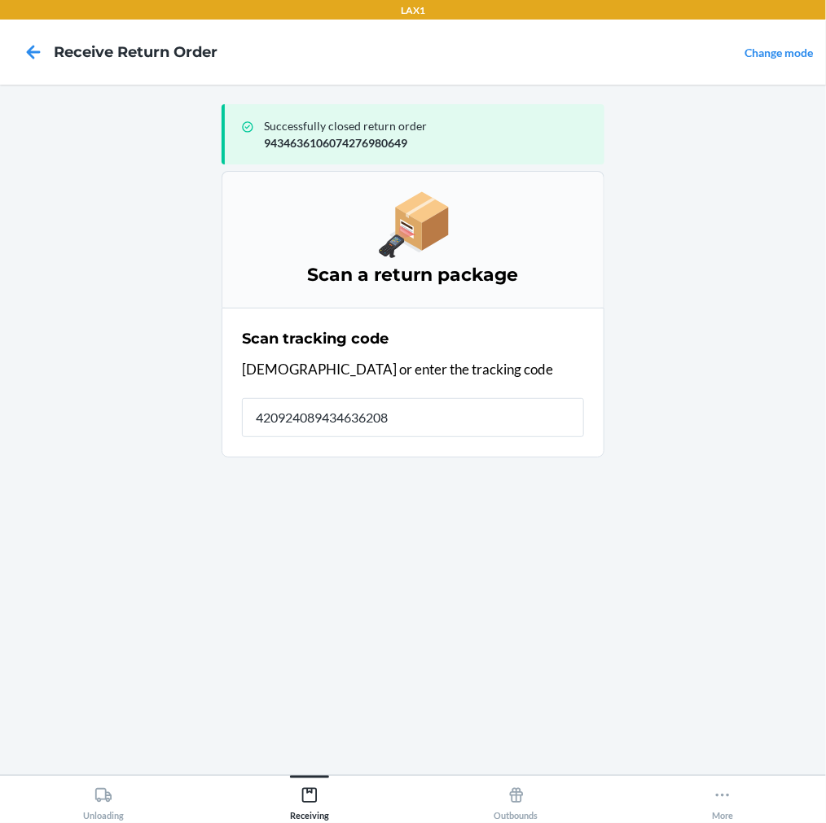
type input "4209240894346362083"
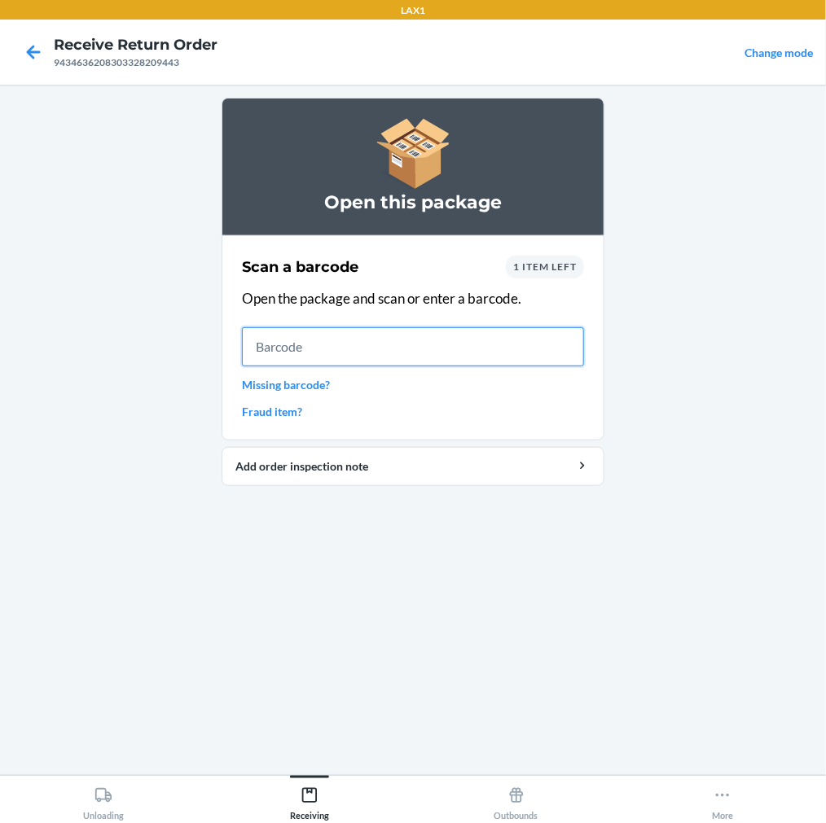
click at [424, 353] on input "text" at bounding box center [413, 346] width 342 height 39
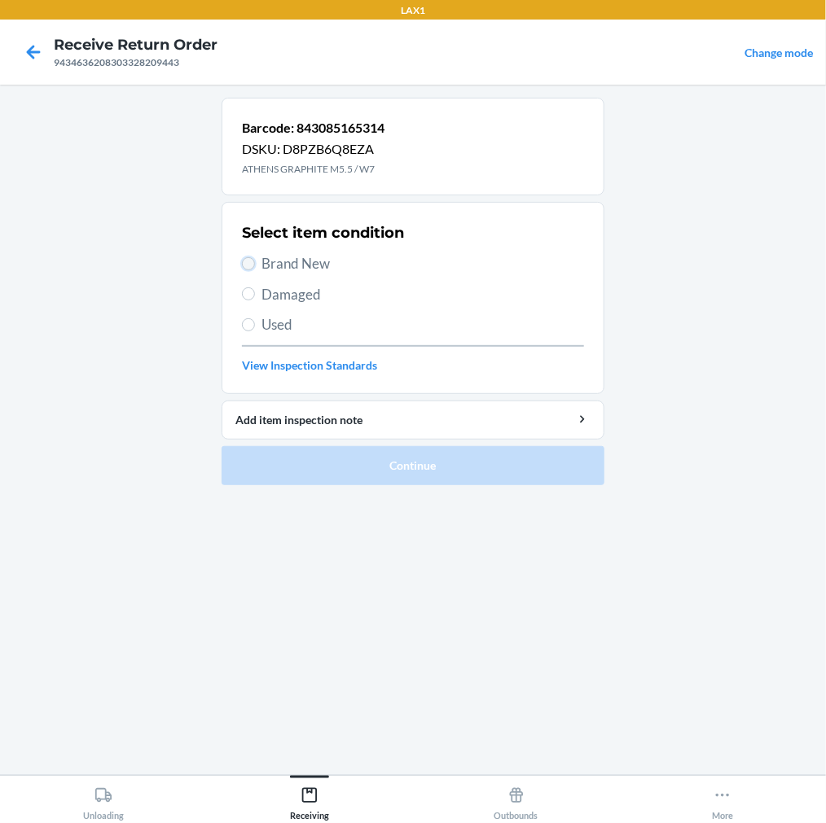
click at [247, 266] on input "Brand New" at bounding box center [248, 263] width 13 height 13
radio input "true"
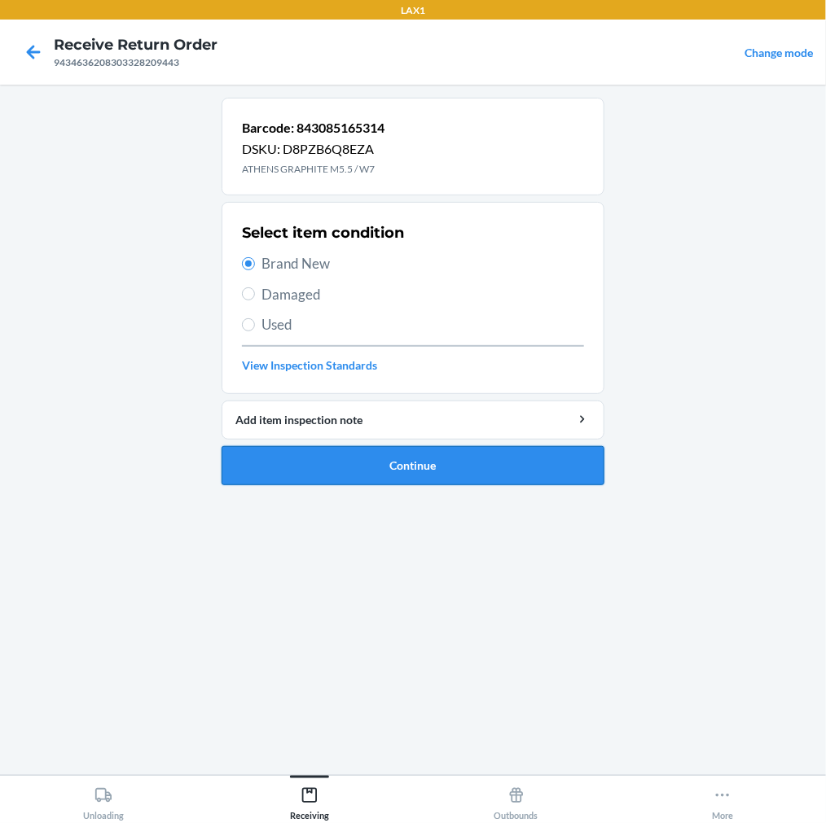
click at [406, 463] on button "Continue" at bounding box center [413, 465] width 383 height 39
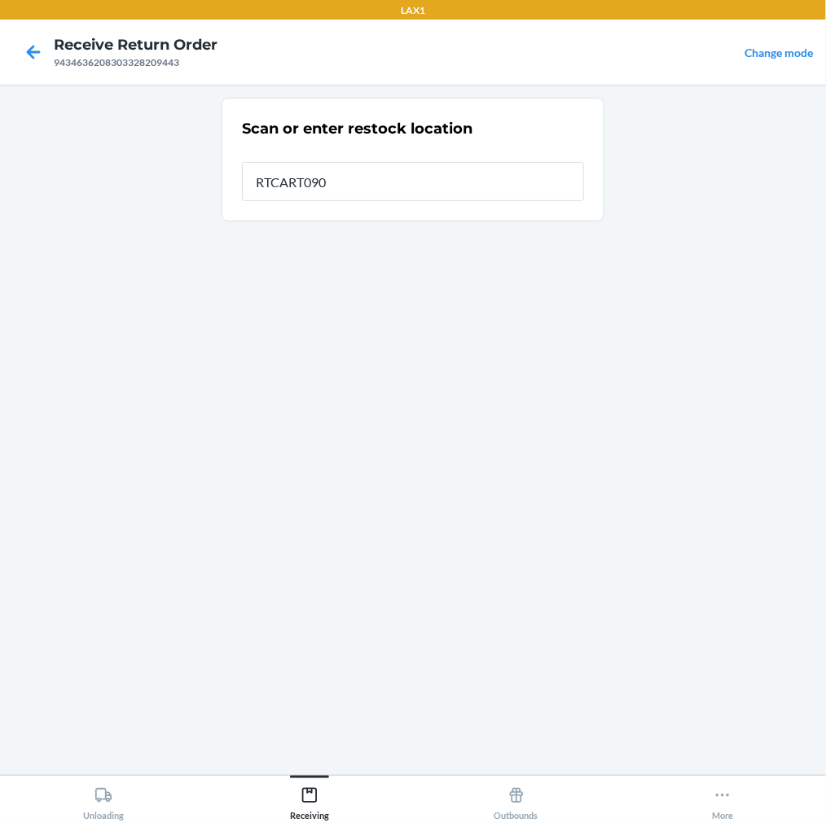
type input "RTCART090"
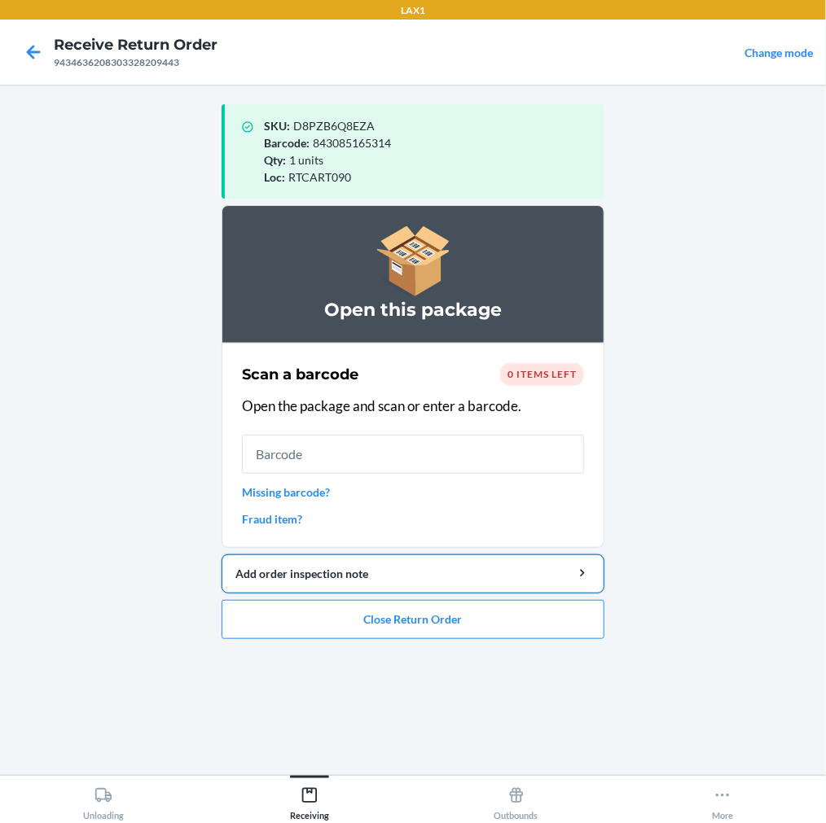
click at [424, 591] on button "Add order inspection note" at bounding box center [413, 574] width 383 height 39
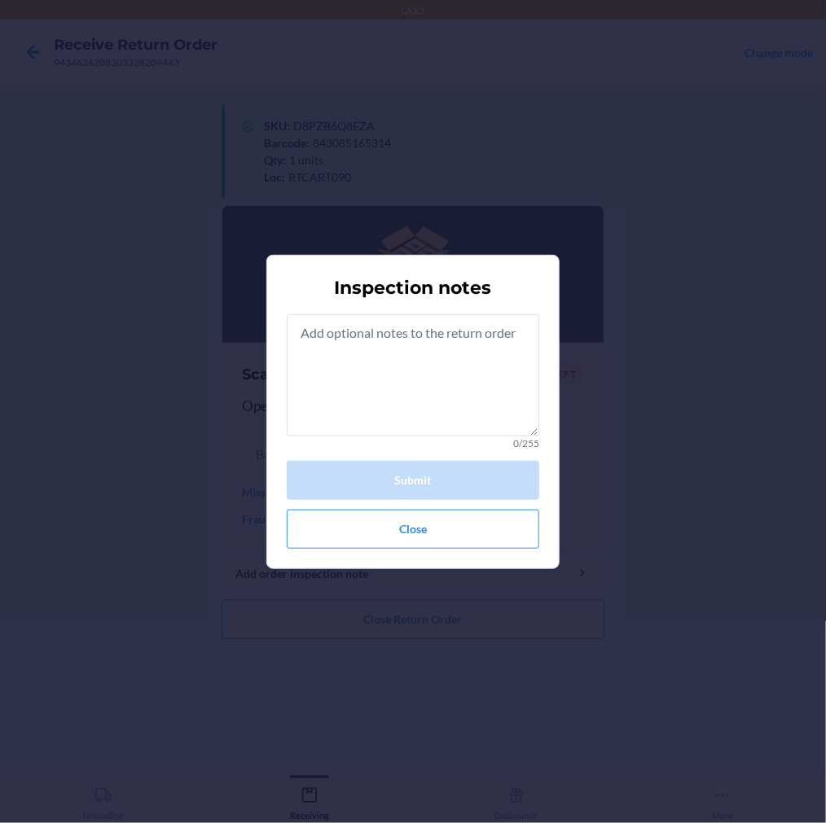
click at [660, 312] on div "Inspection notes 0/255 Submit Close" at bounding box center [413, 411] width 826 height 823
click at [428, 535] on button "Close" at bounding box center [413, 529] width 252 height 39
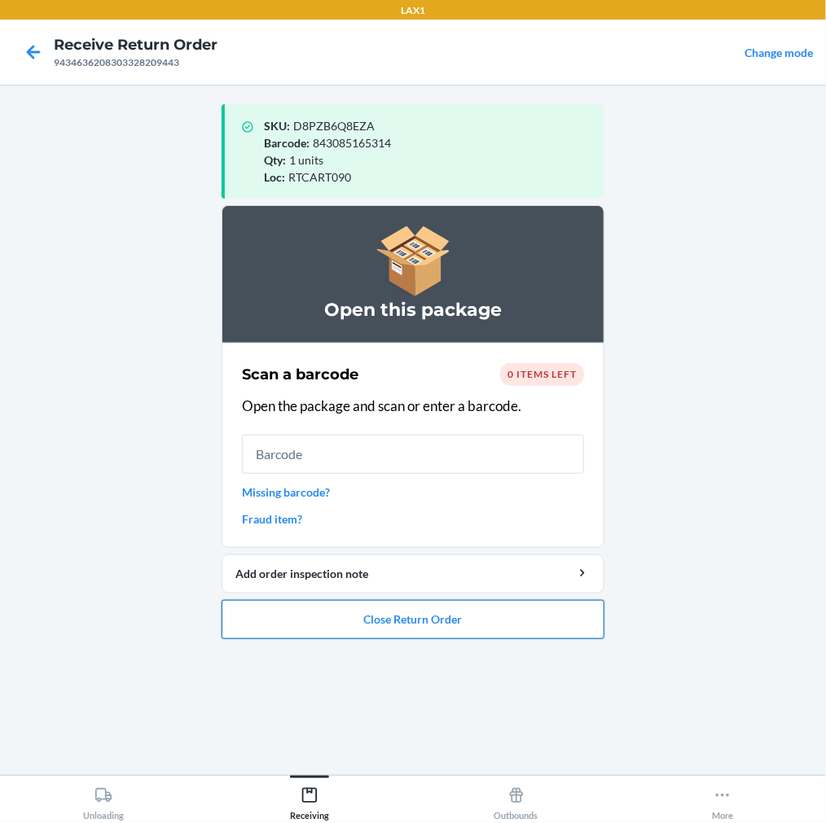
click at [368, 620] on button "Close Return Order" at bounding box center [413, 619] width 383 height 39
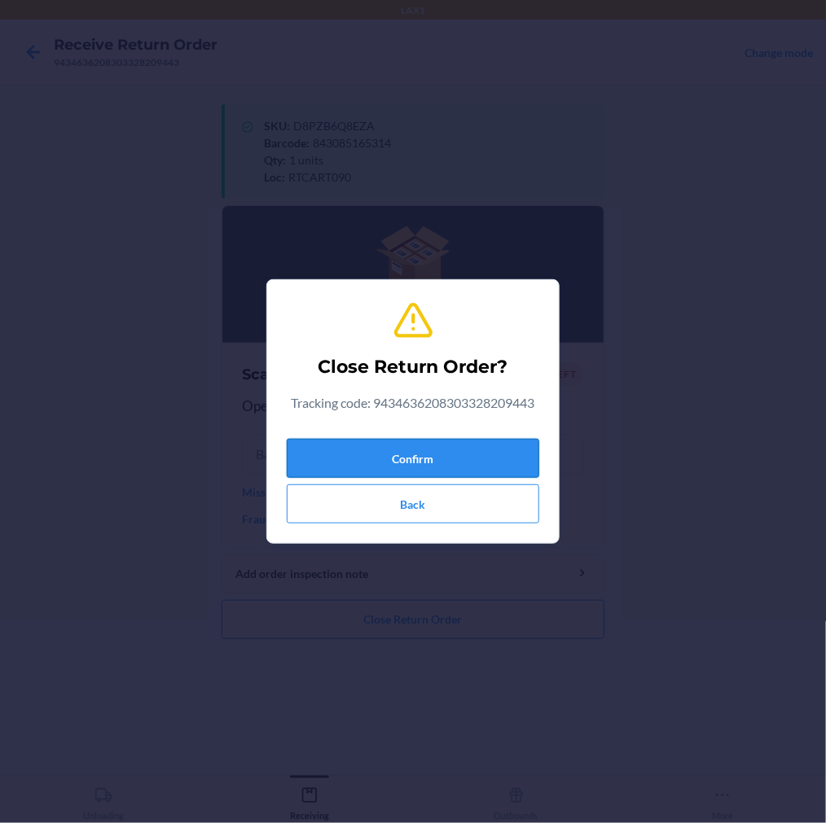
click at [425, 468] on button "Confirm" at bounding box center [413, 458] width 252 height 39
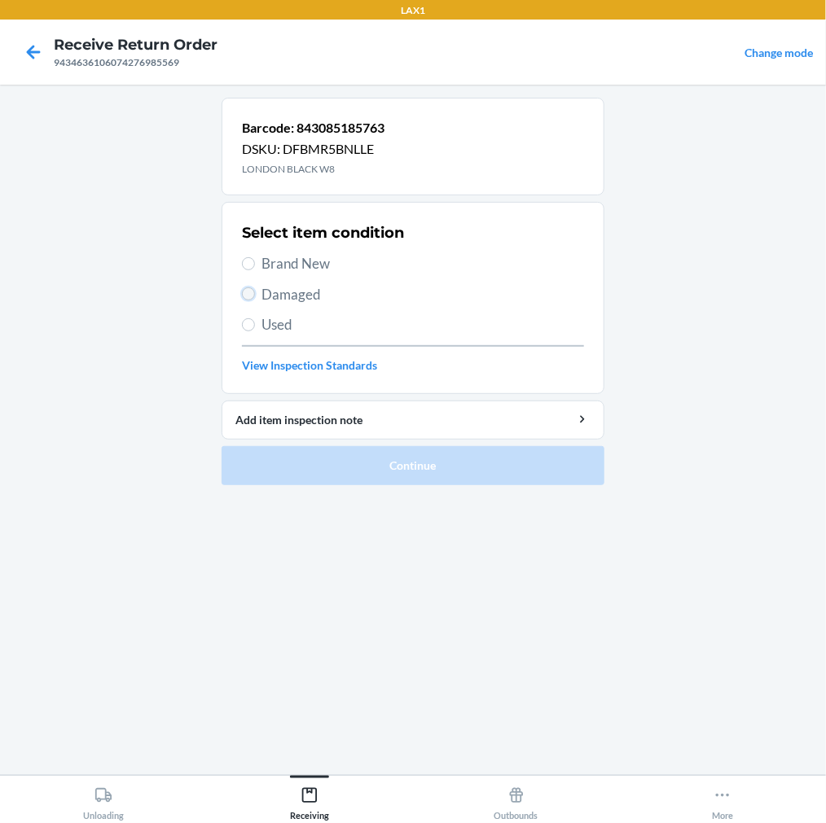
click at [247, 292] on input "Damaged" at bounding box center [248, 293] width 13 height 13
radio input "true"
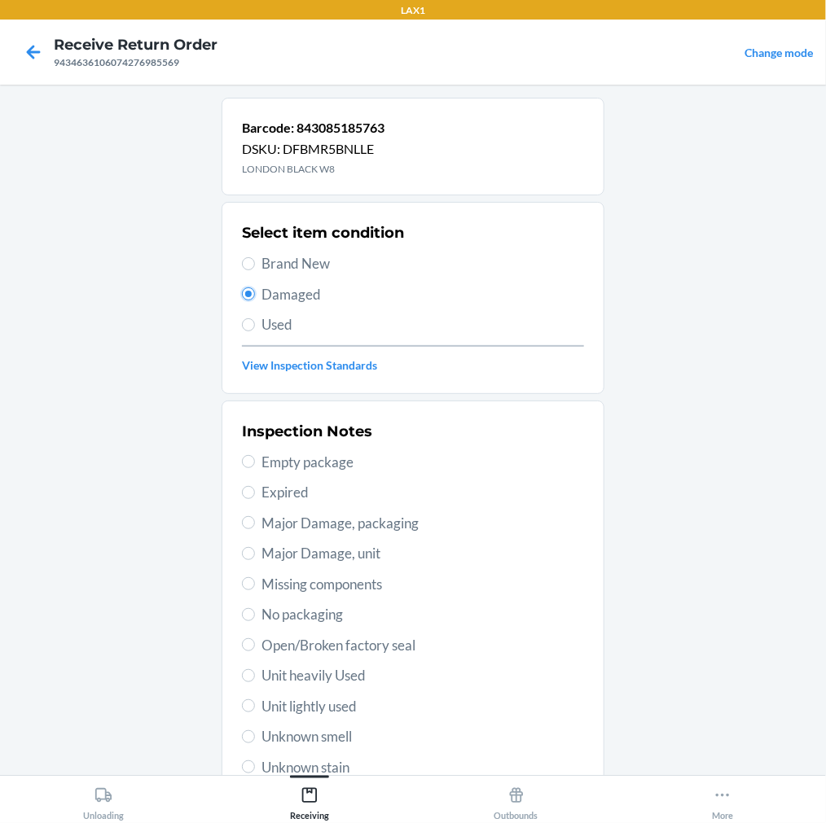
scroll to position [120, 0]
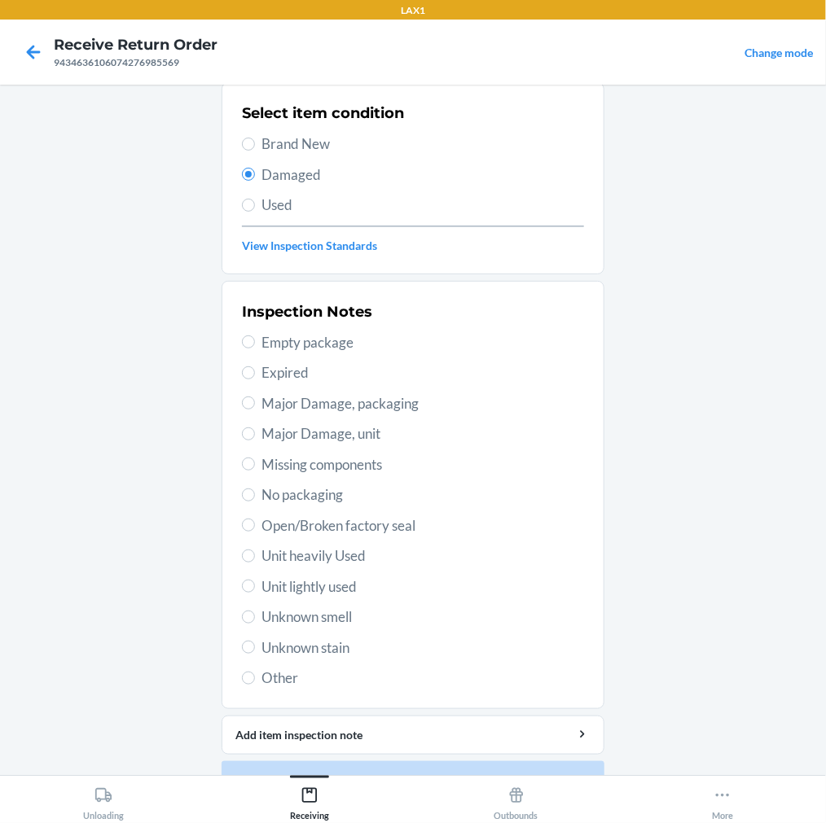
click at [234, 590] on section "Inspection Notes Empty package Expired Major Damage, packaging Major Damage, un…" at bounding box center [413, 495] width 383 height 428
click at [251, 588] on label "Unit lightly used" at bounding box center [413, 587] width 342 height 21
click at [251, 588] on input "Unit lightly used" at bounding box center [248, 586] width 13 height 13
radio input "true"
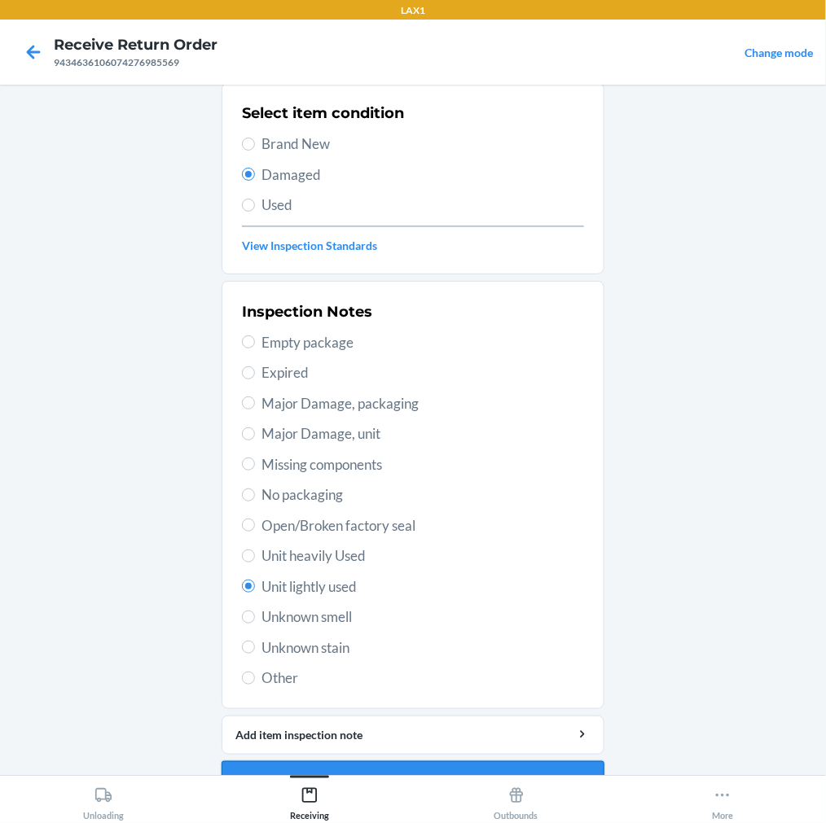
click at [386, 766] on button "Continue" at bounding box center [413, 780] width 383 height 39
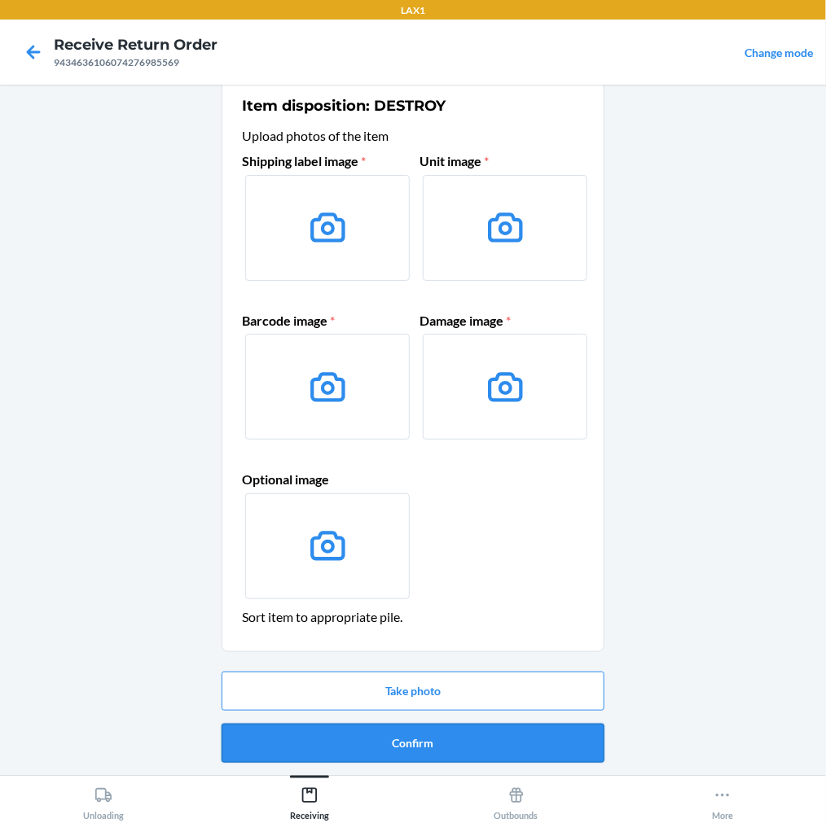
click at [391, 744] on button "Confirm" at bounding box center [413, 743] width 383 height 39
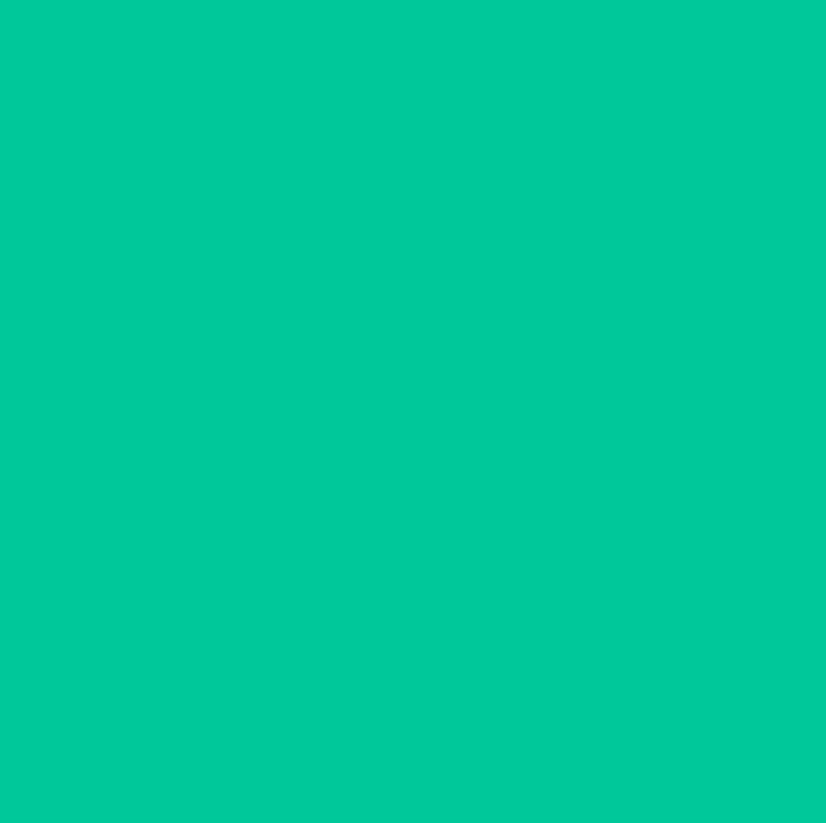
scroll to position [0, 0]
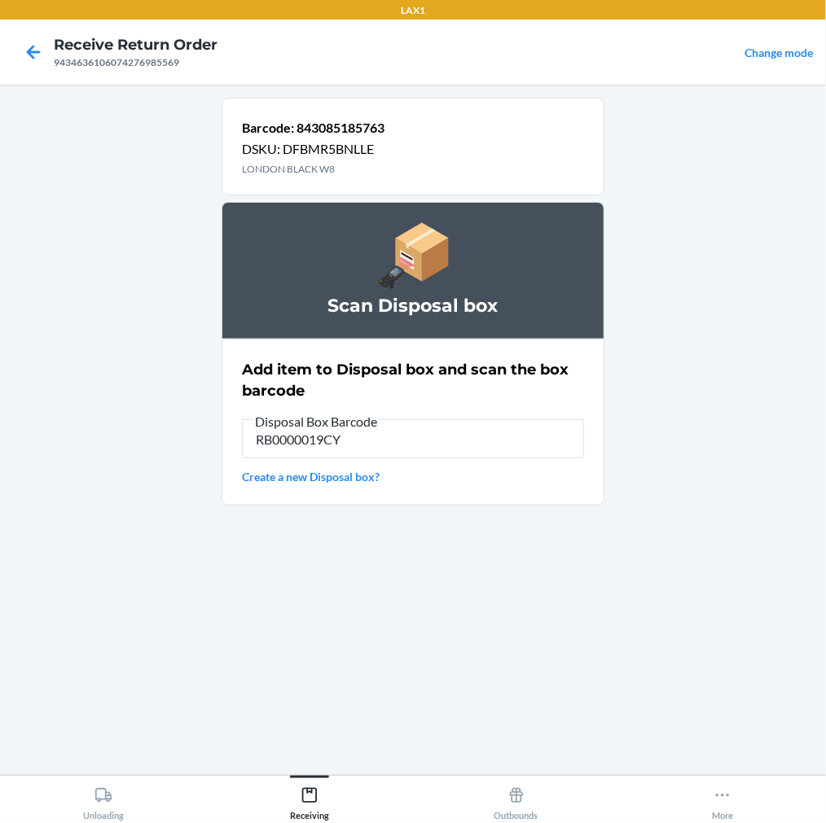
type input "RB0000019CY"
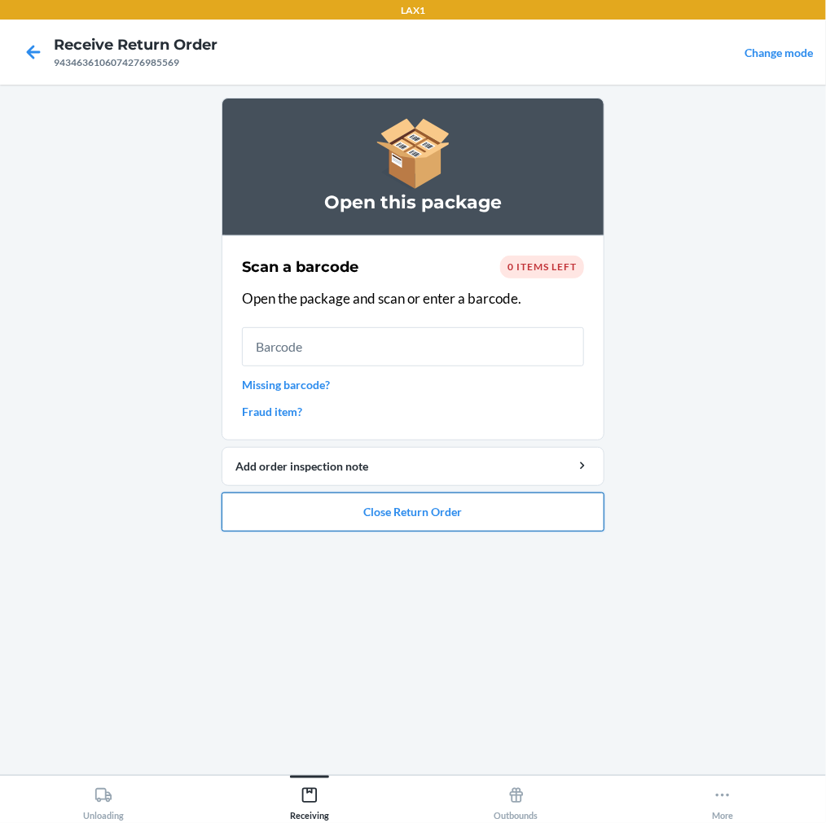
click at [460, 506] on button "Close Return Order" at bounding box center [413, 512] width 383 height 39
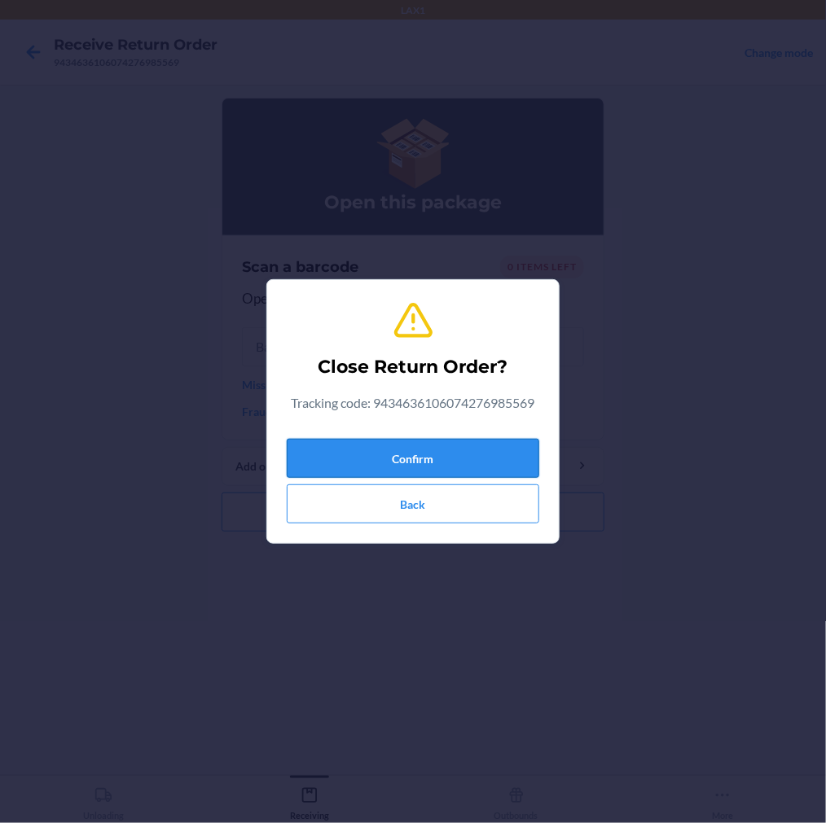
click at [486, 448] on button "Confirm" at bounding box center [413, 458] width 252 height 39
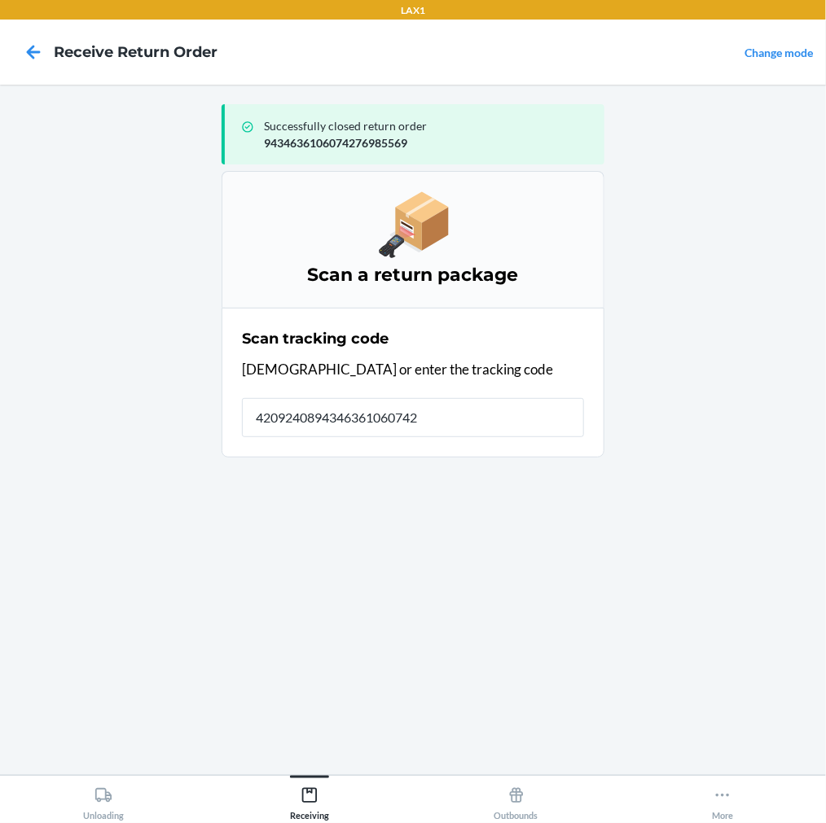
type input "42092408943463610607427"
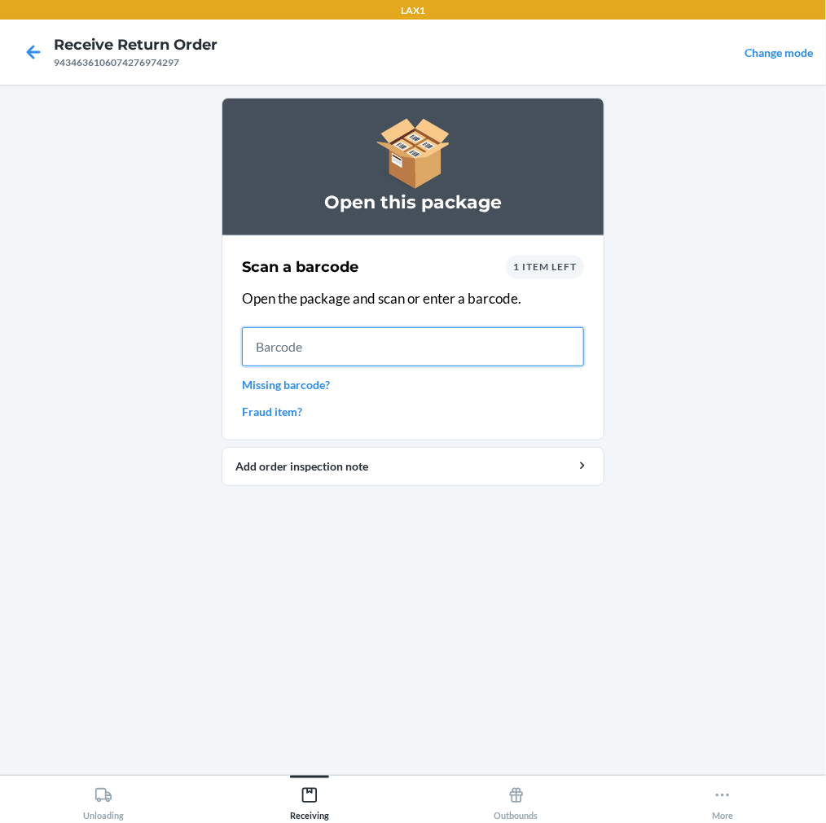
click at [303, 358] on input "text" at bounding box center [413, 346] width 342 height 39
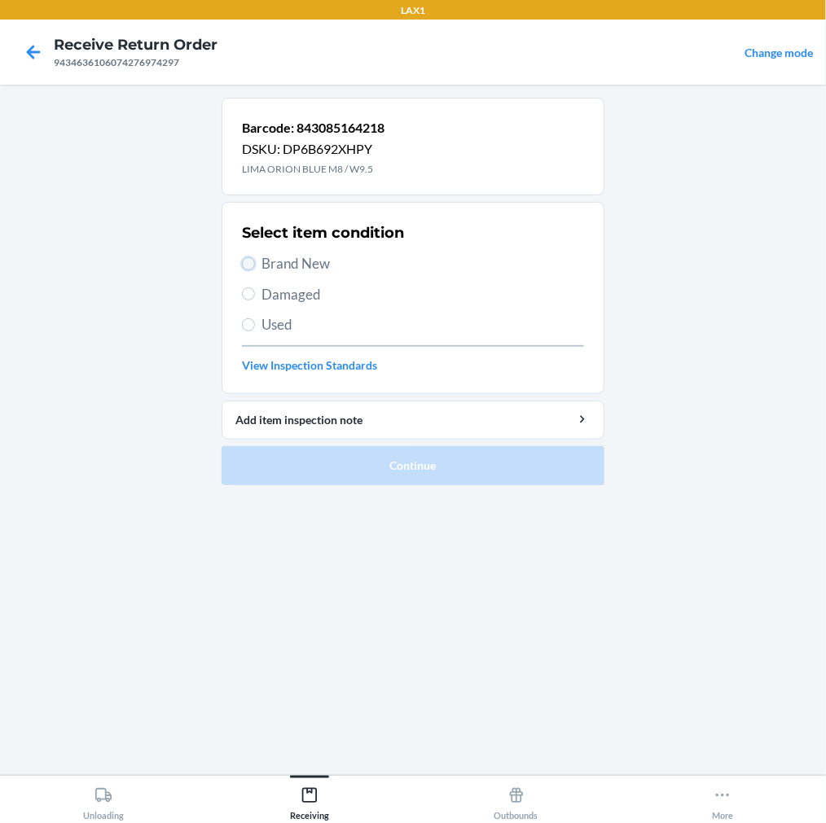
click at [250, 263] on input "Brand New" at bounding box center [248, 263] width 13 height 13
radio input "true"
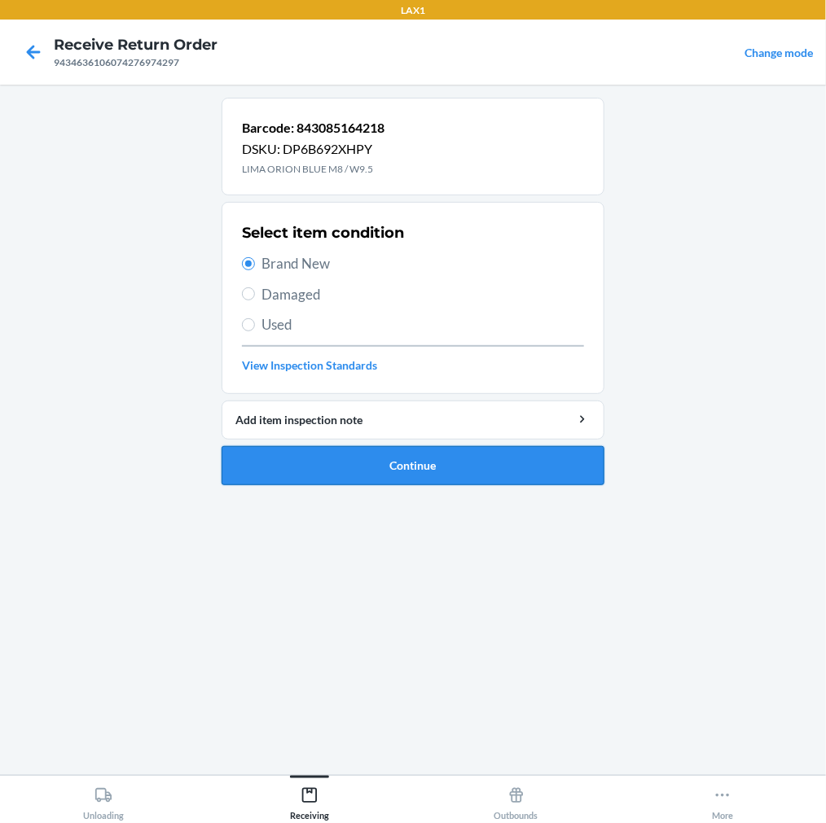
click at [379, 461] on button "Continue" at bounding box center [413, 465] width 383 height 39
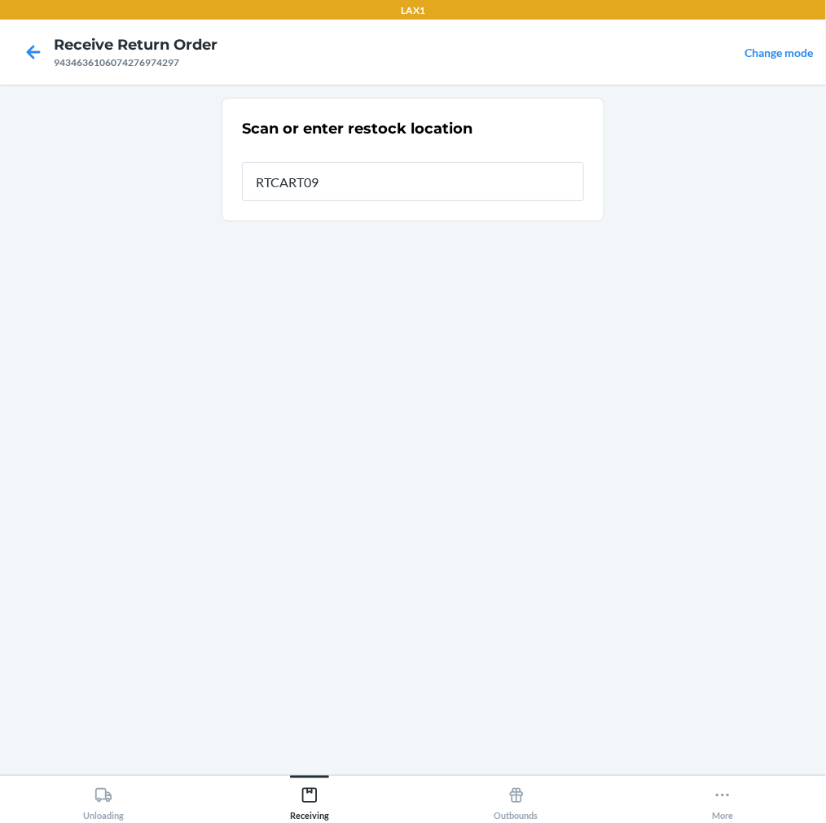
type input "RTCART090"
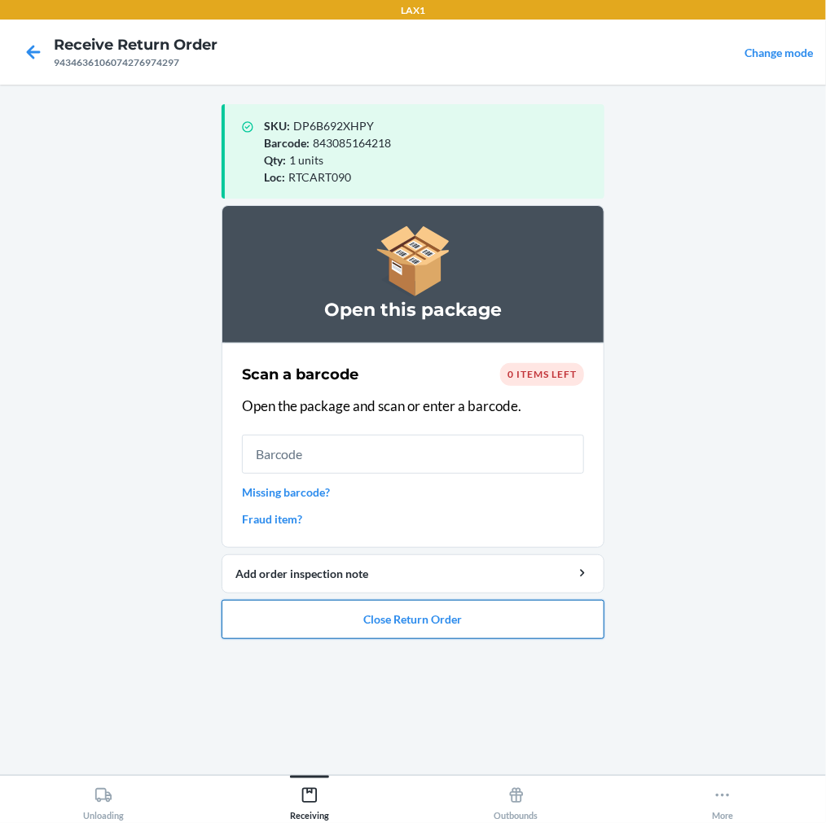
click at [377, 629] on button "Close Return Order" at bounding box center [413, 619] width 383 height 39
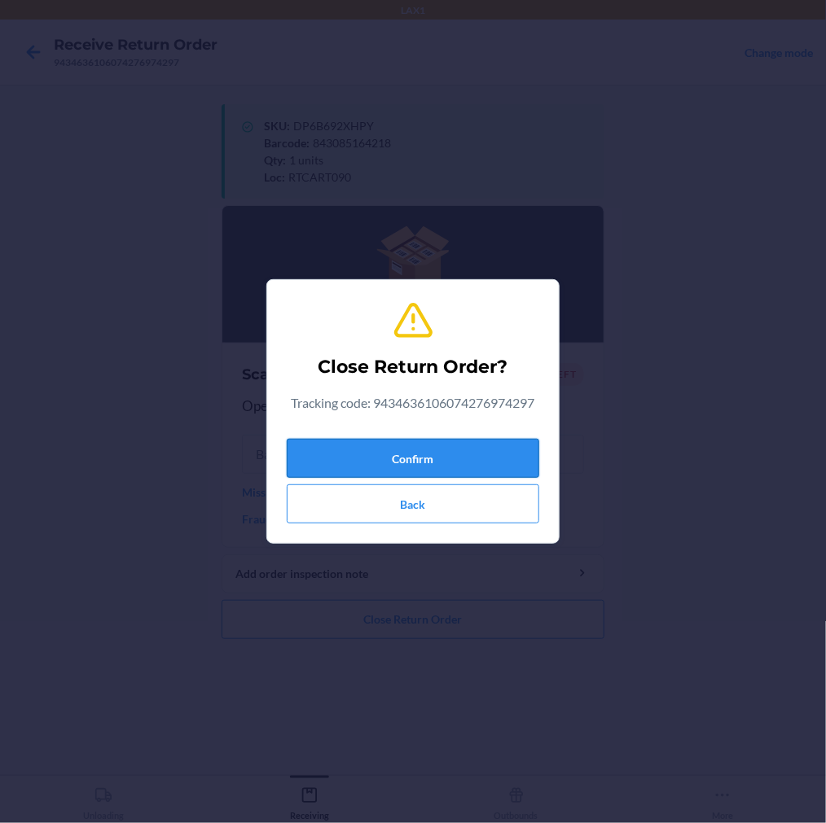
click at [353, 450] on button "Confirm" at bounding box center [413, 458] width 252 height 39
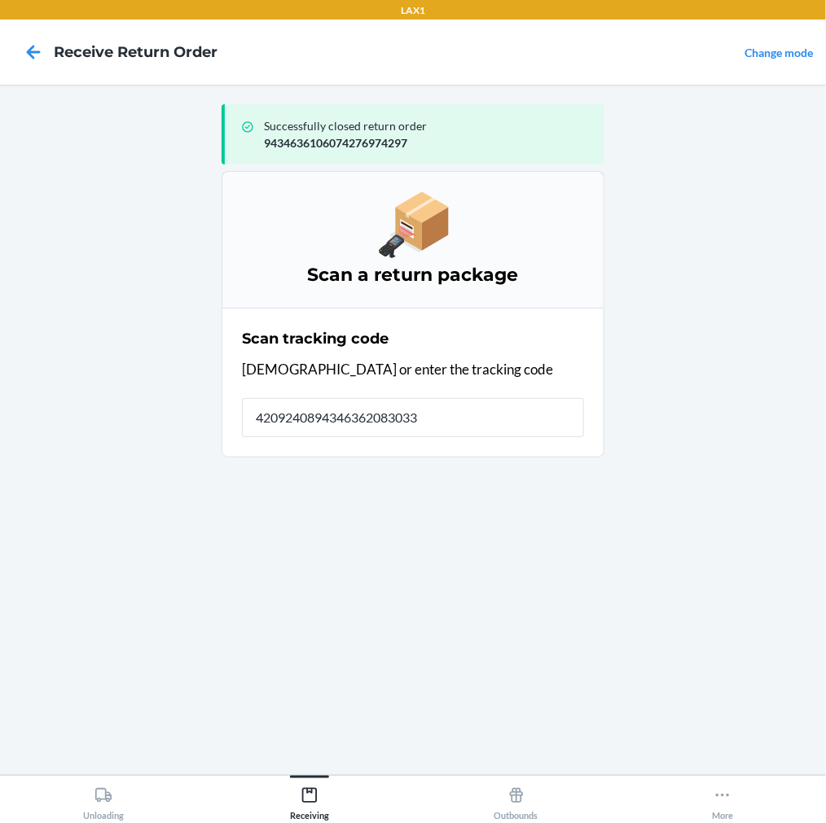
type input "42092408943463620830332"
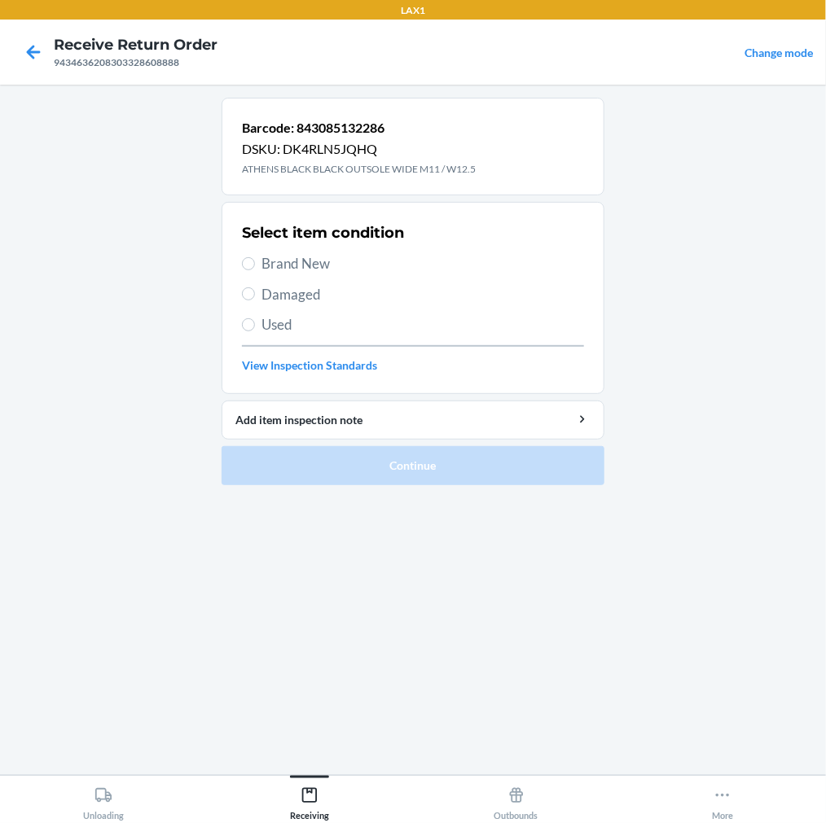
click at [257, 286] on label "Damaged" at bounding box center [413, 294] width 342 height 21
click at [255, 287] on input "Damaged" at bounding box center [248, 293] width 13 height 13
radio input "true"
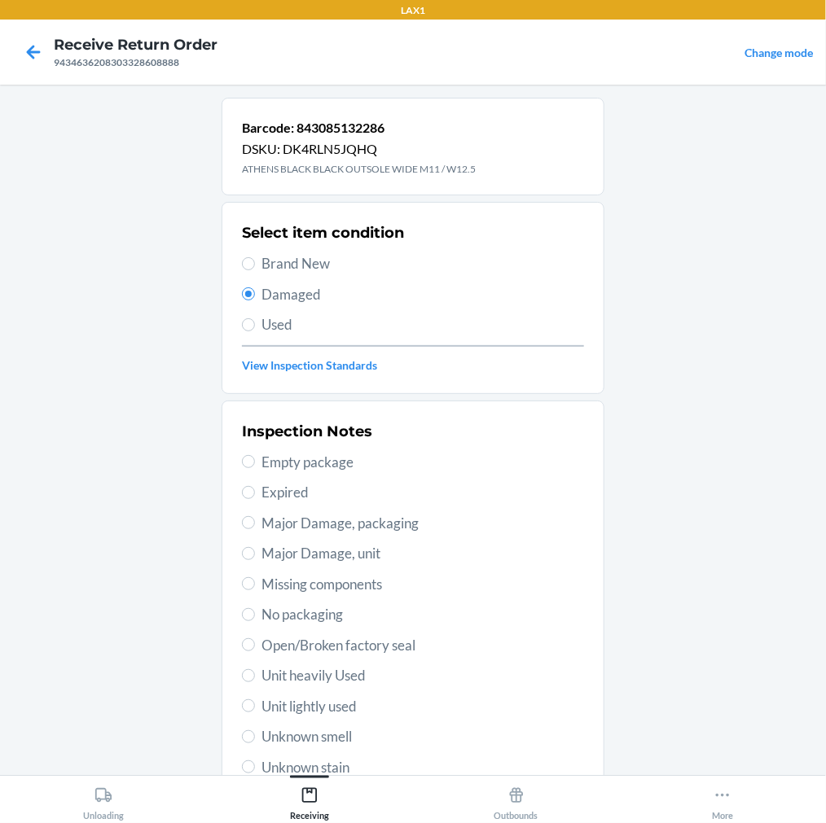
click at [250, 701] on label "Unit lightly used" at bounding box center [413, 706] width 342 height 21
click at [250, 701] on input "Unit lightly used" at bounding box center [248, 706] width 13 height 13
radio input "true"
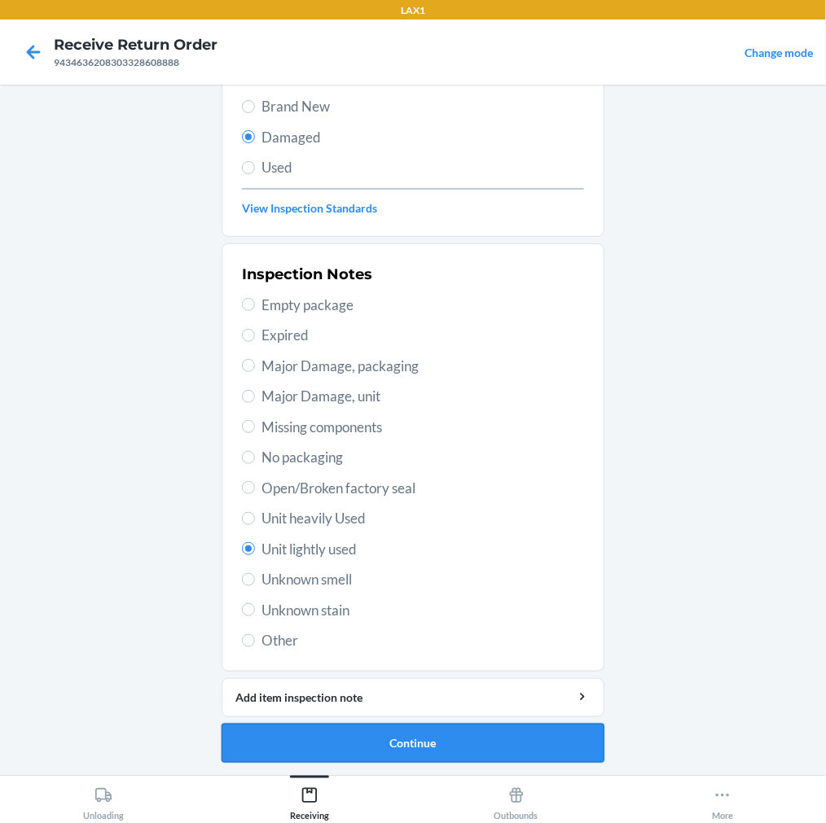
click at [326, 753] on button "Continue" at bounding box center [413, 743] width 383 height 39
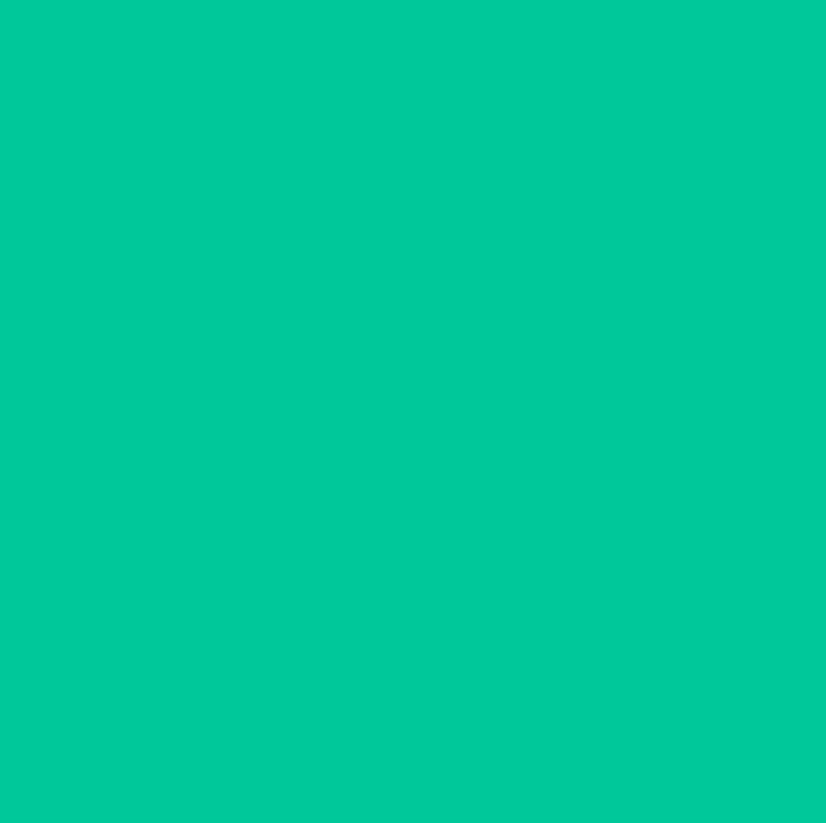
scroll to position [23, 0]
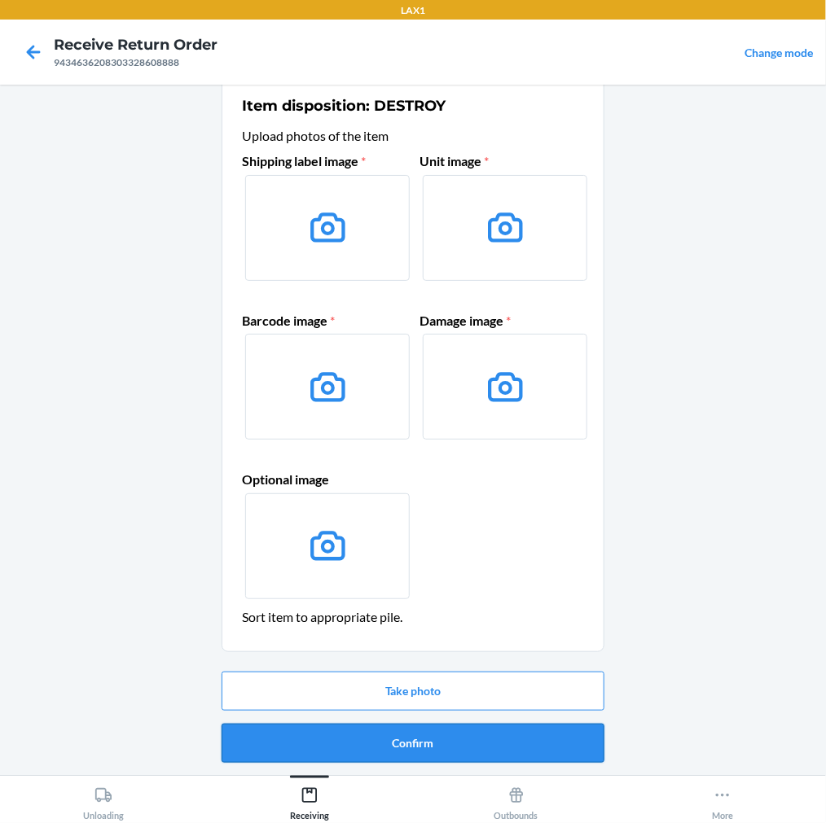
click at [324, 735] on button "Confirm" at bounding box center [413, 743] width 383 height 39
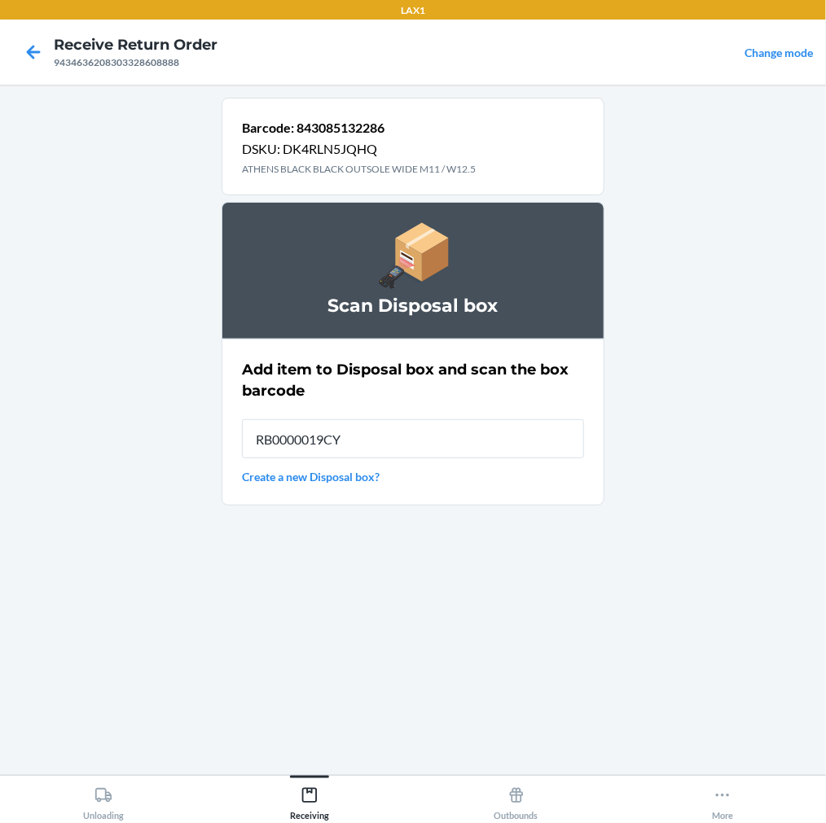
type input "RB0000019CY"
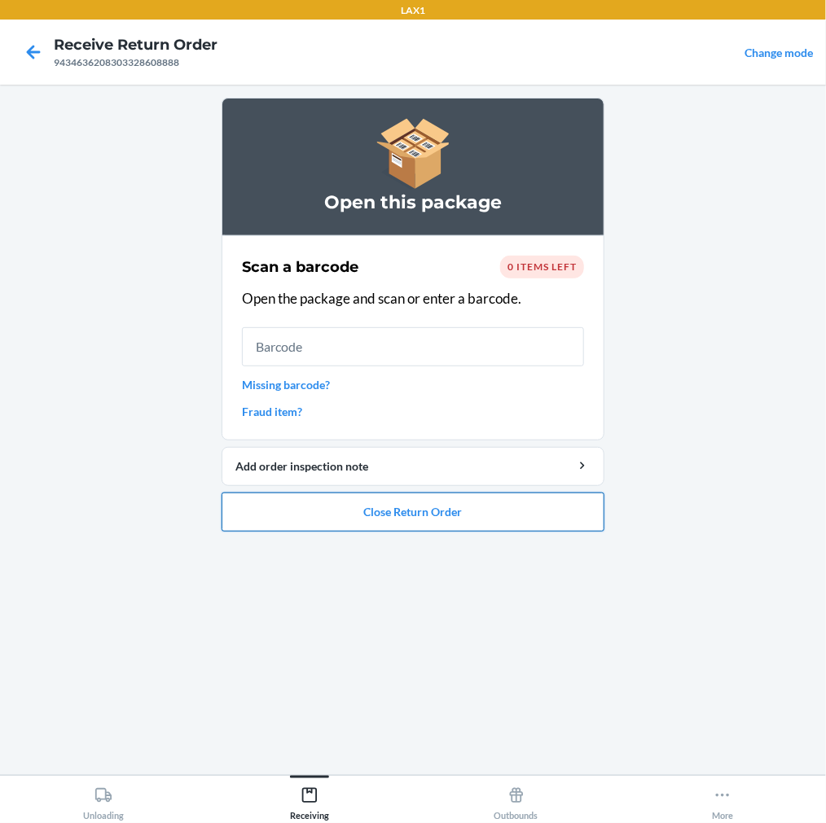
click at [354, 507] on button "Close Return Order" at bounding box center [413, 512] width 383 height 39
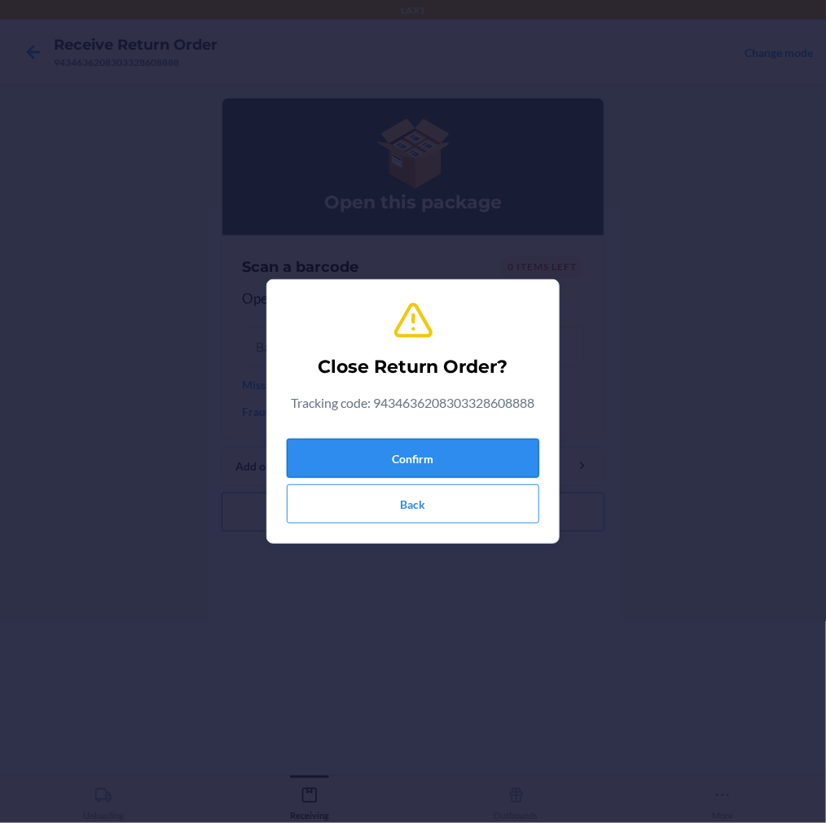
click at [408, 453] on button "Confirm" at bounding box center [413, 458] width 252 height 39
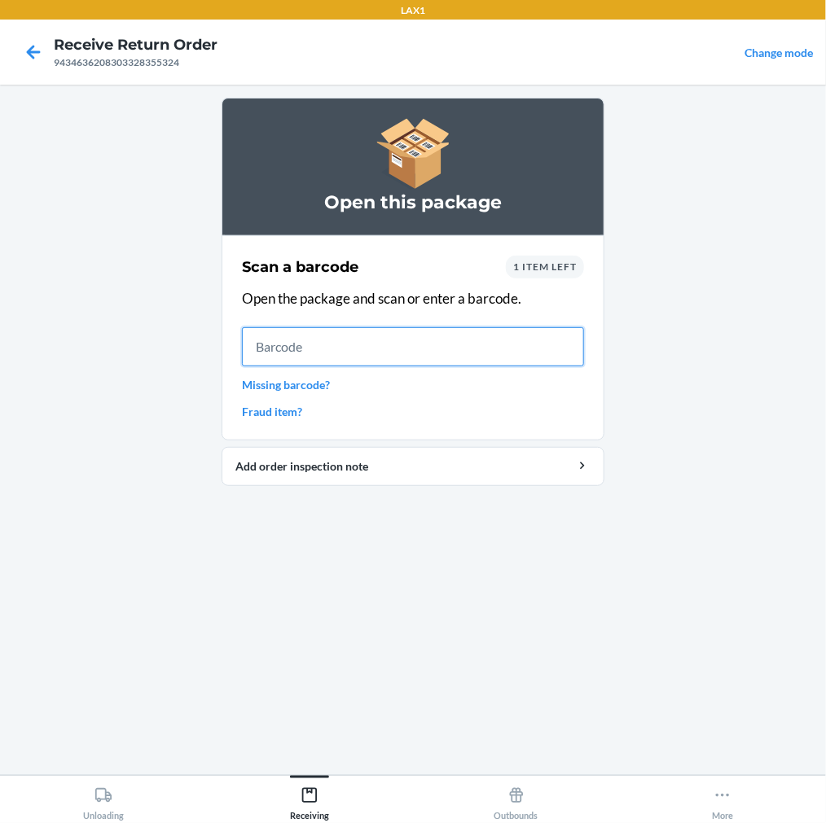
click at [517, 348] on input "text" at bounding box center [413, 346] width 342 height 39
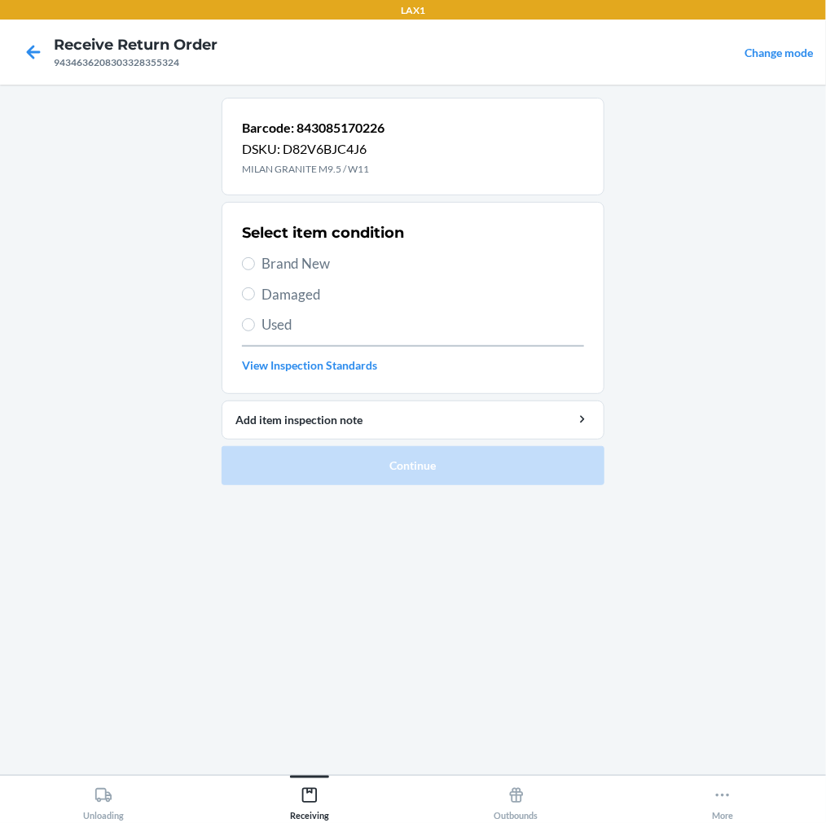
click at [257, 266] on label "Brand New" at bounding box center [413, 263] width 342 height 21
click at [255, 266] on input "Brand New" at bounding box center [248, 263] width 13 height 13
radio input "true"
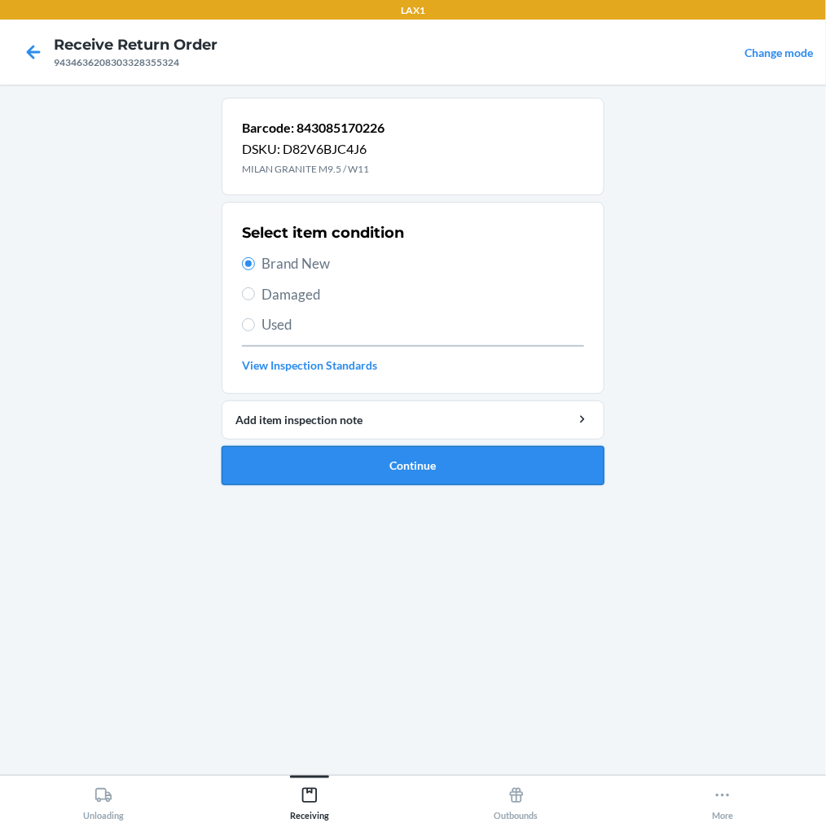
click at [359, 467] on button "Continue" at bounding box center [413, 465] width 383 height 39
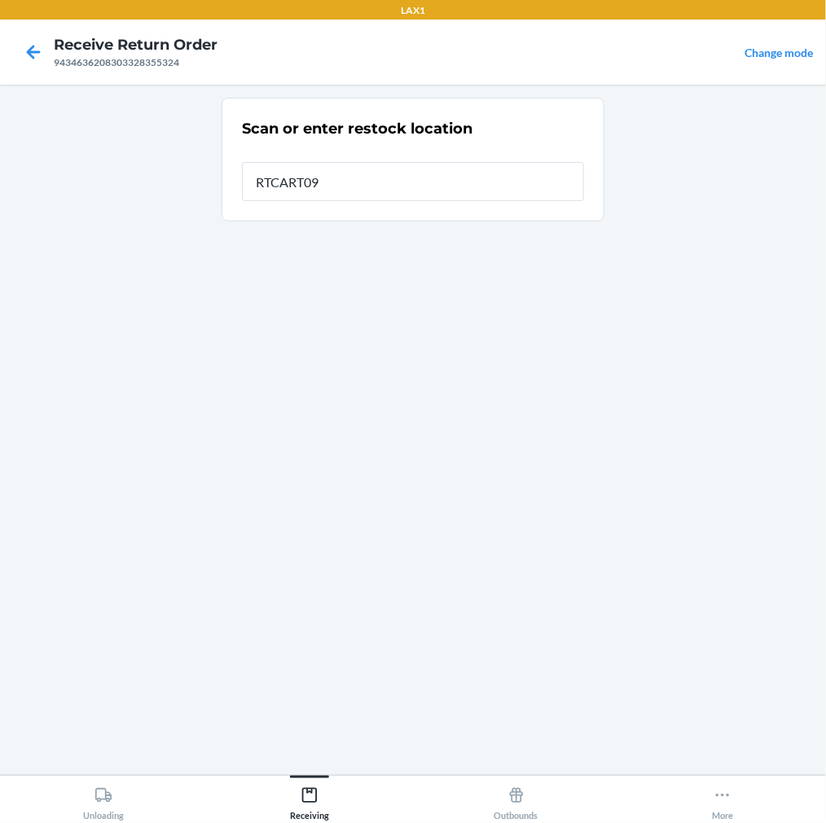
type input "RTCART090"
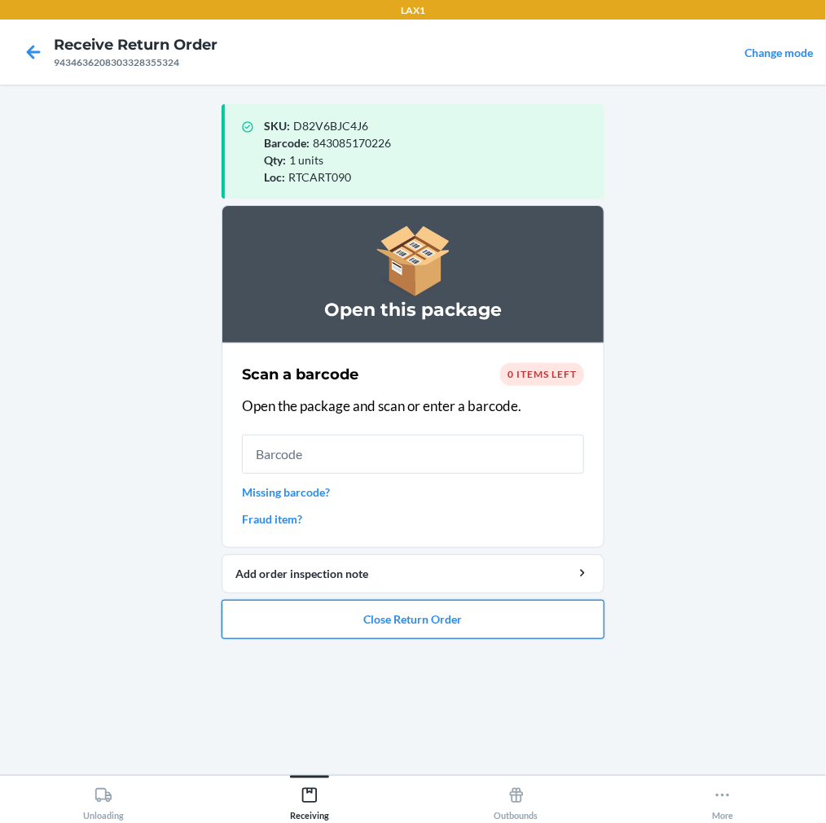
click at [338, 620] on button "Close Return Order" at bounding box center [413, 619] width 383 height 39
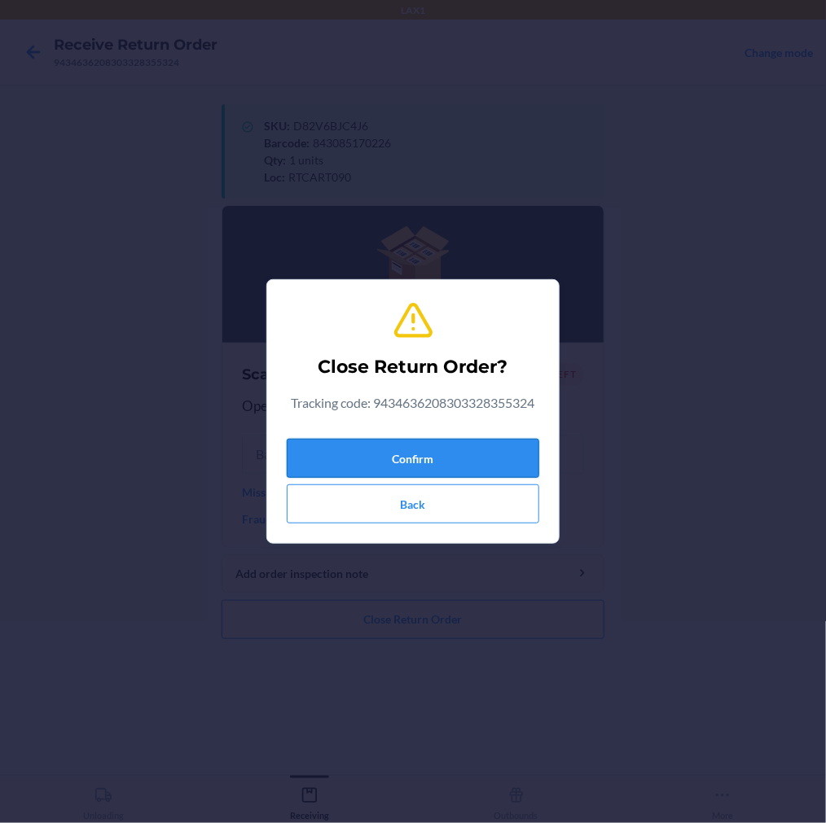
click at [491, 466] on button "Confirm" at bounding box center [413, 458] width 252 height 39
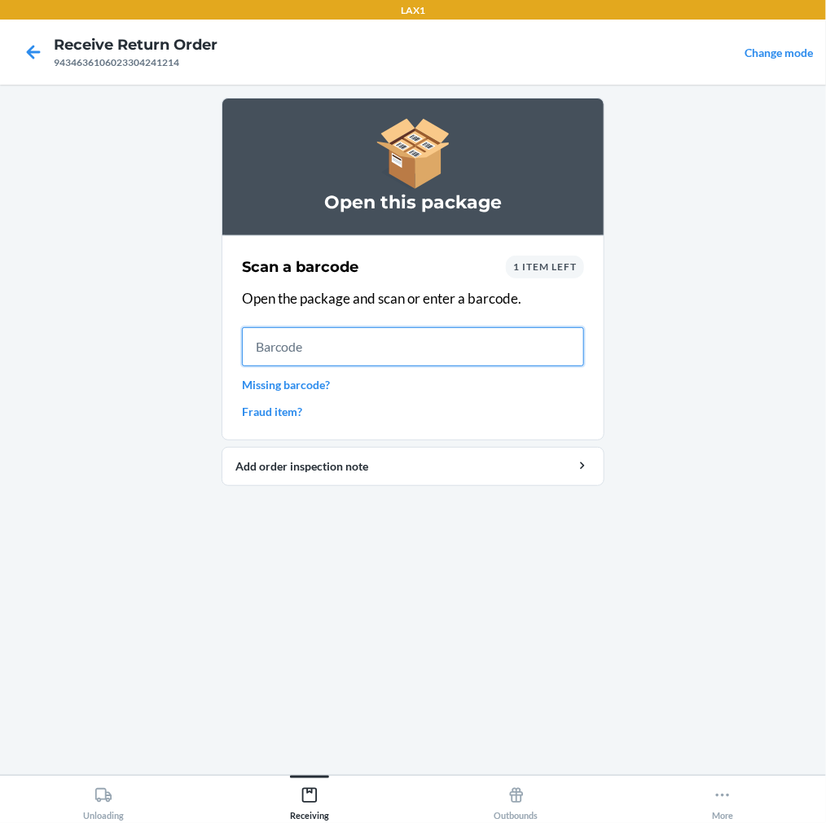
click at [319, 337] on input "text" at bounding box center [413, 346] width 342 height 39
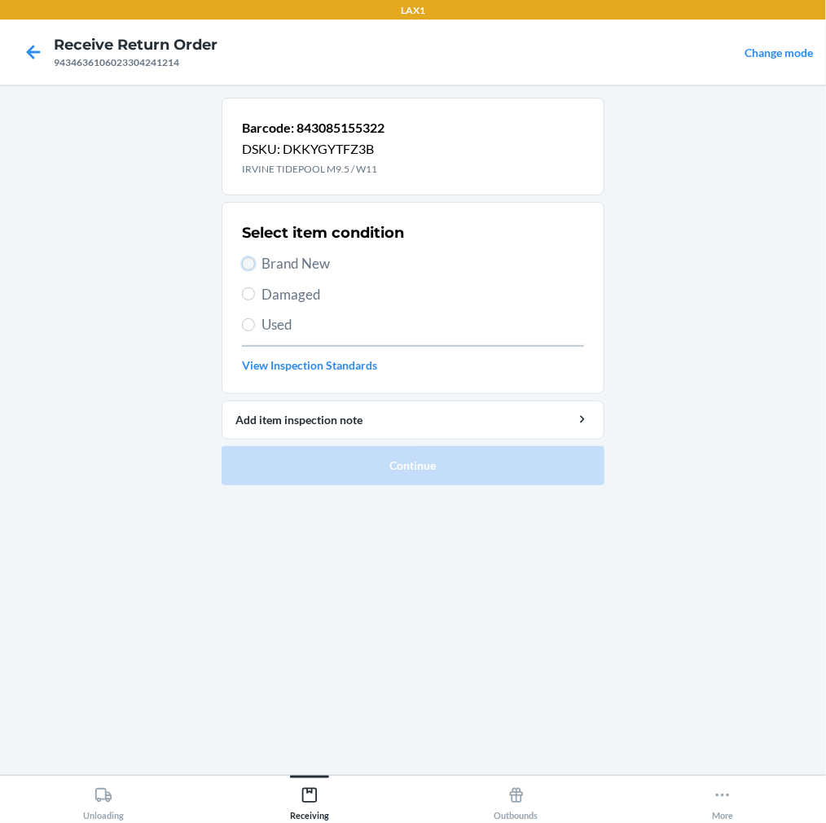
click at [253, 267] on input "Brand New" at bounding box center [248, 263] width 13 height 13
radio input "true"
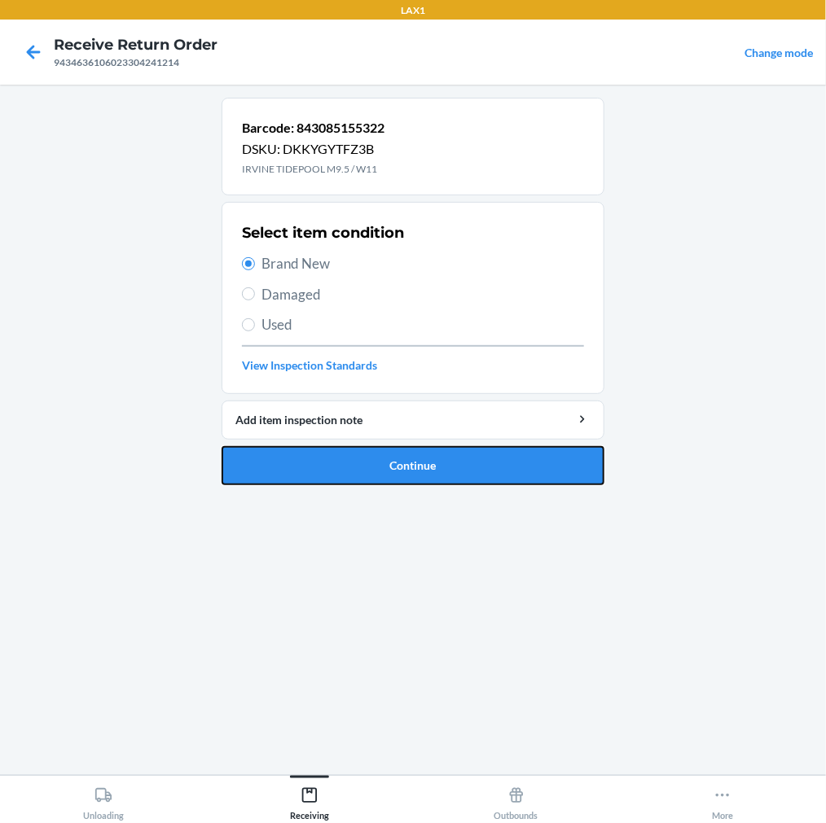
drag, startPoint x: 370, startPoint y: 457, endPoint x: 381, endPoint y: 442, distance: 18.6
click at [377, 449] on button "Continue" at bounding box center [413, 465] width 383 height 39
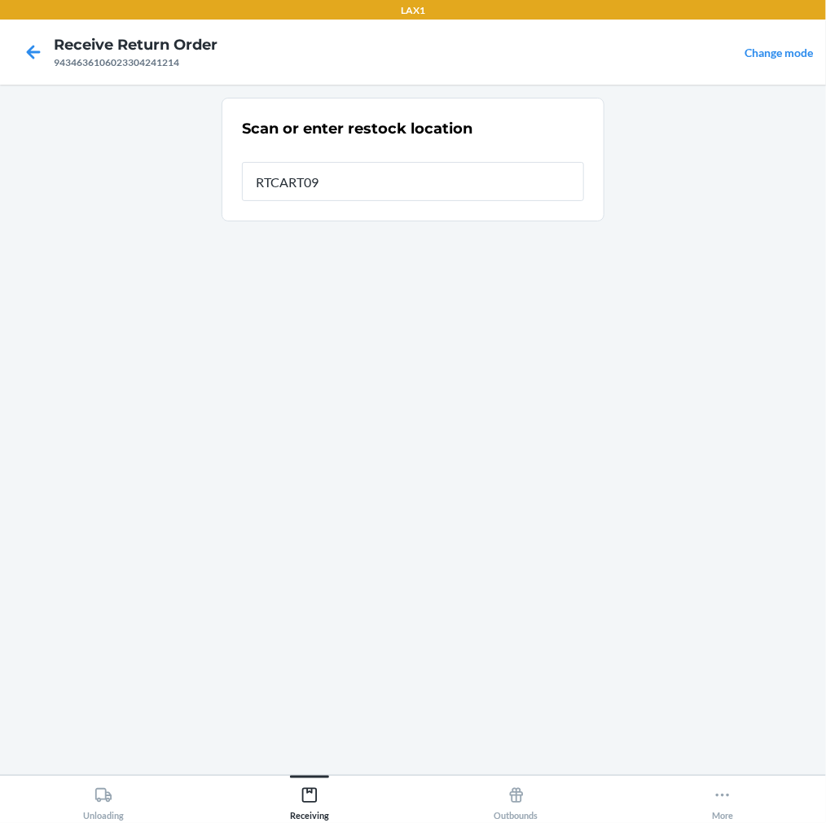
type input "RTCART090"
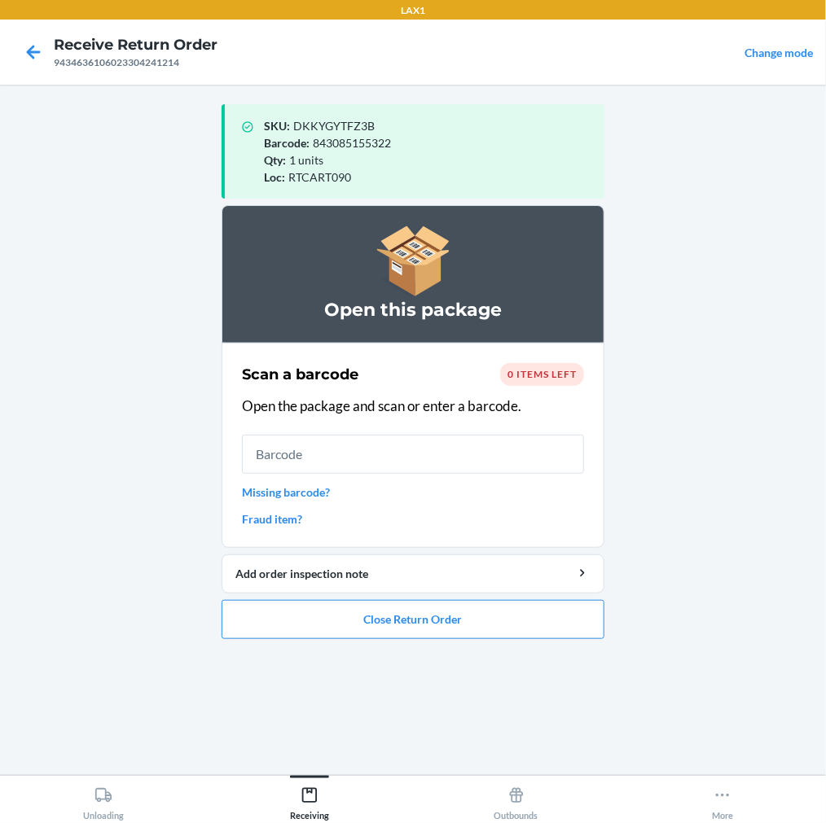
click at [520, 639] on ol "Open this package Scan a barcode 0 items left Open the package and scan or ente…" at bounding box center [413, 428] width 383 height 447
click at [520, 629] on button "Close Return Order" at bounding box center [413, 619] width 383 height 39
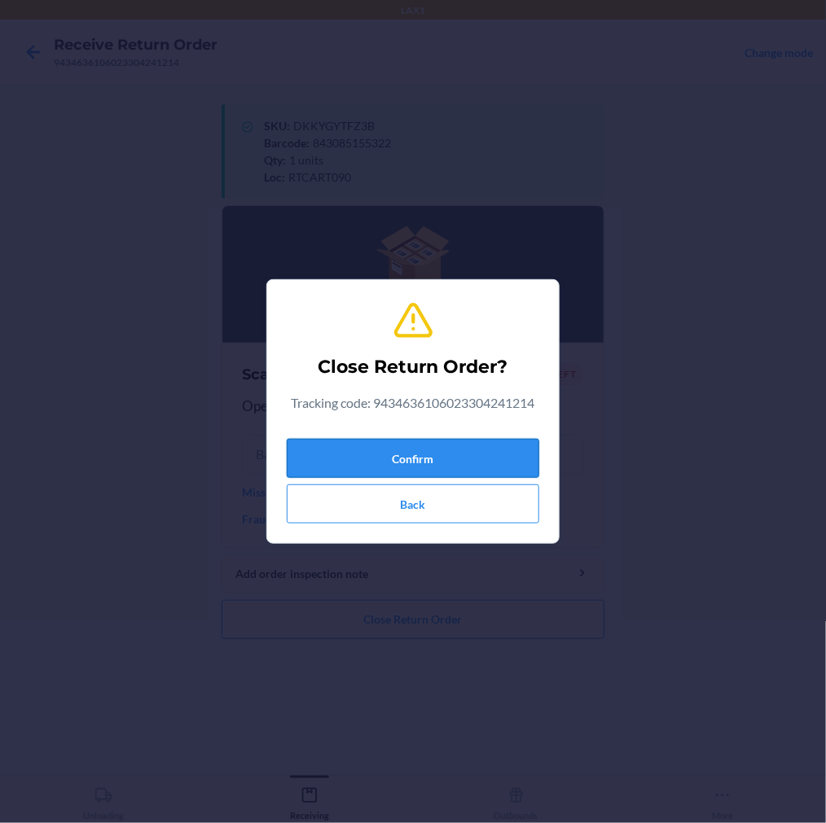
click at [462, 454] on button "Confirm" at bounding box center [413, 458] width 252 height 39
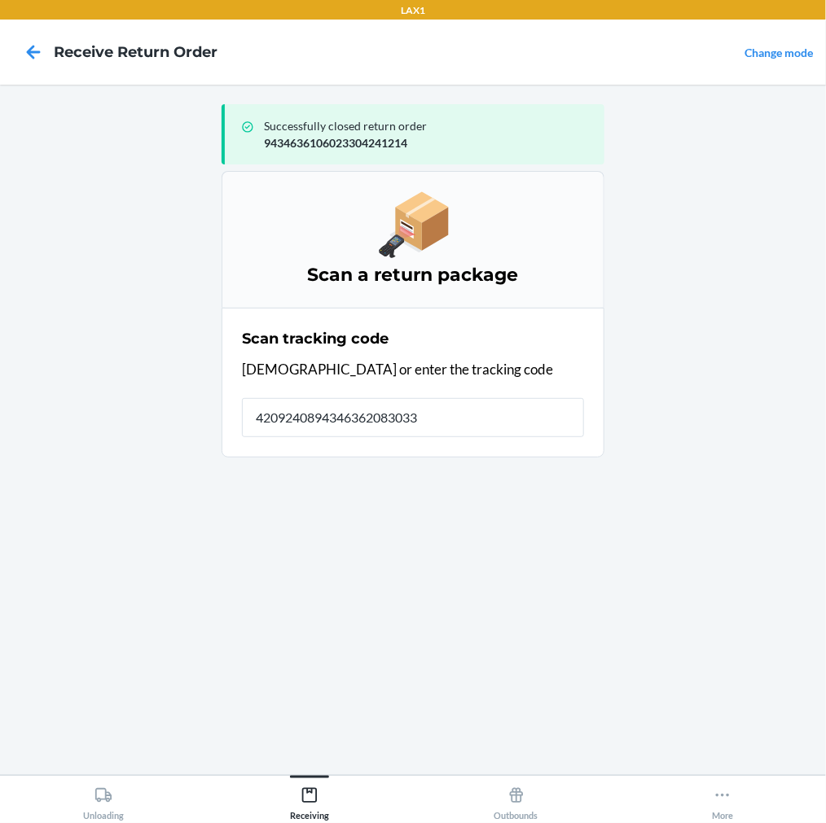
type input "42092408943463620830332"
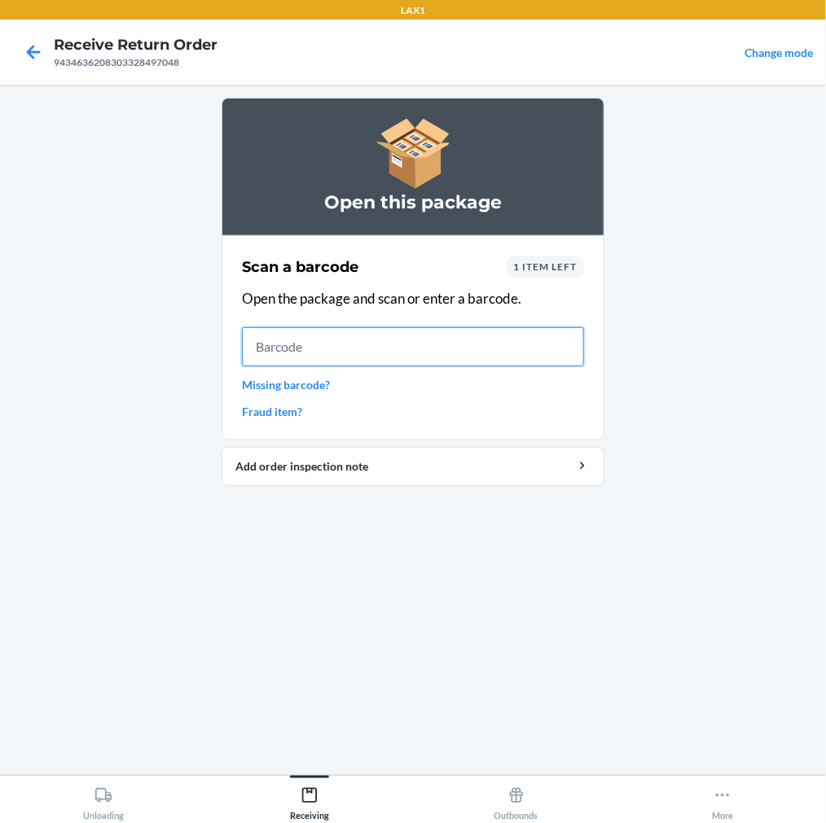
click at [322, 347] on input "text" at bounding box center [413, 346] width 342 height 39
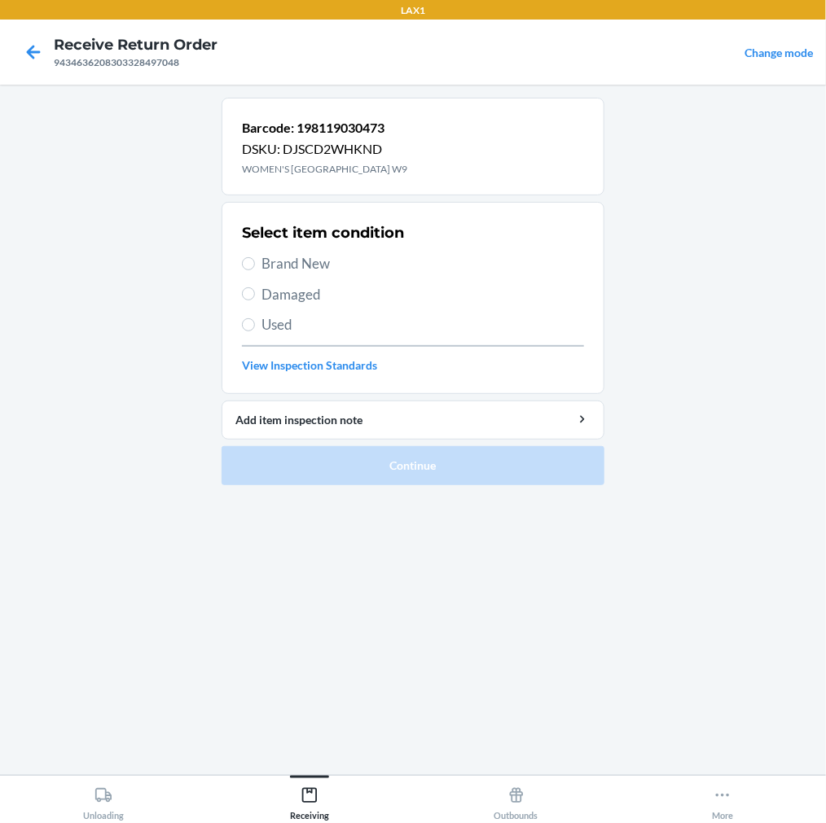
drag, startPoint x: 257, startPoint y: 263, endPoint x: 305, endPoint y: 280, distance: 51.8
click at [263, 264] on label "Brand New" at bounding box center [413, 263] width 342 height 21
click at [261, 258] on label "Brand New" at bounding box center [413, 263] width 342 height 21
click at [255, 258] on input "Brand New" at bounding box center [248, 263] width 13 height 13
radio input "true"
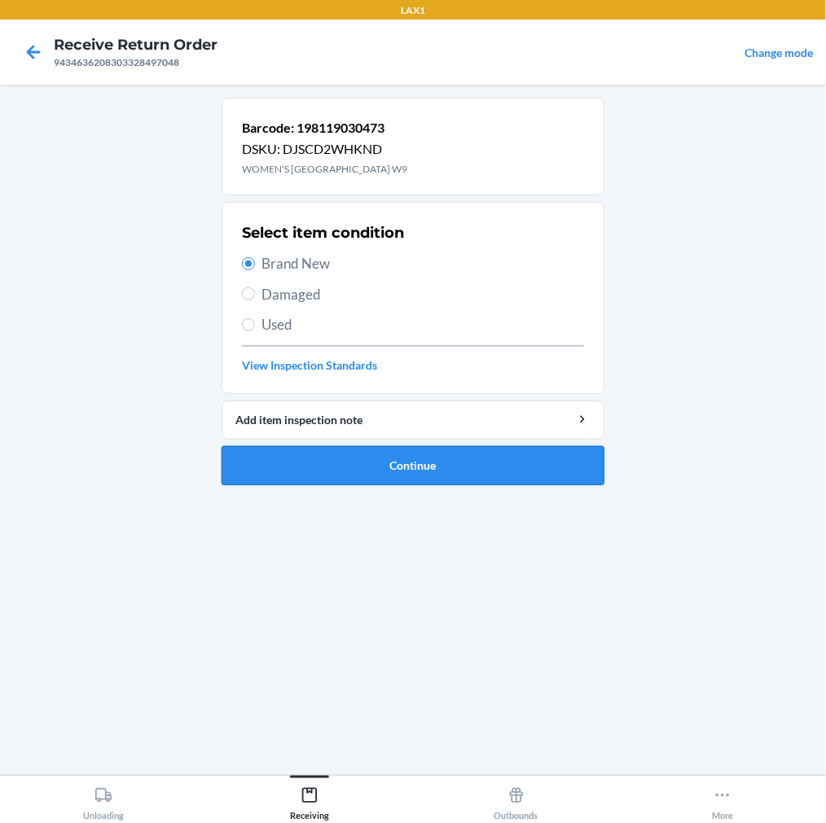
click at [326, 459] on button "Continue" at bounding box center [413, 465] width 383 height 39
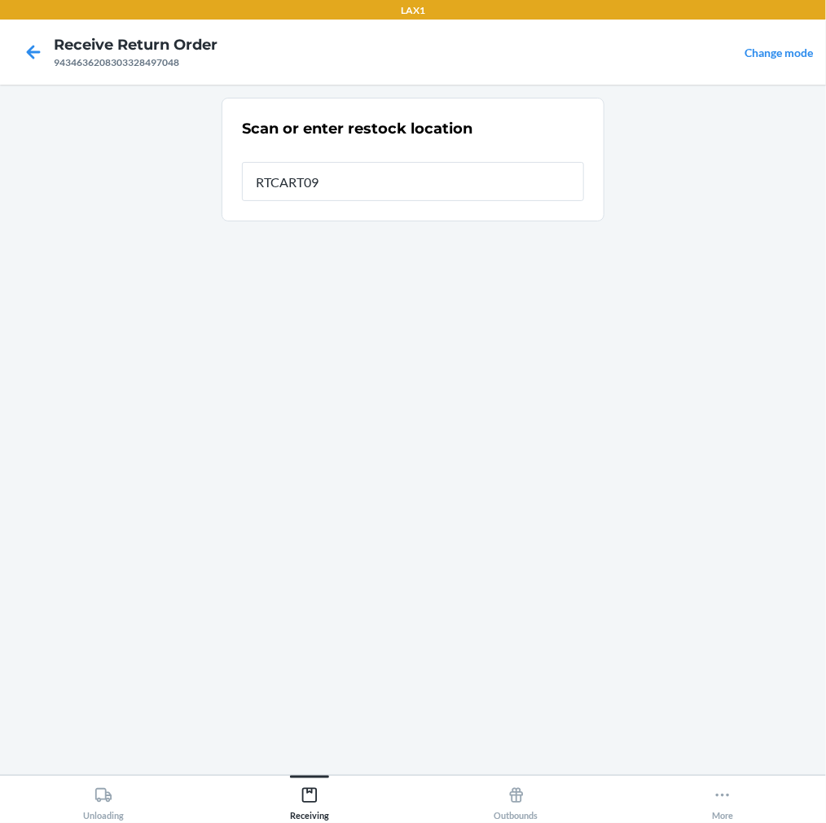
type input "RTCART090"
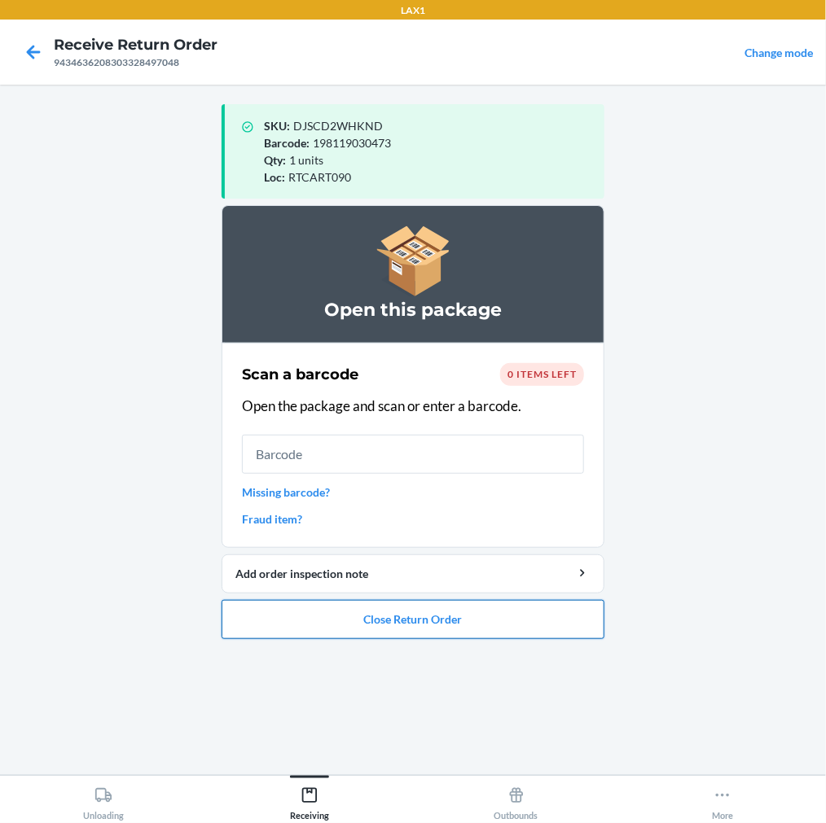
click at [379, 627] on button "Close Return Order" at bounding box center [413, 619] width 383 height 39
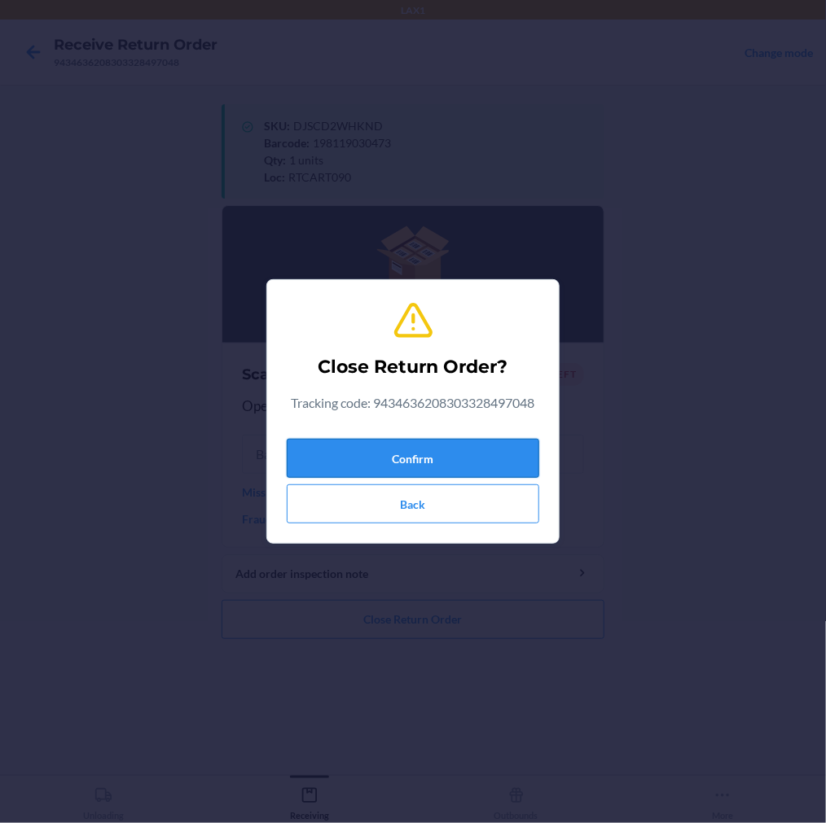
click at [391, 448] on button "Confirm" at bounding box center [413, 458] width 252 height 39
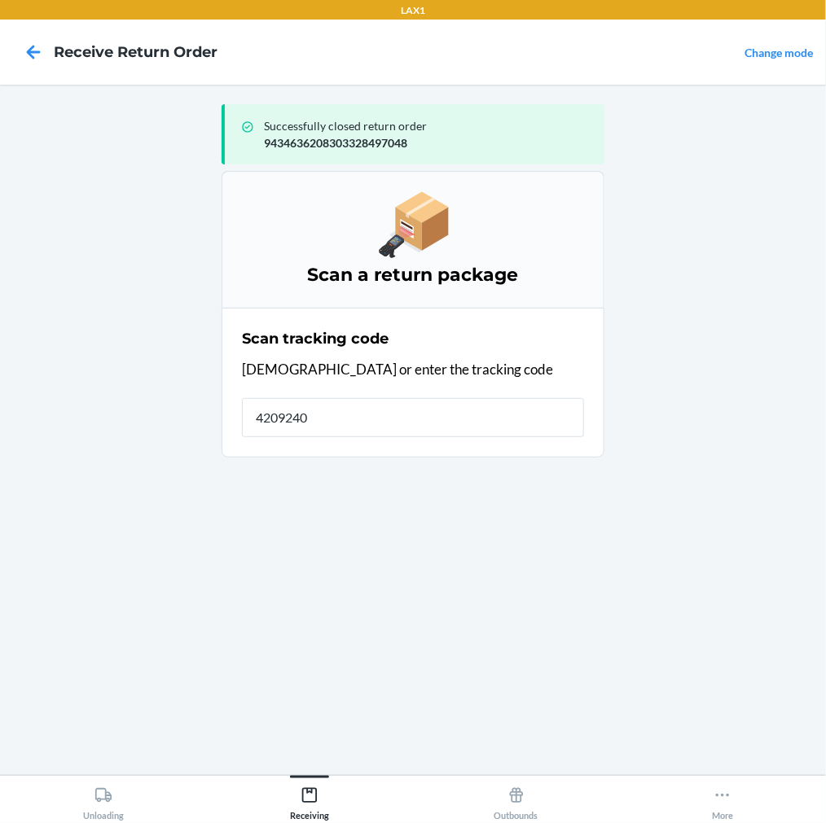
type input "42092408"
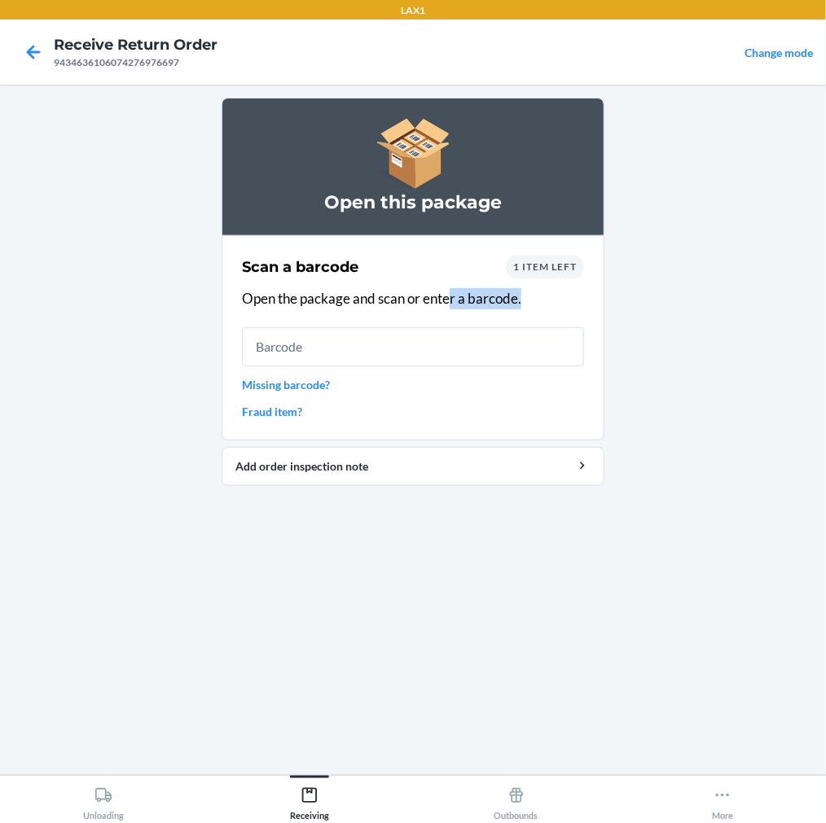
drag, startPoint x: 453, startPoint y: 302, endPoint x: 459, endPoint y: 335, distance: 33.2
click at [459, 327] on div "Scan a barcode 1 item left Open the package and scan or enter a barcode. Missin…" at bounding box center [413, 338] width 342 height 174
click at [462, 337] on input "text" at bounding box center [413, 346] width 342 height 39
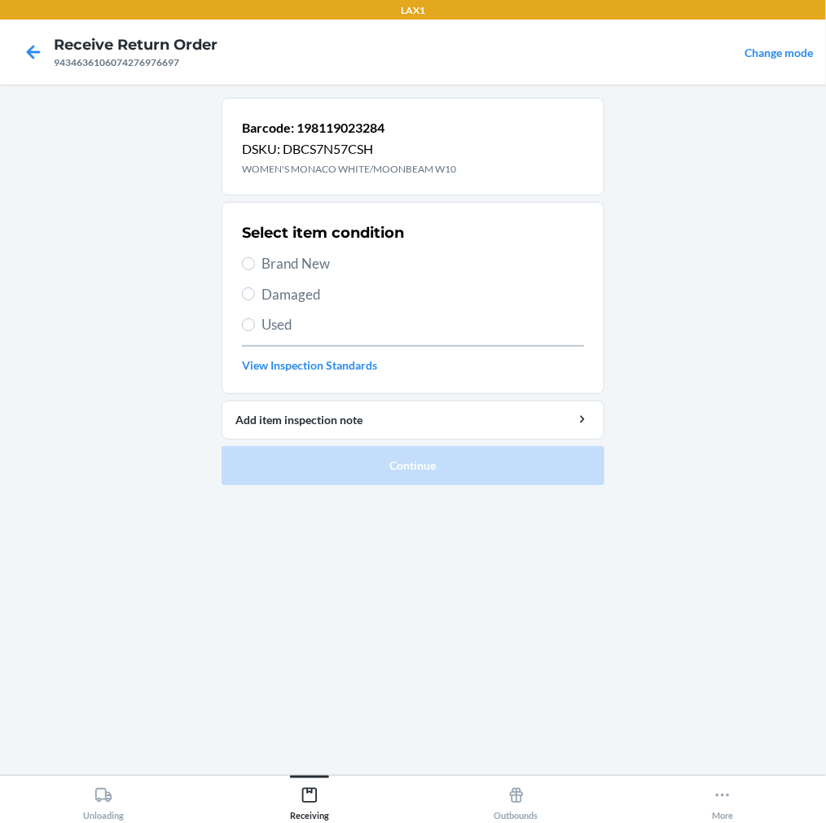
click at [262, 264] on span "Brand New" at bounding box center [422, 263] width 323 height 21
click at [255, 264] on input "Brand New" at bounding box center [248, 263] width 13 height 13
radio input "true"
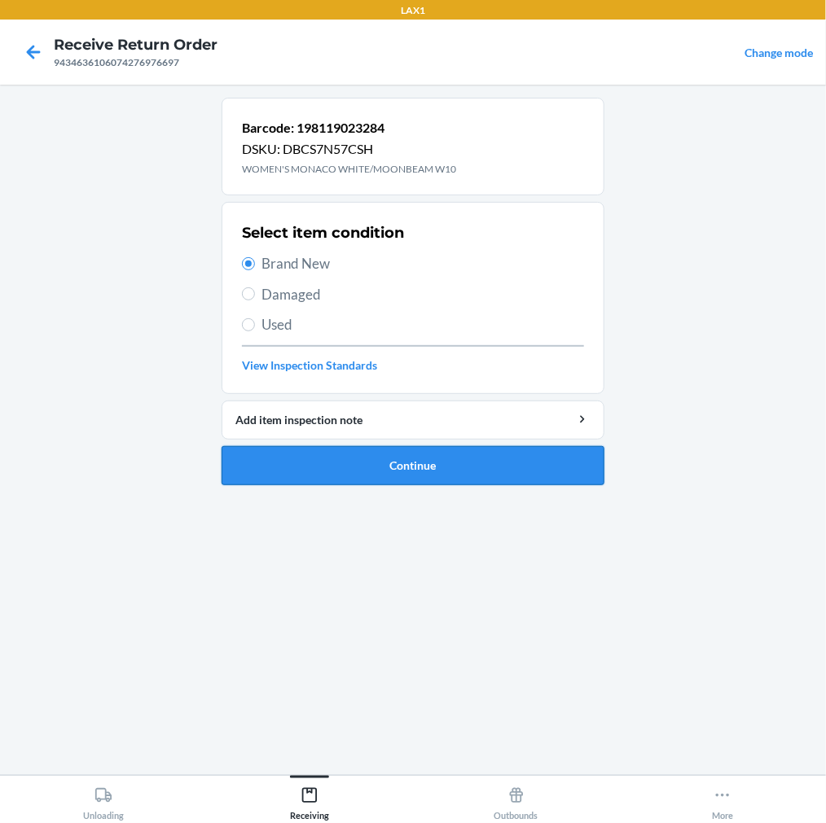
click at [396, 451] on button "Continue" at bounding box center [413, 465] width 383 height 39
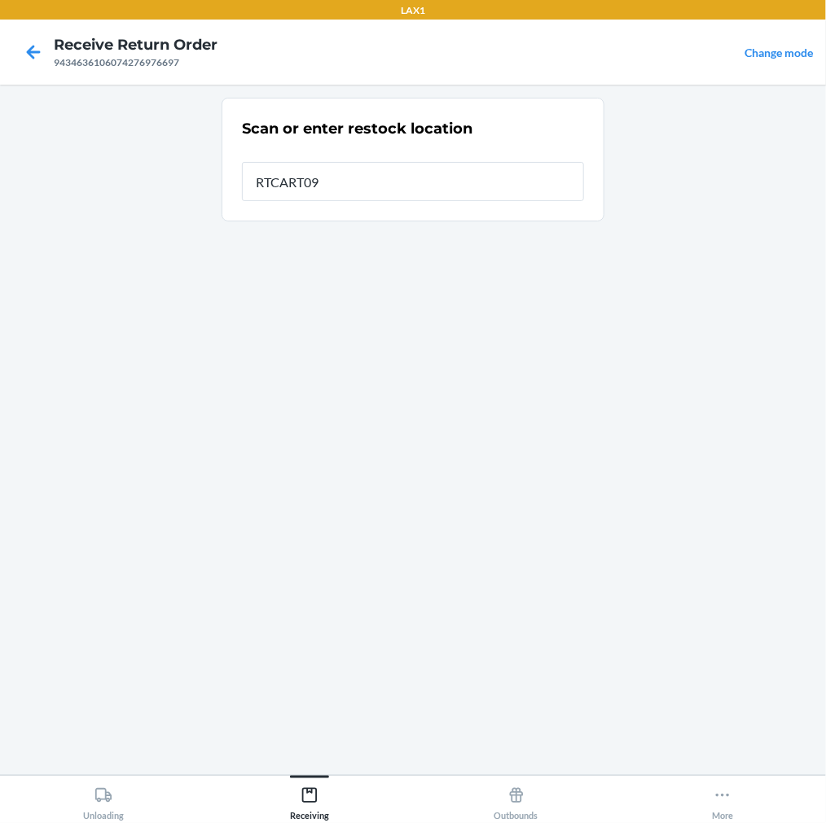
type input "RTCART090"
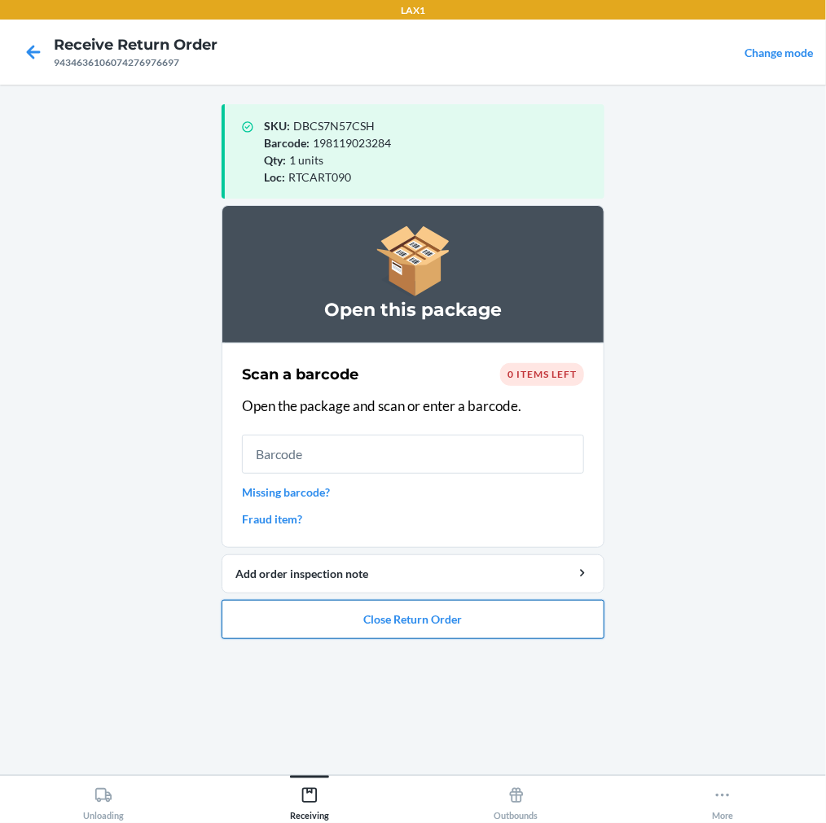
click at [473, 608] on button "Close Return Order" at bounding box center [413, 619] width 383 height 39
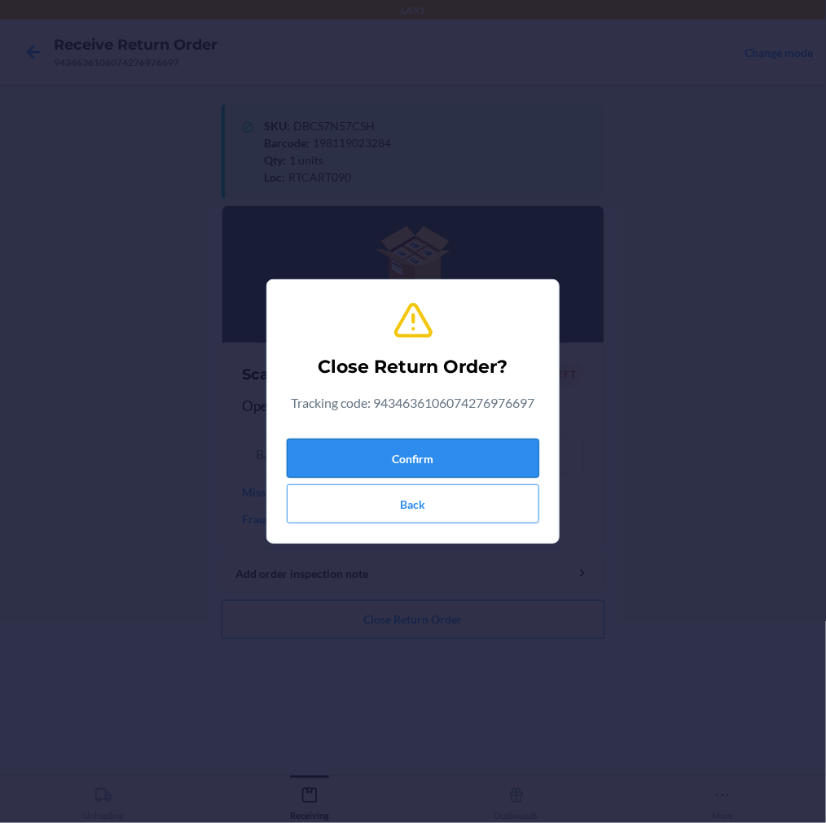
click at [432, 469] on button "Confirm" at bounding box center [413, 458] width 252 height 39
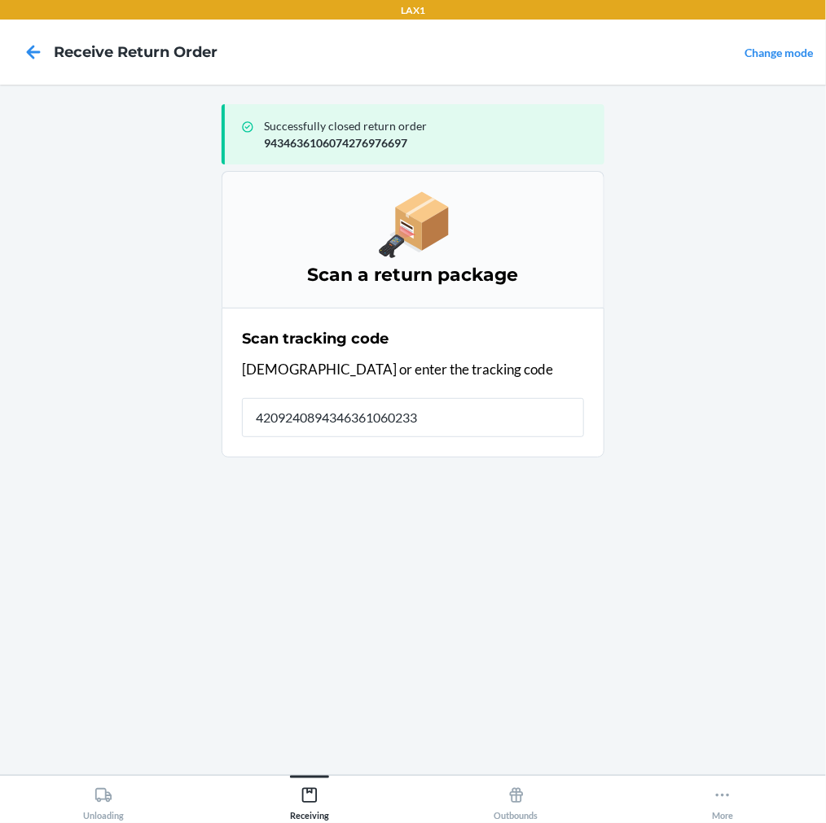
type input "42092408943463610602330"
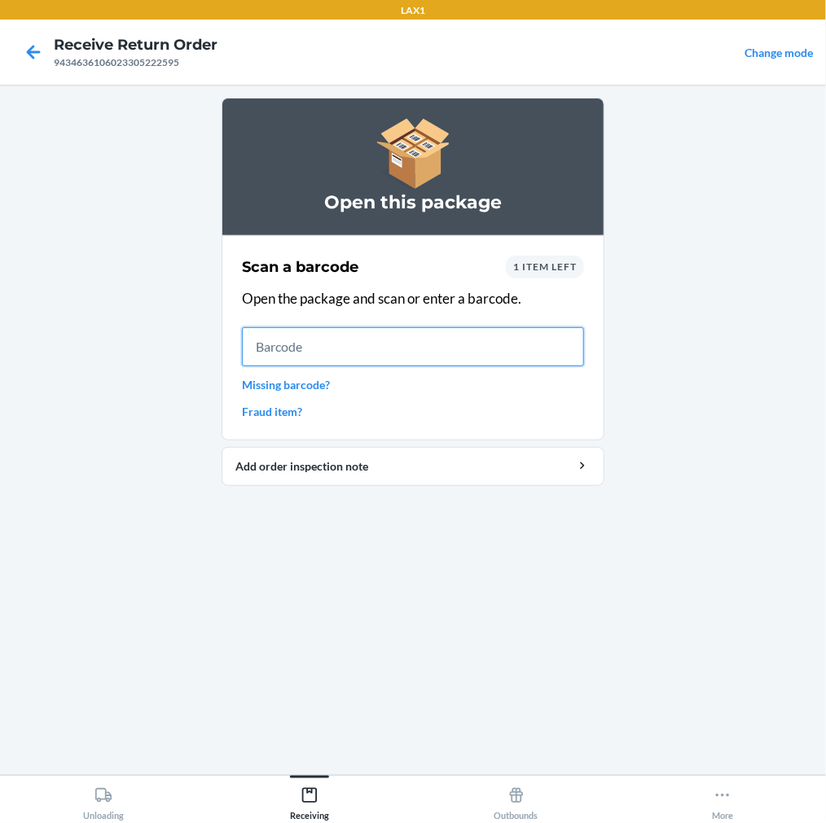
click at [362, 347] on input "text" at bounding box center [413, 346] width 342 height 39
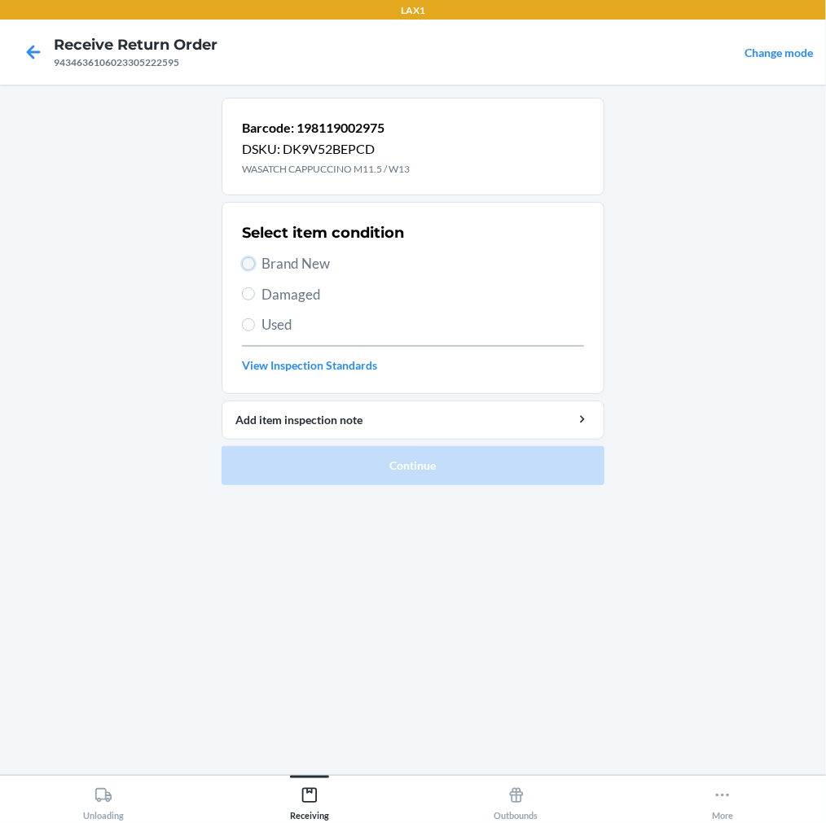
click at [254, 264] on input "Brand New" at bounding box center [248, 263] width 13 height 13
radio input "true"
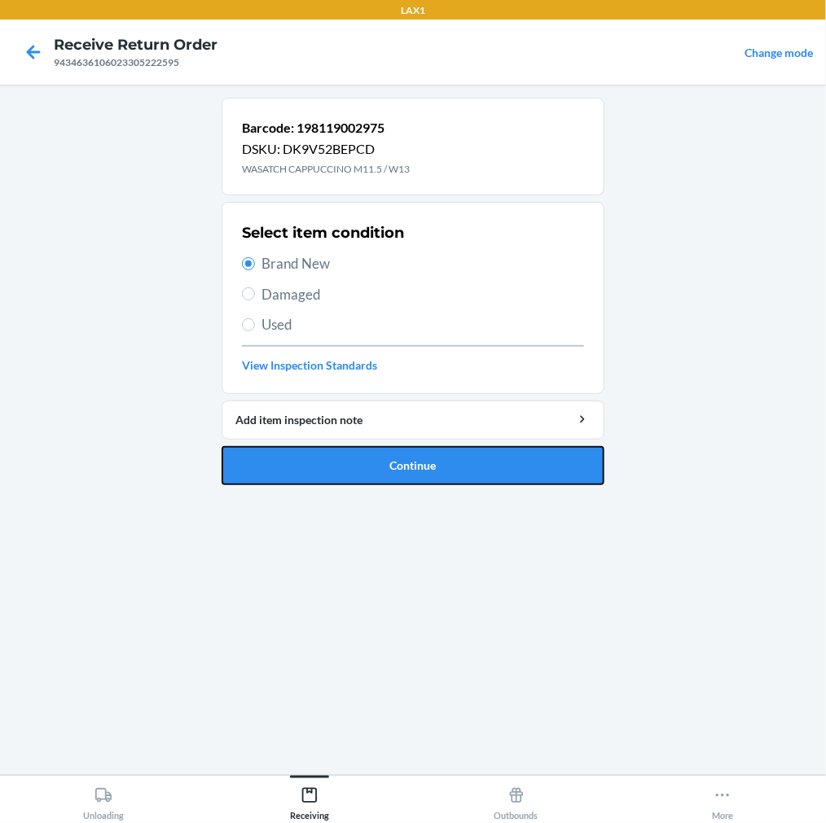
drag, startPoint x: 315, startPoint y: 454, endPoint x: 318, endPoint y: 445, distance: 8.8
click at [316, 453] on button "Continue" at bounding box center [413, 465] width 383 height 39
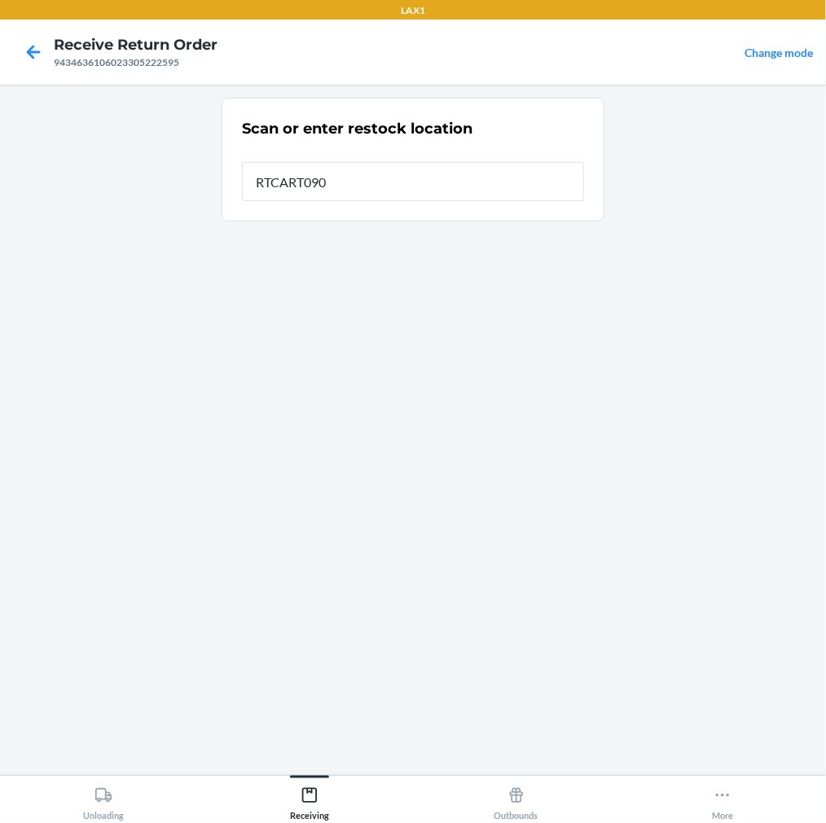
type input "RTCART090"
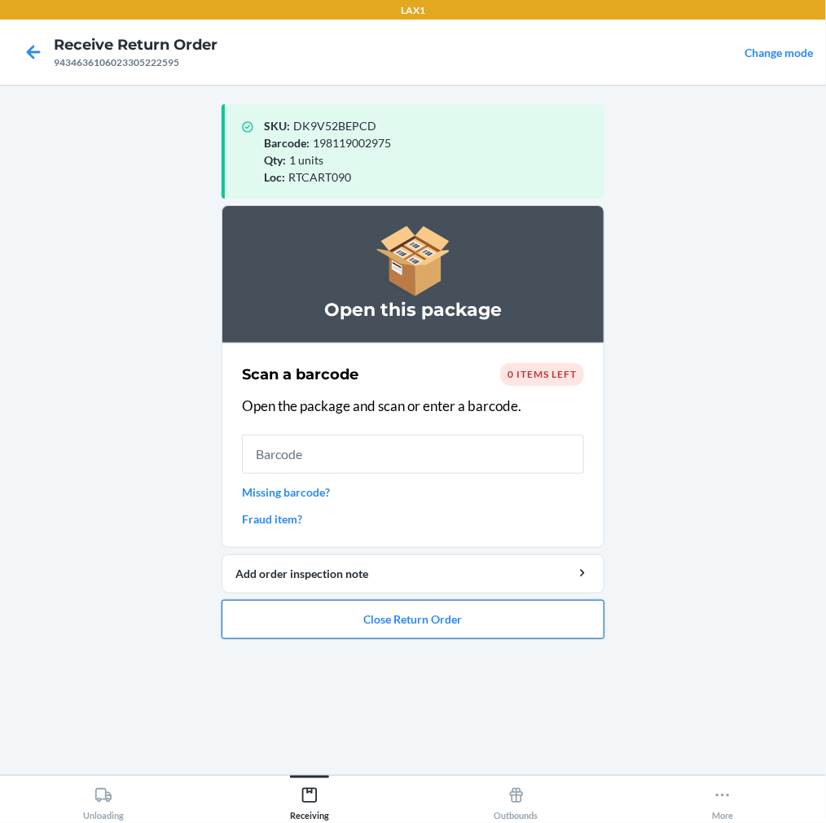
click at [397, 625] on button "Close Return Order" at bounding box center [413, 619] width 383 height 39
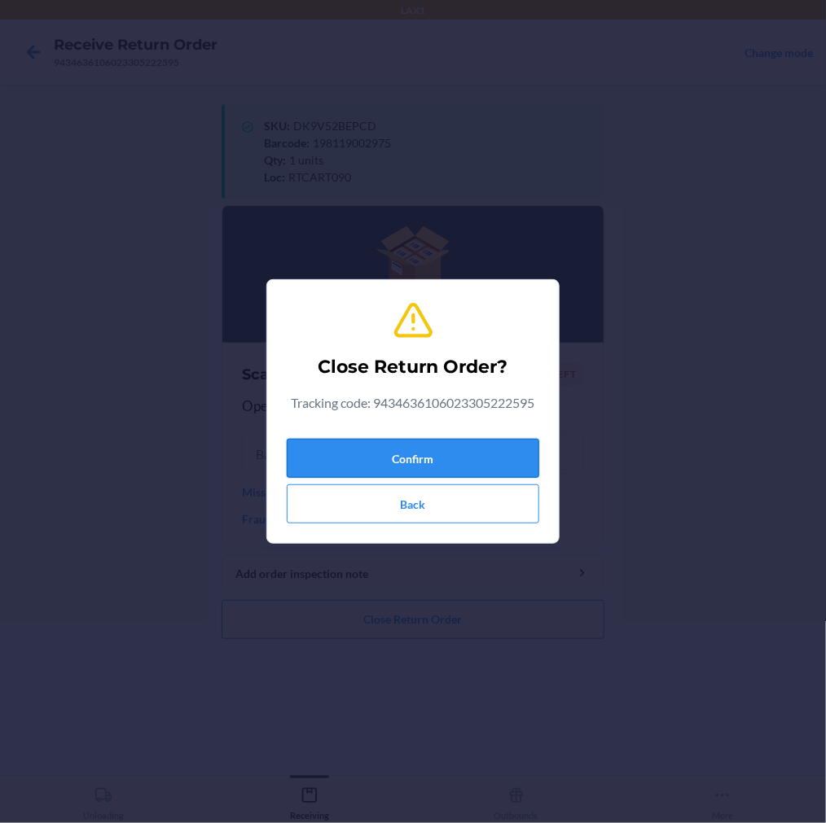
click at [454, 467] on button "Confirm" at bounding box center [413, 458] width 252 height 39
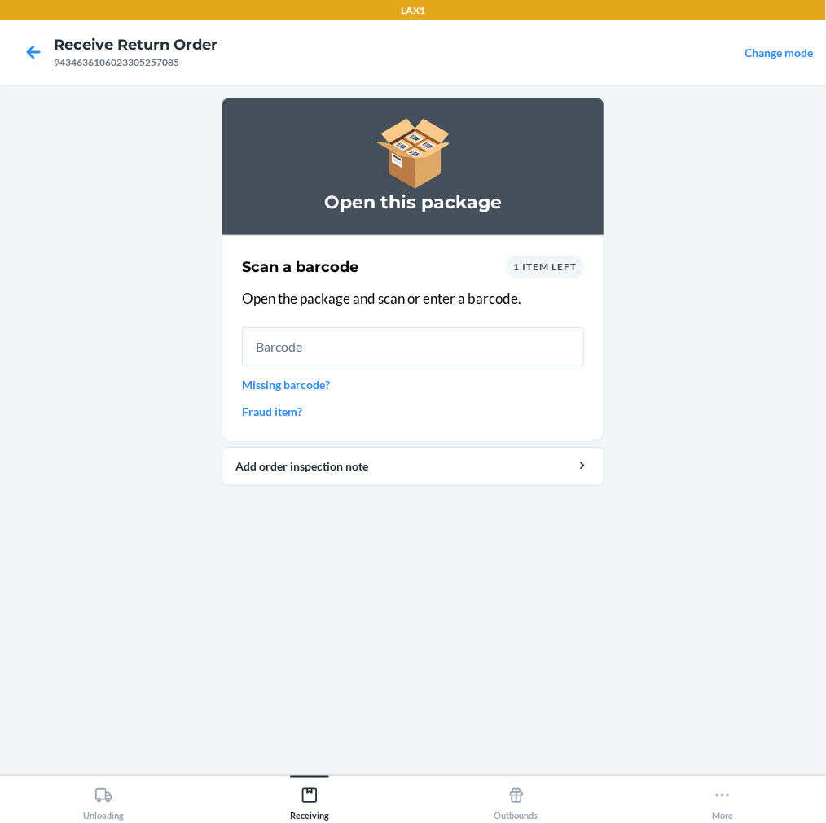
drag, startPoint x: 470, startPoint y: 348, endPoint x: 44, endPoint y: 259, distance: 435.1
drag, startPoint x: 44, startPoint y: 259, endPoint x: 523, endPoint y: 660, distance: 624.4
click at [523, 660] on div "Open this package Scan a barcode 1 item left Open the package and scan or enter…" at bounding box center [413, 430] width 383 height 665
click at [519, 353] on input "text" at bounding box center [413, 346] width 342 height 39
click at [342, 340] on input "text" at bounding box center [413, 346] width 342 height 39
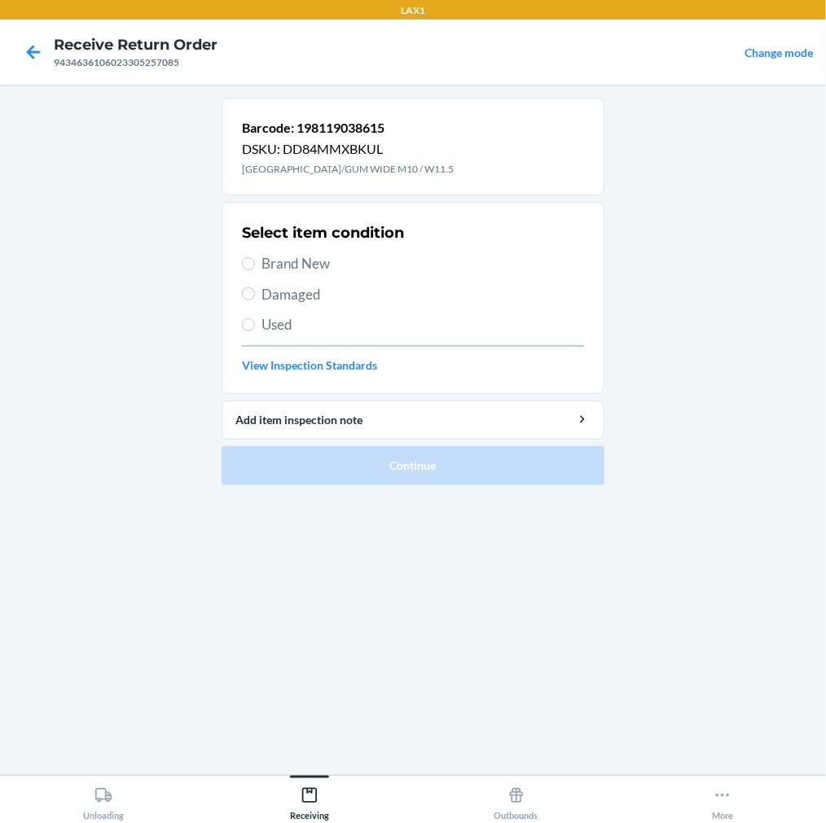
click at [254, 270] on label "Brand New" at bounding box center [413, 263] width 342 height 21
click at [254, 270] on input "Brand New" at bounding box center [248, 263] width 13 height 13
radio input "true"
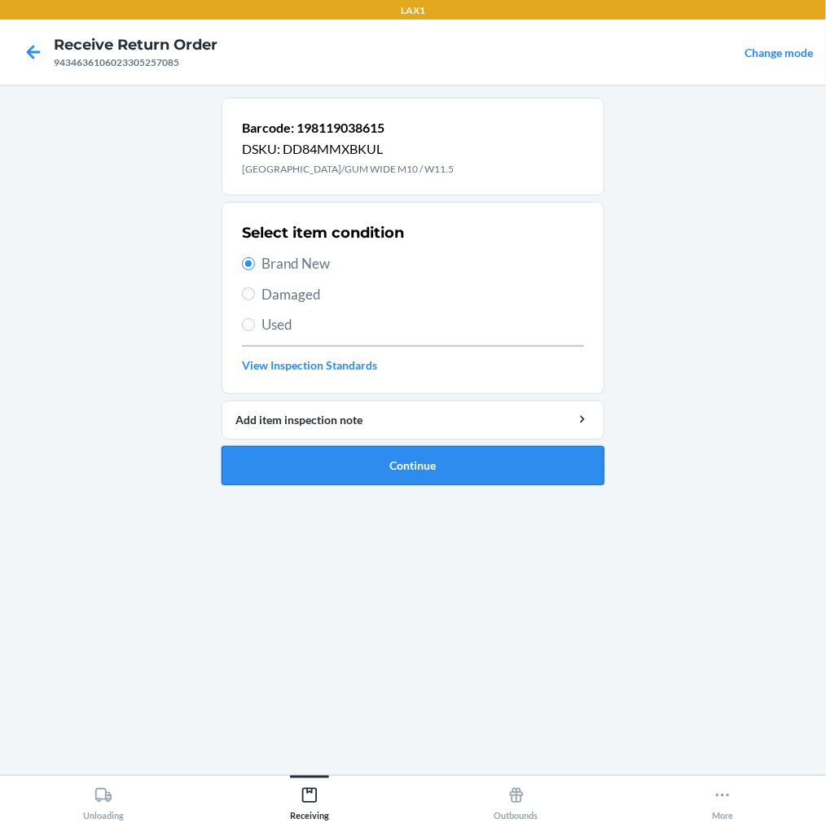
click at [344, 464] on button "Continue" at bounding box center [413, 465] width 383 height 39
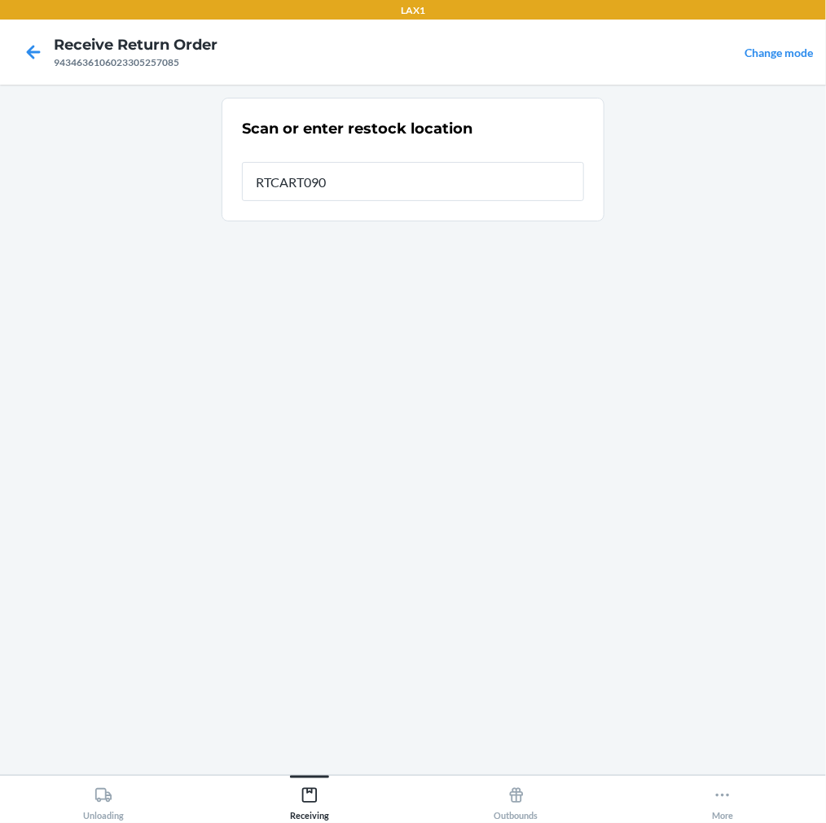
type input "RTCART090"
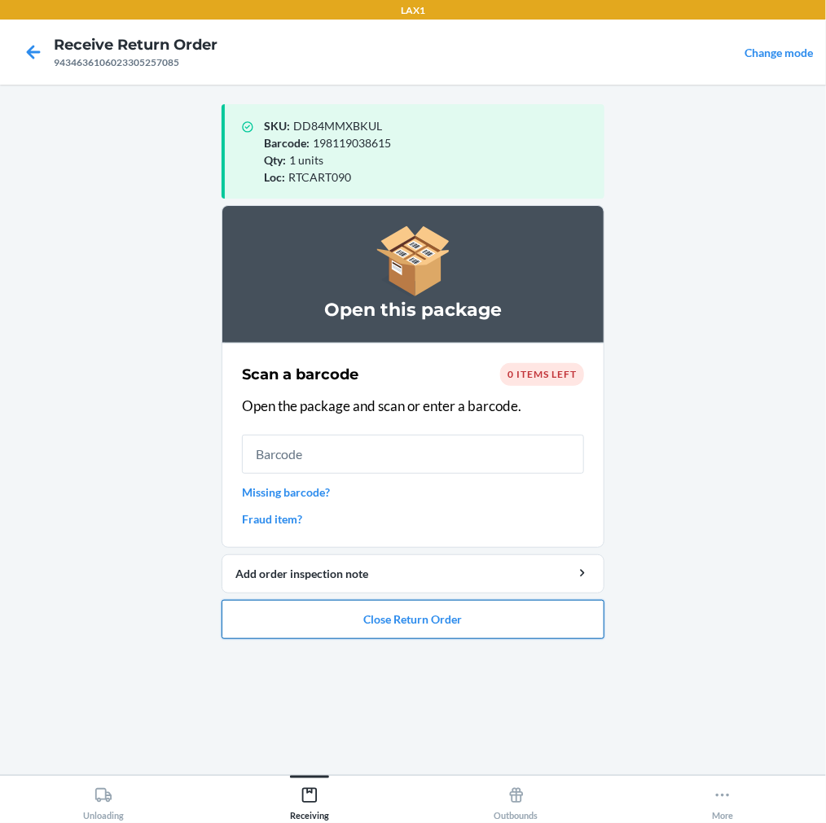
click at [432, 619] on button "Close Return Order" at bounding box center [413, 619] width 383 height 39
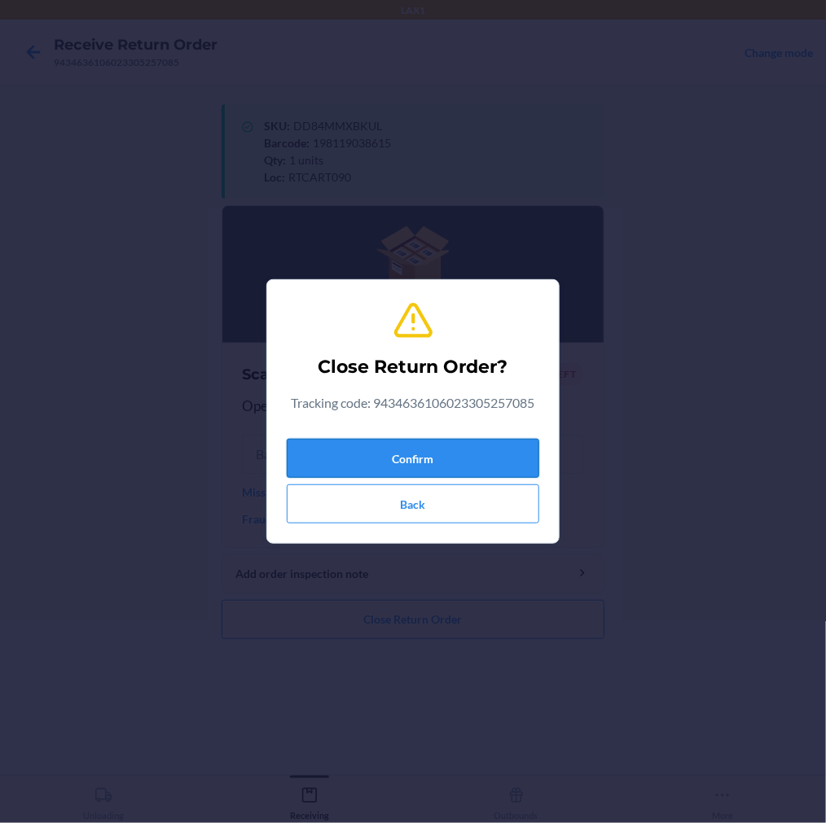
click at [465, 466] on button "Confirm" at bounding box center [413, 458] width 252 height 39
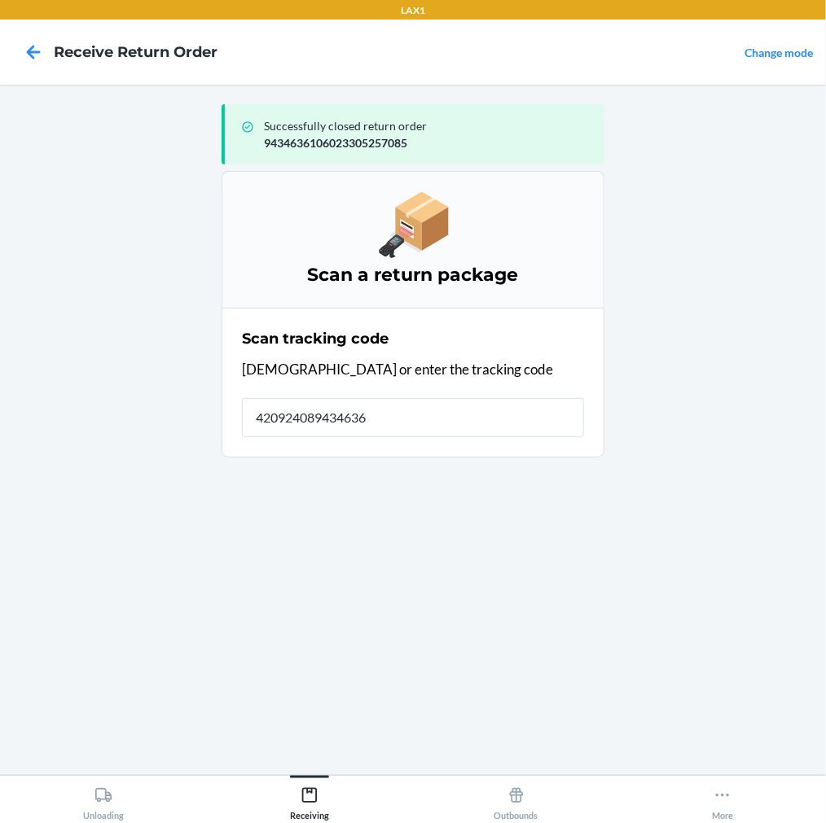
type input "4209240894346362"
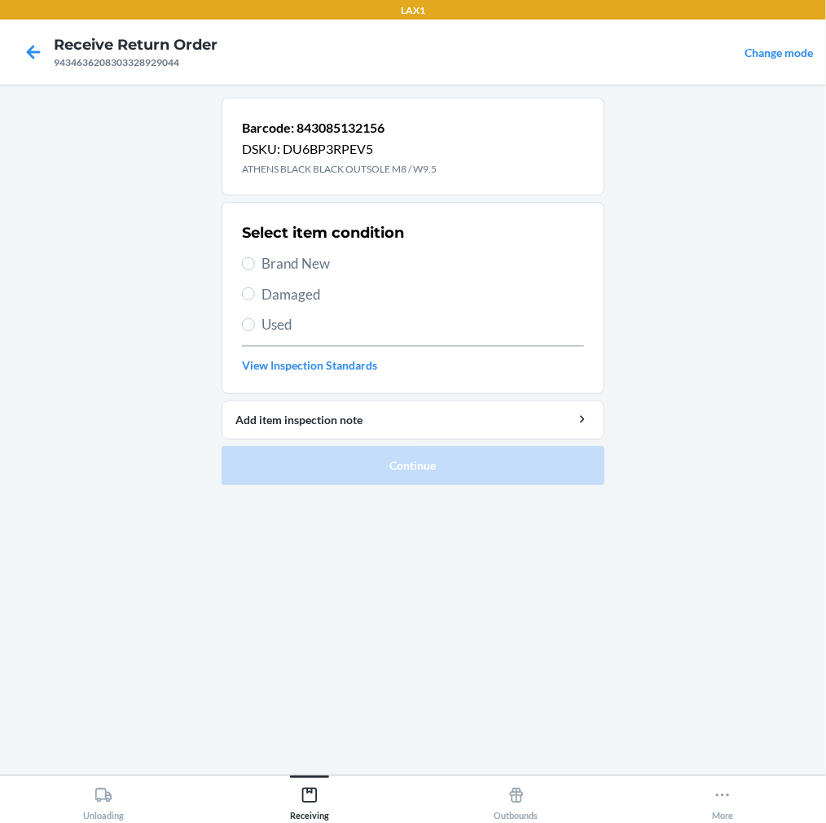
click at [251, 286] on label "Damaged" at bounding box center [413, 294] width 342 height 21
click at [251, 287] on input "Damaged" at bounding box center [248, 293] width 13 height 13
radio input "true"
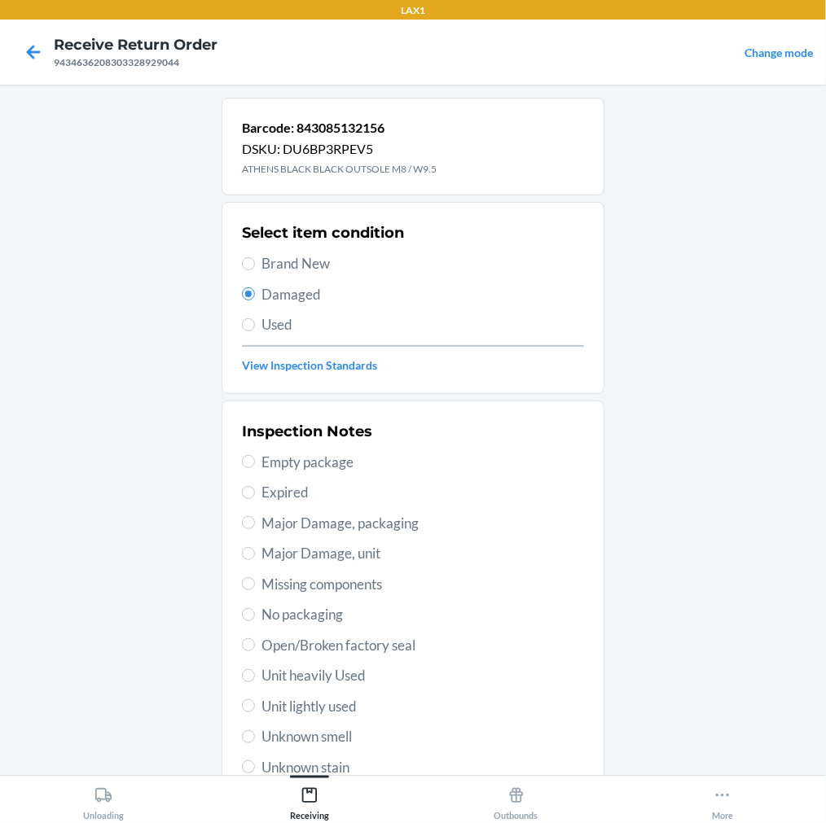
click at [307, 701] on span "Unit lightly used" at bounding box center [422, 706] width 323 height 21
click at [255, 701] on input "Unit lightly used" at bounding box center [248, 706] width 13 height 13
radio input "true"
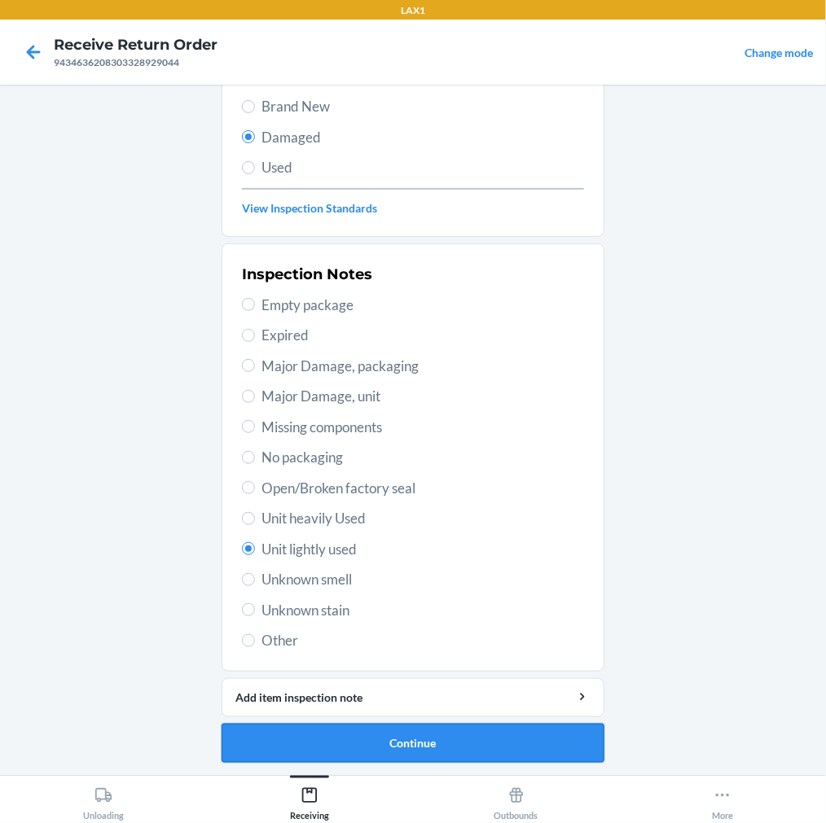
click at [466, 744] on button "Continue" at bounding box center [413, 743] width 383 height 39
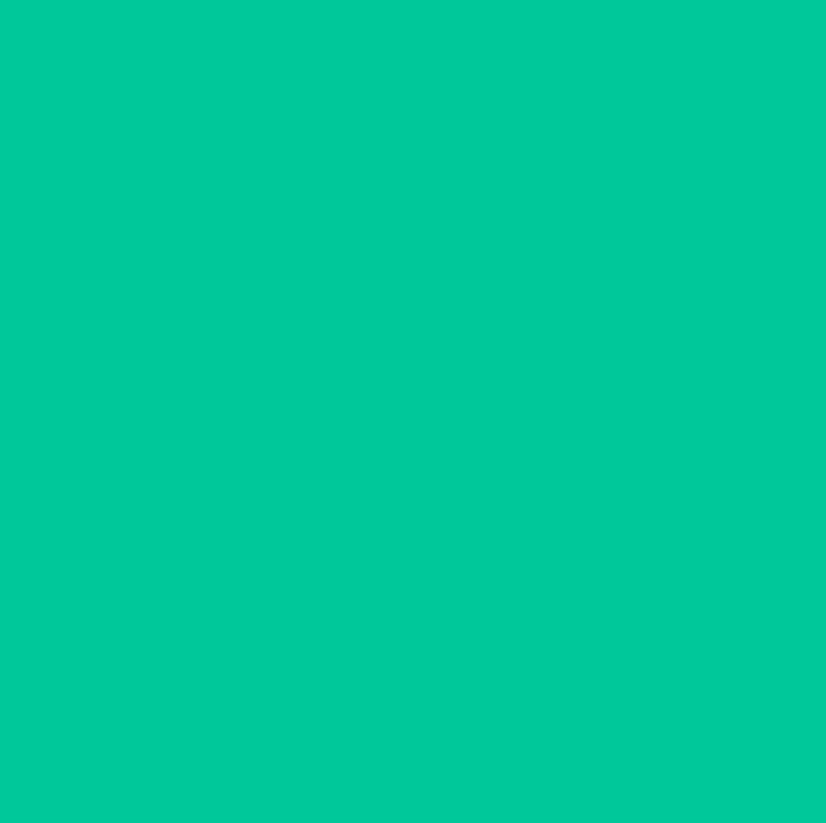
scroll to position [23, 0]
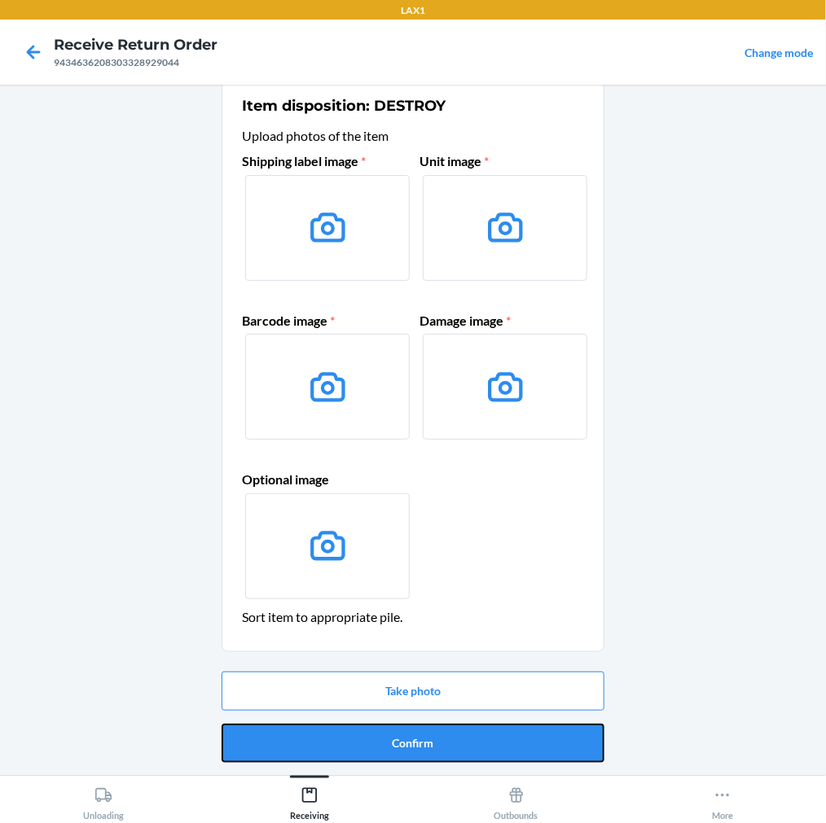
click at [466, 744] on button "Confirm" at bounding box center [413, 743] width 383 height 39
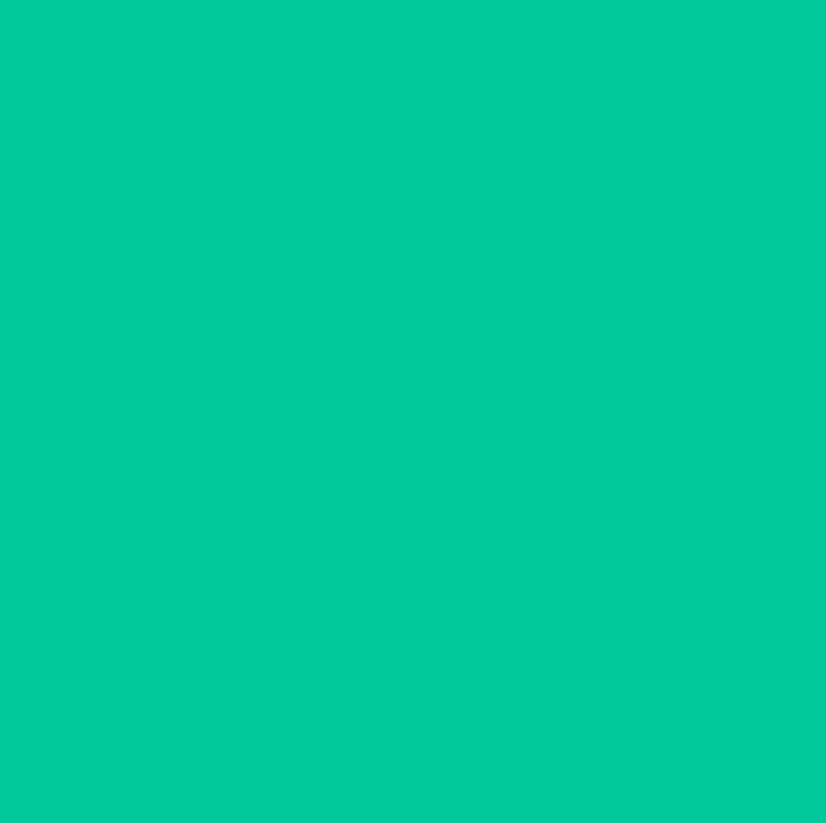
scroll to position [0, 0]
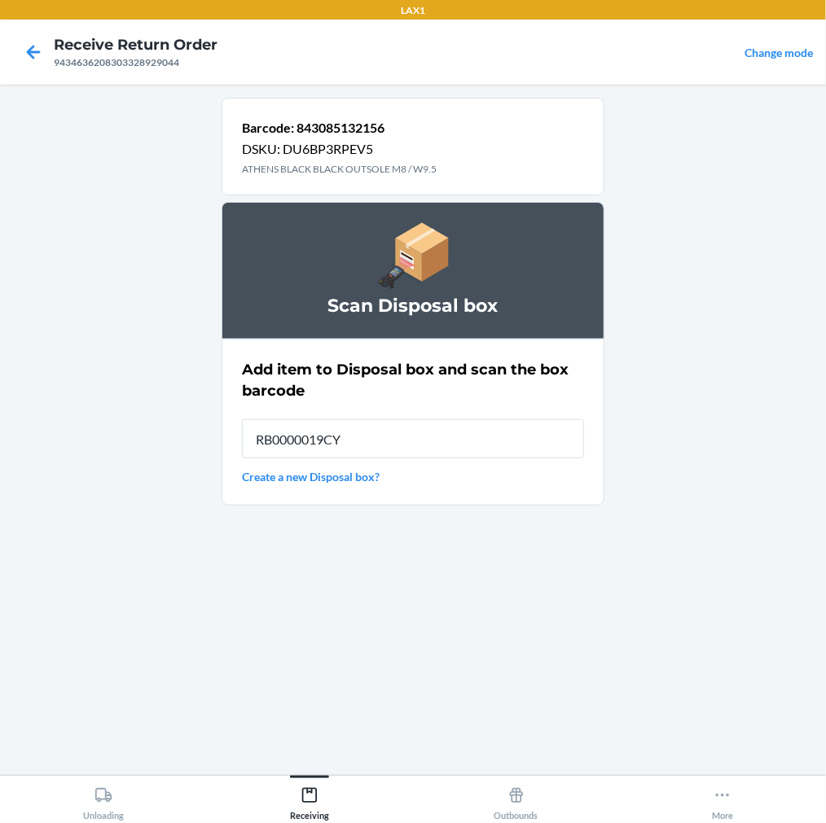
type input "RB0000019CY"
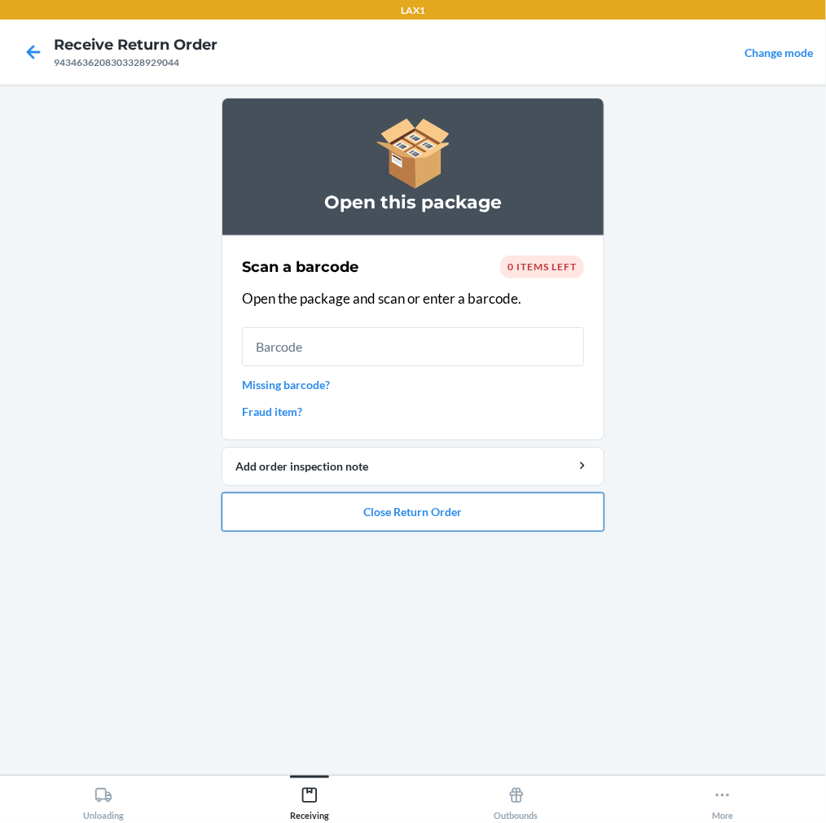
click at [433, 521] on button "Close Return Order" at bounding box center [413, 512] width 383 height 39
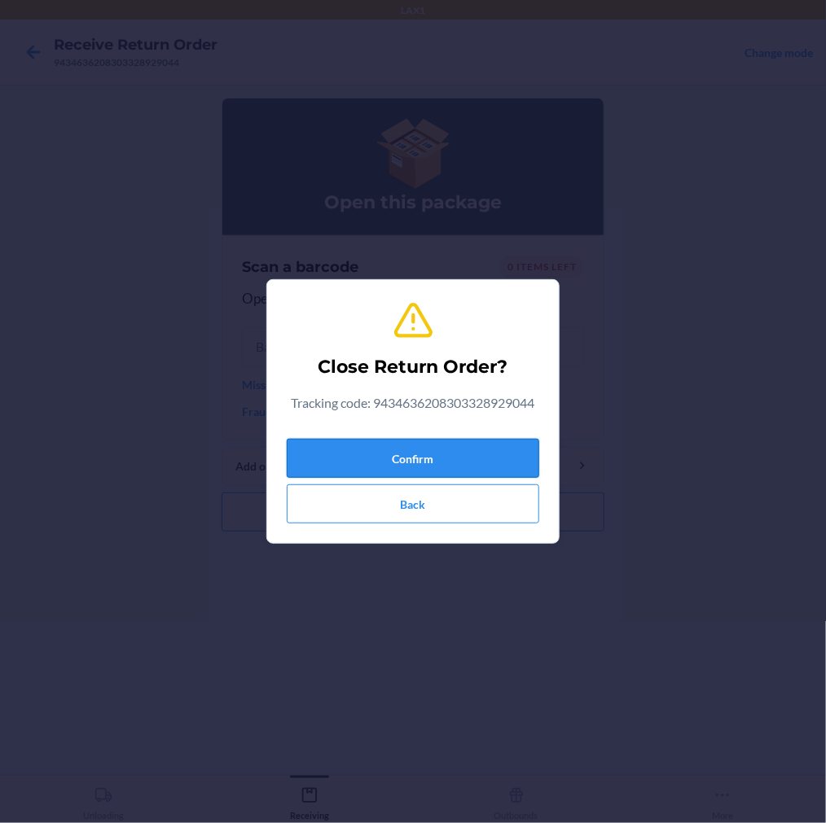
click at [502, 454] on button "Confirm" at bounding box center [413, 458] width 252 height 39
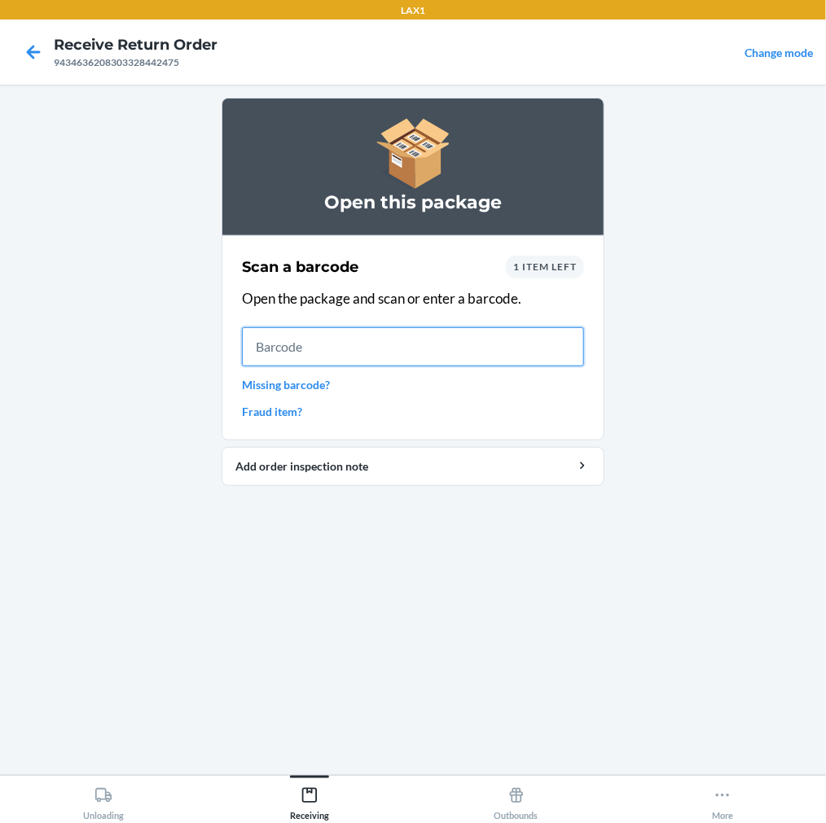
click at [296, 345] on input "text" at bounding box center [413, 346] width 342 height 39
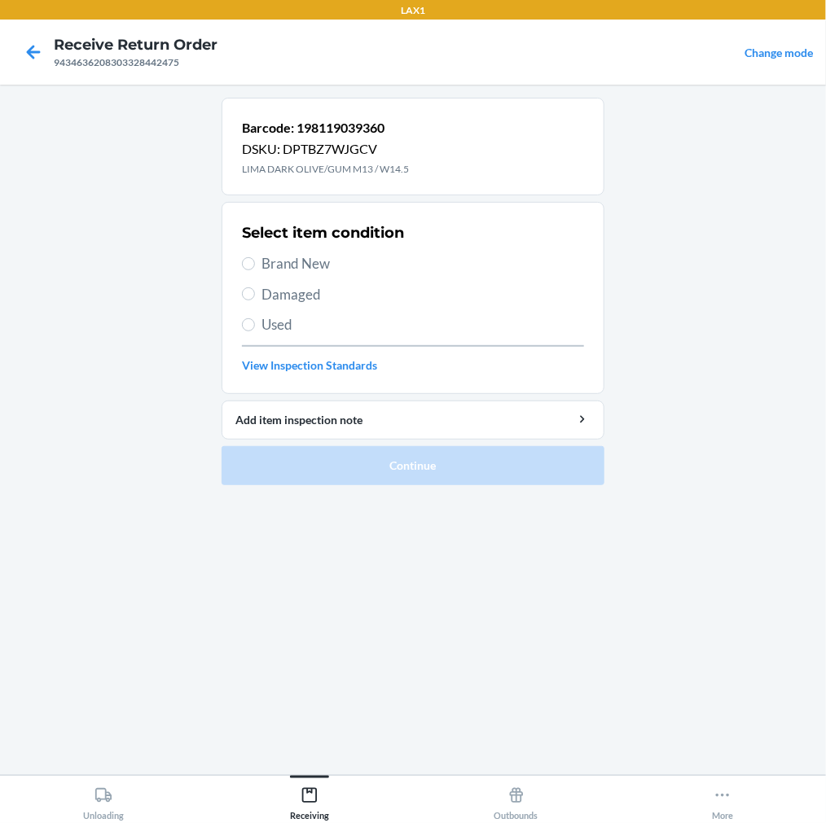
click at [273, 270] on span "Brand New" at bounding box center [422, 263] width 323 height 21
click at [255, 270] on input "Brand New" at bounding box center [248, 263] width 13 height 13
radio input "true"
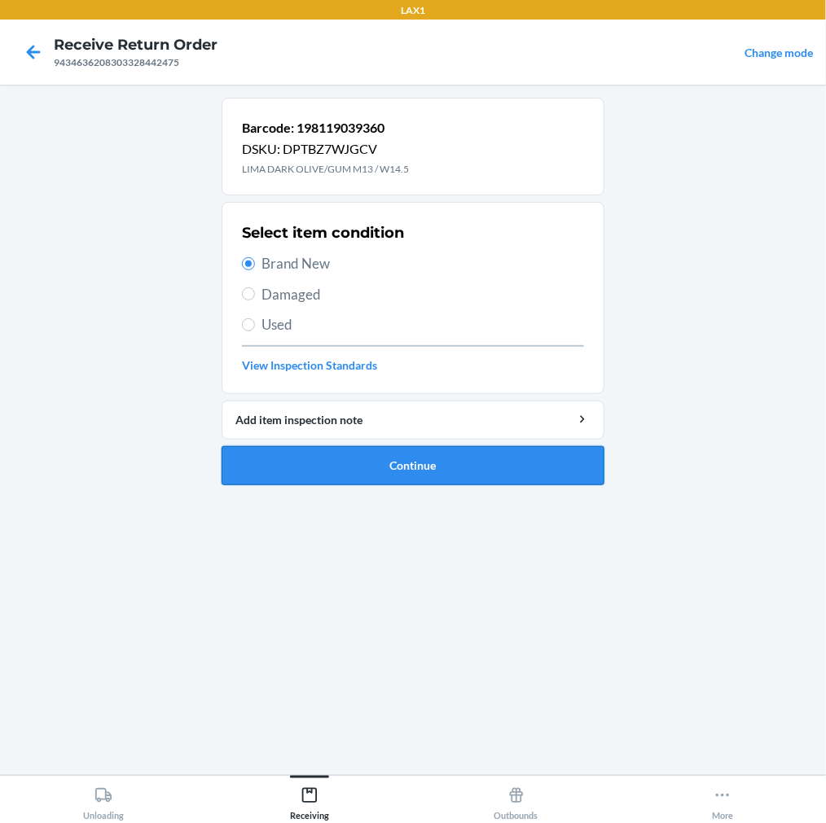
click at [371, 448] on button "Continue" at bounding box center [413, 465] width 383 height 39
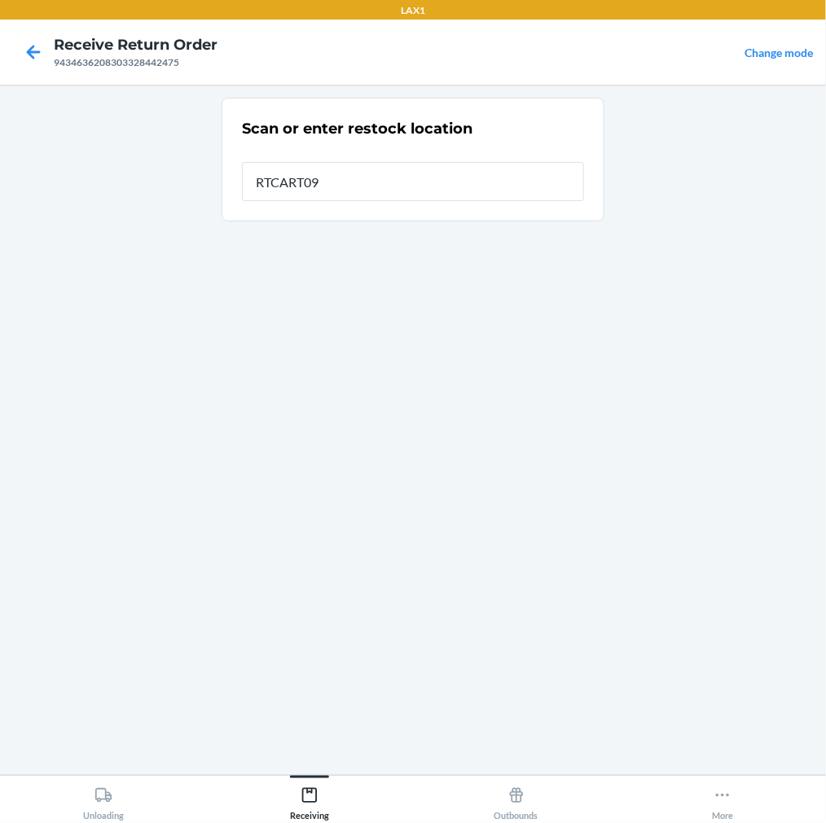
type input "RTCART090"
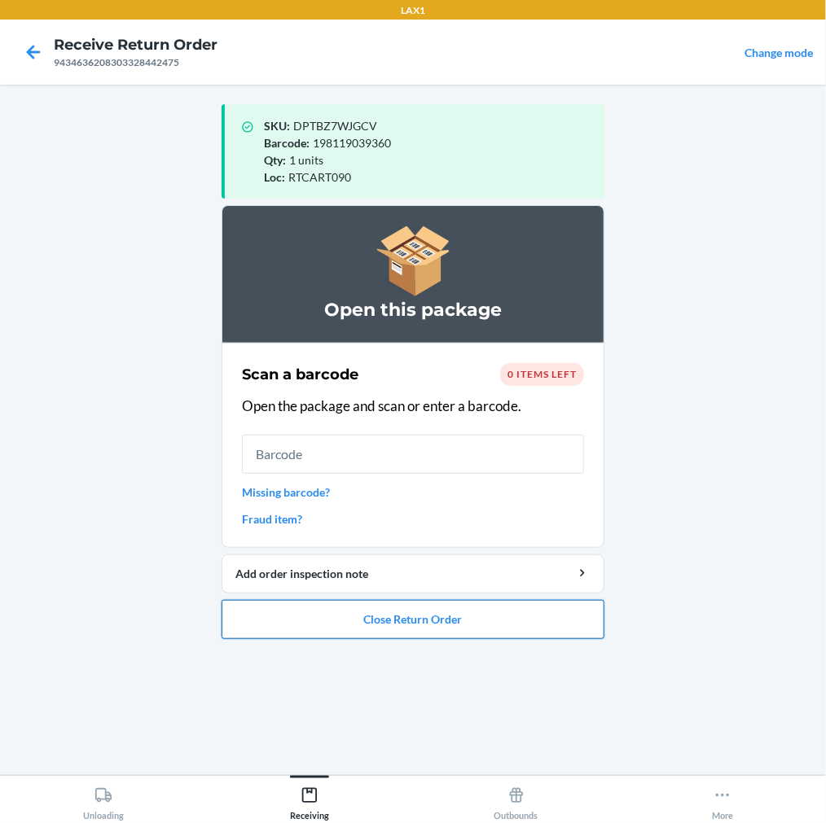
click at [454, 615] on button "Close Return Order" at bounding box center [413, 619] width 383 height 39
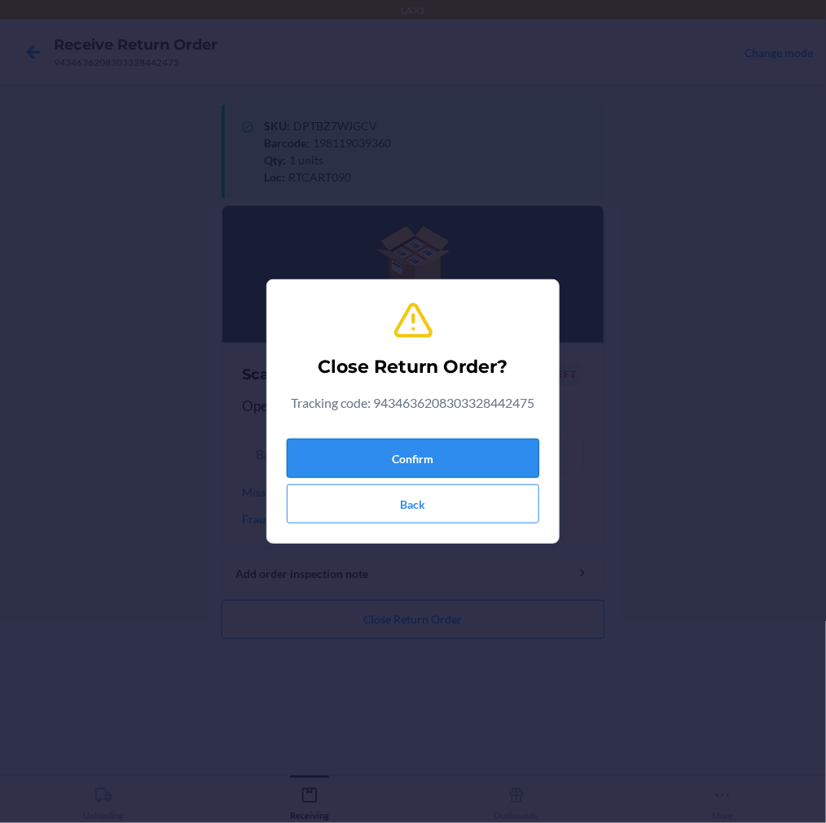
click at [479, 450] on button "Confirm" at bounding box center [413, 458] width 252 height 39
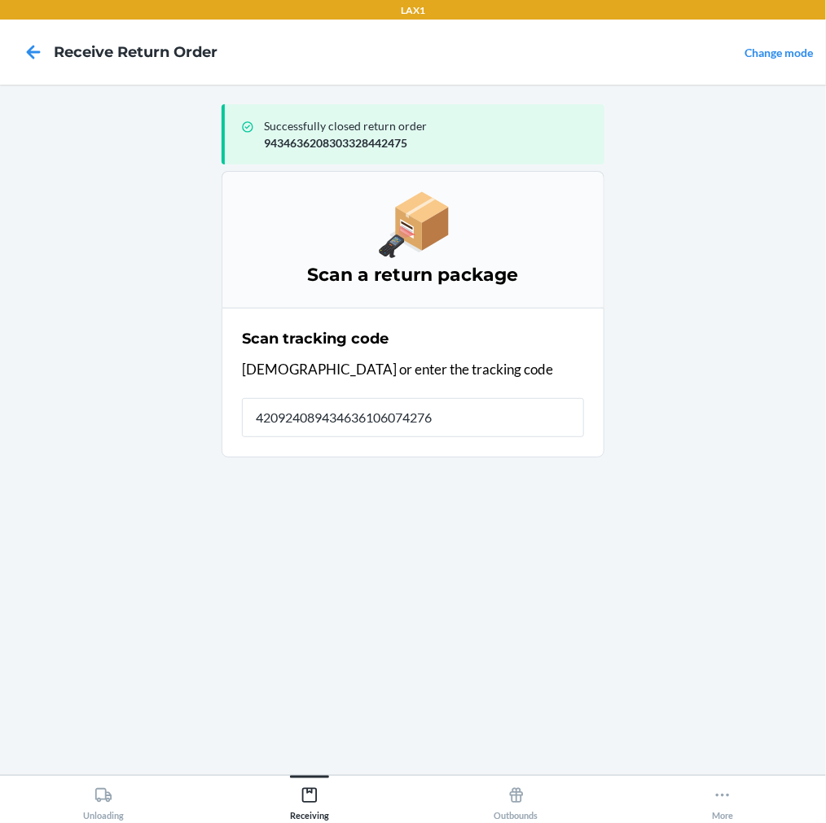
type input "4209240894346361060742769"
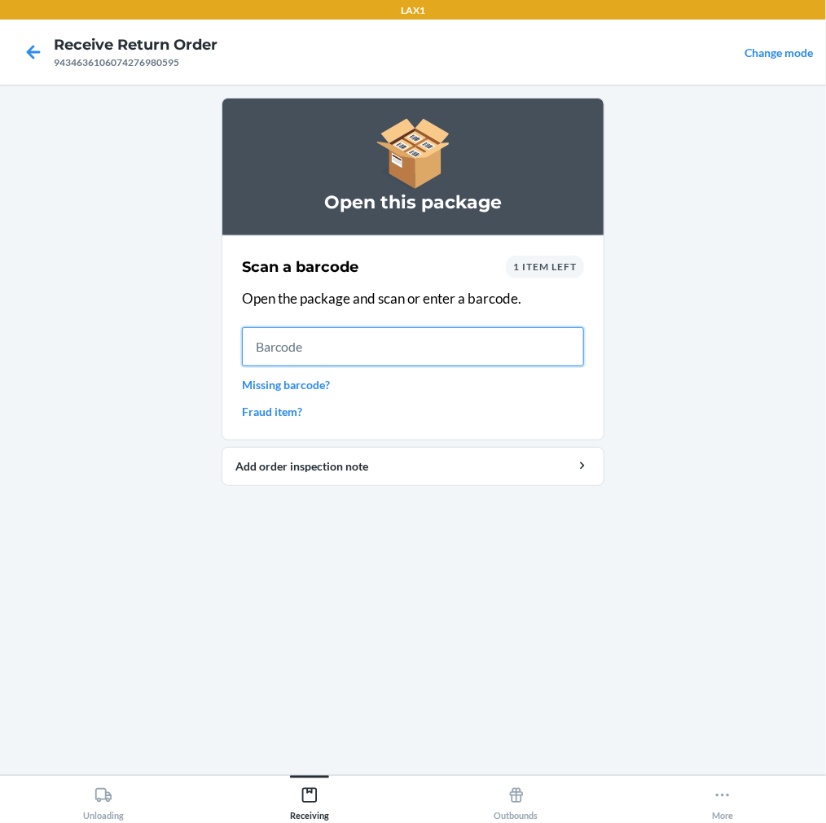
click at [410, 345] on input "text" at bounding box center [413, 346] width 342 height 39
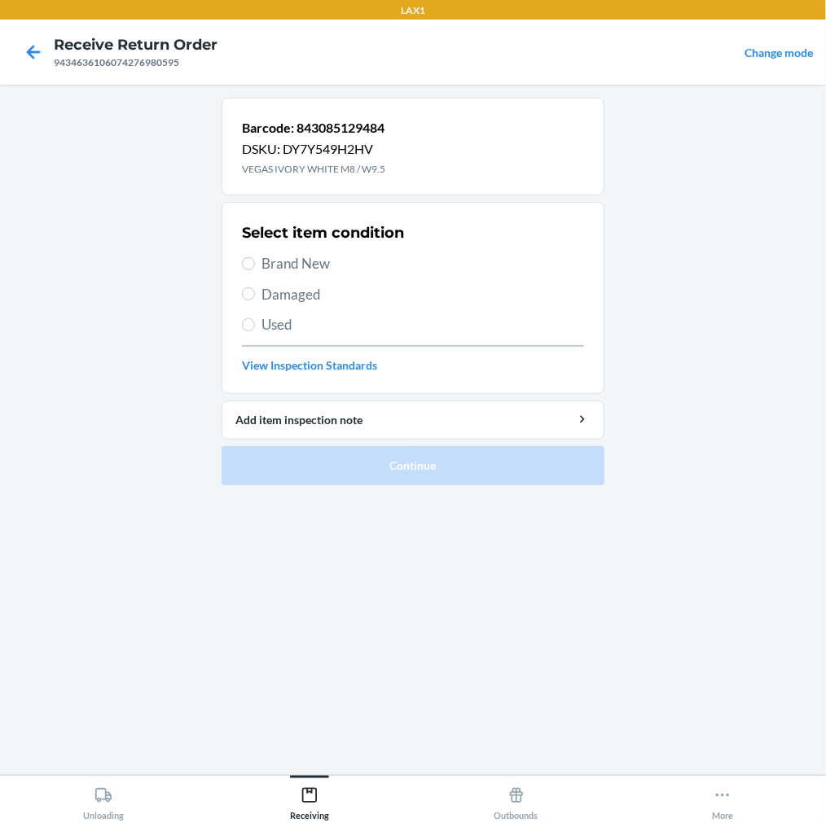
click at [326, 258] on span "Brand New" at bounding box center [422, 263] width 323 height 21
click at [255, 258] on input "Brand New" at bounding box center [248, 263] width 13 height 13
radio input "true"
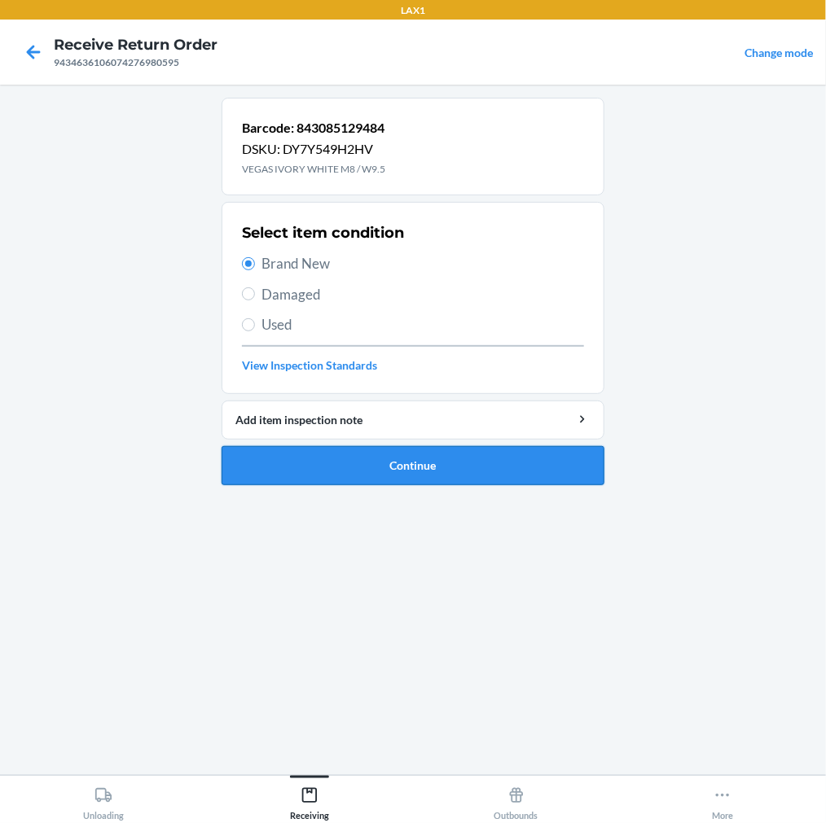
click at [379, 463] on button "Continue" at bounding box center [413, 465] width 383 height 39
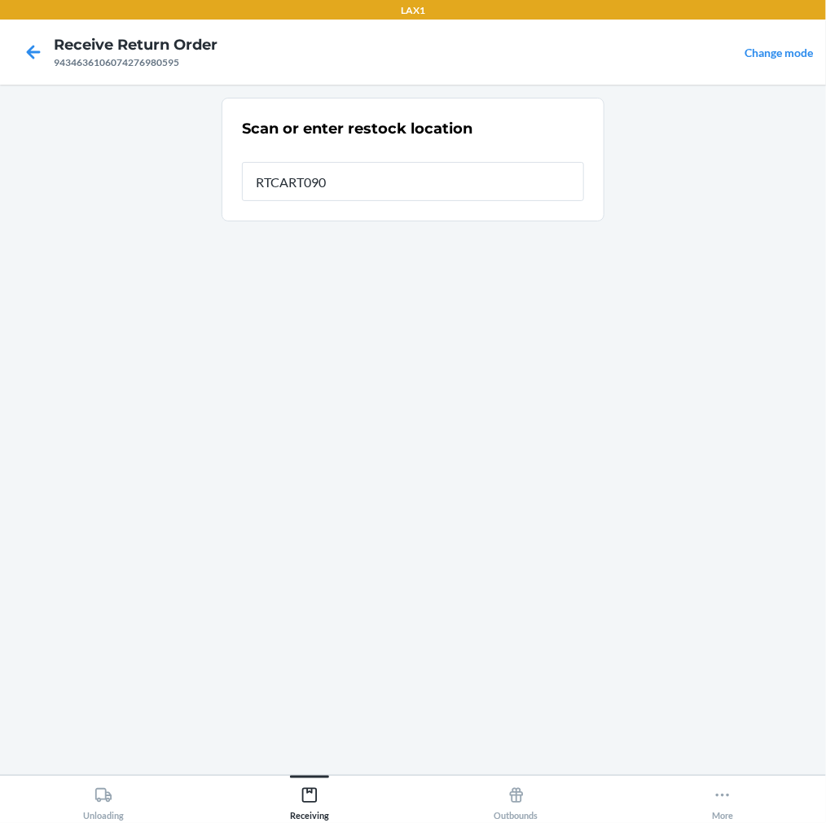
type input "RTCART090"
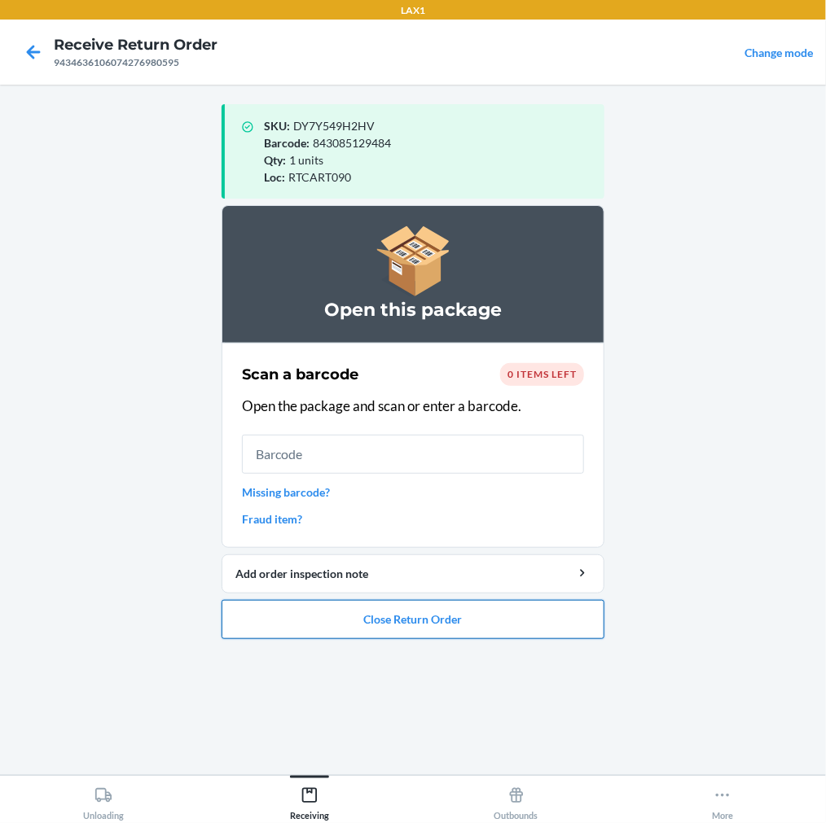
click at [536, 634] on button "Close Return Order" at bounding box center [413, 619] width 383 height 39
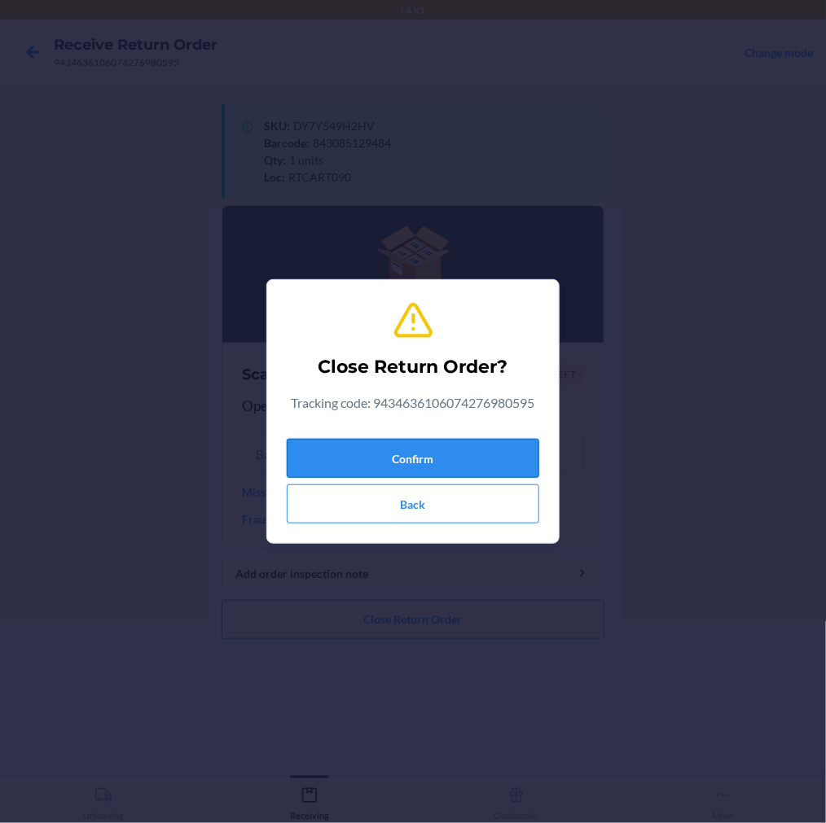
click at [469, 452] on button "Confirm" at bounding box center [413, 458] width 252 height 39
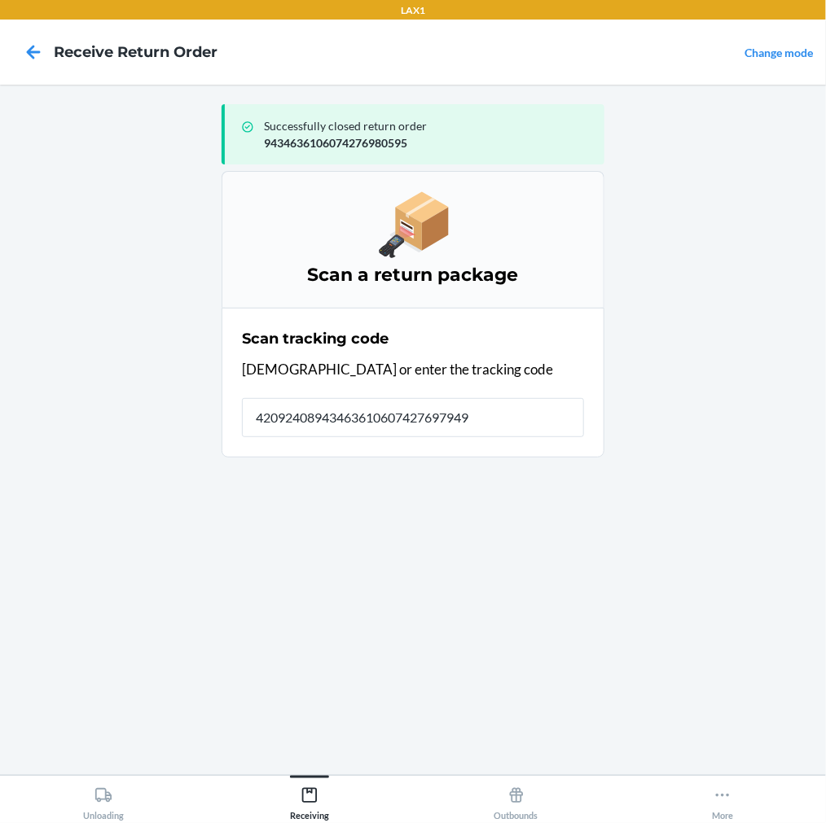
type input "420924089434636106074276979490"
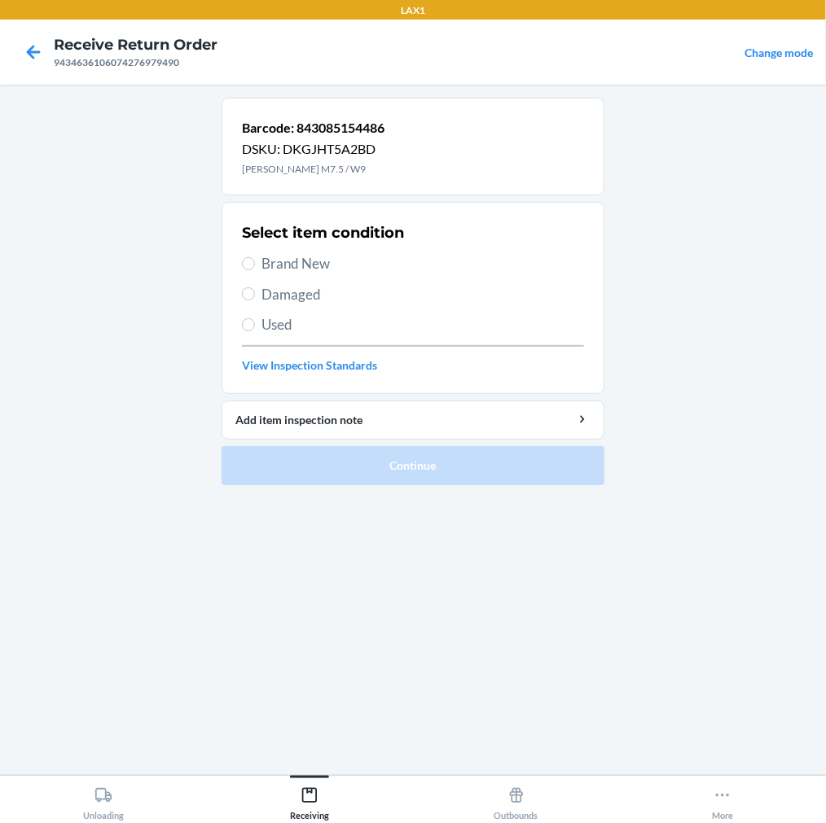
click at [242, 290] on label "Damaged" at bounding box center [413, 294] width 342 height 21
click at [242, 290] on input "Damaged" at bounding box center [248, 293] width 13 height 13
radio input "true"
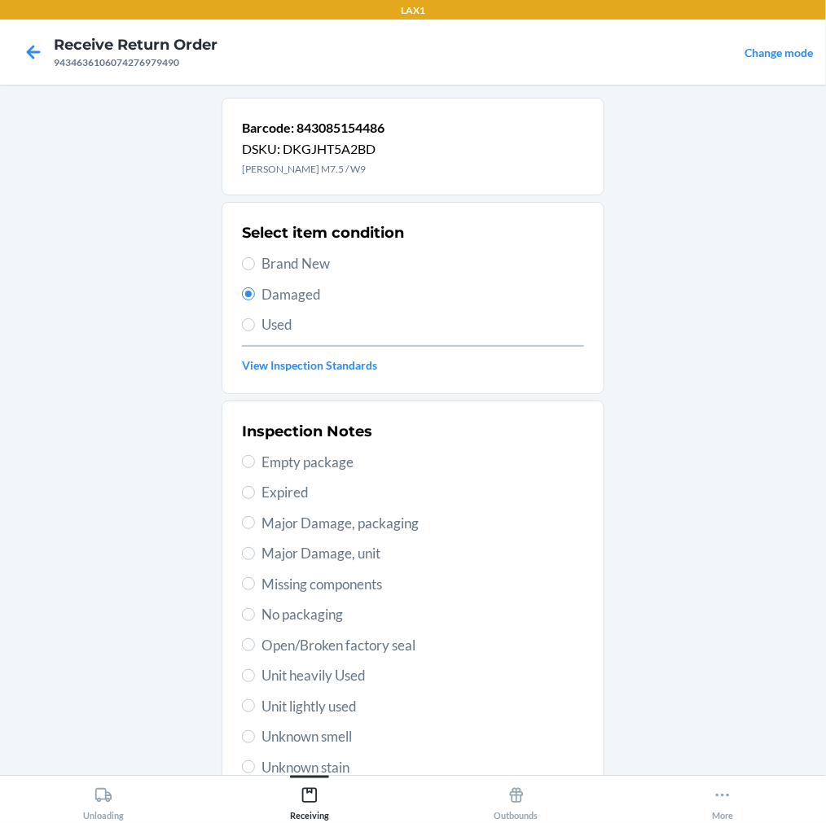
click at [247, 712] on label "Unit lightly used" at bounding box center [413, 706] width 342 height 21
click at [247, 712] on input "Unit lightly used" at bounding box center [248, 706] width 13 height 13
radio input "true"
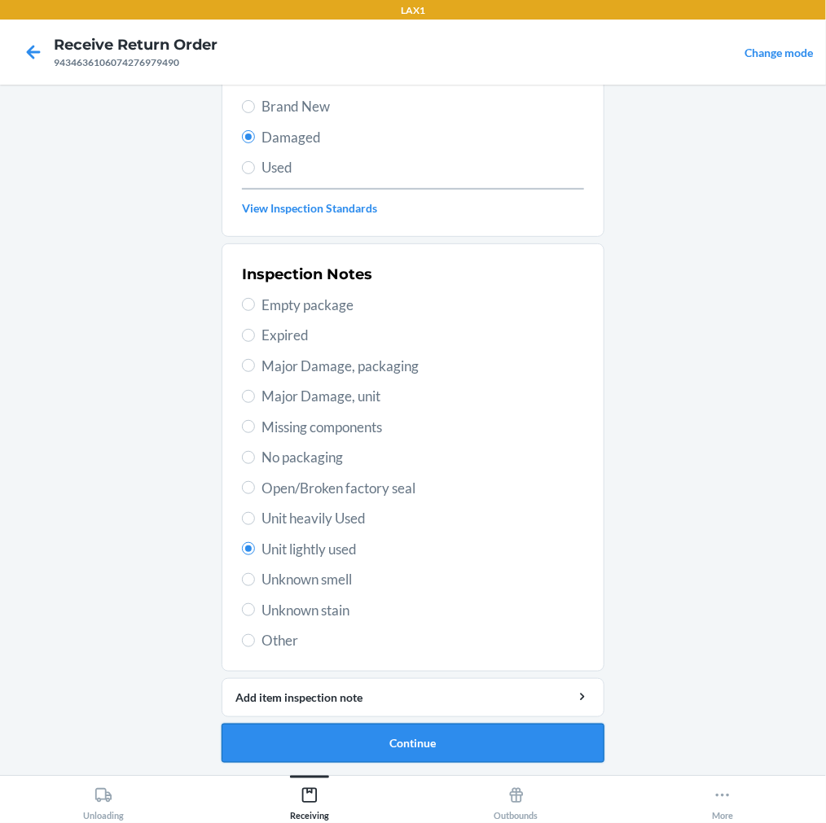
click at [413, 737] on button "Continue" at bounding box center [413, 743] width 383 height 39
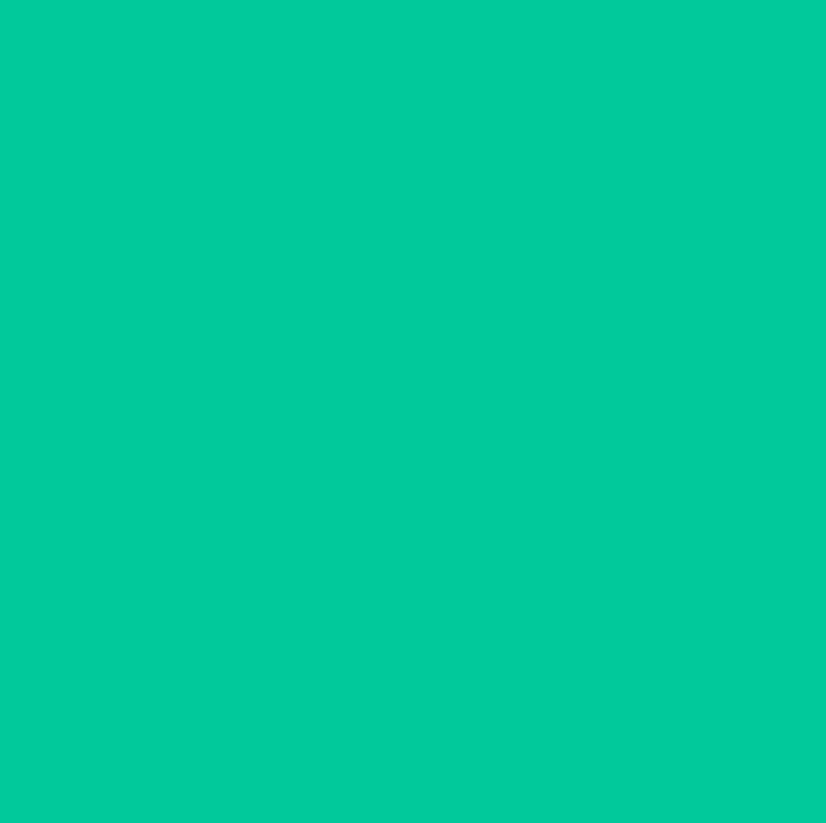
scroll to position [23, 0]
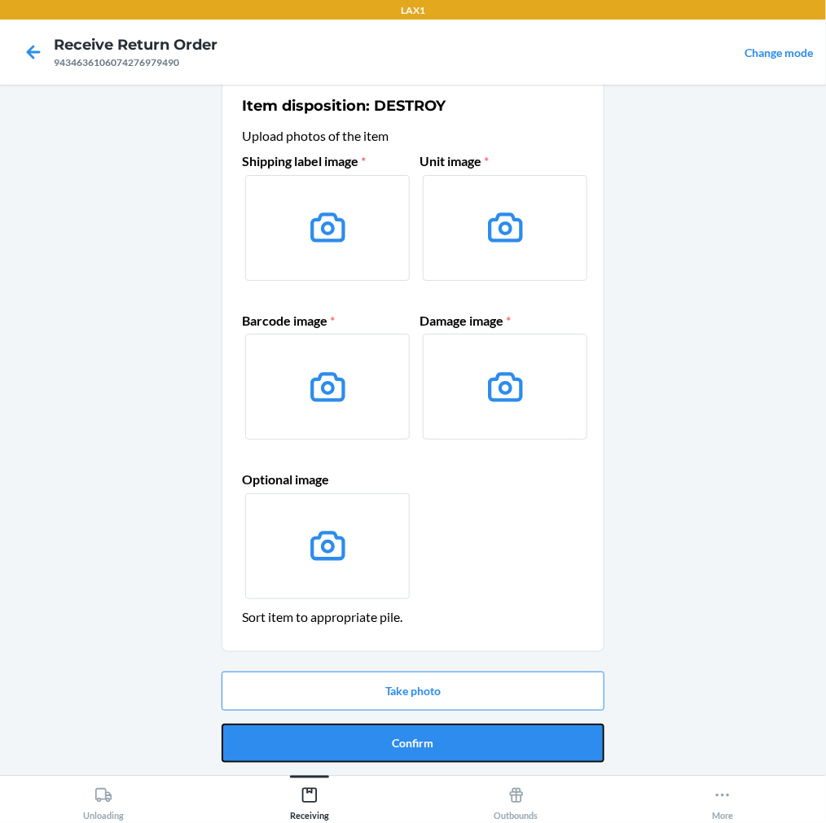
drag, startPoint x: 424, startPoint y: 726, endPoint x: 437, endPoint y: 735, distance: 15.8
click at [437, 735] on button "Confirm" at bounding box center [413, 743] width 383 height 39
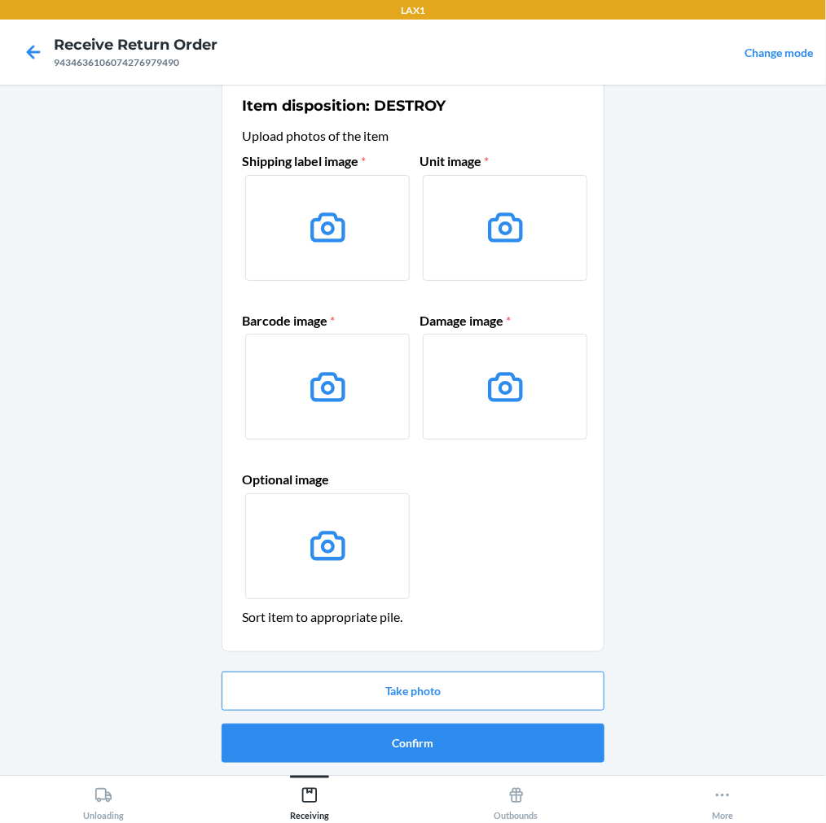
scroll to position [0, 0]
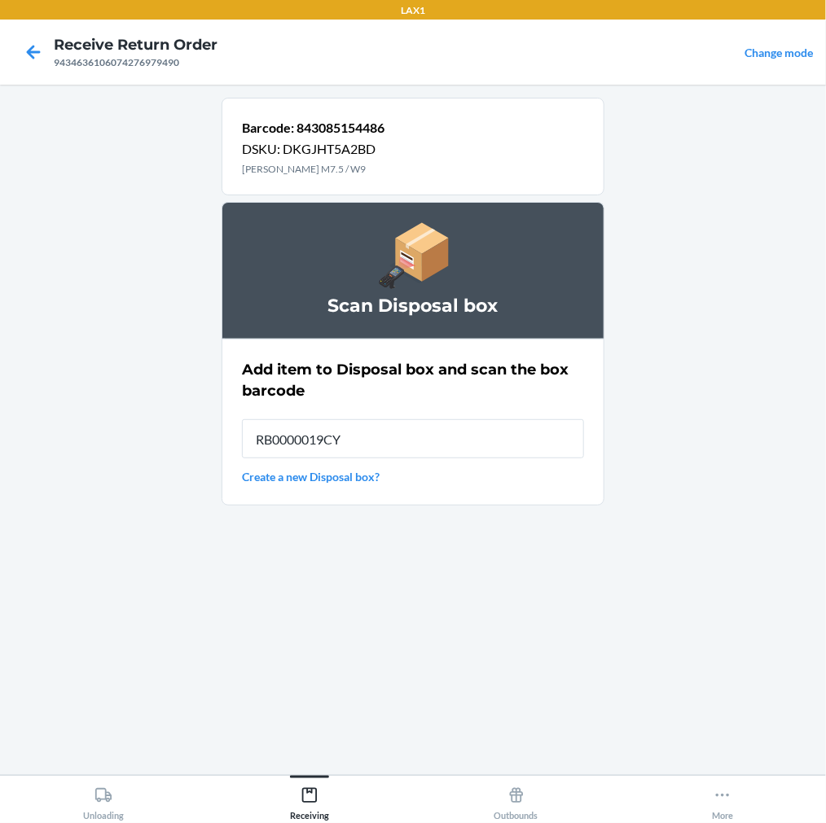
type input "RB0000019CY"
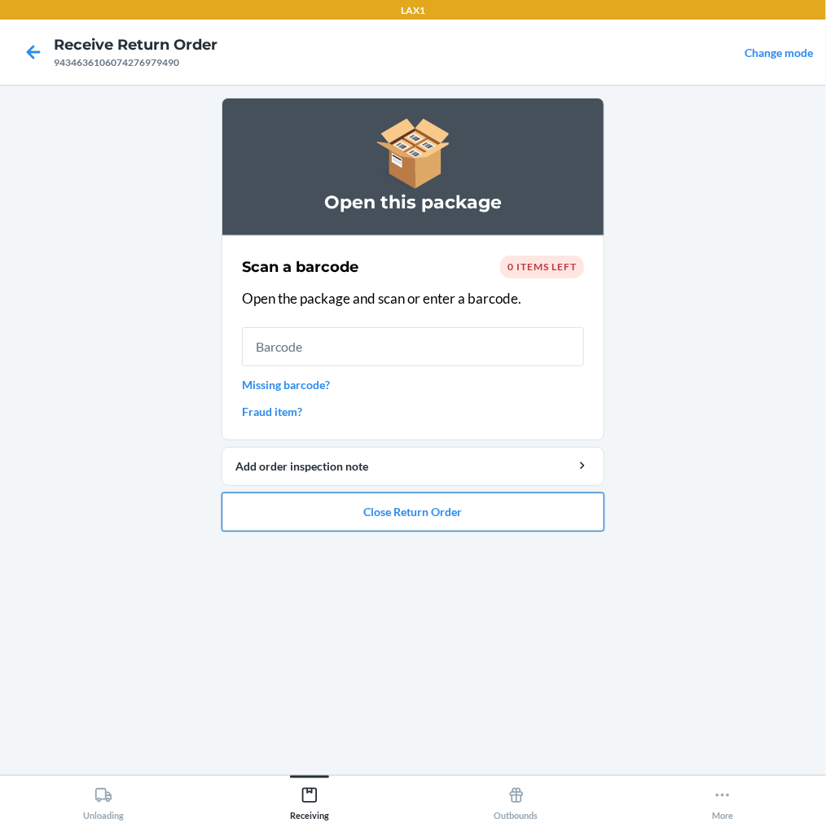
click at [429, 524] on button "Close Return Order" at bounding box center [413, 512] width 383 height 39
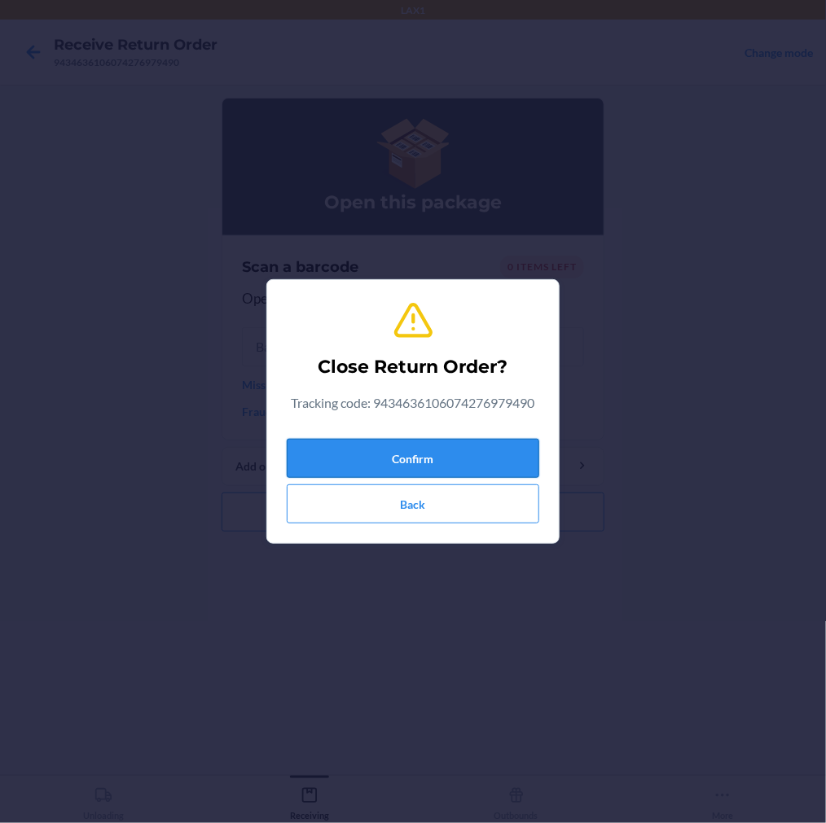
click at [432, 449] on button "Confirm" at bounding box center [413, 458] width 252 height 39
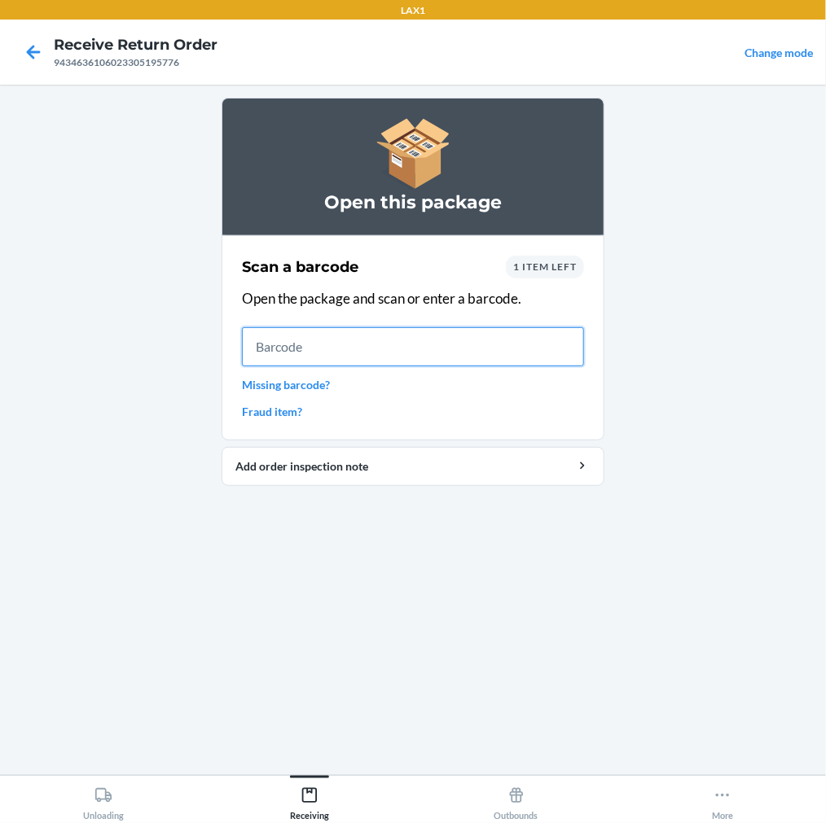
click at [428, 365] on input "text" at bounding box center [413, 346] width 342 height 39
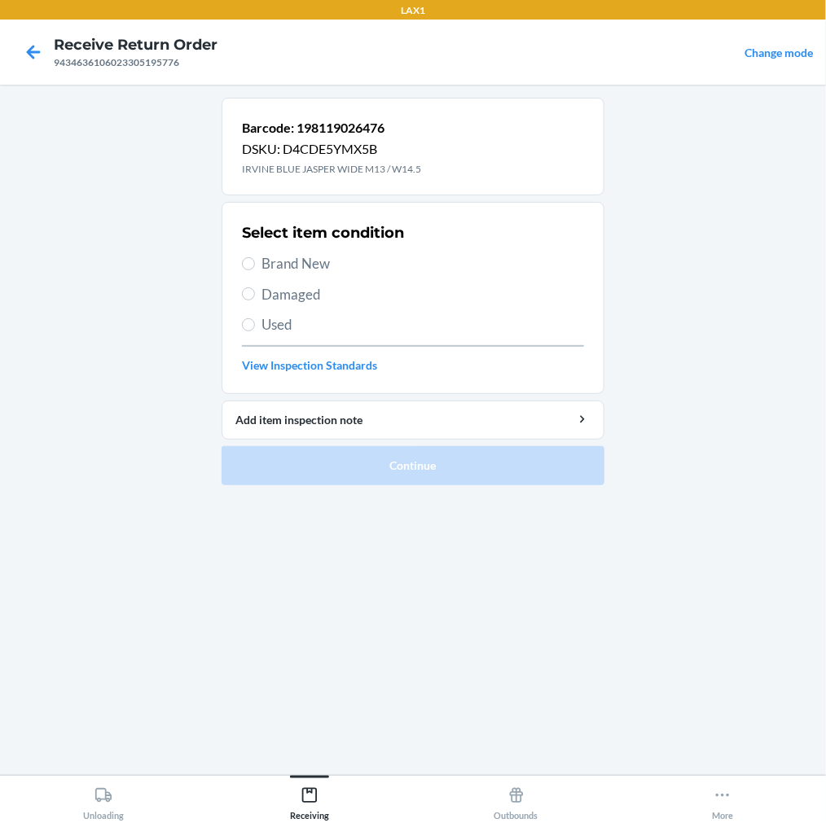
click at [301, 258] on span "Brand New" at bounding box center [422, 263] width 323 height 21
click at [255, 258] on input "Brand New" at bounding box center [248, 263] width 13 height 13
radio input "true"
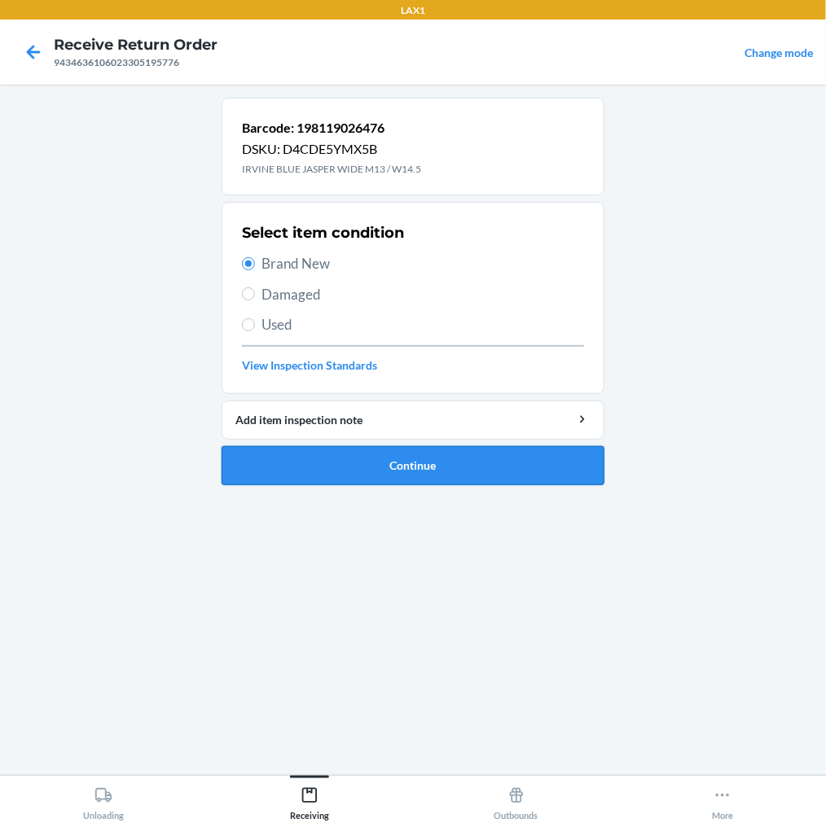
click at [399, 471] on button "Continue" at bounding box center [413, 465] width 383 height 39
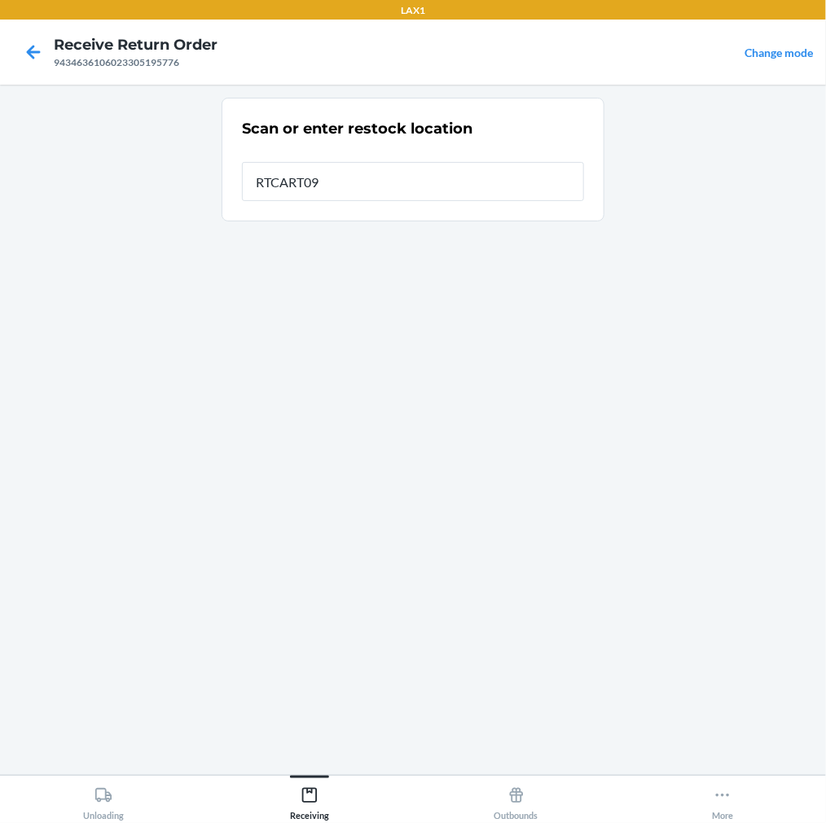
type input "RTCART090"
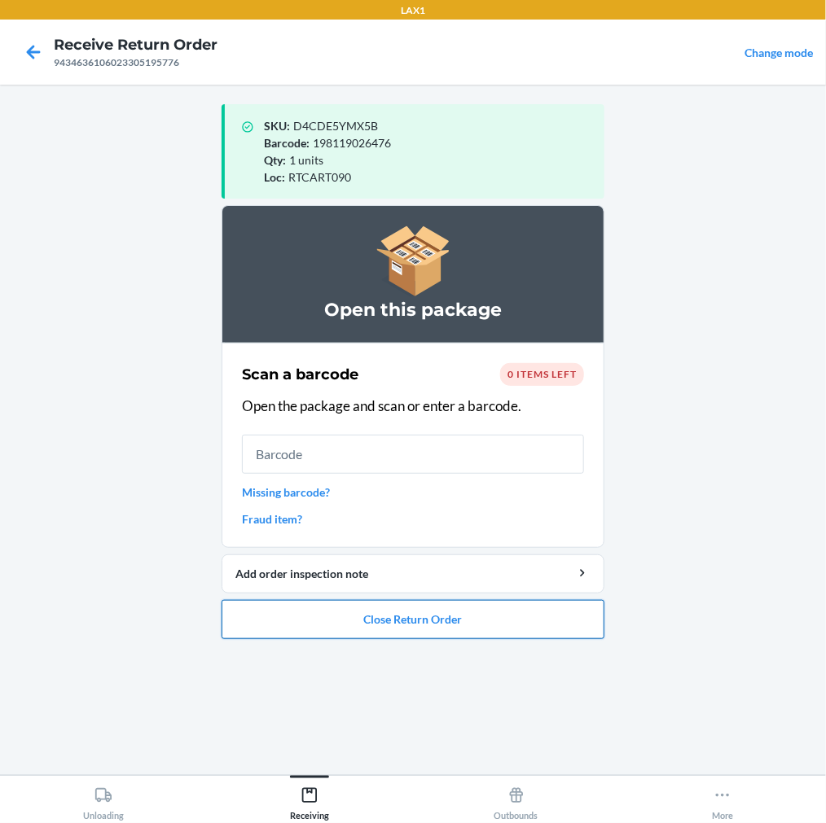
click at [362, 622] on button "Close Return Order" at bounding box center [413, 619] width 383 height 39
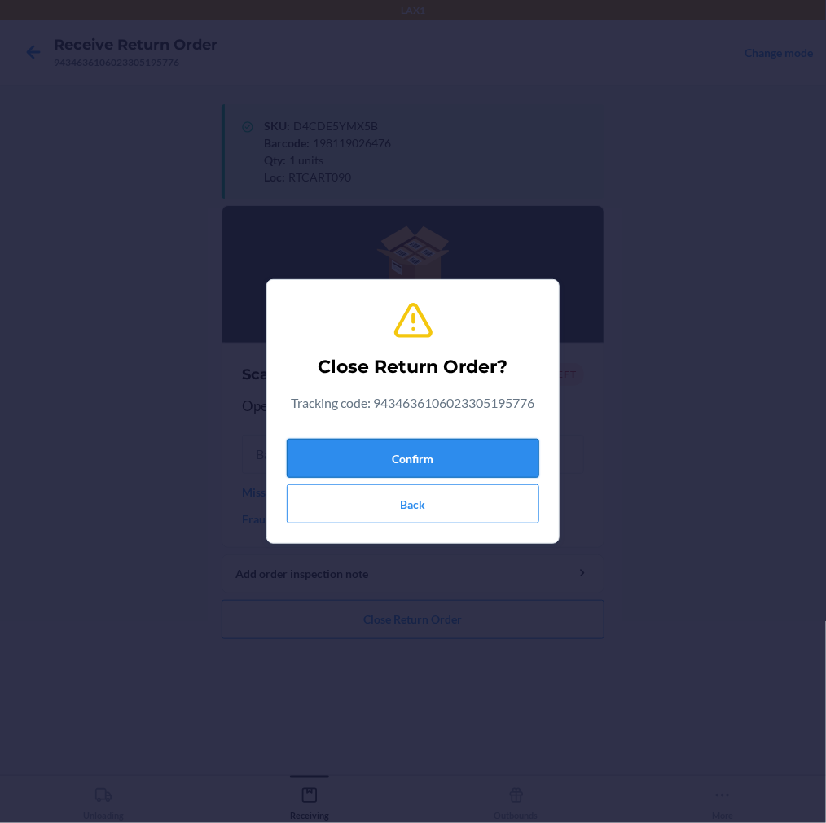
click at [381, 454] on button "Confirm" at bounding box center [413, 458] width 252 height 39
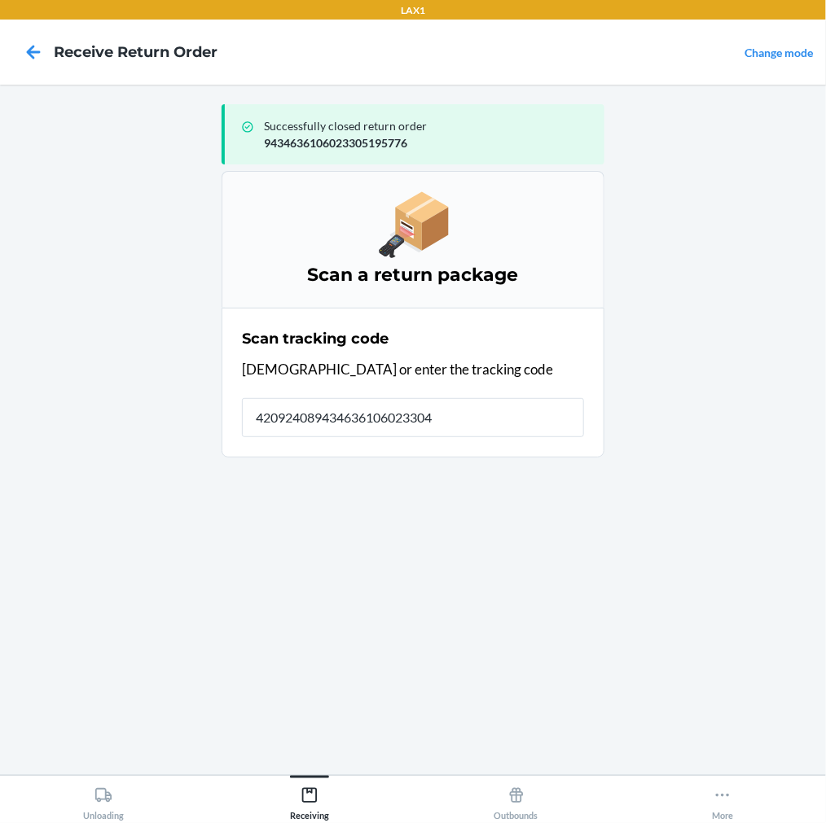
type input "4209240894346361060233046"
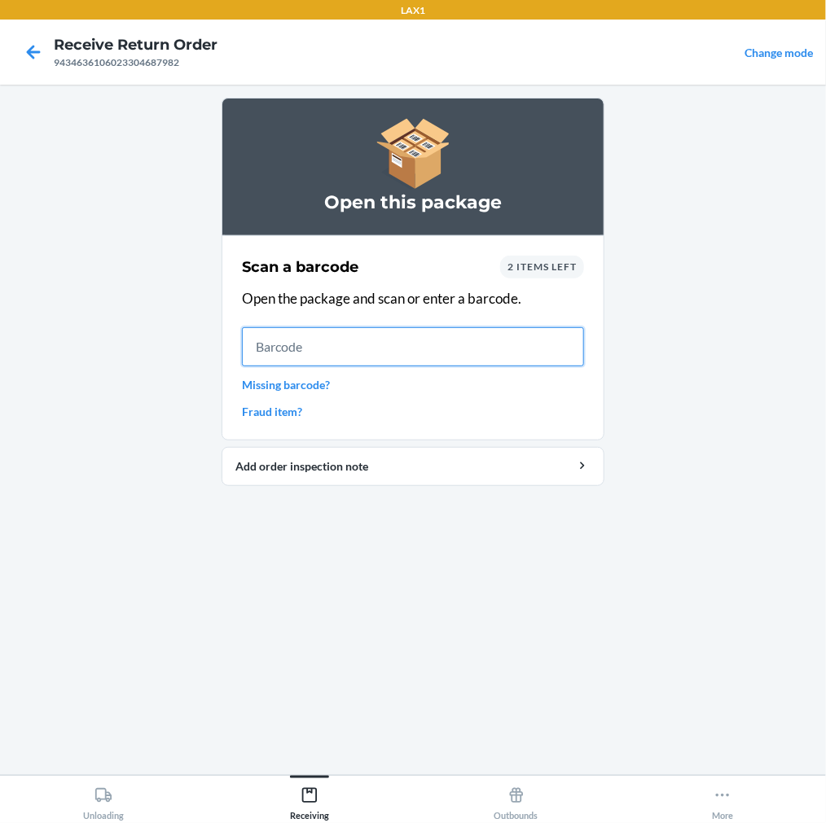
click at [296, 345] on input "text" at bounding box center [413, 346] width 342 height 39
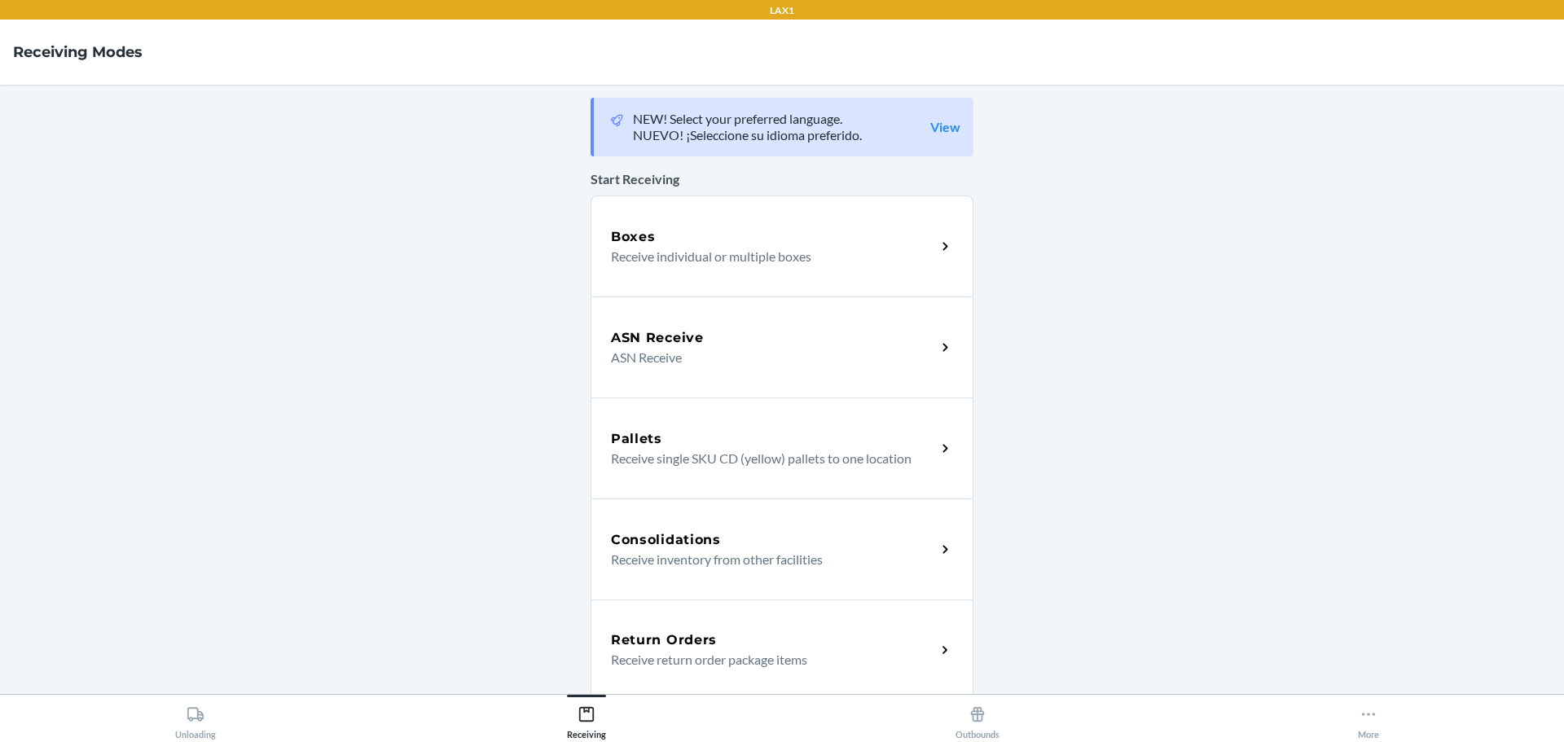
click at [743, 649] on div "Return Orders" at bounding box center [773, 640] width 325 height 20
click at [682, 649] on h5 "Return Orders" at bounding box center [664, 640] width 106 height 20
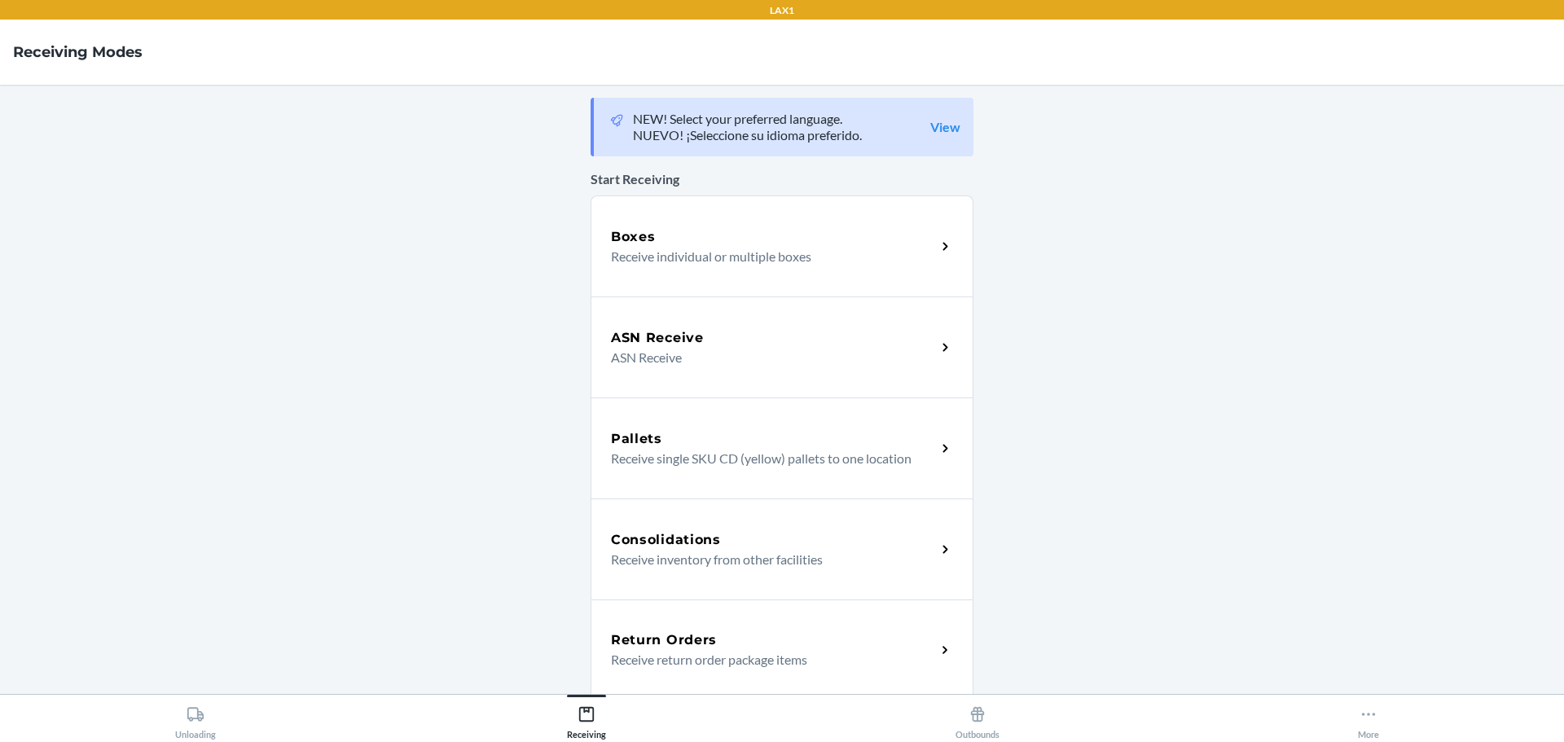
click at [682, 649] on h5 "Return Orders" at bounding box center [664, 640] width 106 height 20
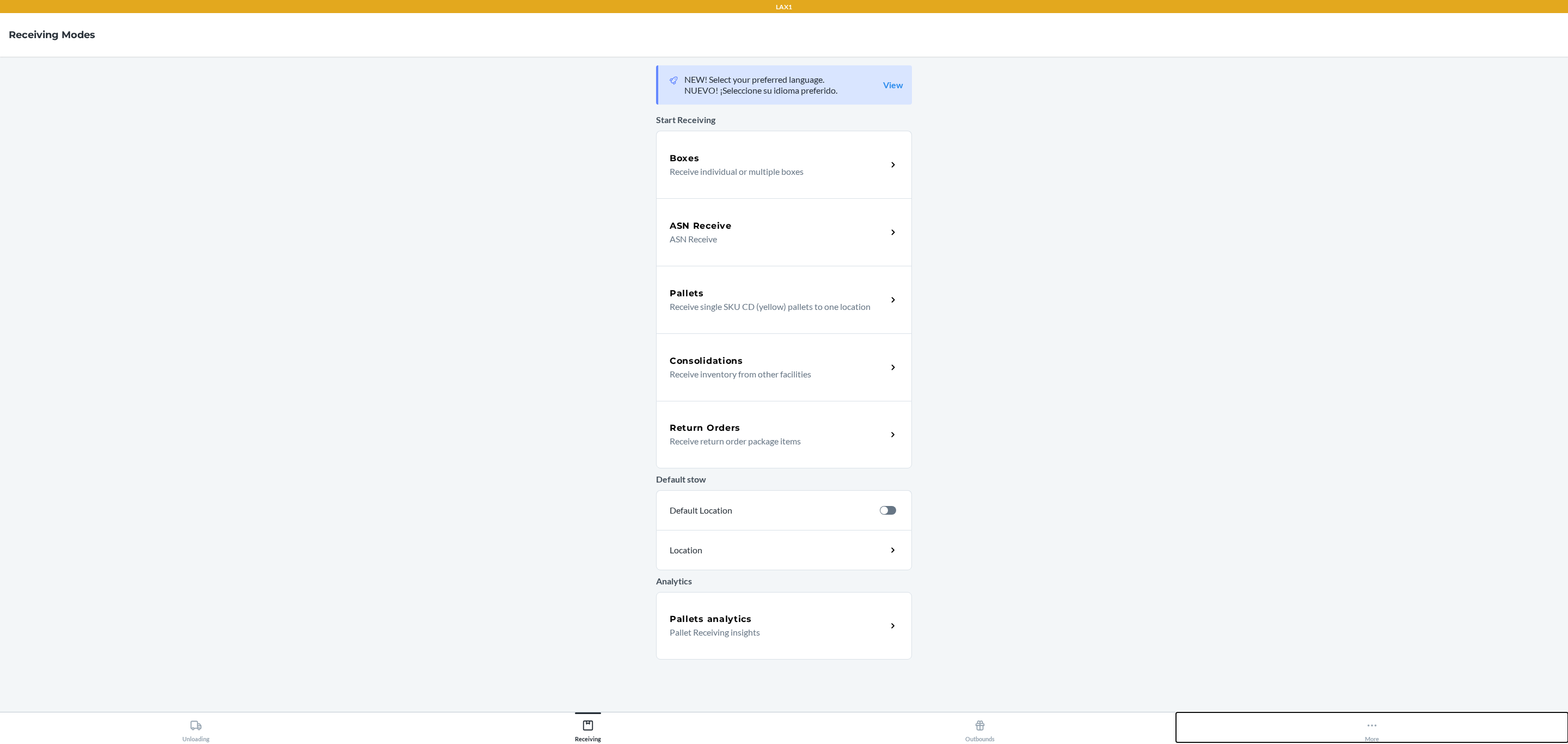
click at [497, 495] on div "More" at bounding box center [1371, 728] width 14 height 27
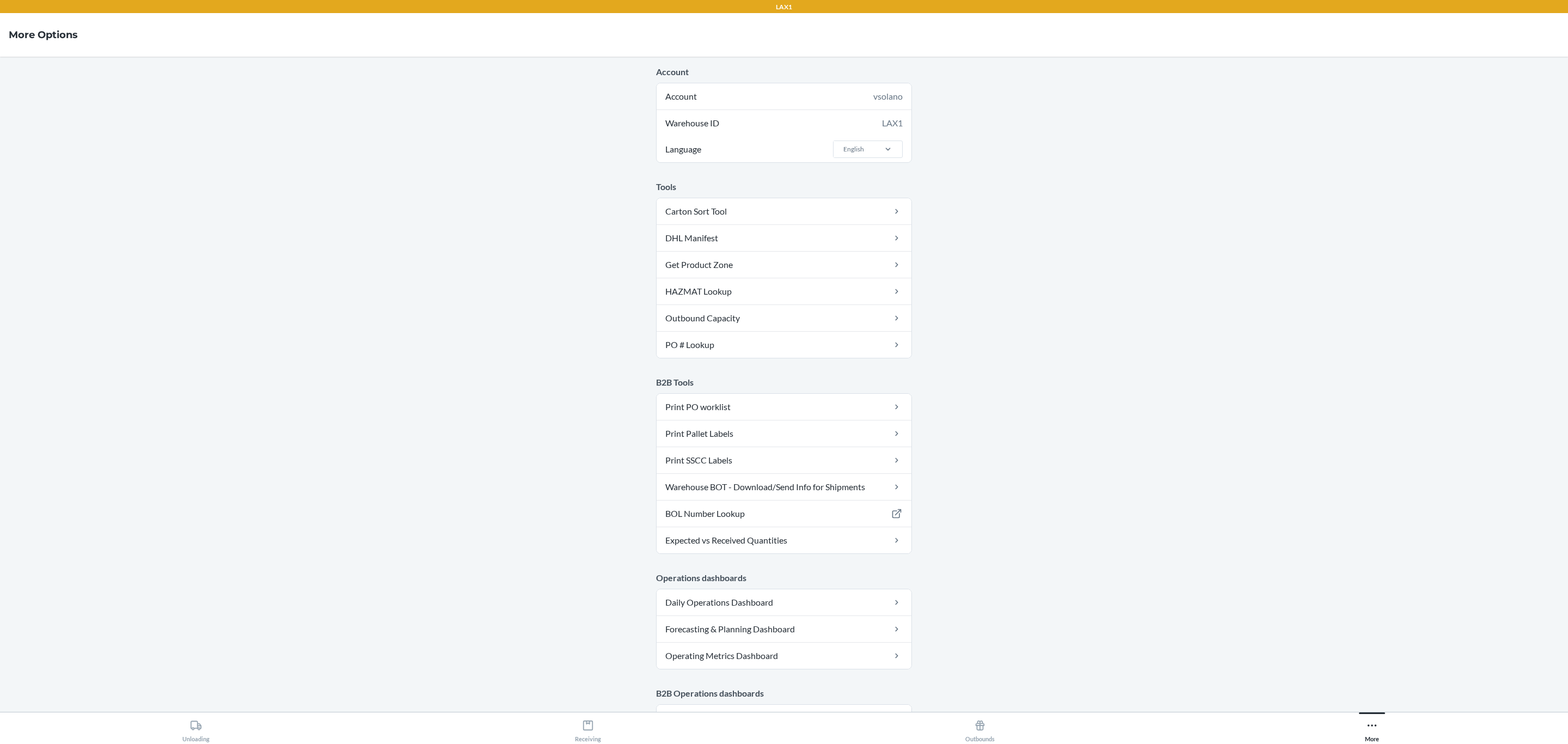
drag, startPoint x: 339, startPoint y: 403, endPoint x: 336, endPoint y: 389, distance: 14.3
click at [339, 403] on main "Account Account vsolano Warehouse ID LAX1 Language English Tools Carton Sort To…" at bounding box center [784, 384] width 1568 height 655
click at [497, 495] on icon at bounding box center [588, 725] width 12 height 12
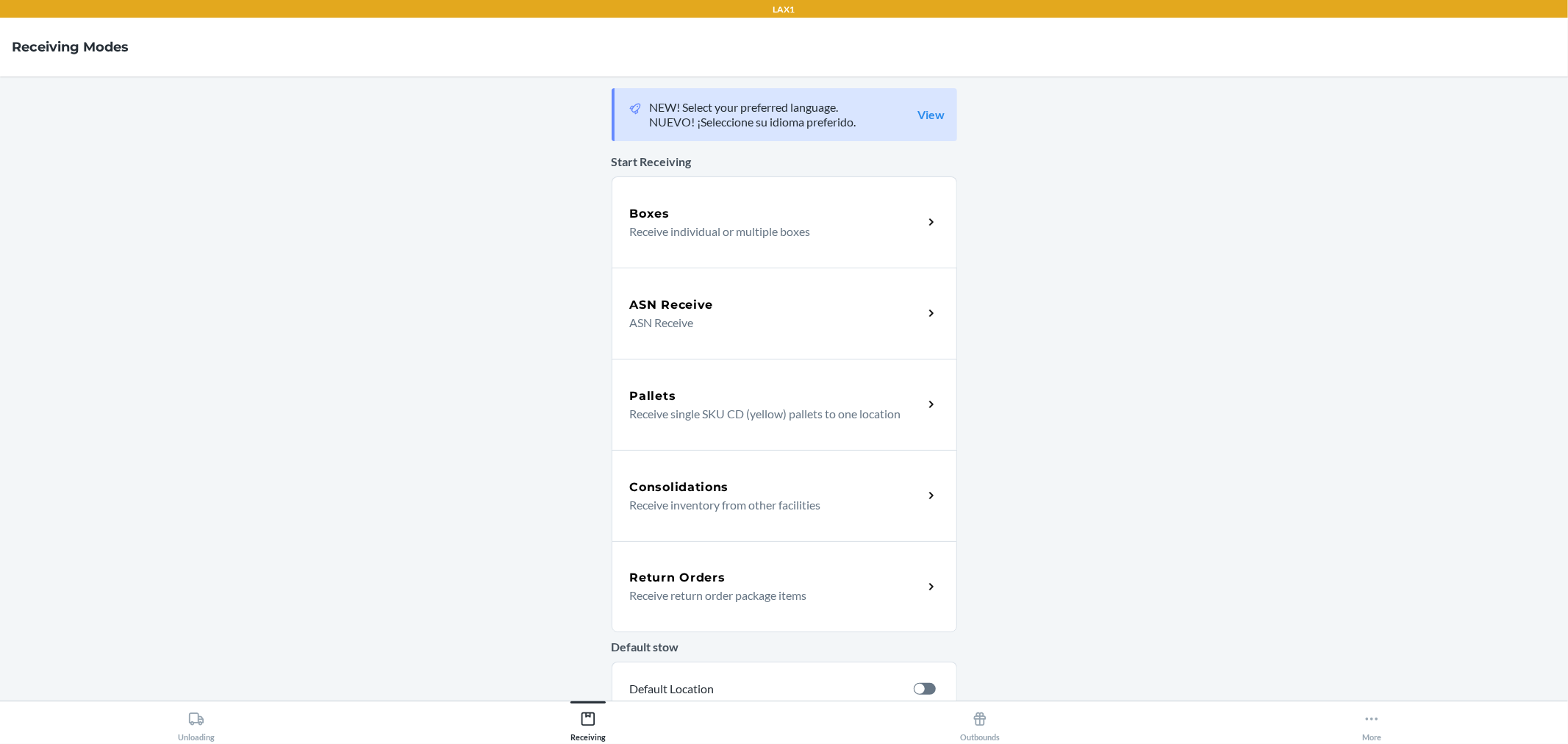
click at [671, 584] on div "Return Orders" at bounding box center [776, 578] width 293 height 18
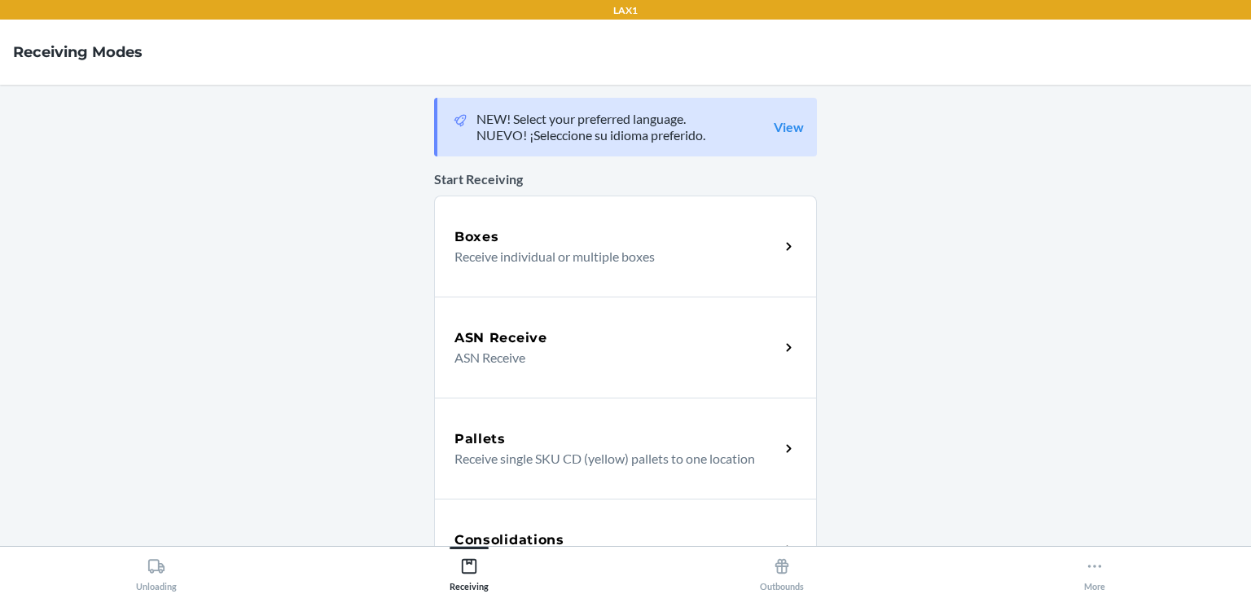
click at [81, 196] on main "NEW! Select your preferred language. NUEVO! ¡Seleccione su idioma preferido. Vi…" at bounding box center [625, 315] width 1251 height 461
click at [985, 59] on nav "Receiving Modes" at bounding box center [625, 52] width 1251 height 65
click at [1198, 321] on main "NEW! Select your preferred language. NUEVO! ¡Seleccione su idioma preferido. Vi…" at bounding box center [625, 315] width 1251 height 461
click at [1090, 571] on icon at bounding box center [1095, 566] width 18 height 18
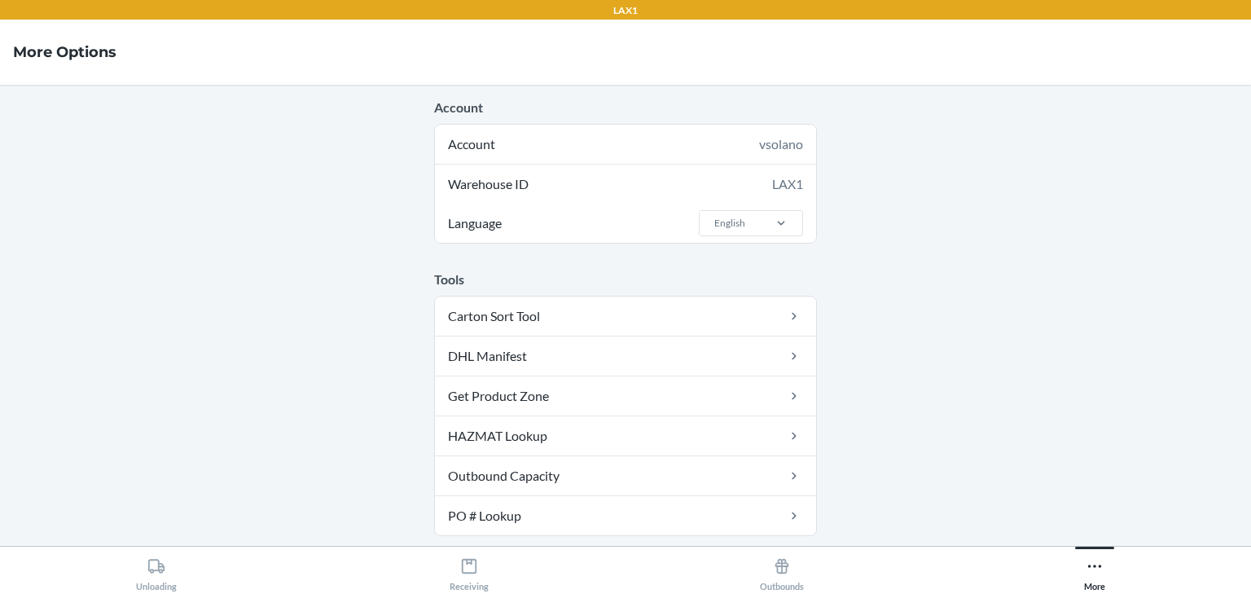
click at [934, 472] on main "Account Account vsolano Warehouse ID LAX1 Language English Tools Carton Sort To…" at bounding box center [625, 315] width 1251 height 461
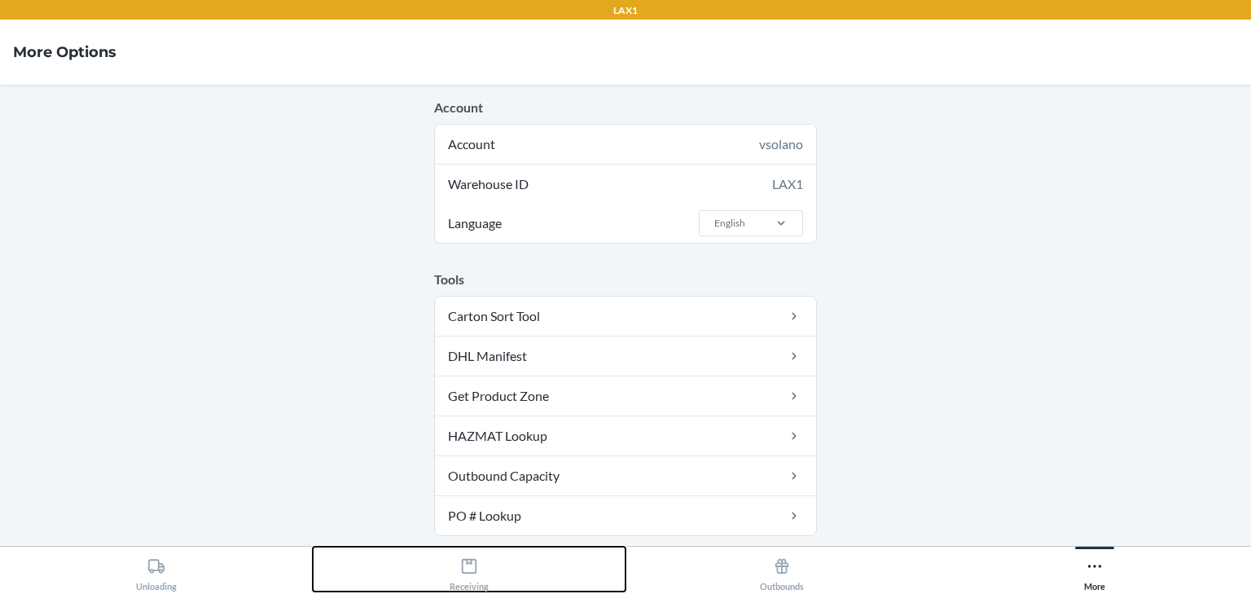
click at [466, 571] on icon at bounding box center [469, 566] width 18 height 18
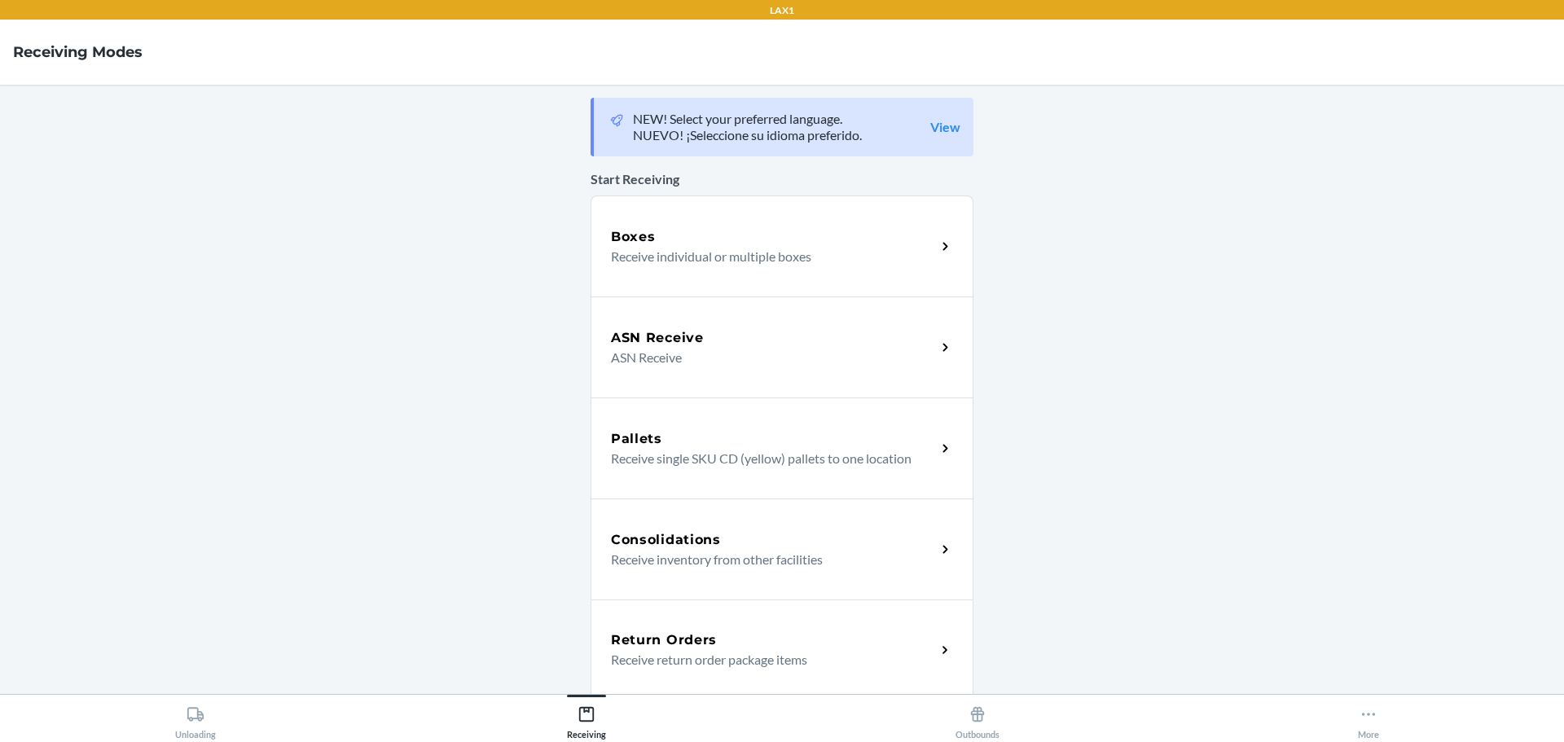
click at [685, 665] on p "Receive return order package items" at bounding box center [767, 660] width 312 height 20
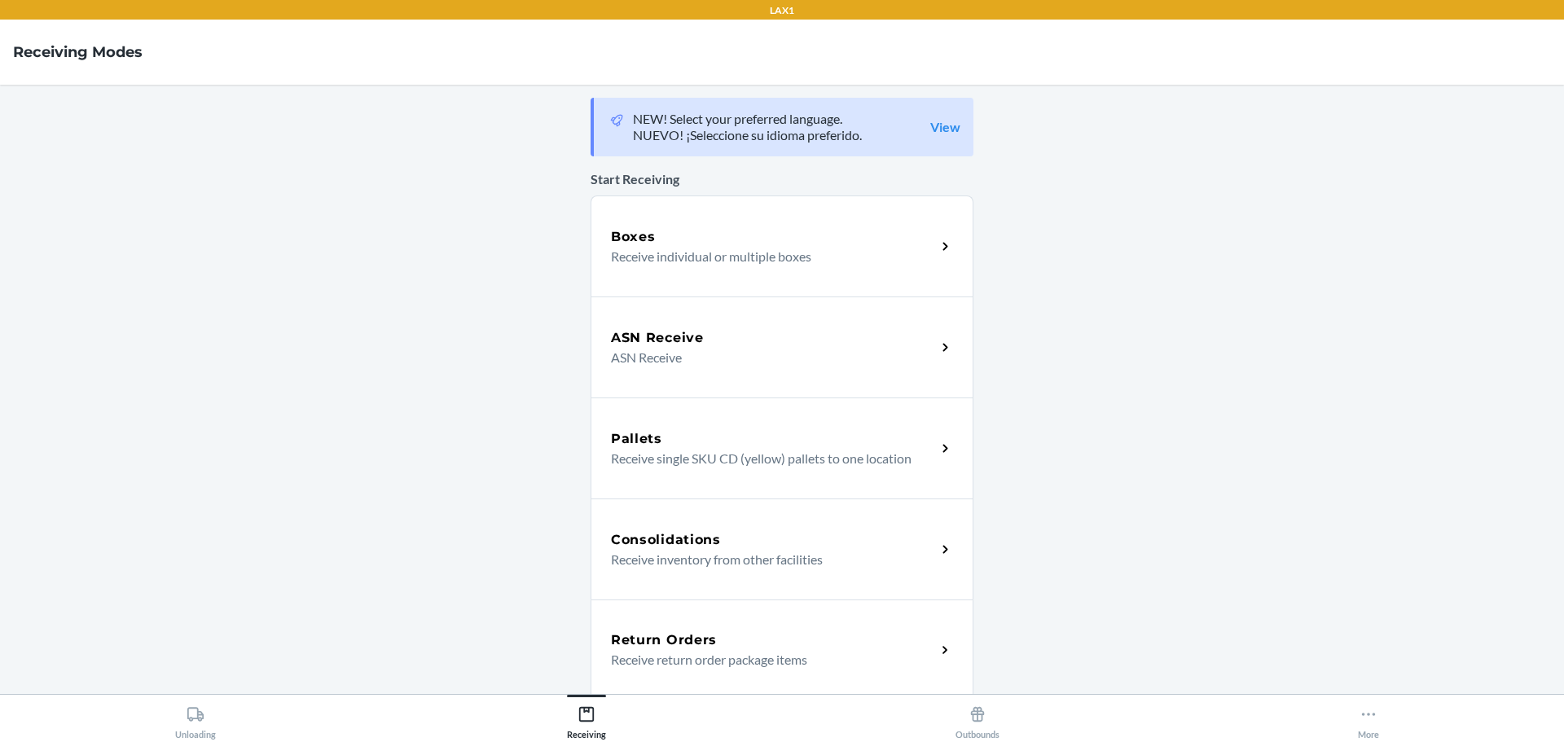
click at [685, 665] on p "Receive return order package items" at bounding box center [767, 660] width 312 height 20
click at [685, 664] on p "Receive return order package items" at bounding box center [767, 660] width 312 height 20
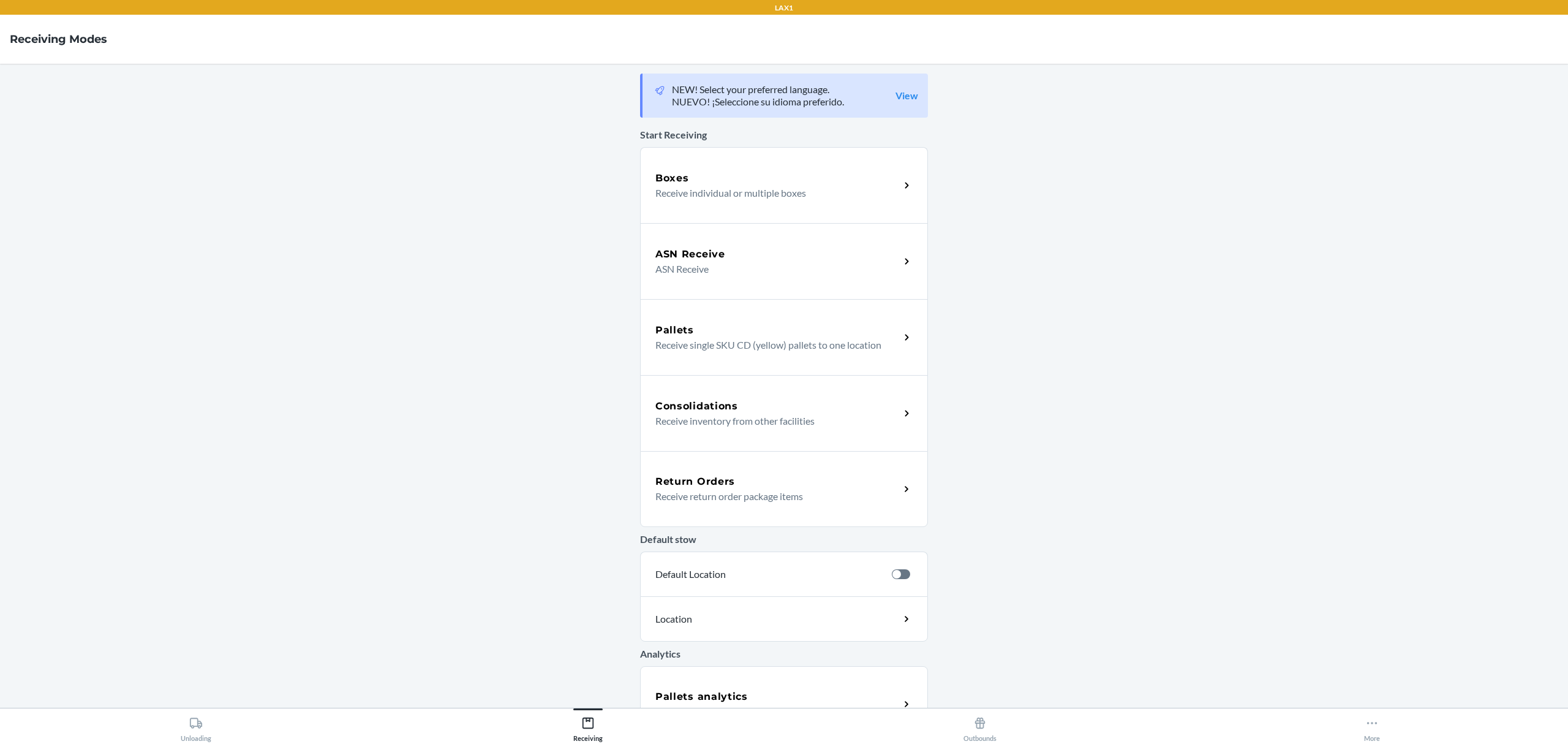
click at [814, 493] on p "Receive return order package items" at bounding box center [772, 497] width 235 height 15
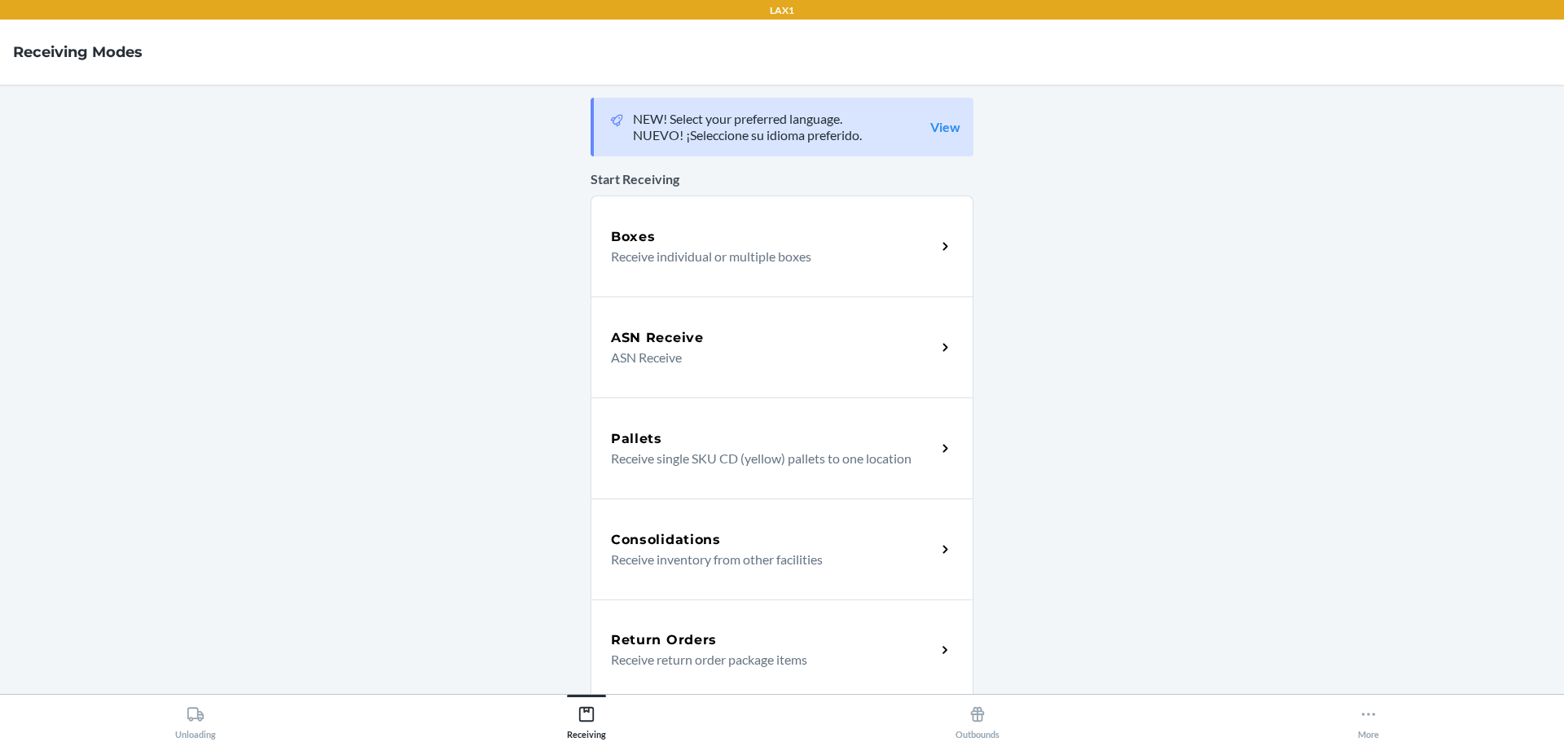
click at [690, 636] on h5 "Return Orders" at bounding box center [664, 640] width 106 height 20
click at [693, 634] on h5 "Return Orders" at bounding box center [664, 640] width 106 height 20
click at [772, 625] on div "Return Orders Receive return order package items" at bounding box center [781, 649] width 383 height 101
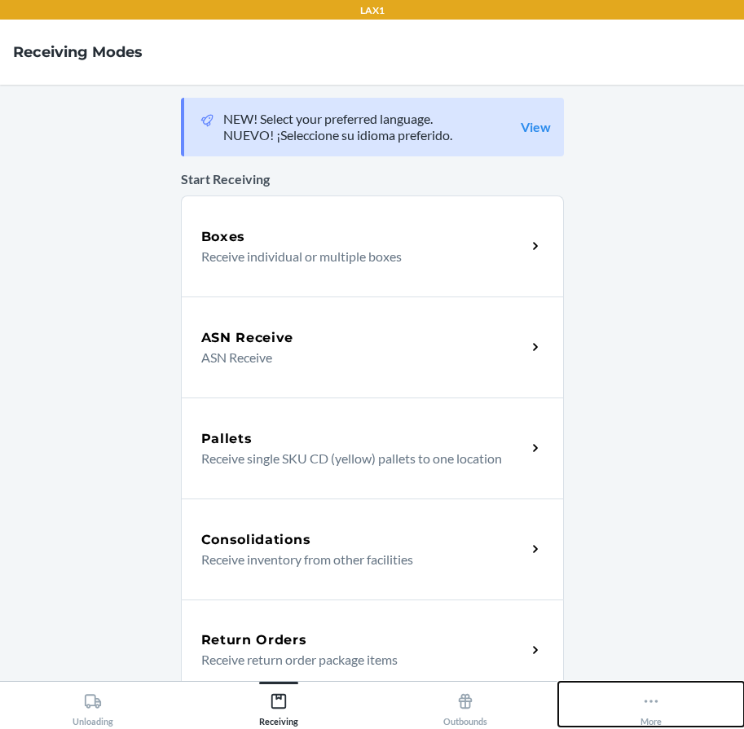
click at [640, 696] on div "More" at bounding box center [650, 706] width 21 height 41
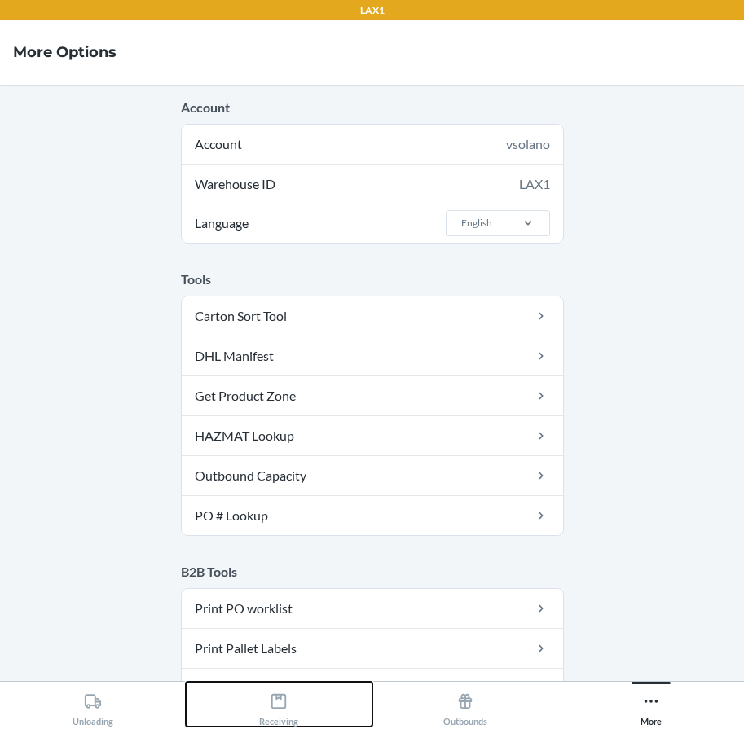
click at [287, 687] on div "Receiving" at bounding box center [278, 706] width 39 height 41
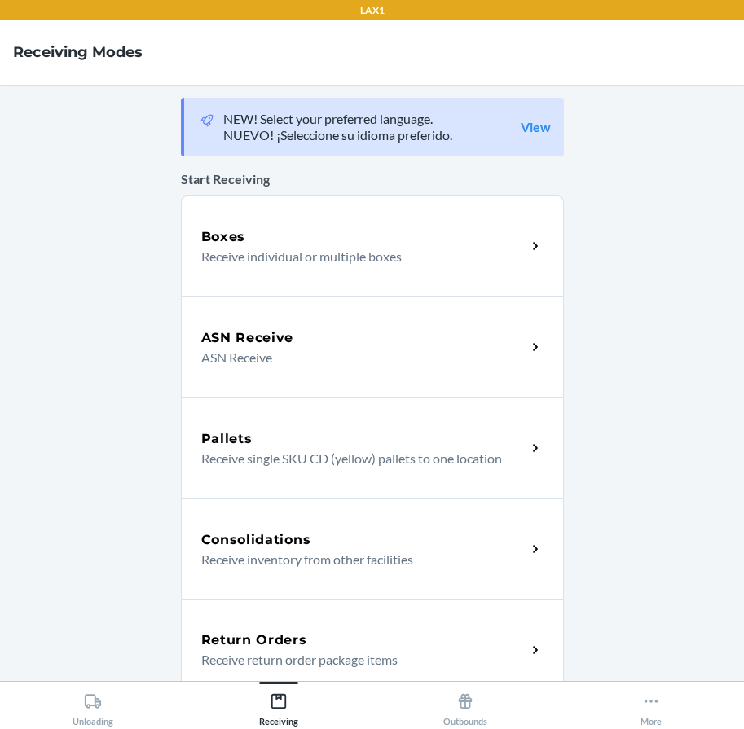
click at [244, 632] on h5 "Return Orders" at bounding box center [254, 640] width 106 height 20
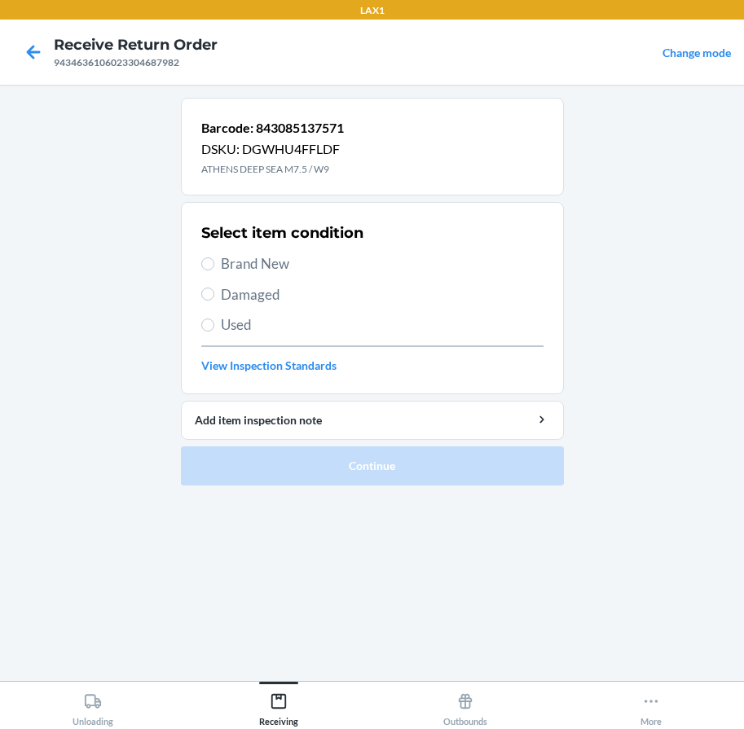
click at [204, 257] on label "Brand New" at bounding box center [372, 263] width 342 height 21
click at [204, 257] on input "Brand New" at bounding box center [207, 263] width 13 height 13
radio input "true"
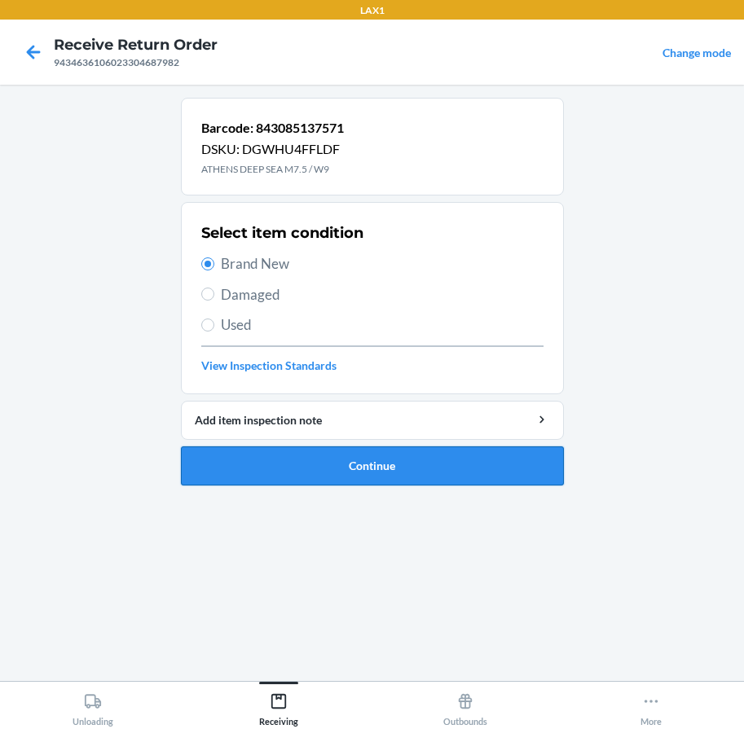
click at [289, 462] on button "Continue" at bounding box center [372, 465] width 383 height 39
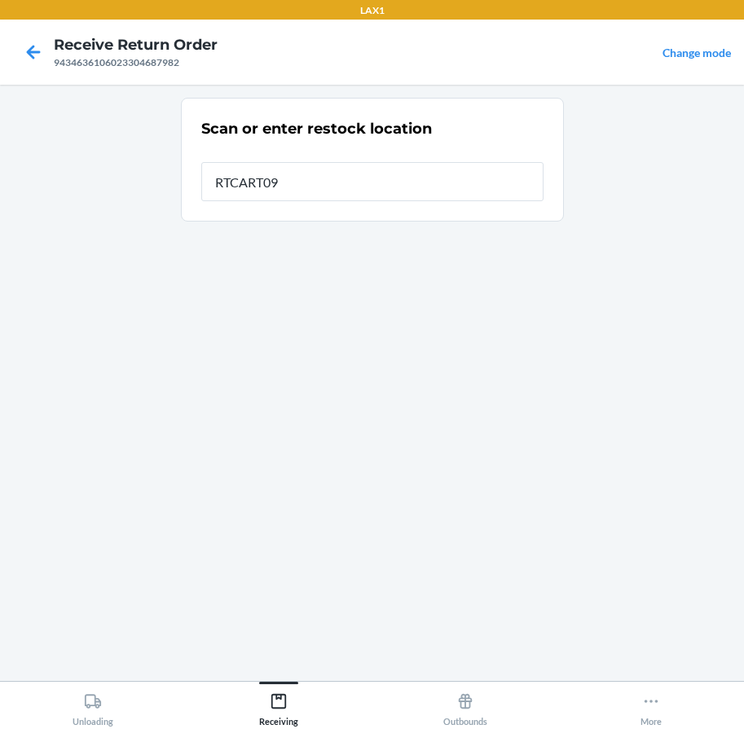
type input "RTCART090"
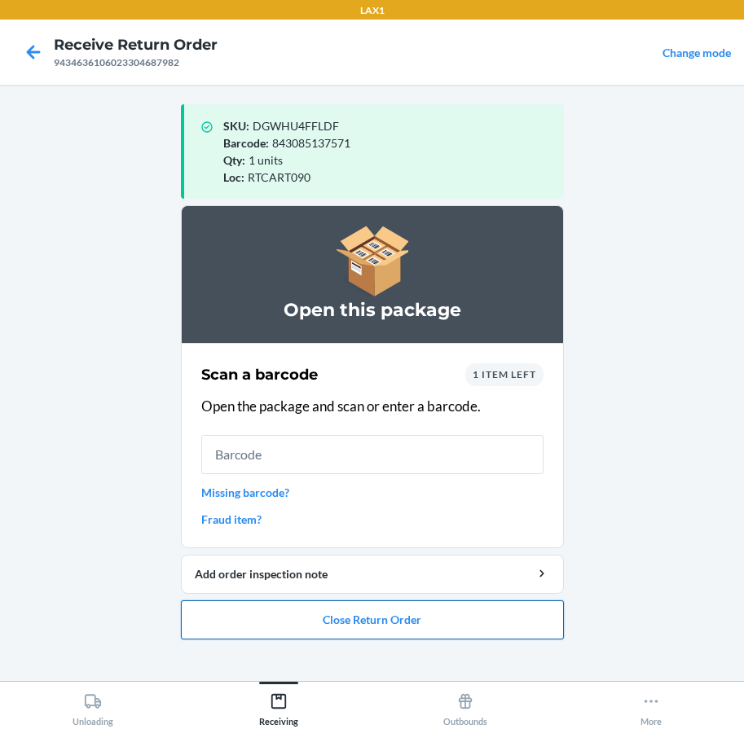
click at [266, 608] on button "Close Return Order" at bounding box center [372, 619] width 383 height 39
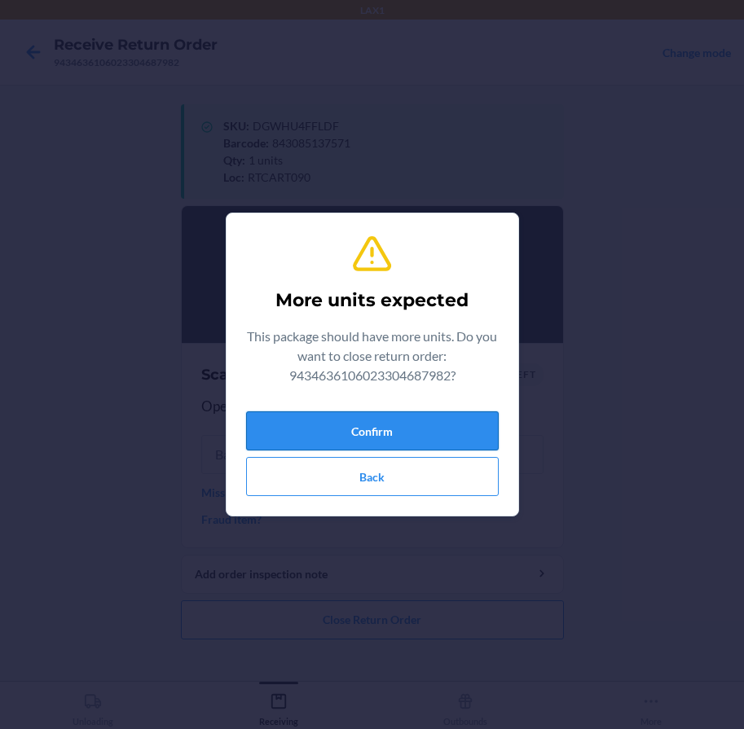
click at [429, 436] on button "Confirm" at bounding box center [372, 430] width 252 height 39
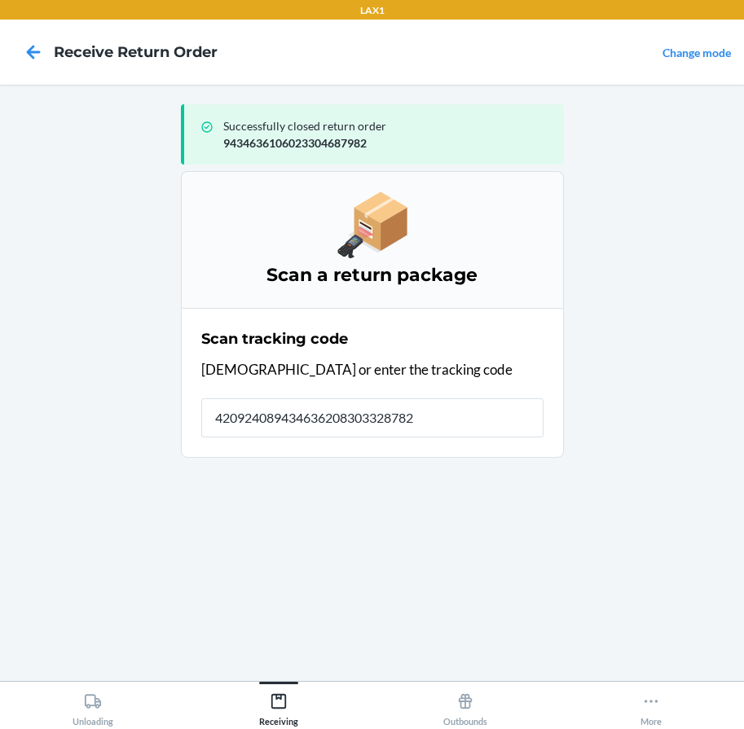
type input "4209240894346362083033287828"
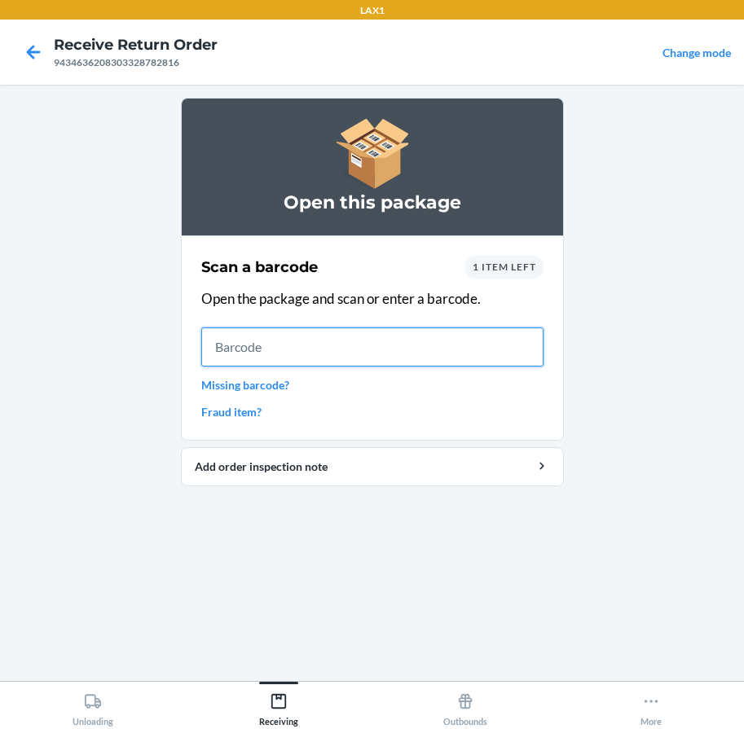
click at [511, 336] on input "text" at bounding box center [372, 346] width 342 height 39
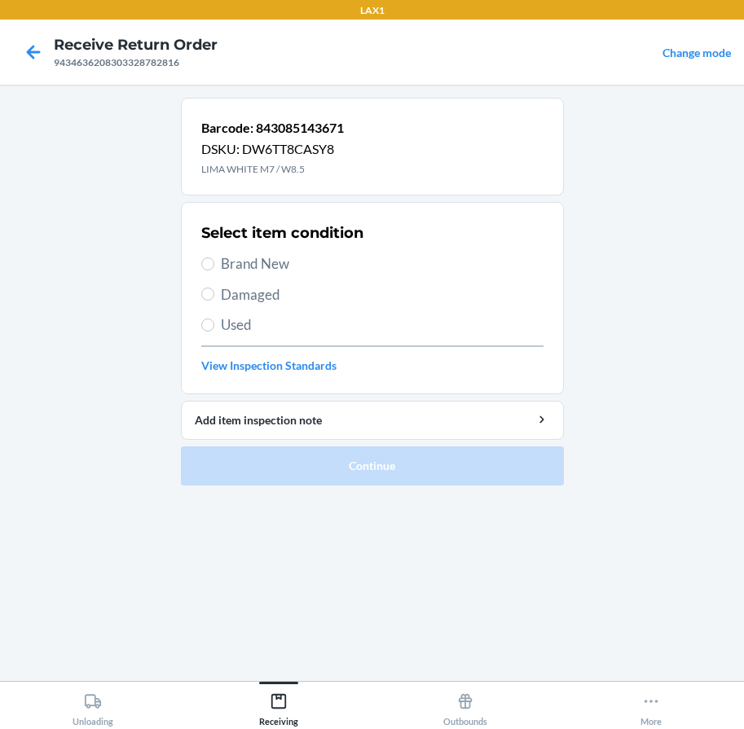
click at [213, 256] on label "Brand New" at bounding box center [372, 263] width 342 height 21
click at [213, 257] on input "Brand New" at bounding box center [207, 263] width 13 height 13
radio input "true"
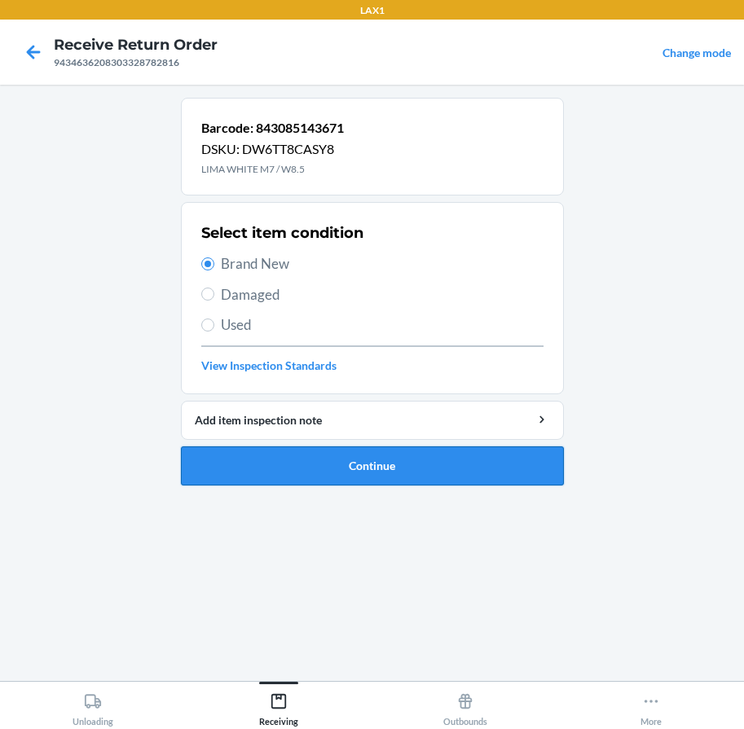
click at [302, 459] on button "Continue" at bounding box center [372, 465] width 383 height 39
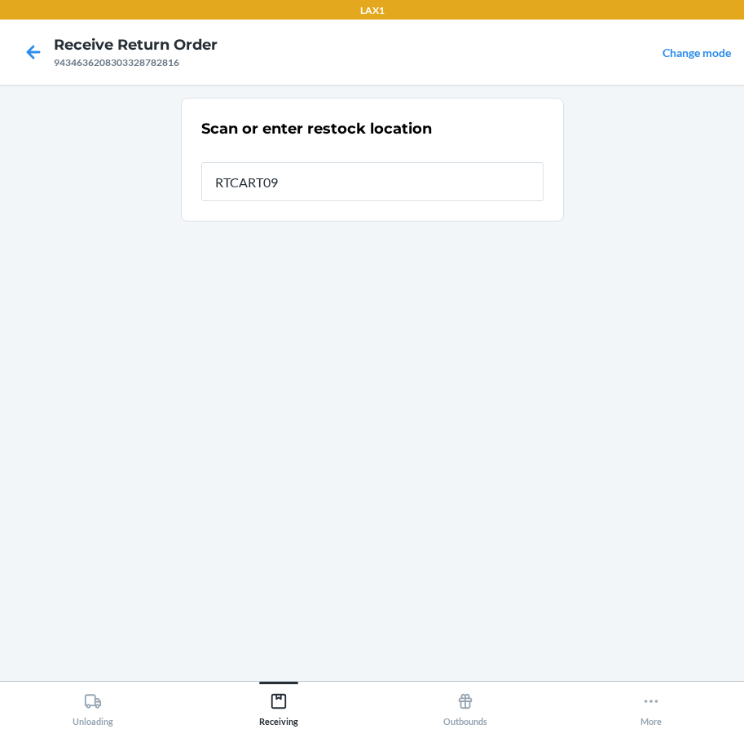
type input "RTCART090"
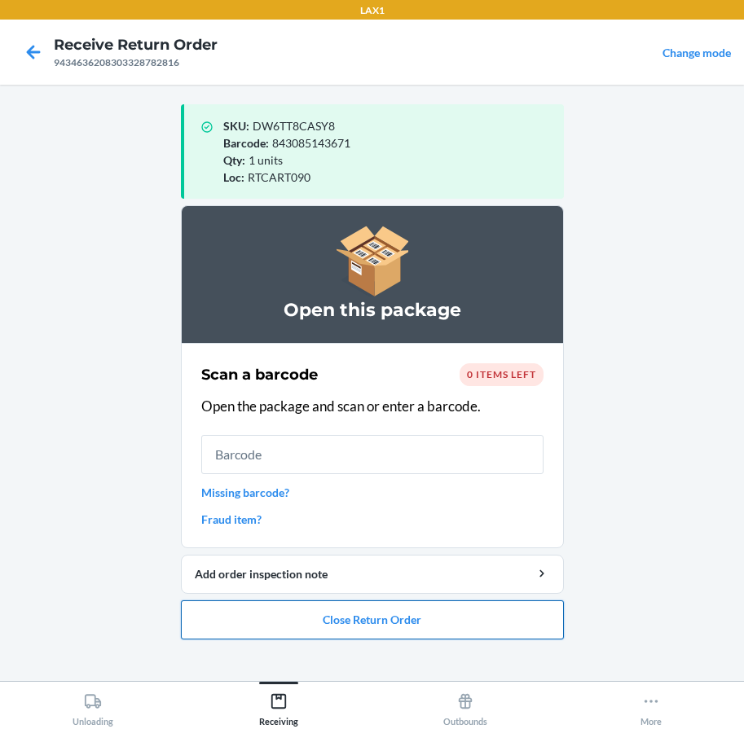
click at [262, 628] on button "Close Return Order" at bounding box center [372, 619] width 383 height 39
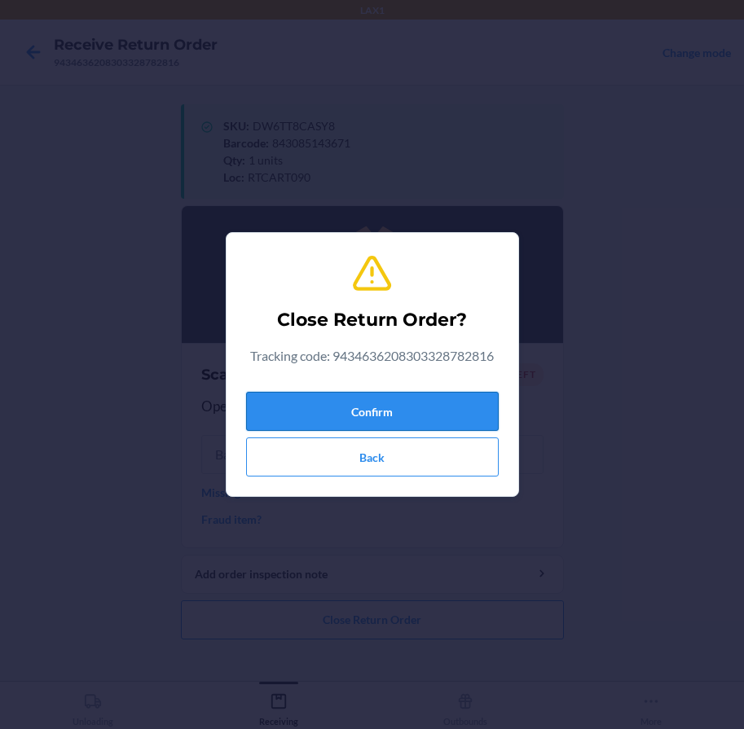
click at [329, 412] on button "Confirm" at bounding box center [372, 411] width 252 height 39
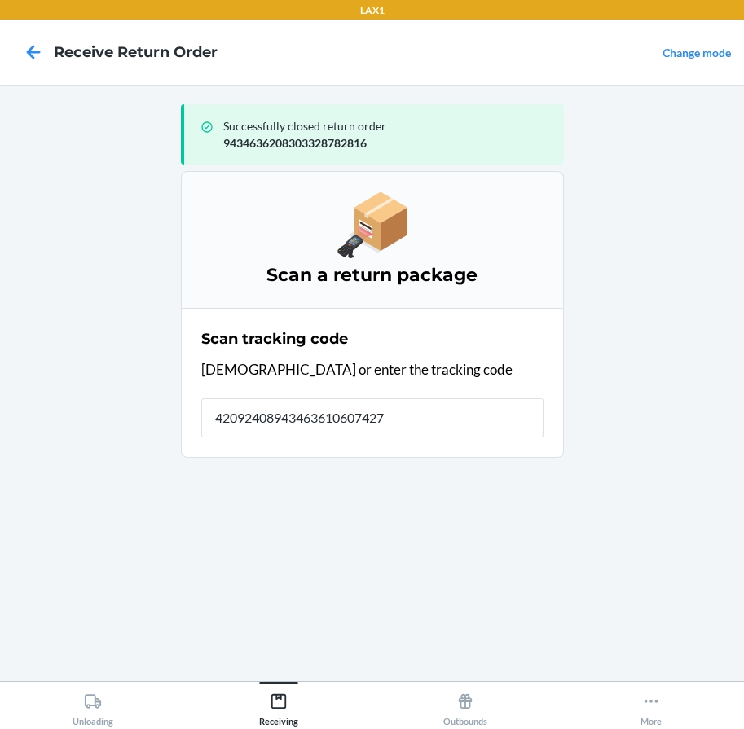
type input "420924089434636106074276"
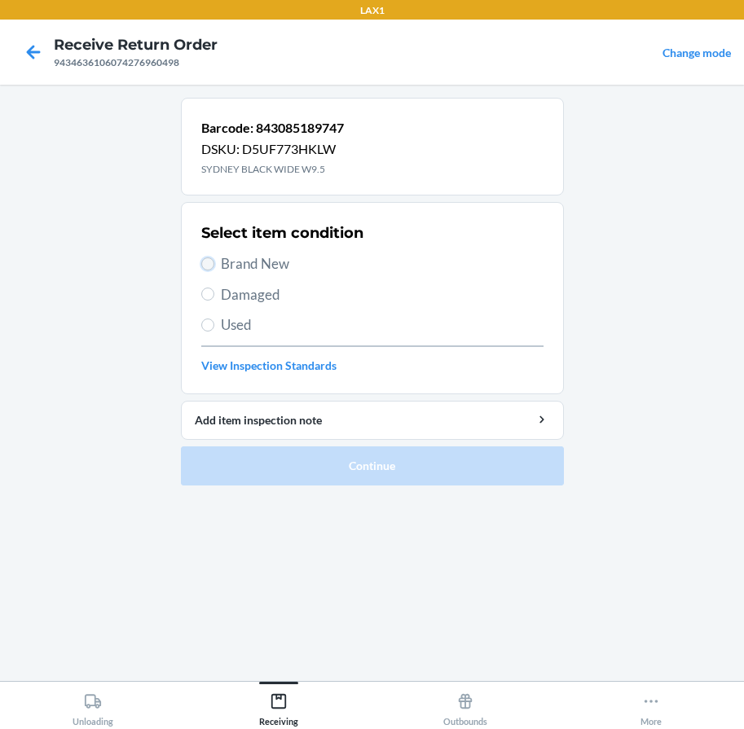
click at [208, 269] on input "Brand New" at bounding box center [207, 263] width 13 height 13
radio input "true"
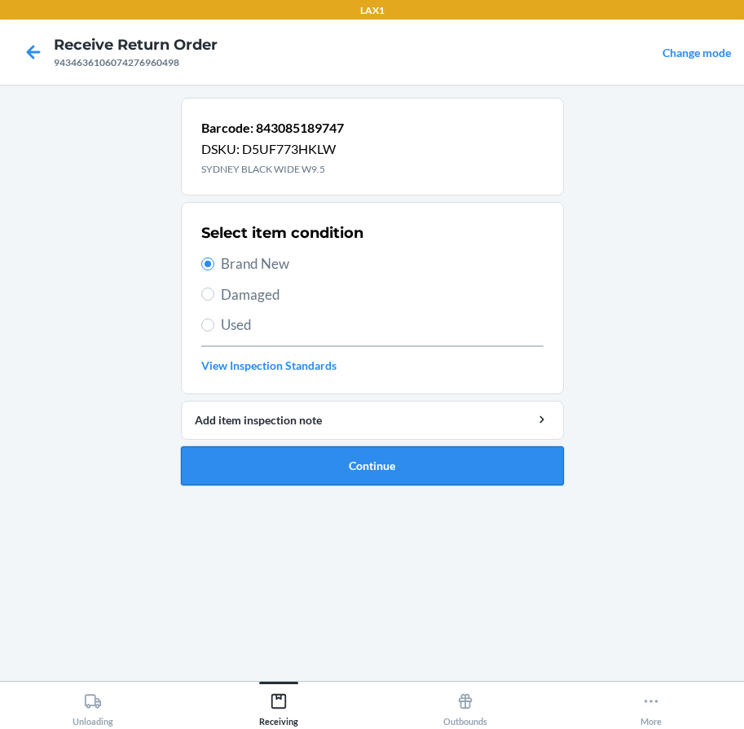
click at [267, 454] on button "Continue" at bounding box center [372, 465] width 383 height 39
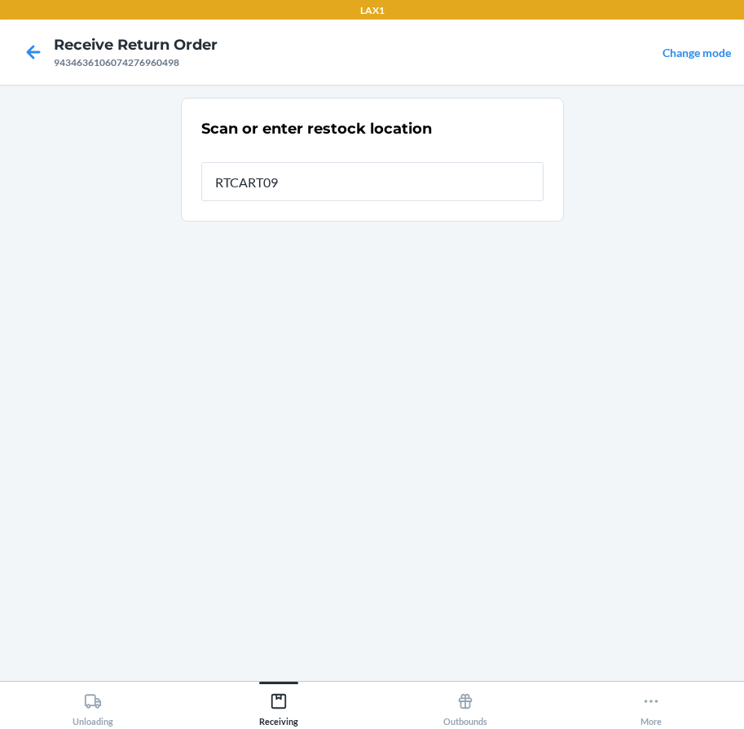
type input "RTCART090"
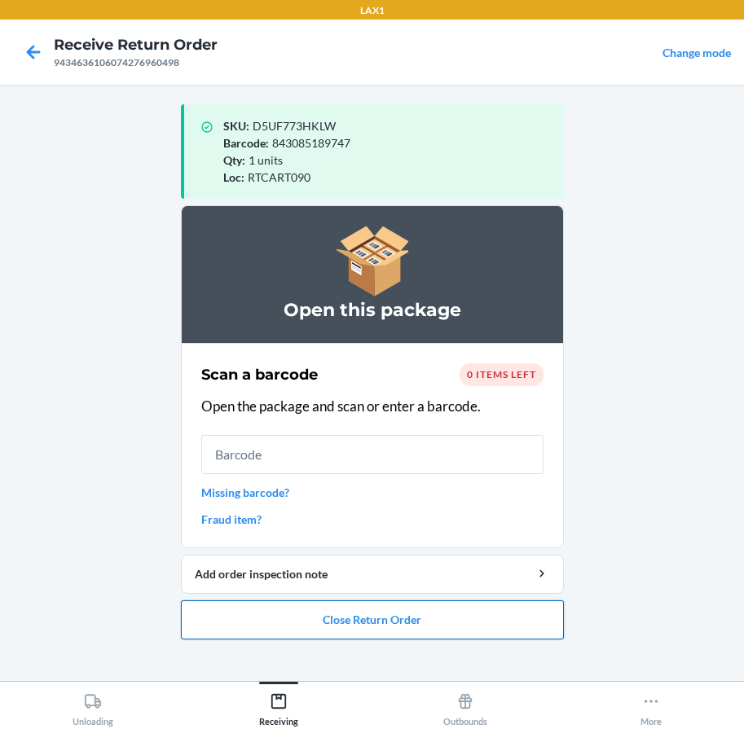
click at [397, 614] on button "Close Return Order" at bounding box center [372, 619] width 383 height 39
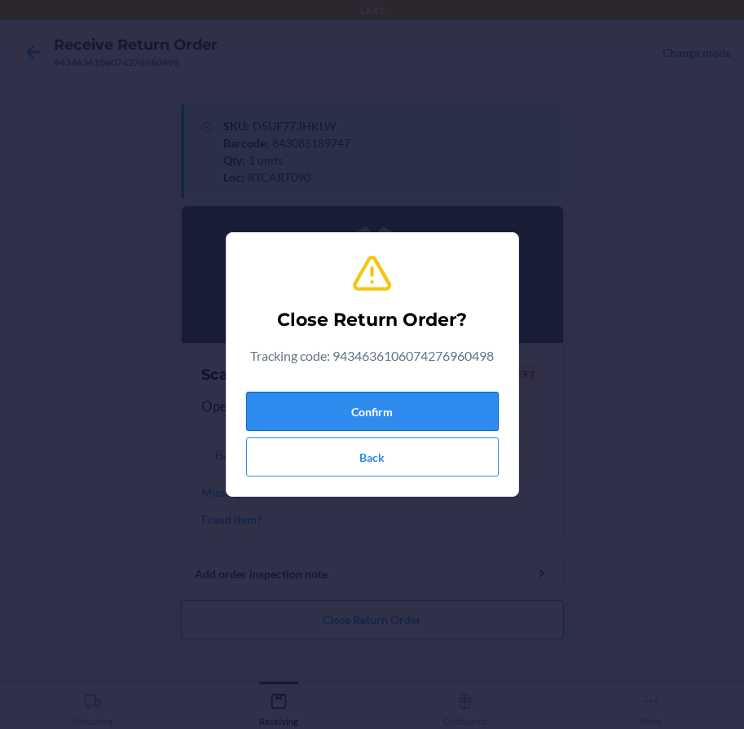
click at [420, 404] on button "Confirm" at bounding box center [372, 411] width 252 height 39
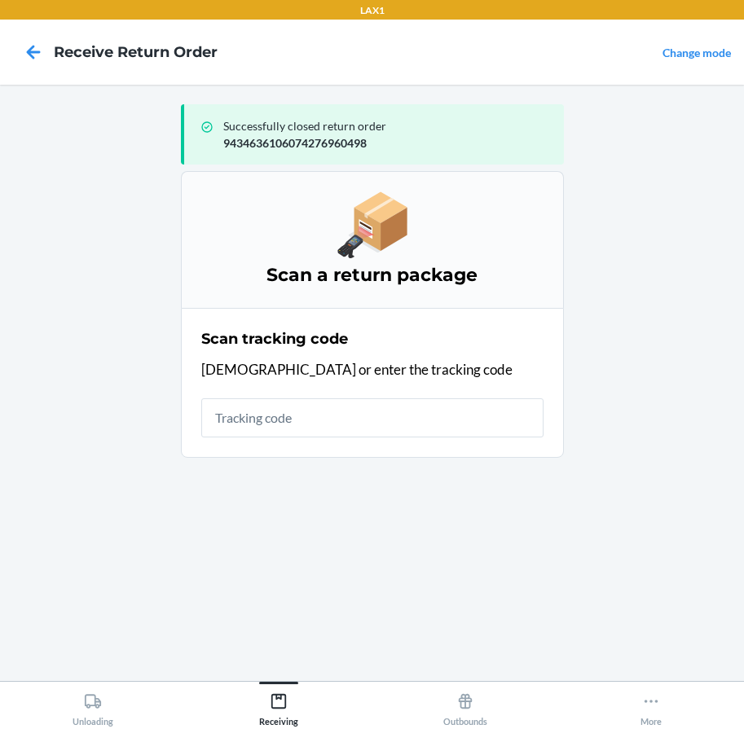
click at [550, 608] on div "Successfully closed return order 9434636106074276960498 Scan a return package S…" at bounding box center [372, 383] width 383 height 570
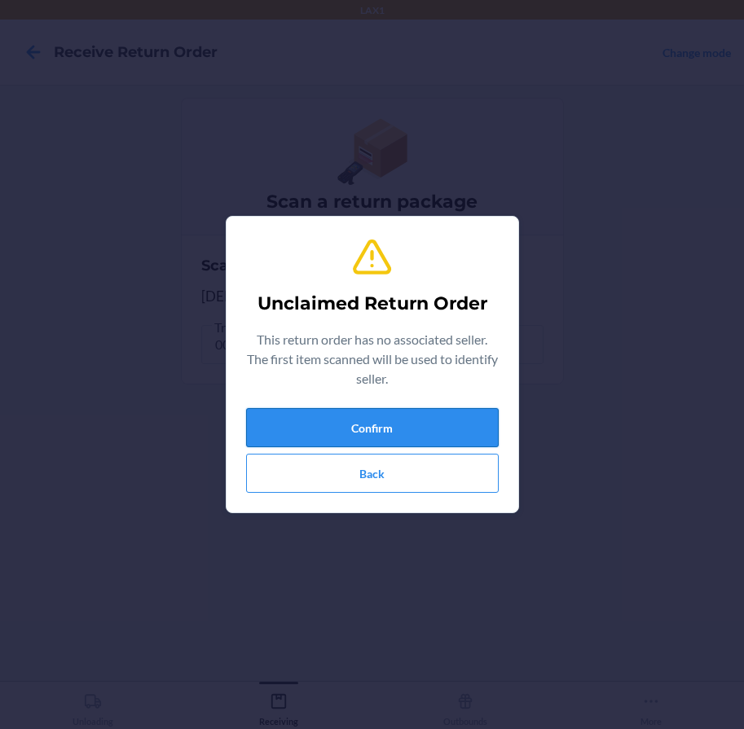
click at [312, 435] on button "Confirm" at bounding box center [372, 427] width 252 height 39
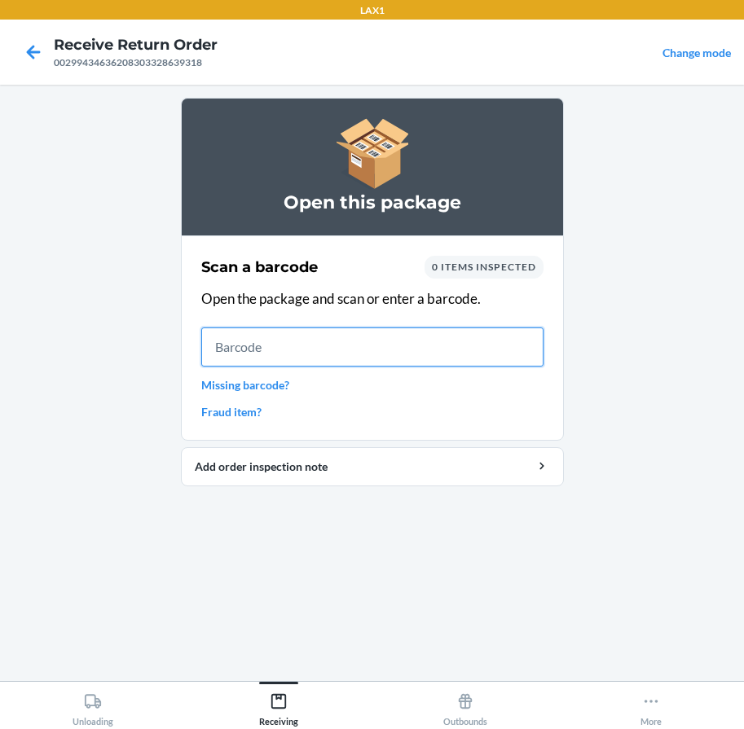
click at [266, 350] on input "text" at bounding box center [372, 346] width 342 height 39
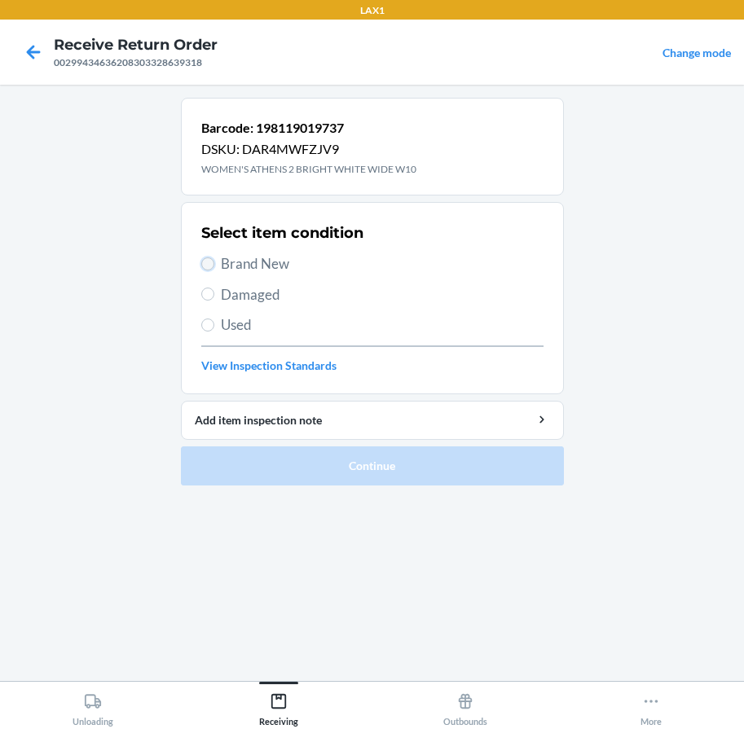
click at [203, 266] on input "Brand New" at bounding box center [207, 263] width 13 height 13
radio input "true"
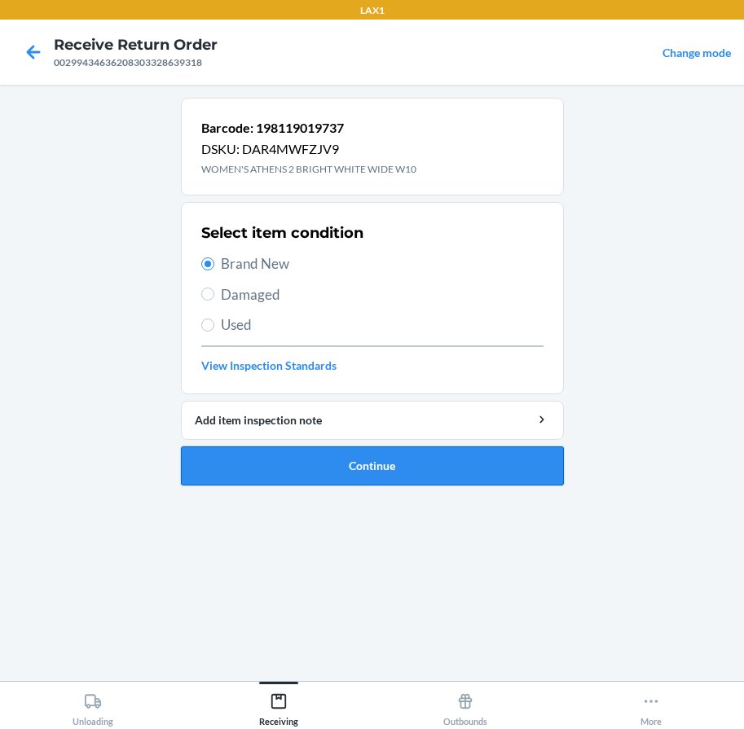
click at [273, 467] on button "Continue" at bounding box center [372, 465] width 383 height 39
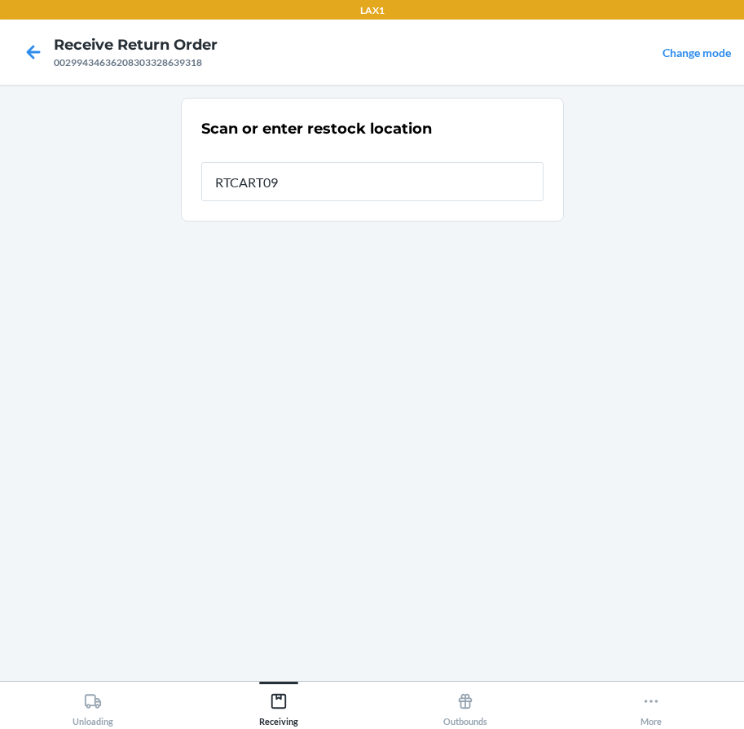
type input "RTCART090"
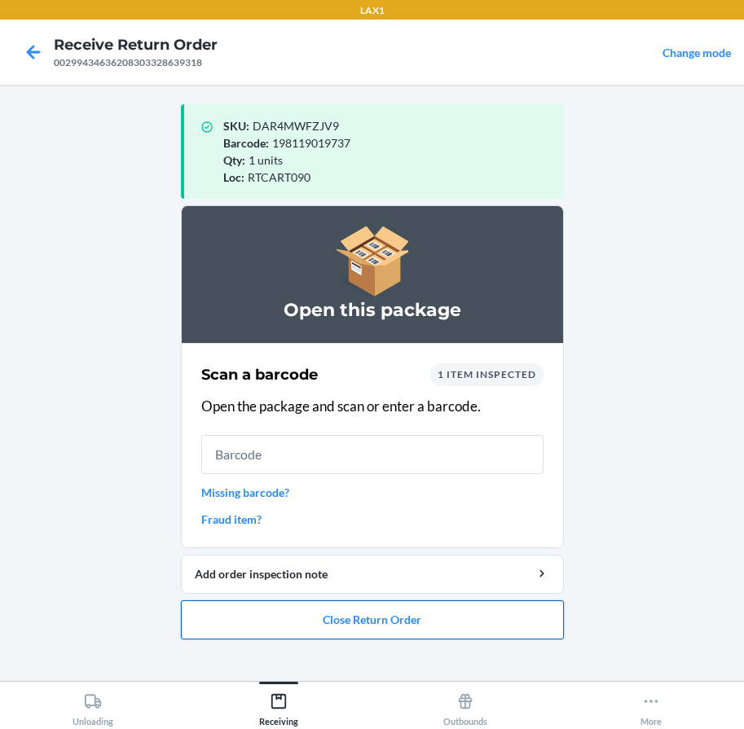
click at [483, 614] on button "Close Return Order" at bounding box center [372, 619] width 383 height 39
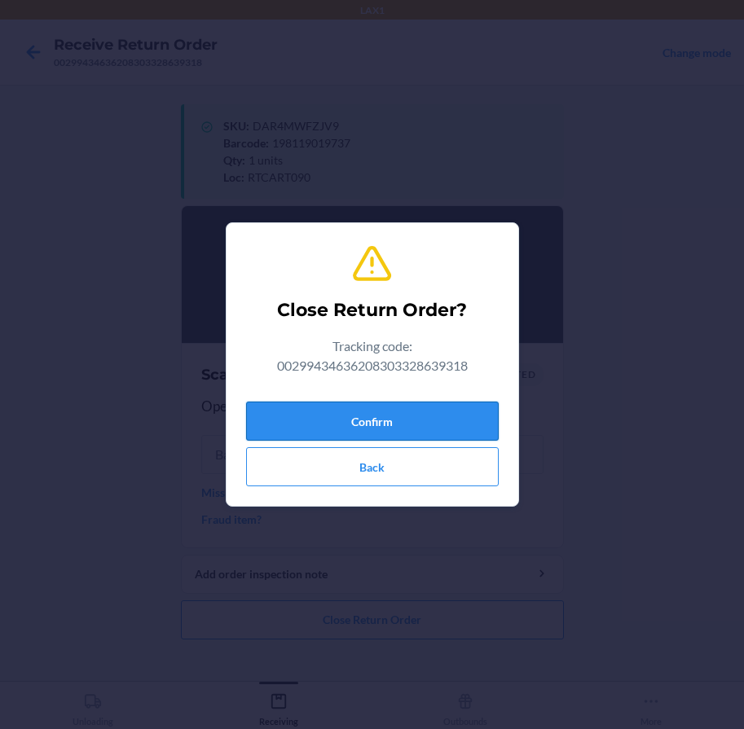
click at [442, 411] on button "Confirm" at bounding box center [372, 421] width 252 height 39
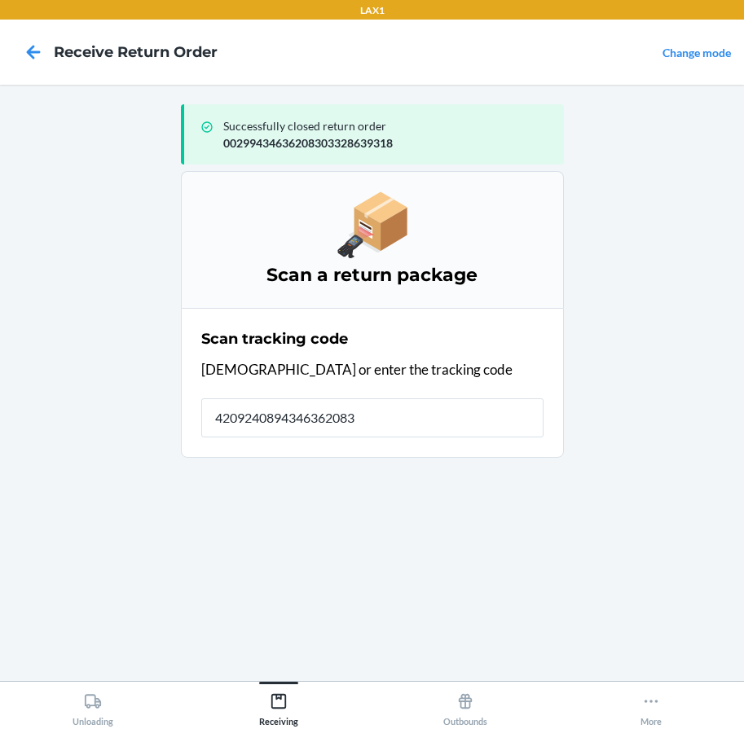
type input "42092408943463620830"
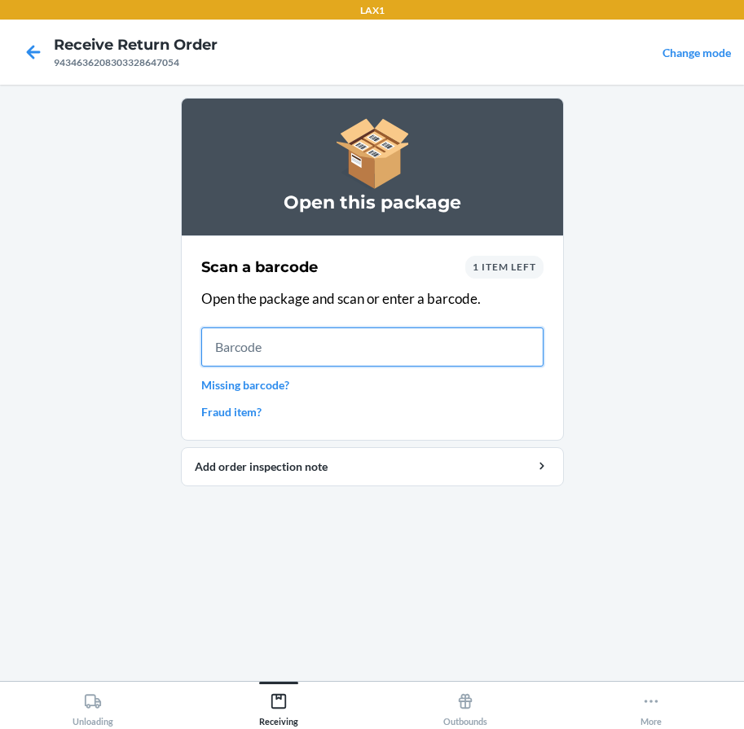
click at [277, 341] on input "text" at bounding box center [372, 346] width 342 height 39
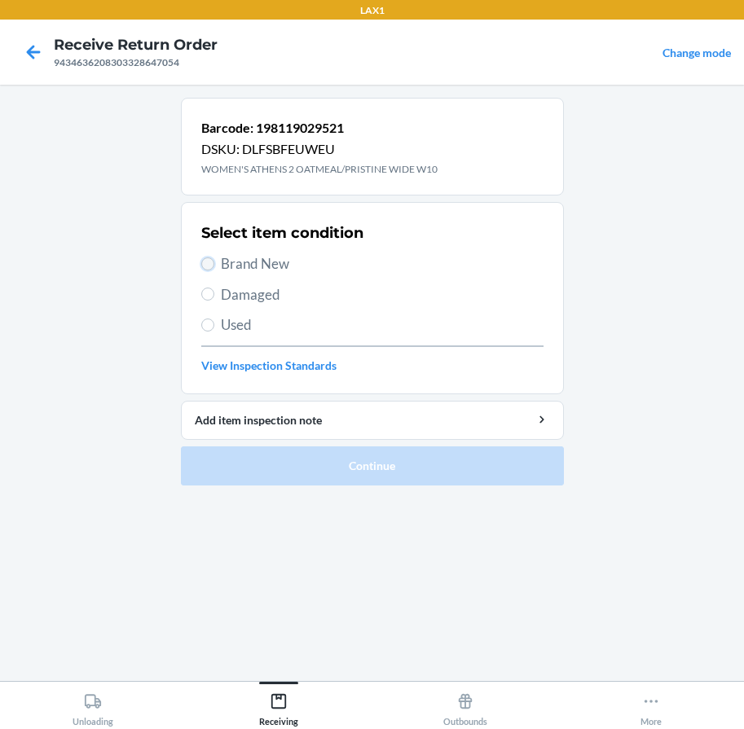
click at [211, 265] on input "Brand New" at bounding box center [207, 263] width 13 height 13
radio input "true"
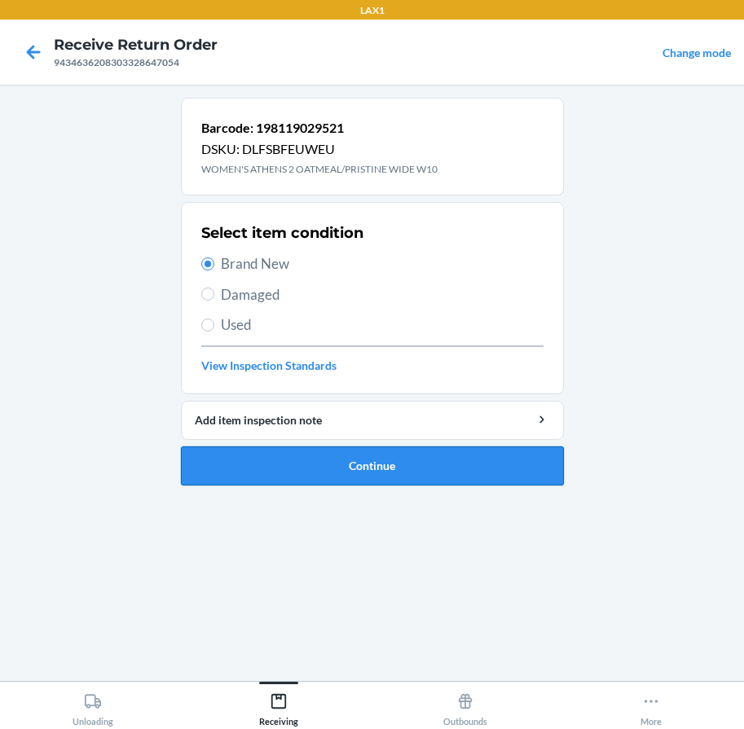
click at [334, 463] on button "Continue" at bounding box center [372, 465] width 383 height 39
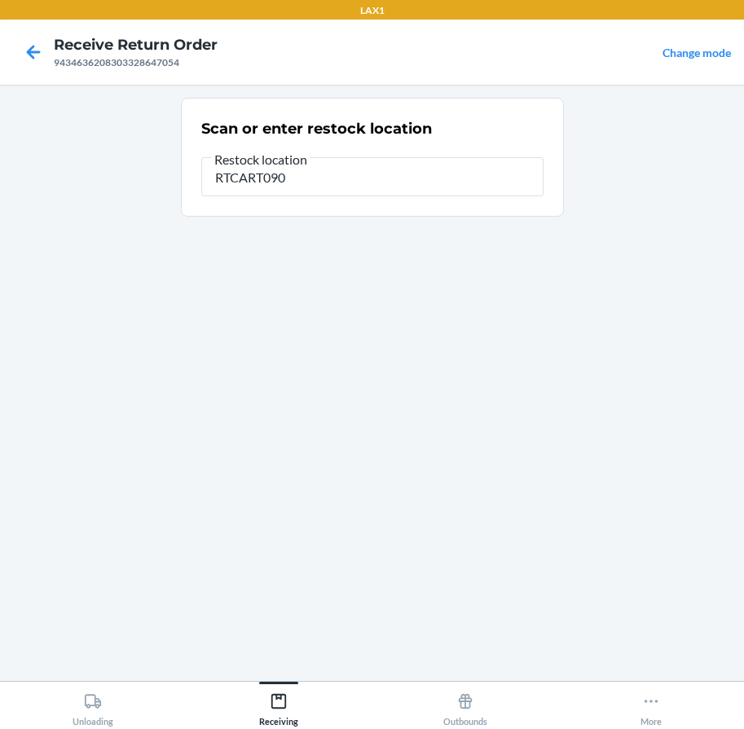
type input "RTCART090"
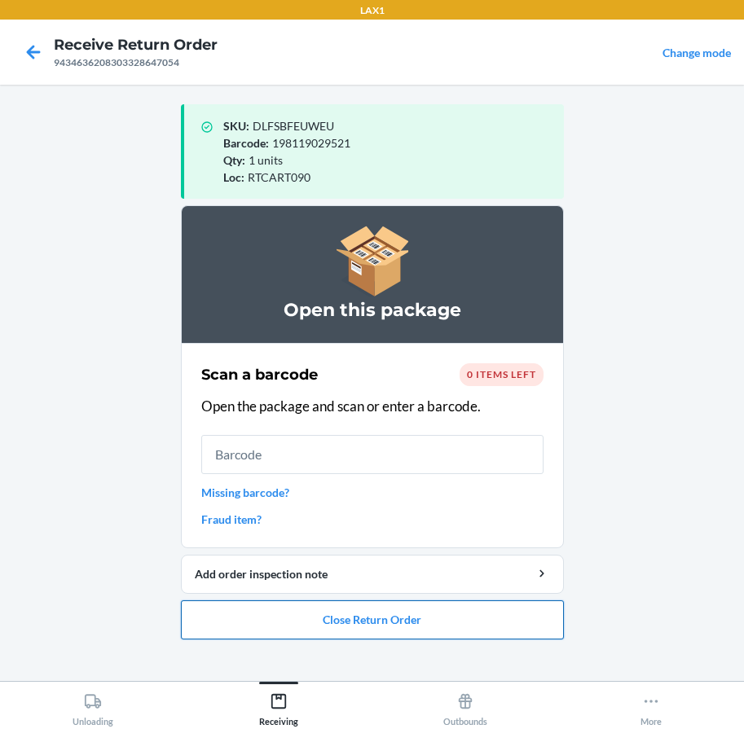
click at [269, 630] on button "Close Return Order" at bounding box center [372, 619] width 383 height 39
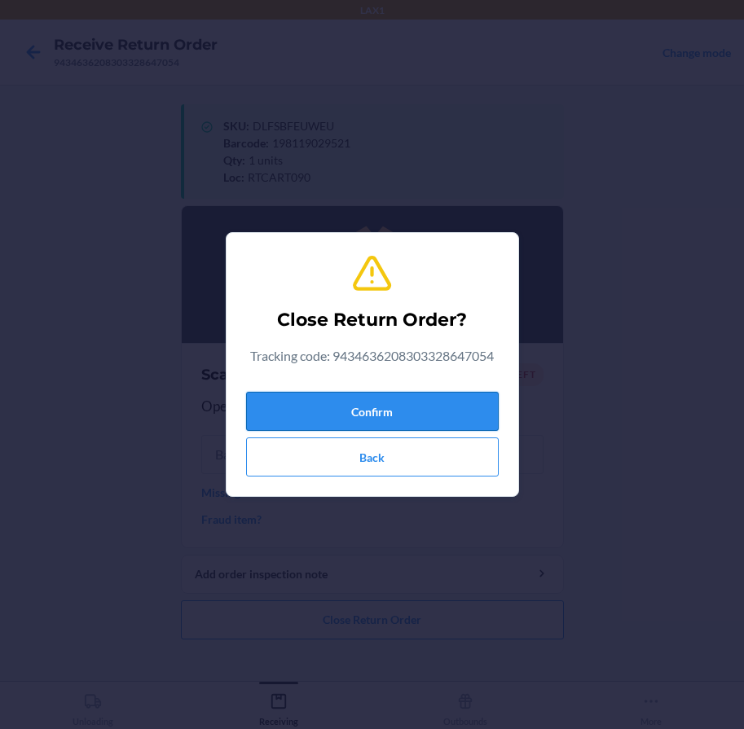
click at [337, 409] on button "Confirm" at bounding box center [372, 411] width 252 height 39
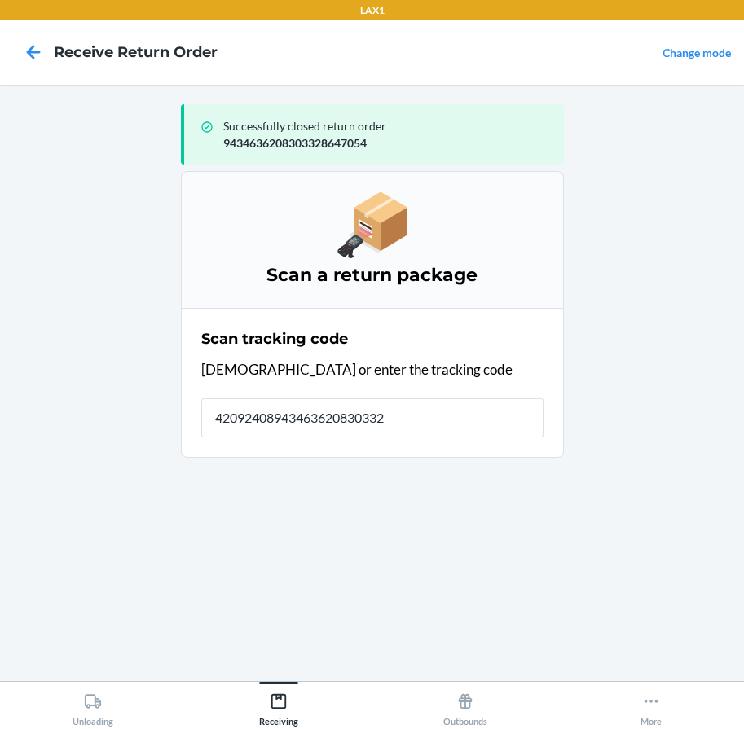
type input "420924089434636208303327"
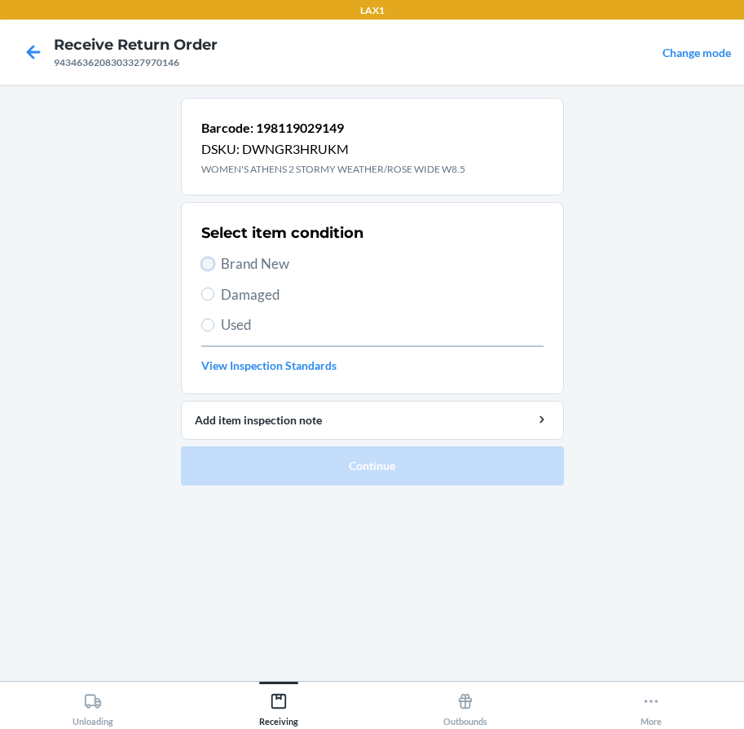
click at [203, 265] on input "Brand New" at bounding box center [207, 263] width 13 height 13
radio input "true"
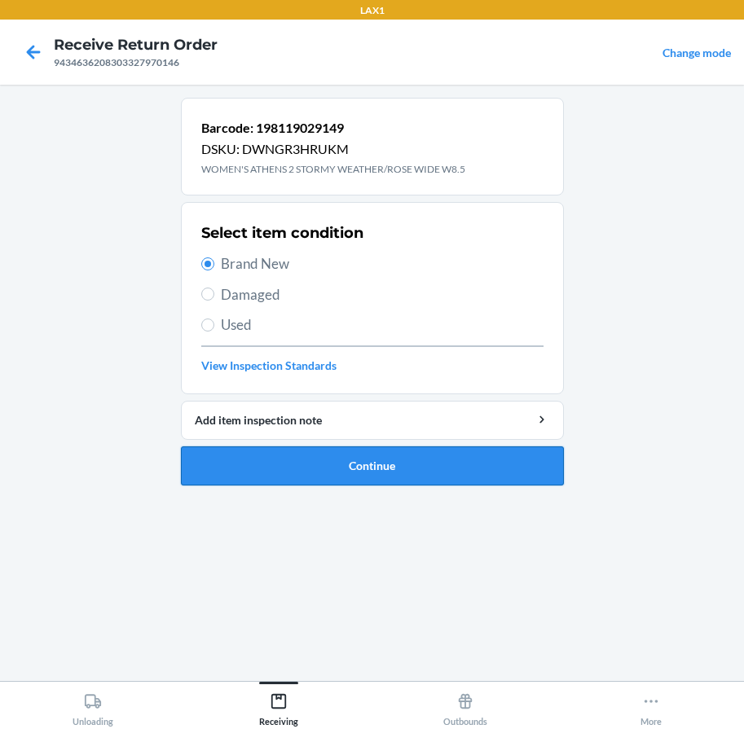
click at [375, 471] on button "Continue" at bounding box center [372, 465] width 383 height 39
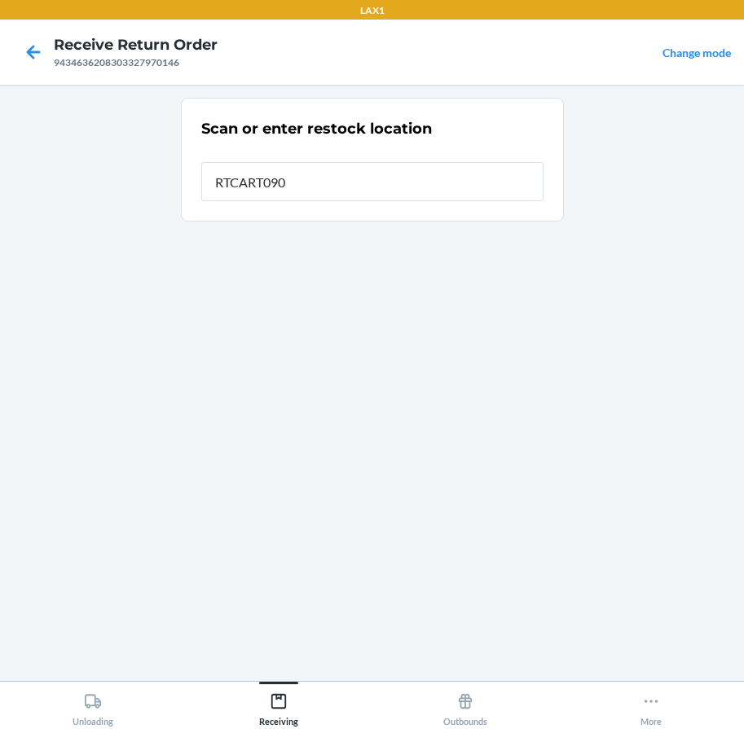
type input "RTCART090"
